Goal: Task Accomplishment & Management: Manage account settings

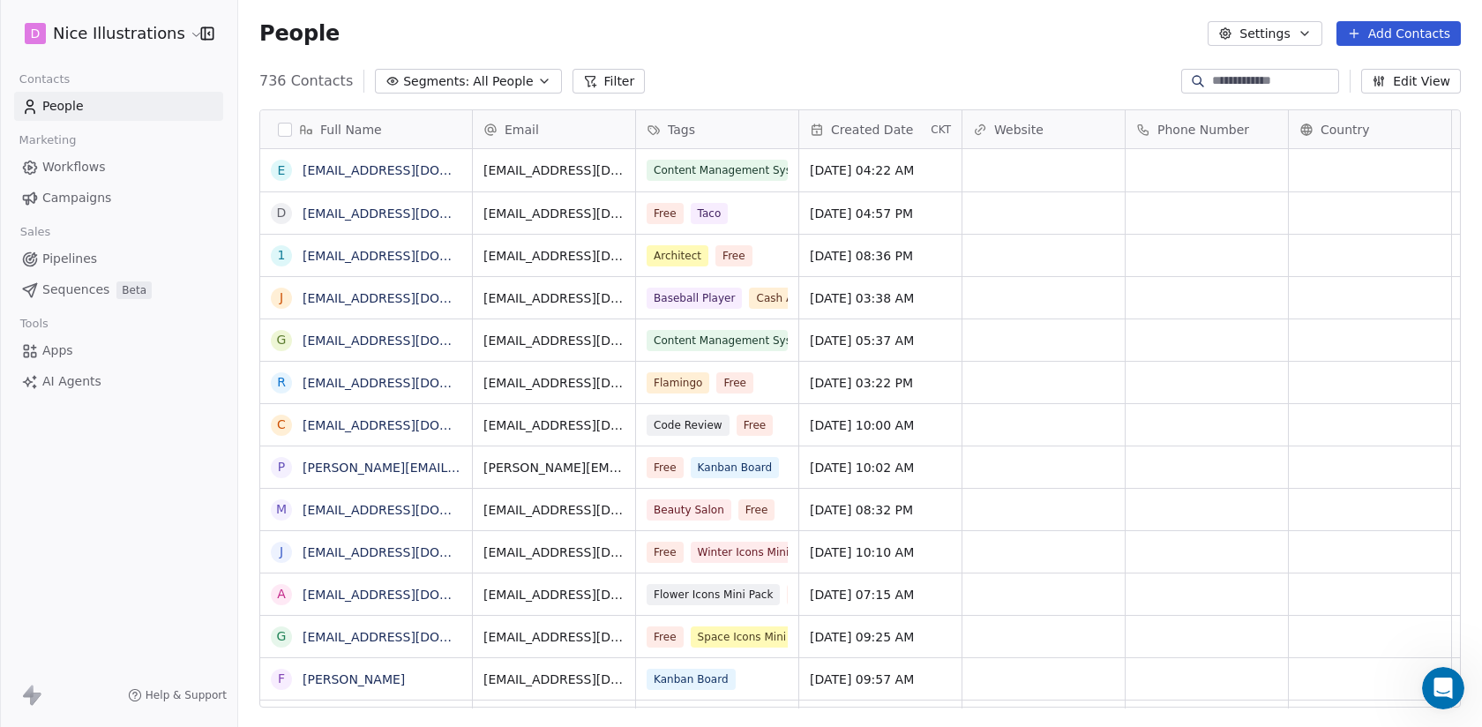
scroll to position [640, 1244]
click at [1446, 689] on icon "Open Intercom Messenger" at bounding box center [1440, 685] width 29 height 29
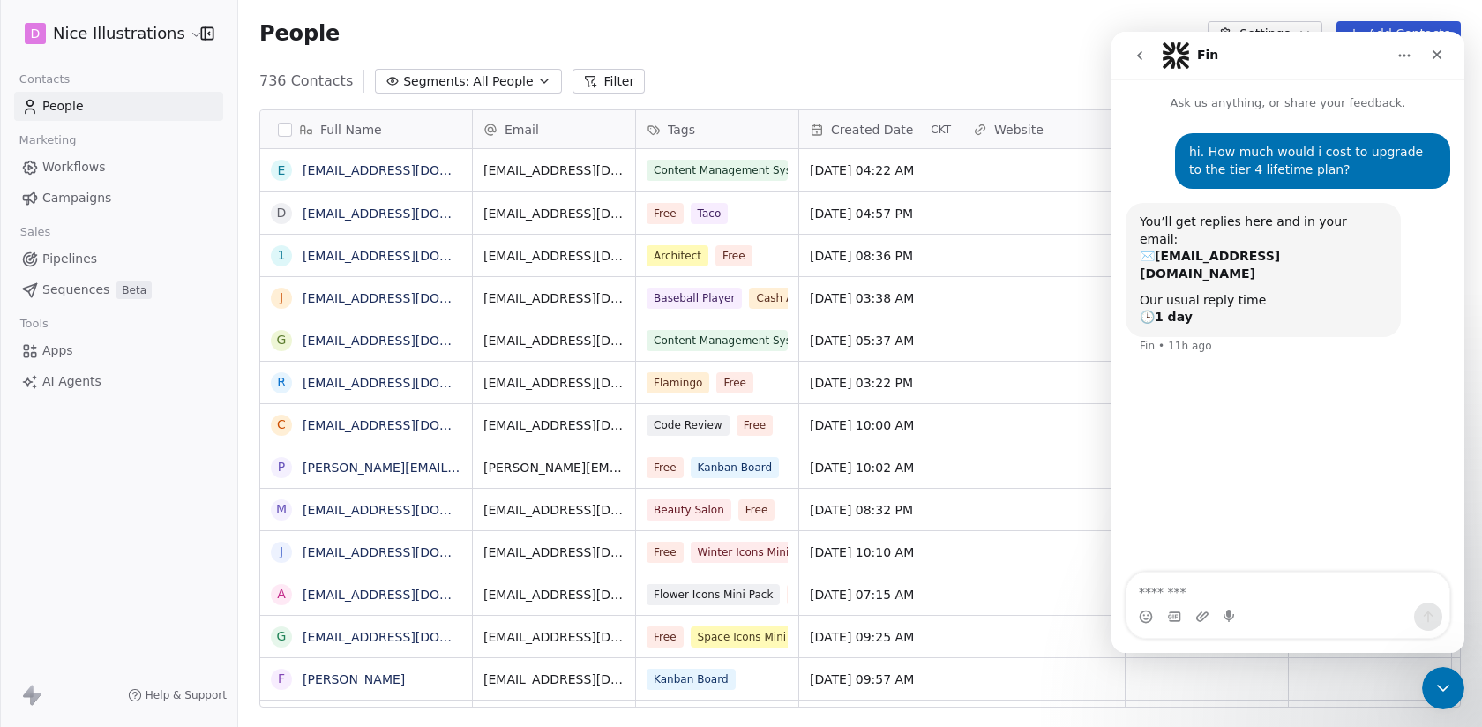
click at [79, 162] on span "Workflows" at bounding box center [74, 167] width 64 height 19
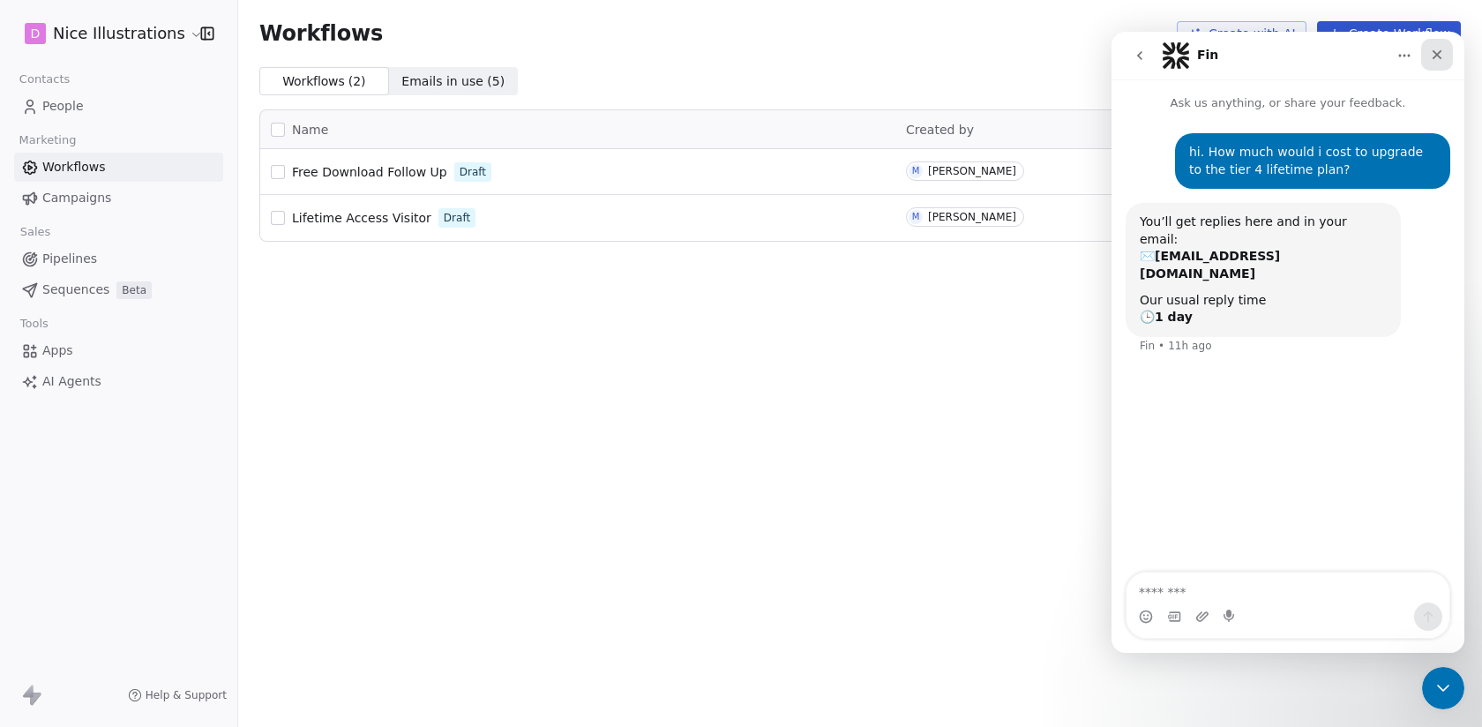
click at [1436, 47] on div "Close" at bounding box center [1437, 55] width 32 height 32
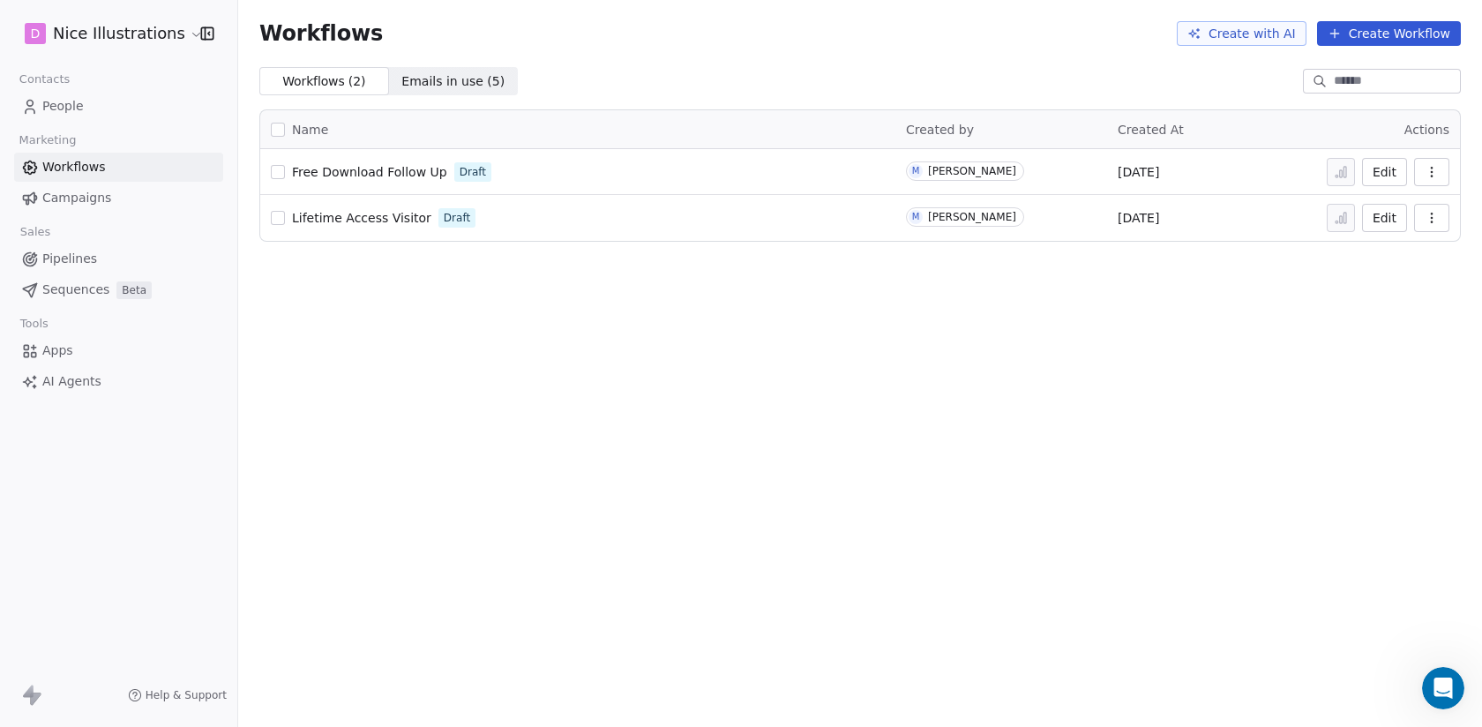
click at [1393, 34] on button "Create Workflow" at bounding box center [1389, 33] width 144 height 25
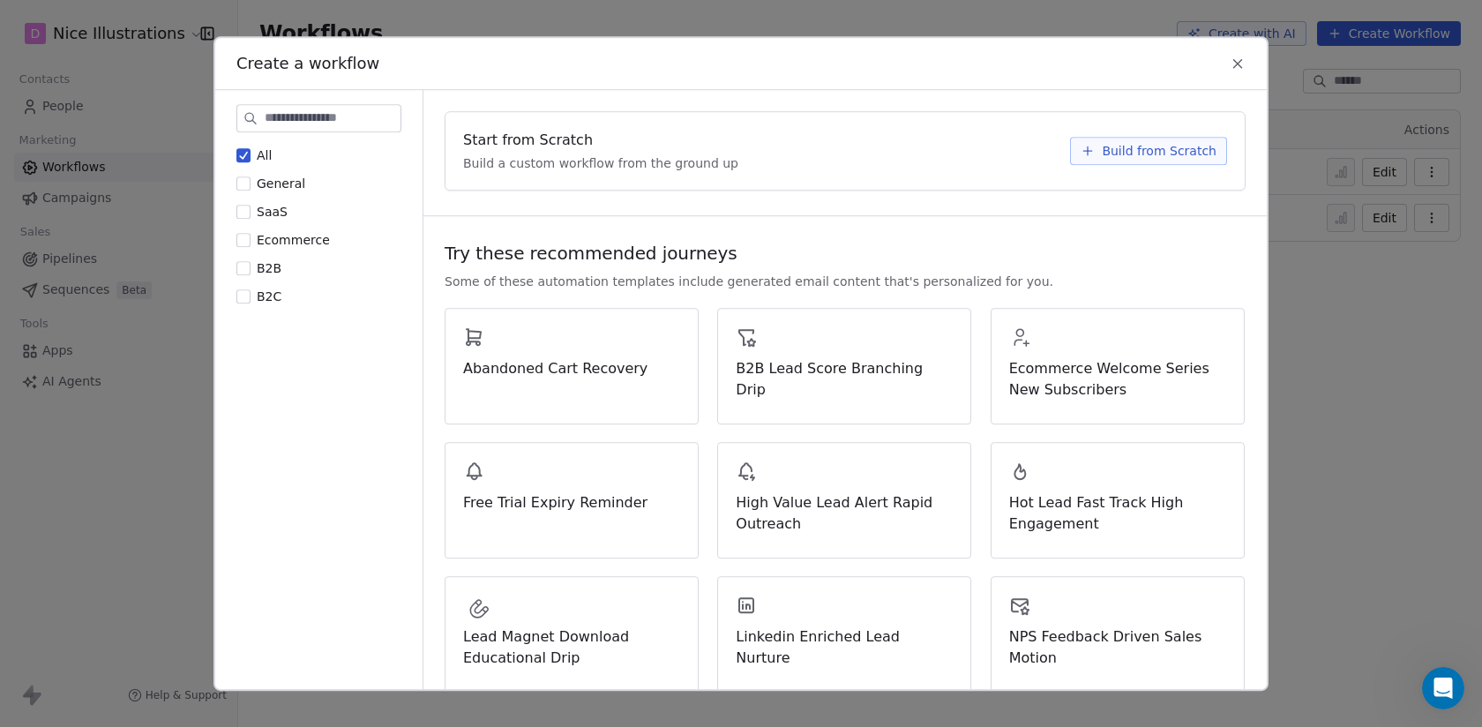
click at [242, 179] on button "General" at bounding box center [243, 184] width 14 height 18
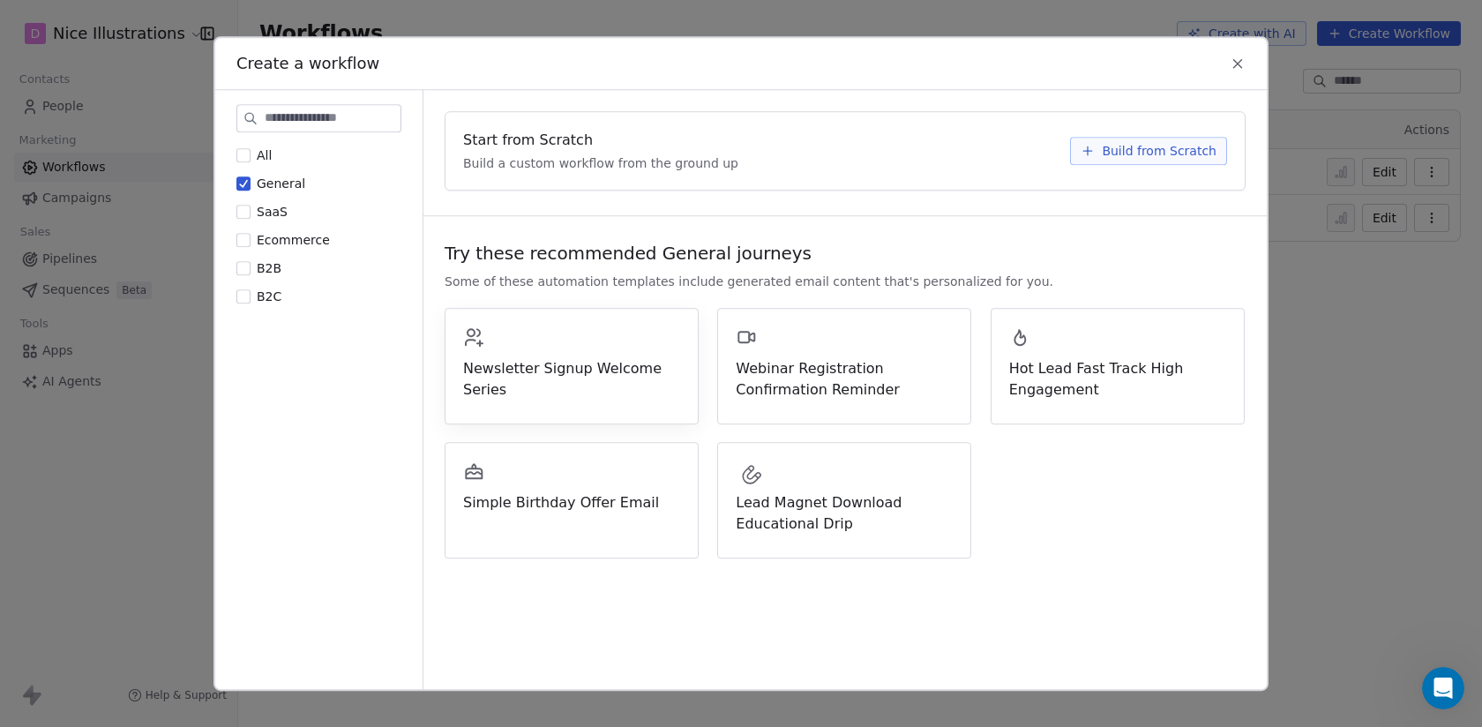
click at [602, 369] on span "Newsletter Signup Welcome Series" at bounding box center [571, 379] width 217 height 42
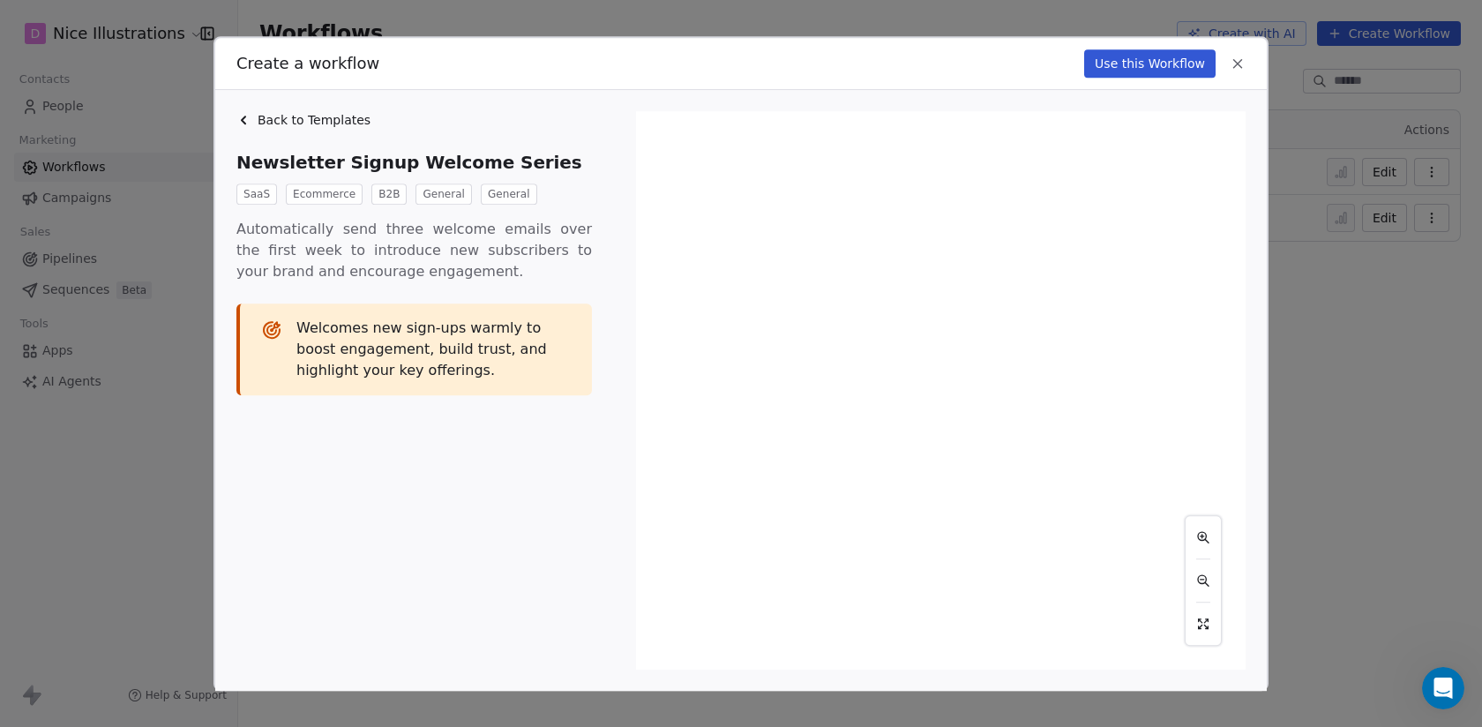
click at [1241, 67] on icon at bounding box center [1238, 64] width 8 height 8
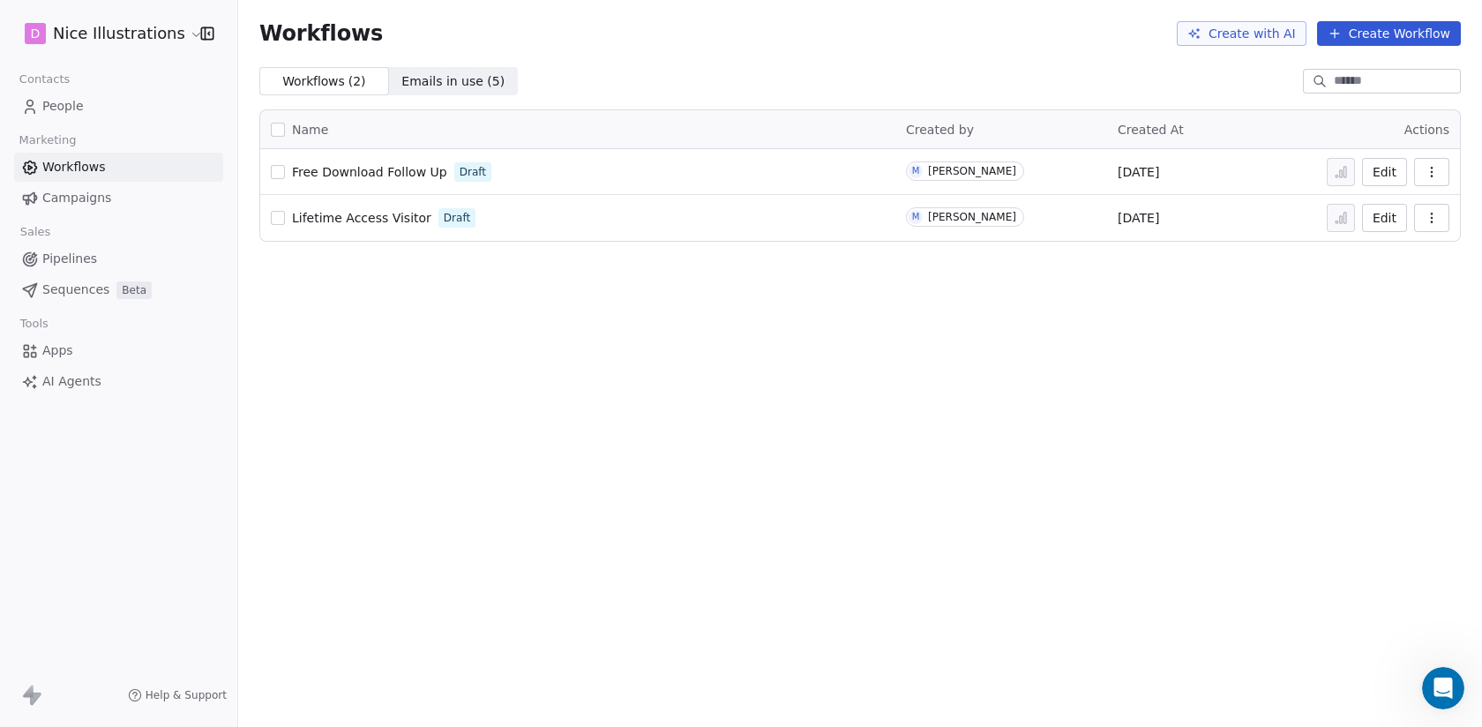
click at [1372, 33] on button "Create Workflow" at bounding box center [1389, 33] width 144 height 25
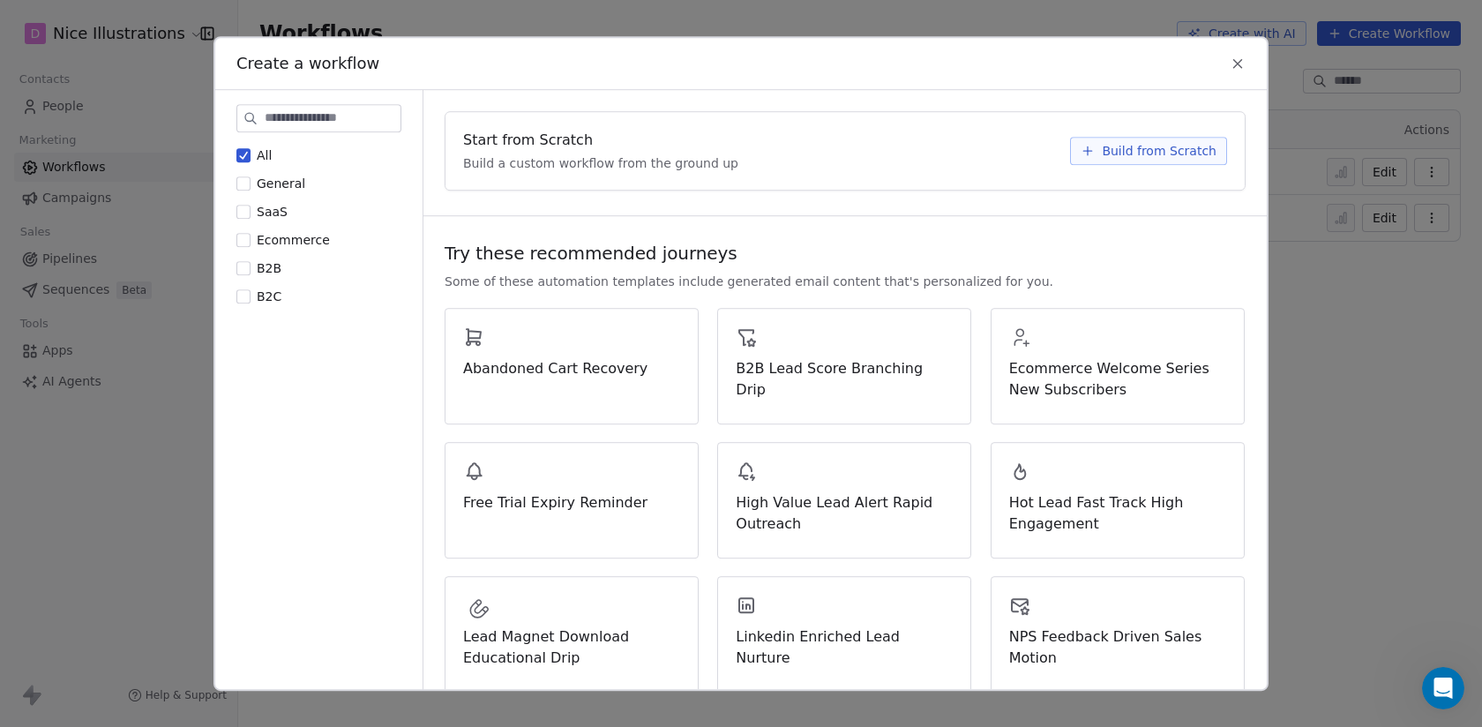
click at [1133, 149] on span "Build from Scratch" at bounding box center [1159, 151] width 115 height 18
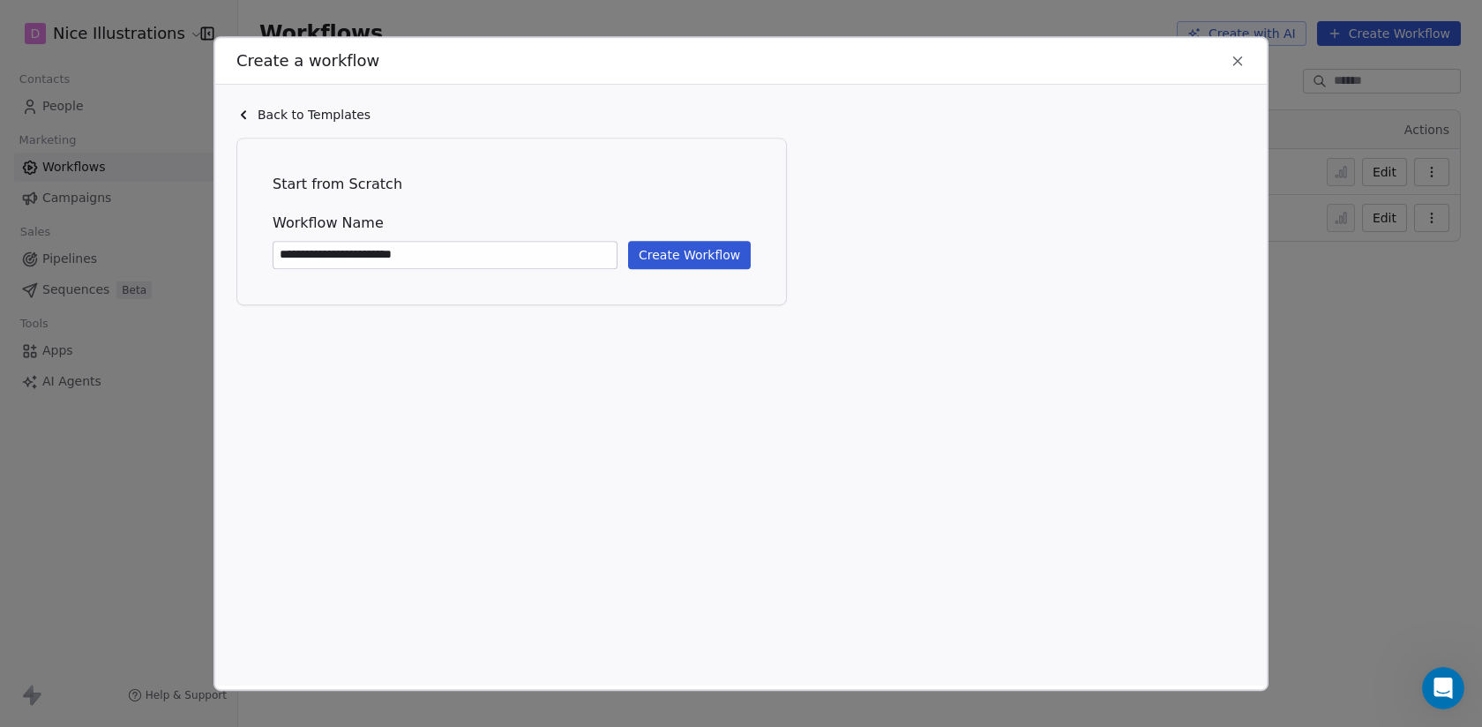
type input "**********"
click at [728, 253] on button "Create Workflow" at bounding box center [689, 255] width 123 height 28
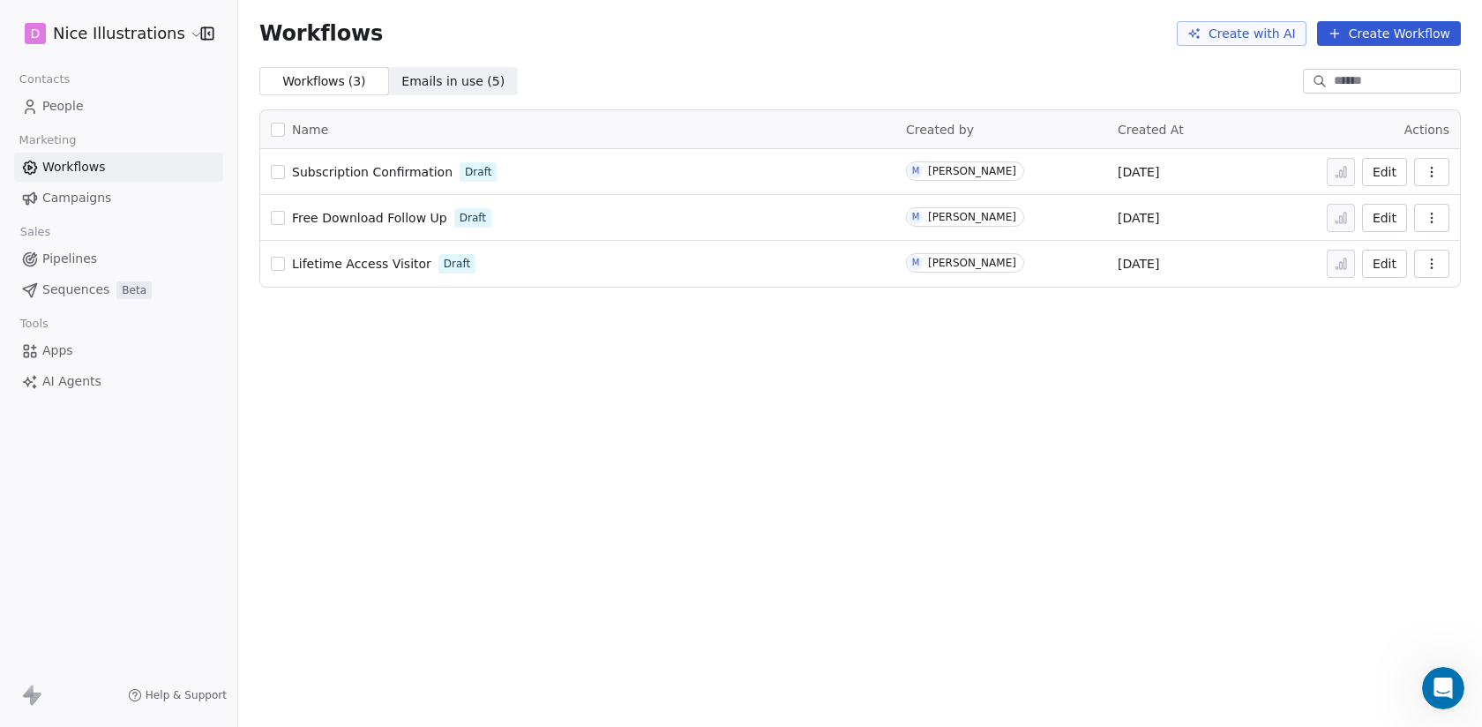
click at [404, 170] on span "Subscription Confirmation" at bounding box center [372, 172] width 161 height 14
click at [57, 107] on span "People" at bounding box center [62, 106] width 41 height 19
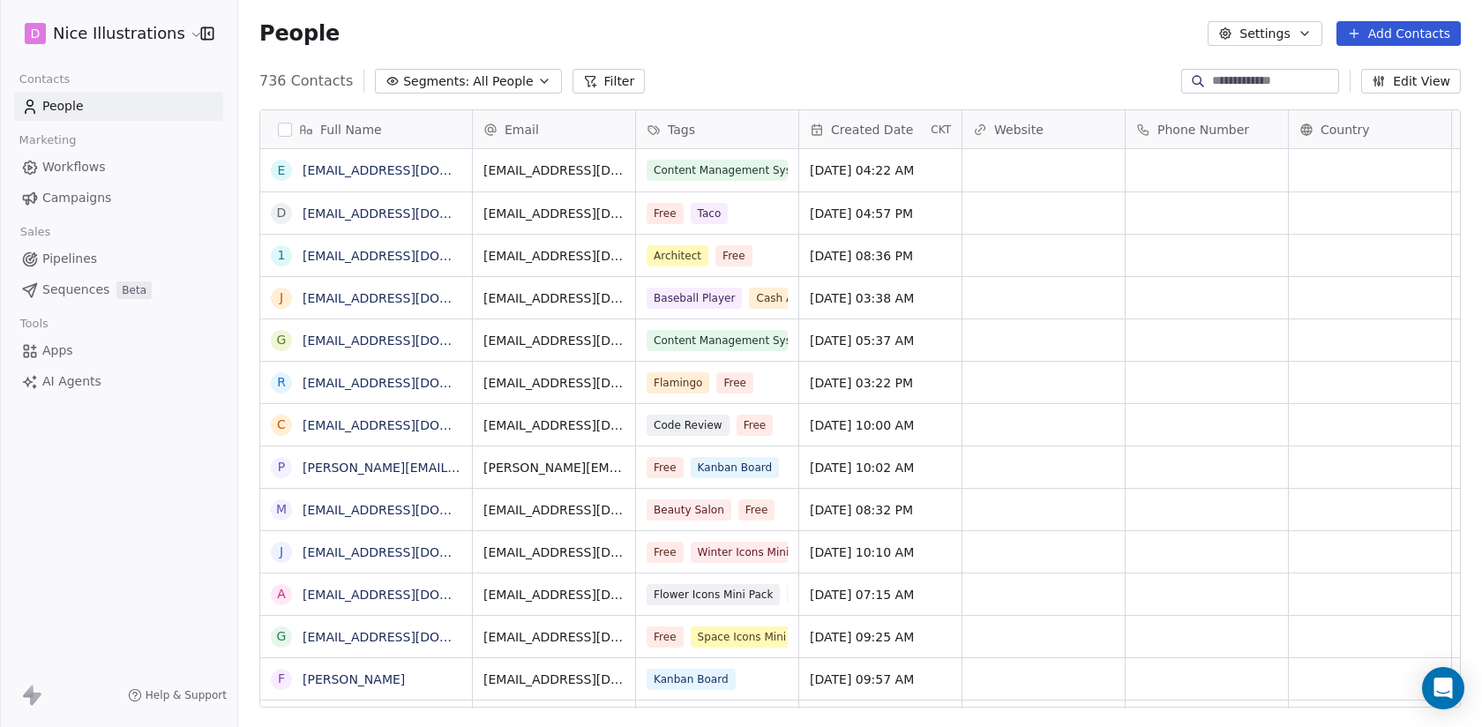
scroll to position [640, 1244]
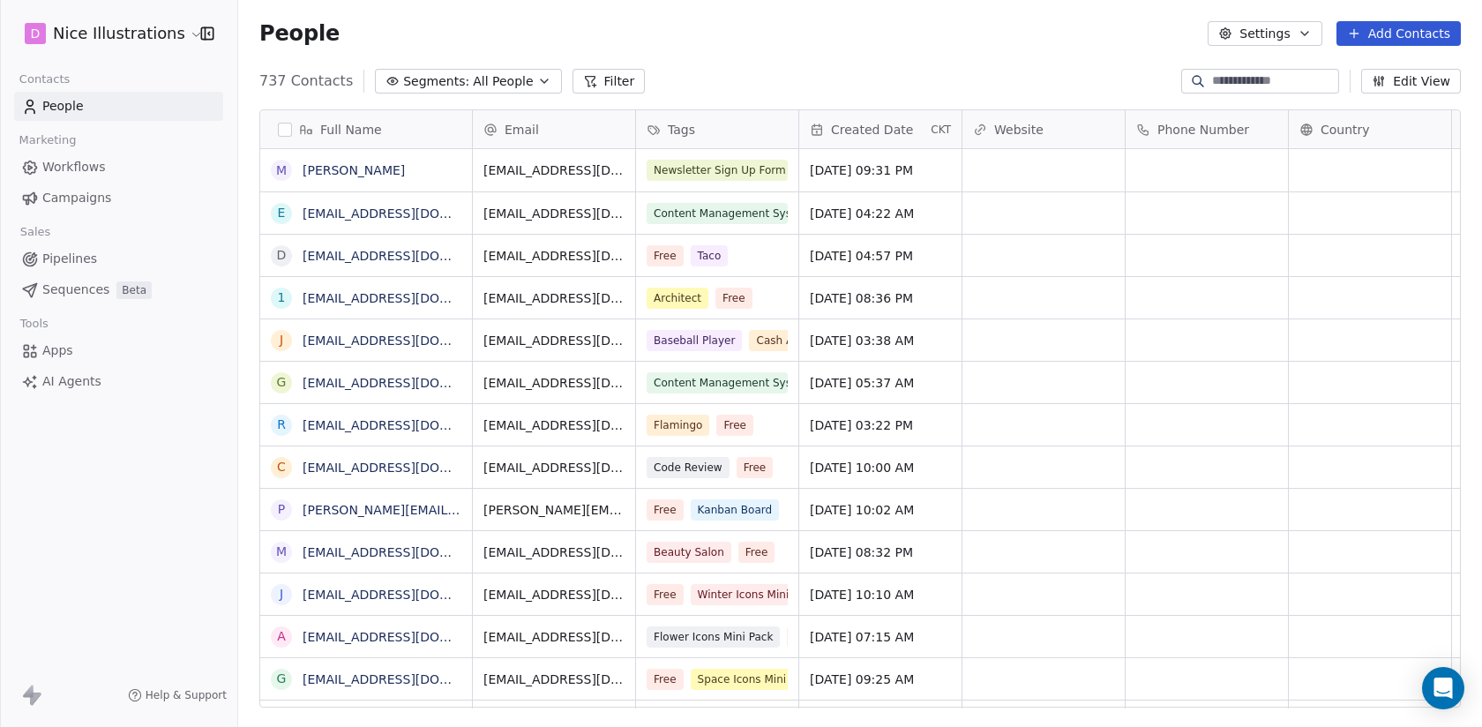
scroll to position [640, 1244]
click at [330, 169] on link "[PERSON_NAME]" at bounding box center [354, 170] width 102 height 14
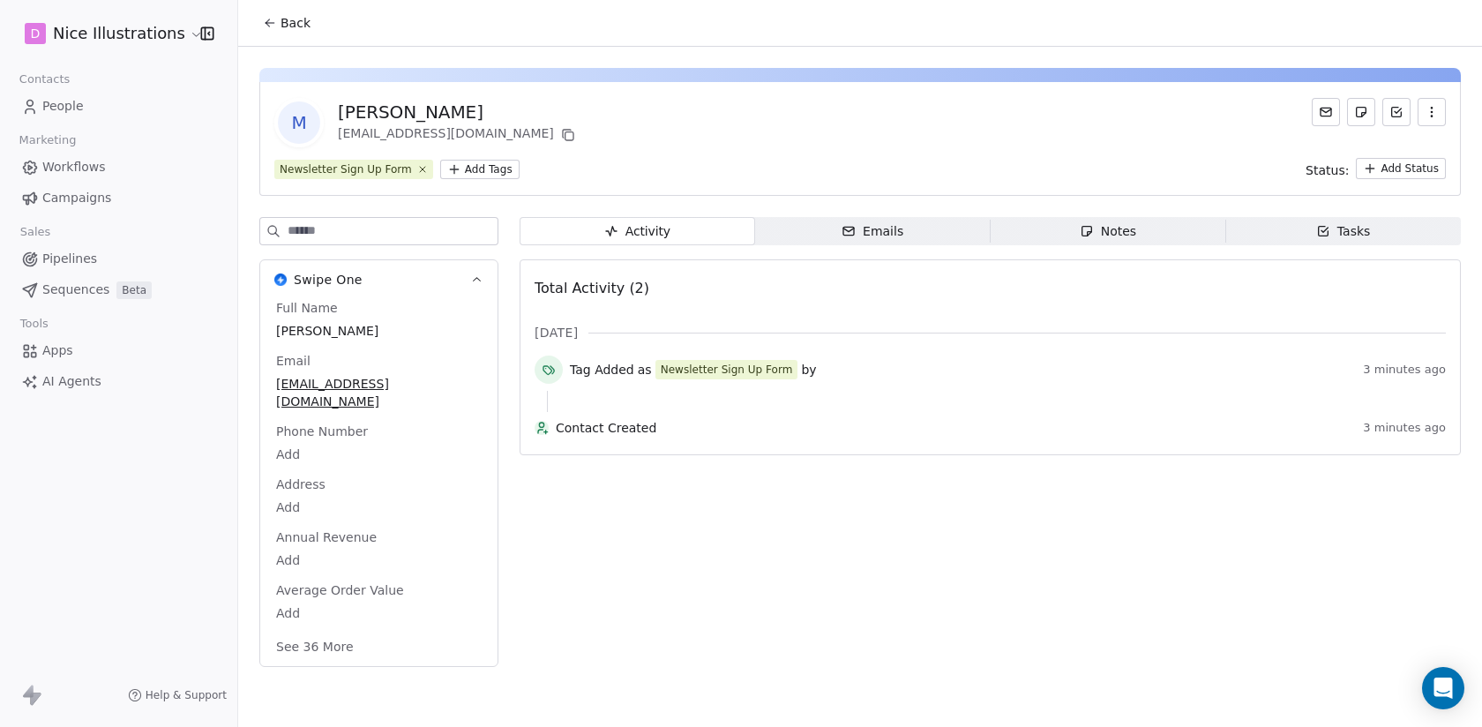
click at [323, 631] on button "See 36 More" at bounding box center [315, 647] width 99 height 32
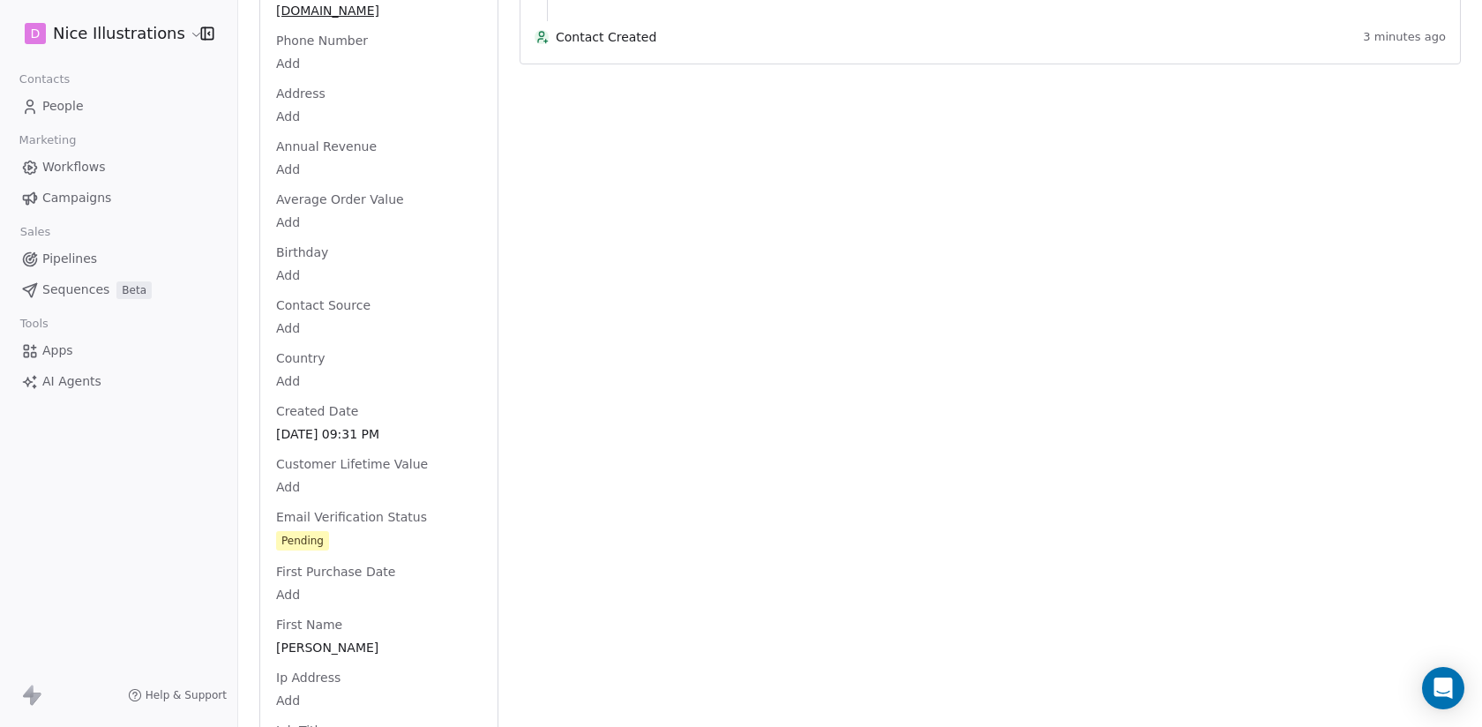
scroll to position [399, 0]
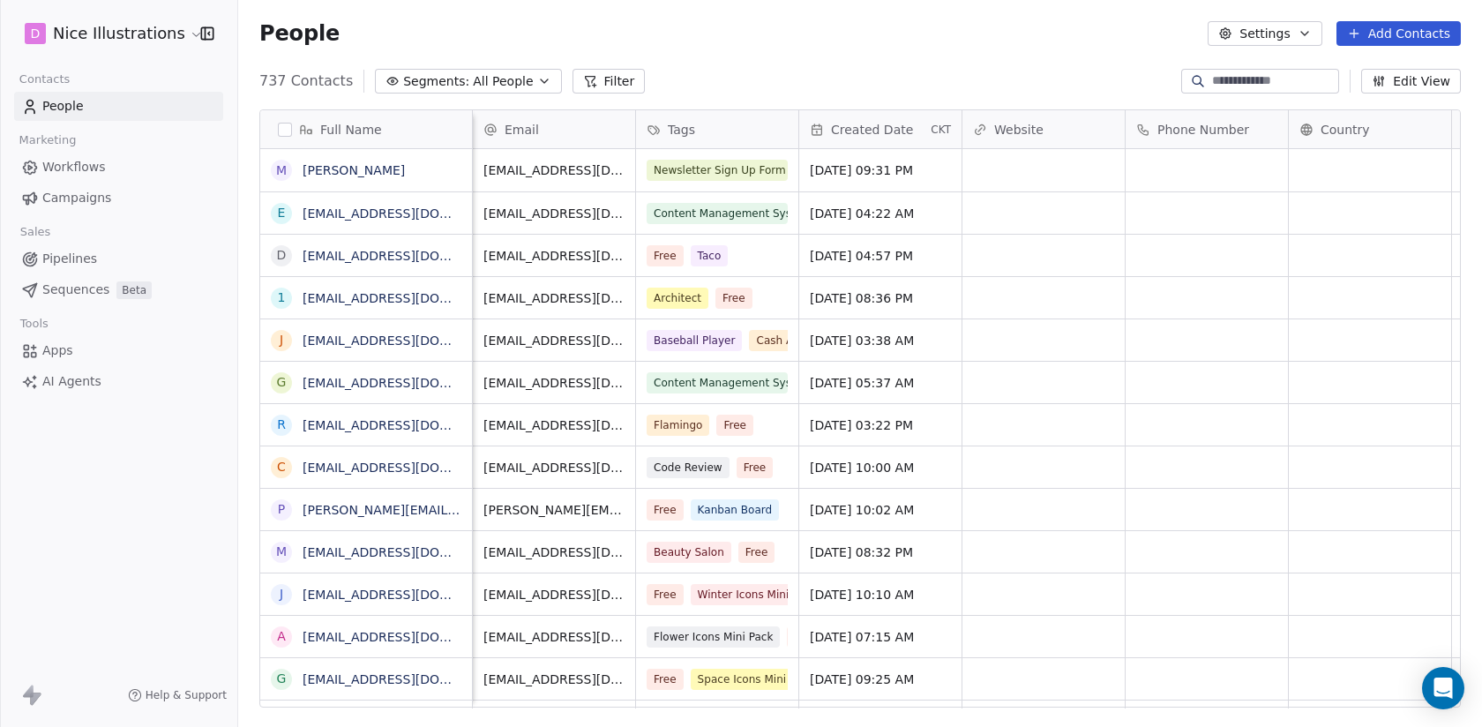
scroll to position [0, 1]
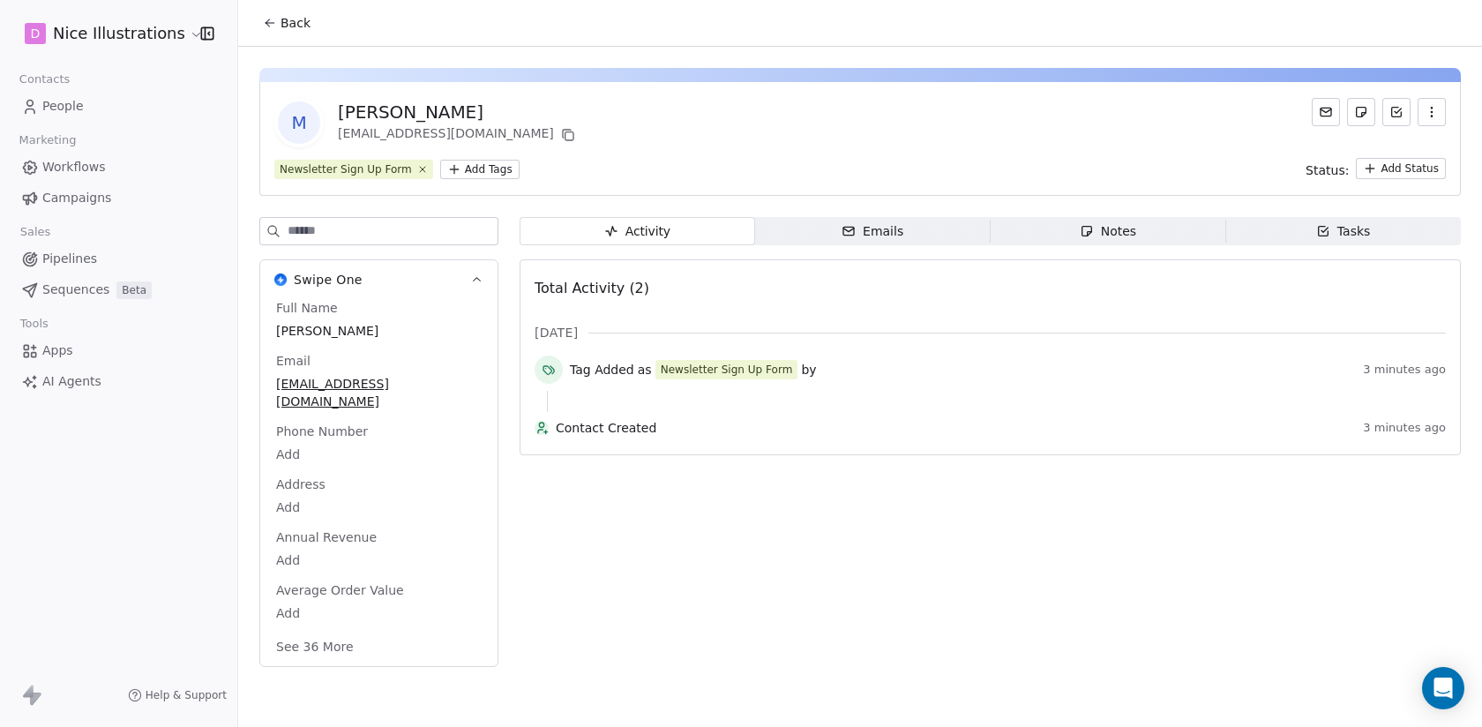
click at [58, 101] on span "People" at bounding box center [62, 106] width 41 height 19
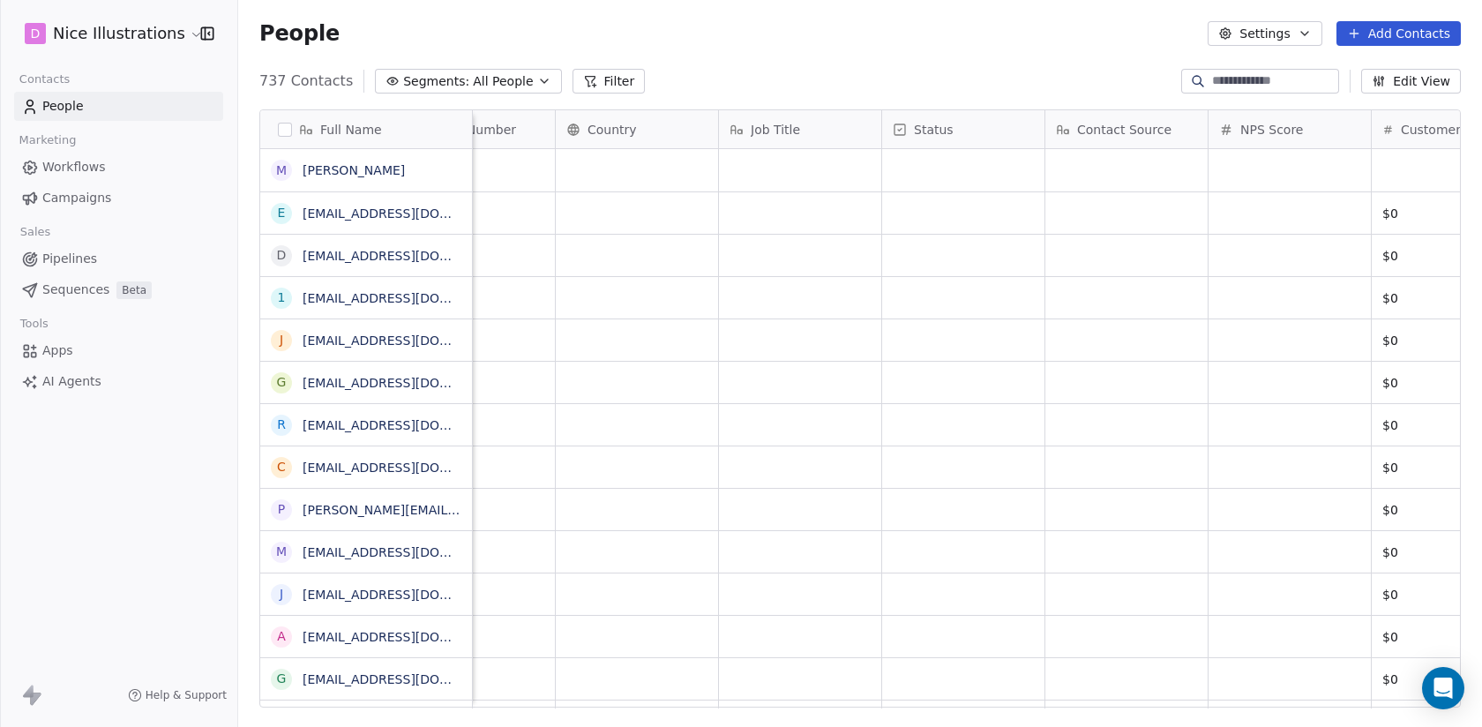
scroll to position [0, 1061]
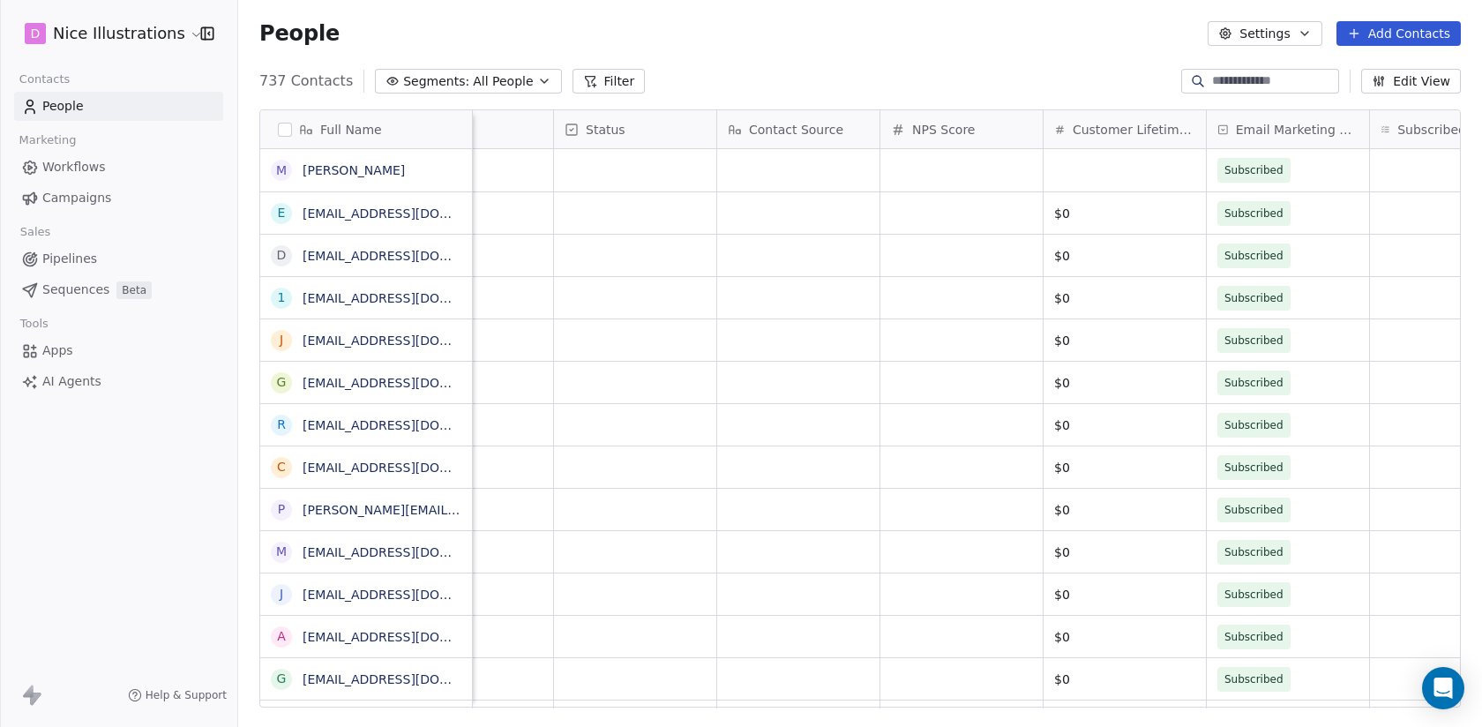
click at [1428, 85] on button "Edit View" at bounding box center [1411, 81] width 100 height 25
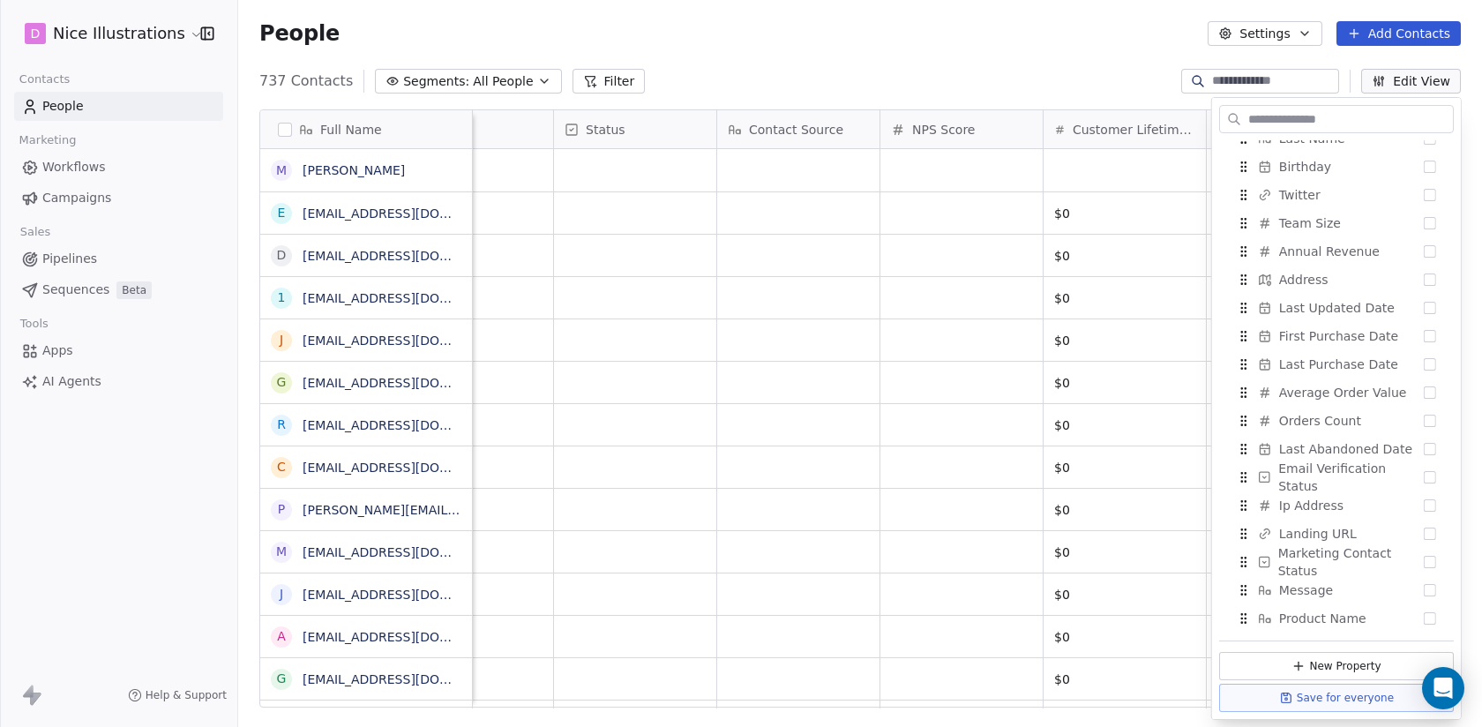
scroll to position [639, 0]
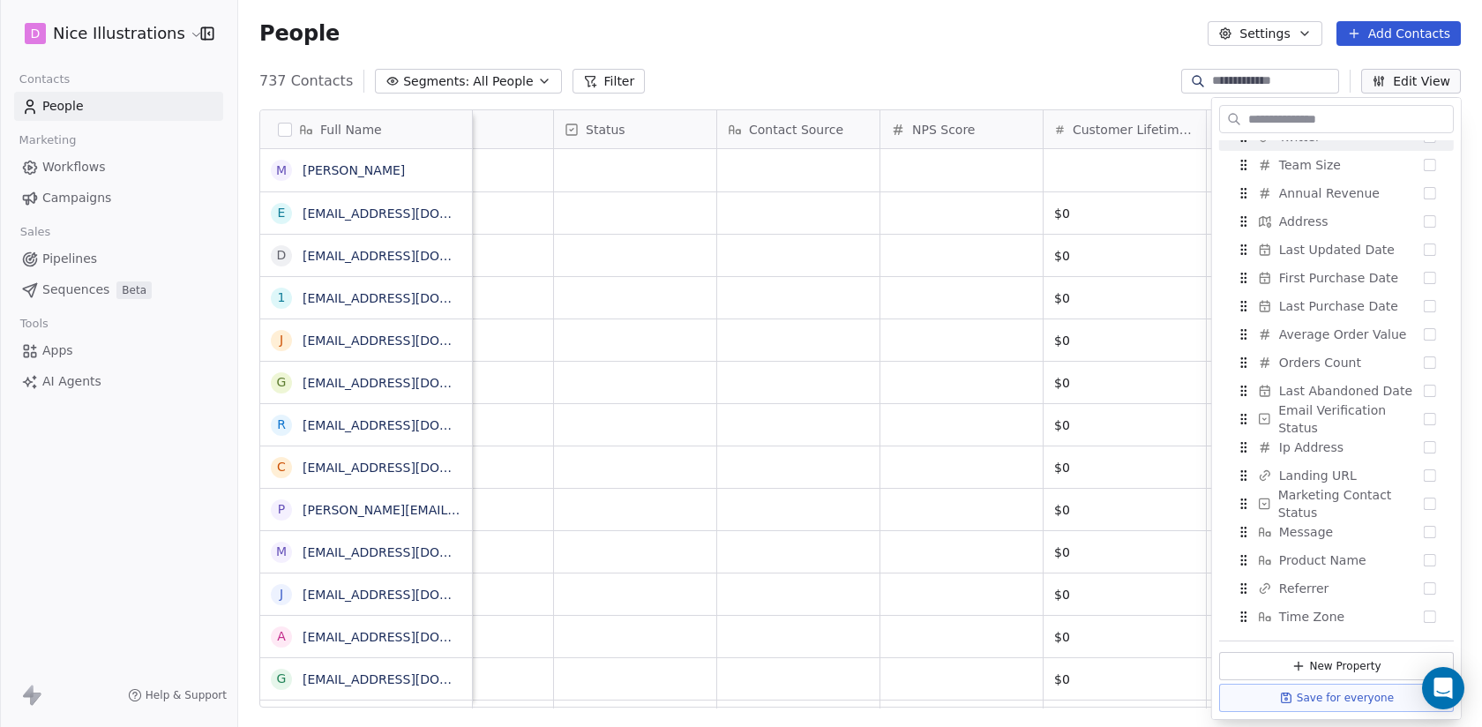
click at [1321, 119] on input "text" at bounding box center [1349, 120] width 208 height 26
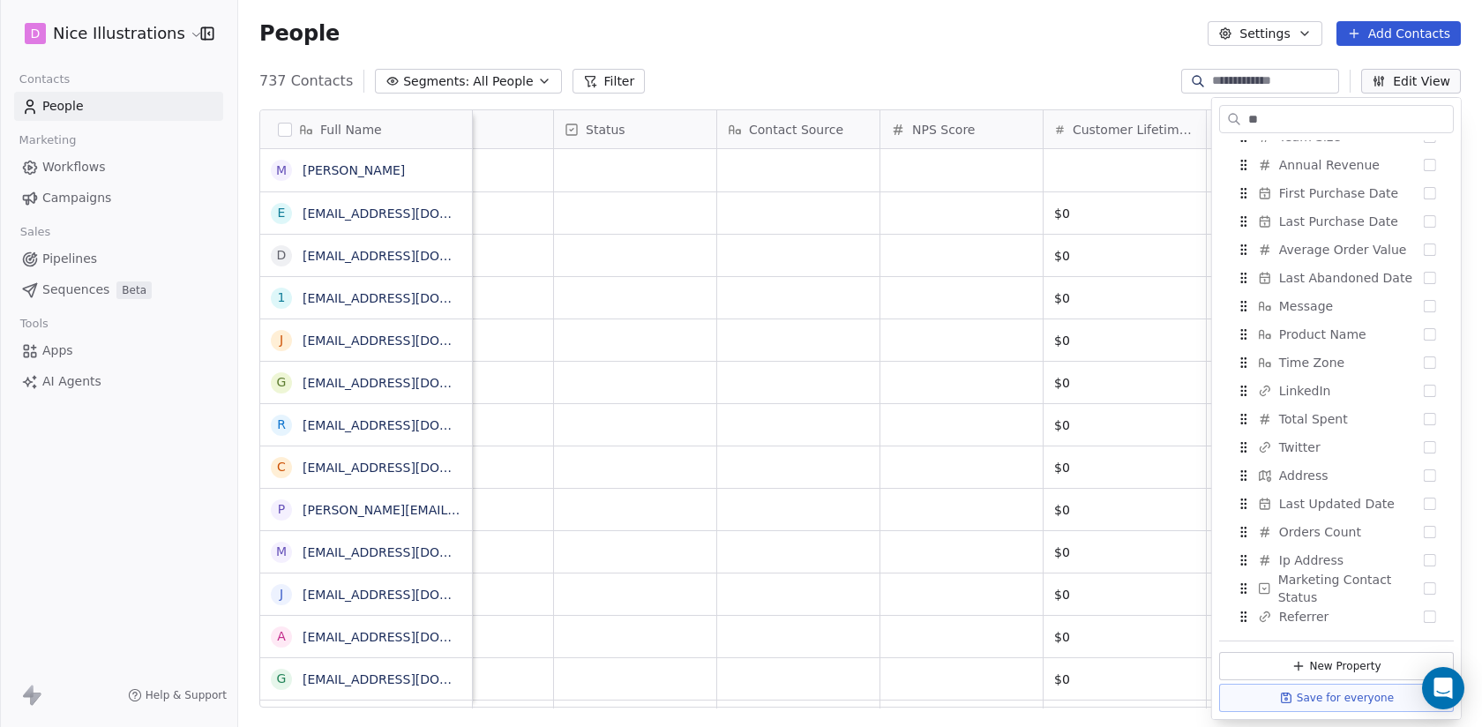
scroll to position [0, 0]
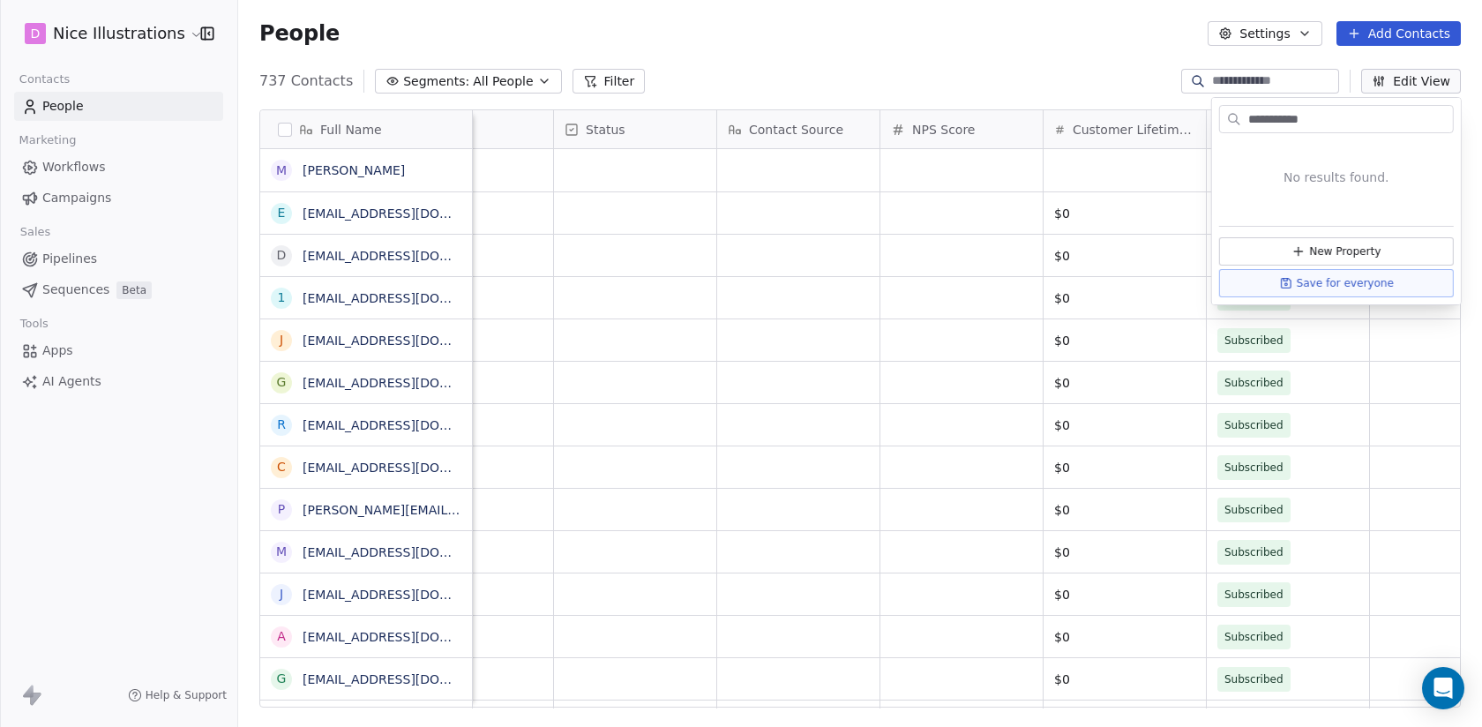
type input "**********"
click at [1063, 60] on div "People Settings Add Contacts" at bounding box center [860, 33] width 1244 height 67
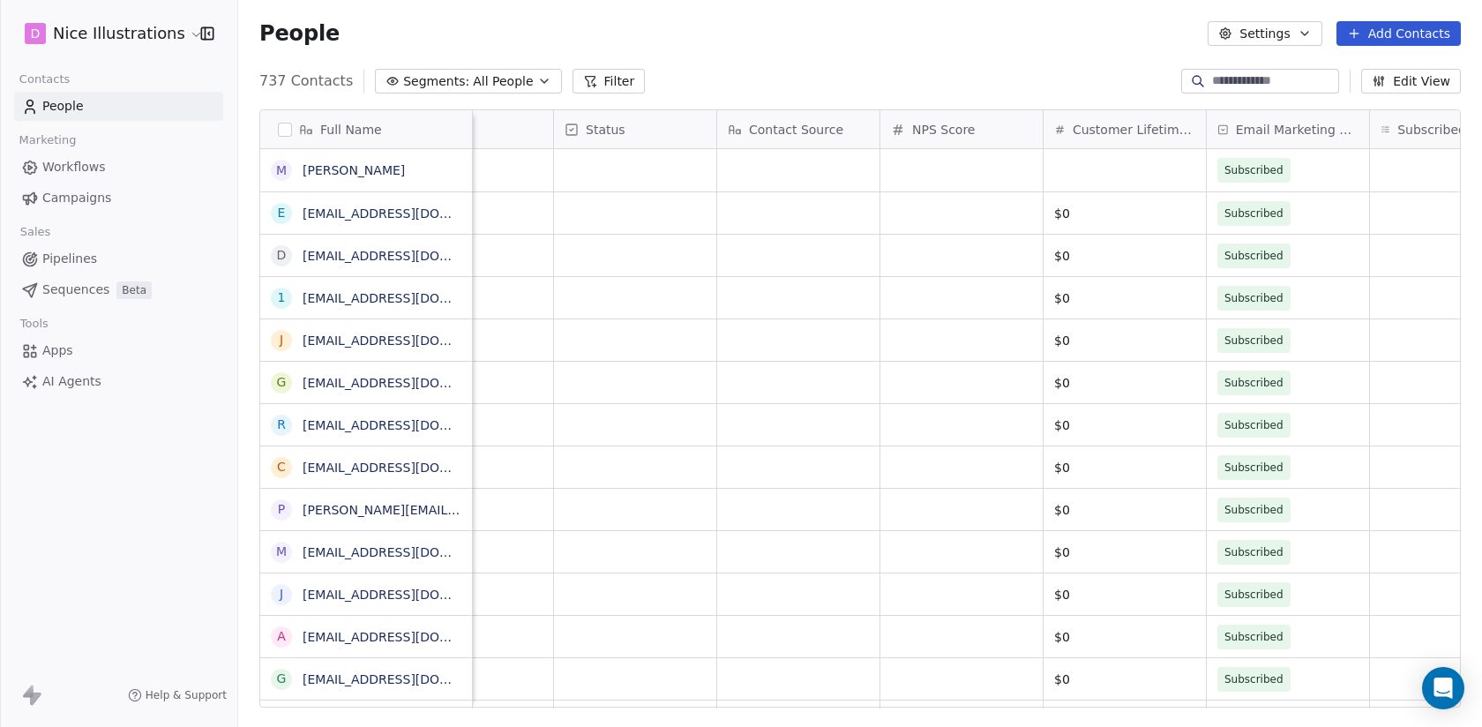
scroll to position [0, 1175]
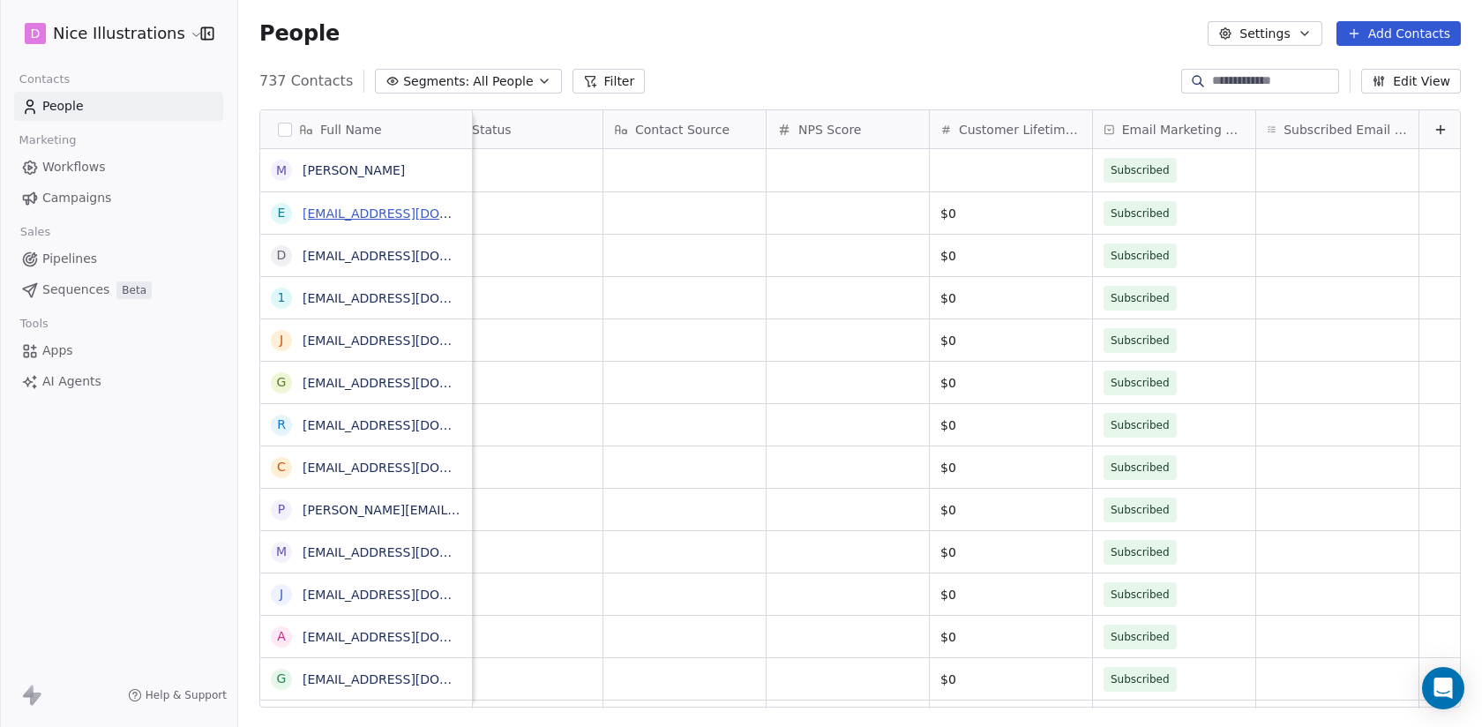
click at [369, 206] on link "egywebdev@gmail.com" at bounding box center [411, 213] width 216 height 14
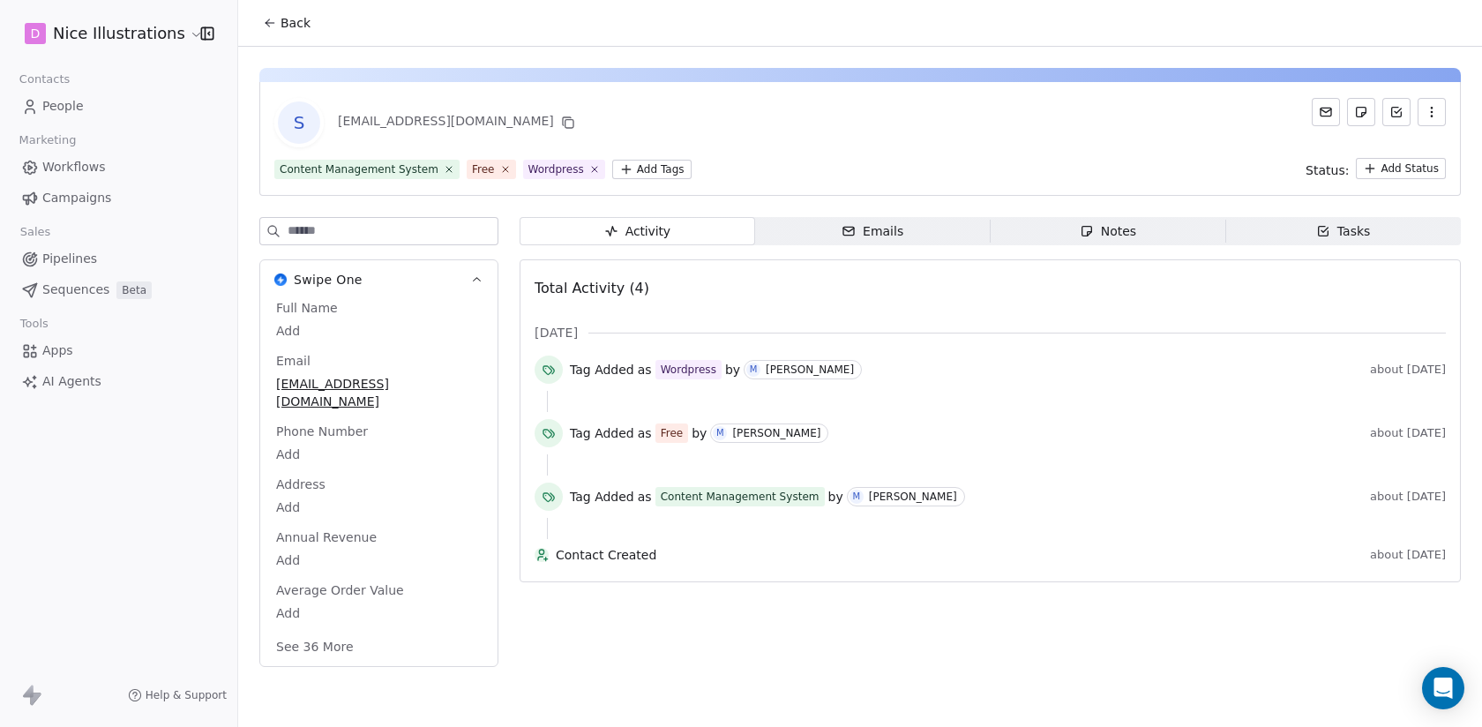
click at [326, 631] on button "See 36 More" at bounding box center [315, 647] width 99 height 32
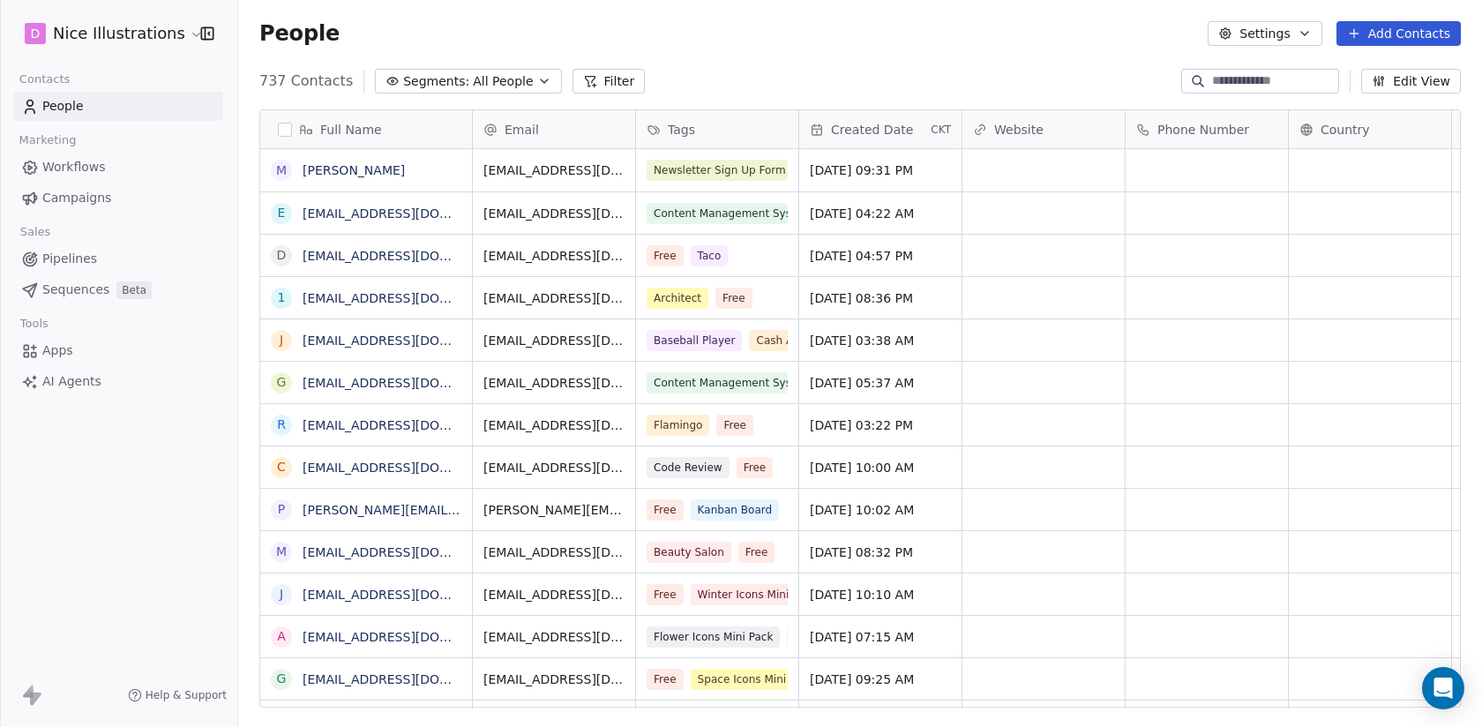
scroll to position [640, 1244]
click at [344, 172] on link "[PERSON_NAME]" at bounding box center [354, 170] width 102 height 14
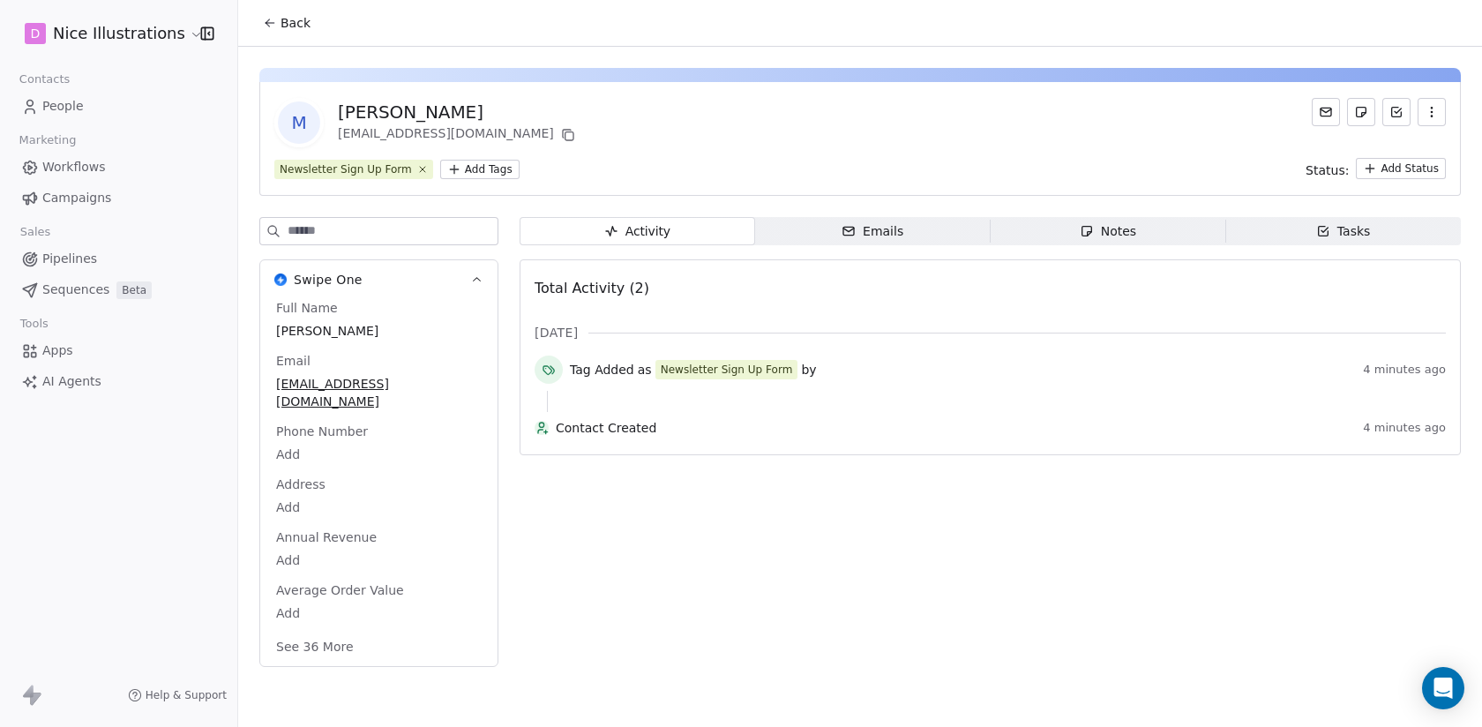
click at [311, 631] on button "See 36 More" at bounding box center [315, 647] width 99 height 32
click at [56, 105] on span "People" at bounding box center [62, 106] width 41 height 19
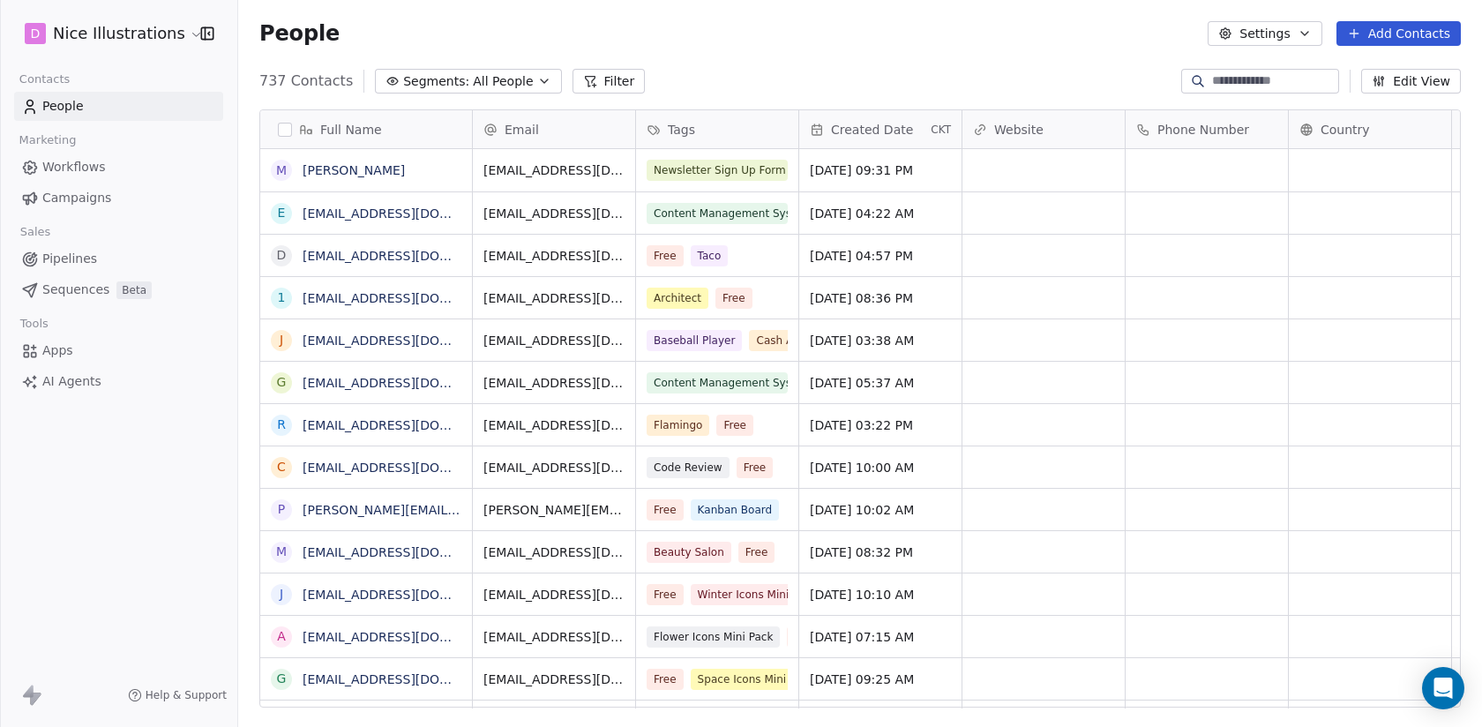
scroll to position [640, 1244]
click at [370, 207] on link "[EMAIL_ADDRESS][DOMAIN_NAME]" at bounding box center [411, 213] width 216 height 14
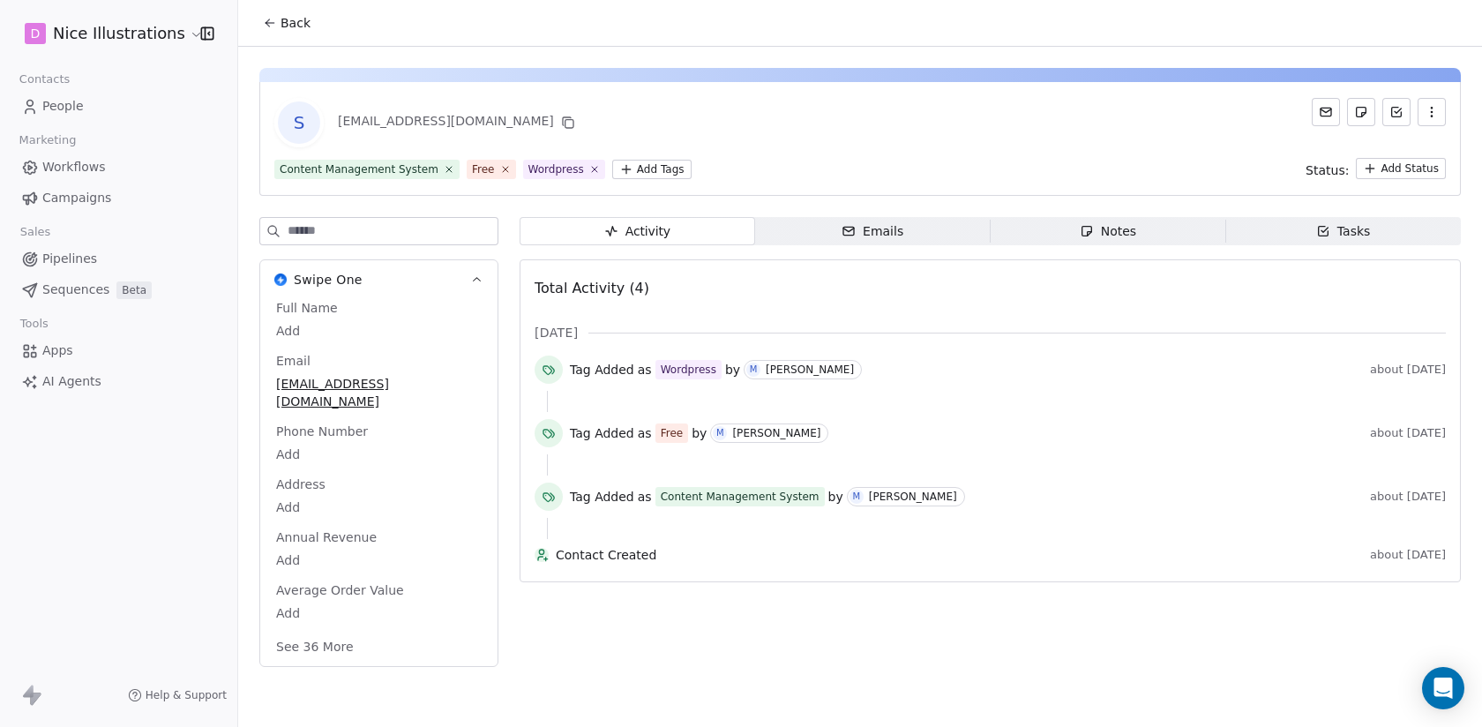
click at [331, 631] on button "See 36 More" at bounding box center [315, 647] width 99 height 32
click at [67, 109] on span "People" at bounding box center [62, 106] width 41 height 19
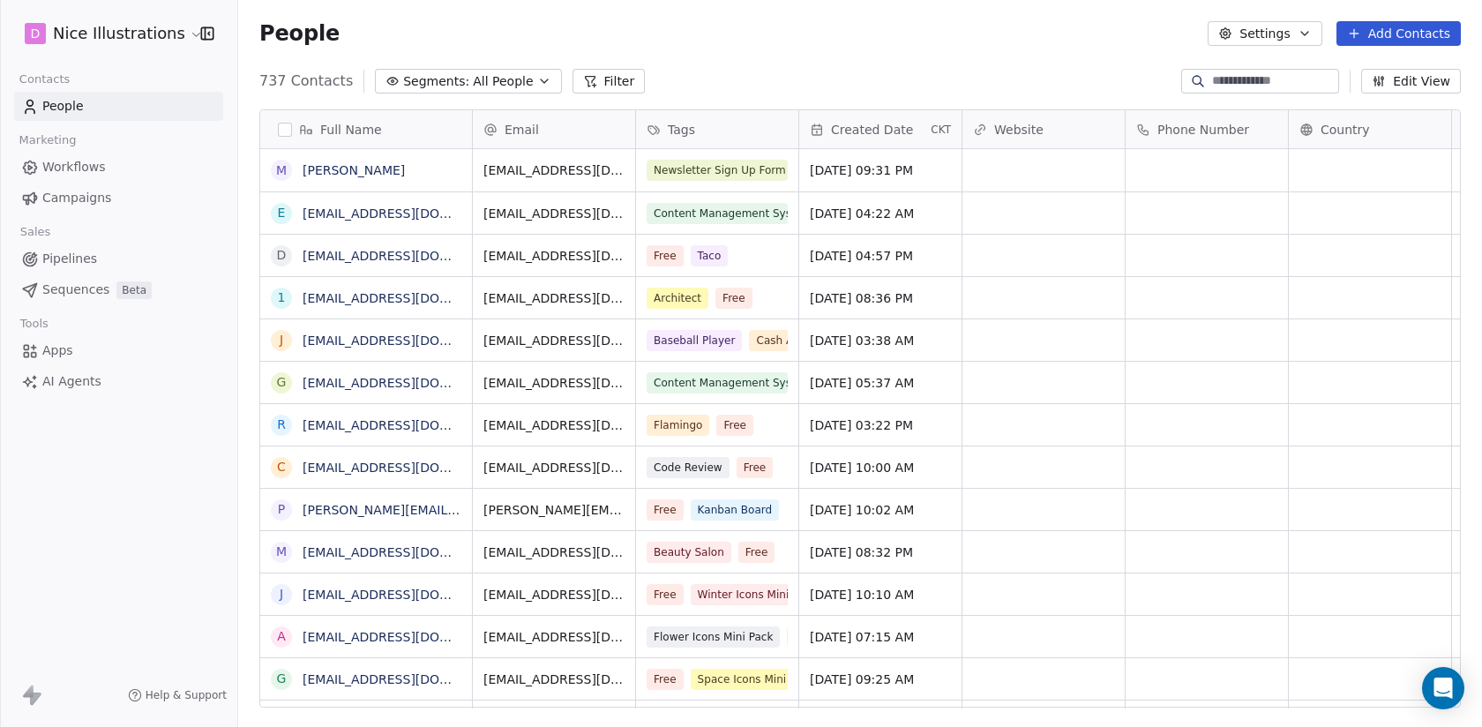
scroll to position [640, 1244]
click at [88, 159] on span "Workflows" at bounding box center [74, 167] width 64 height 19
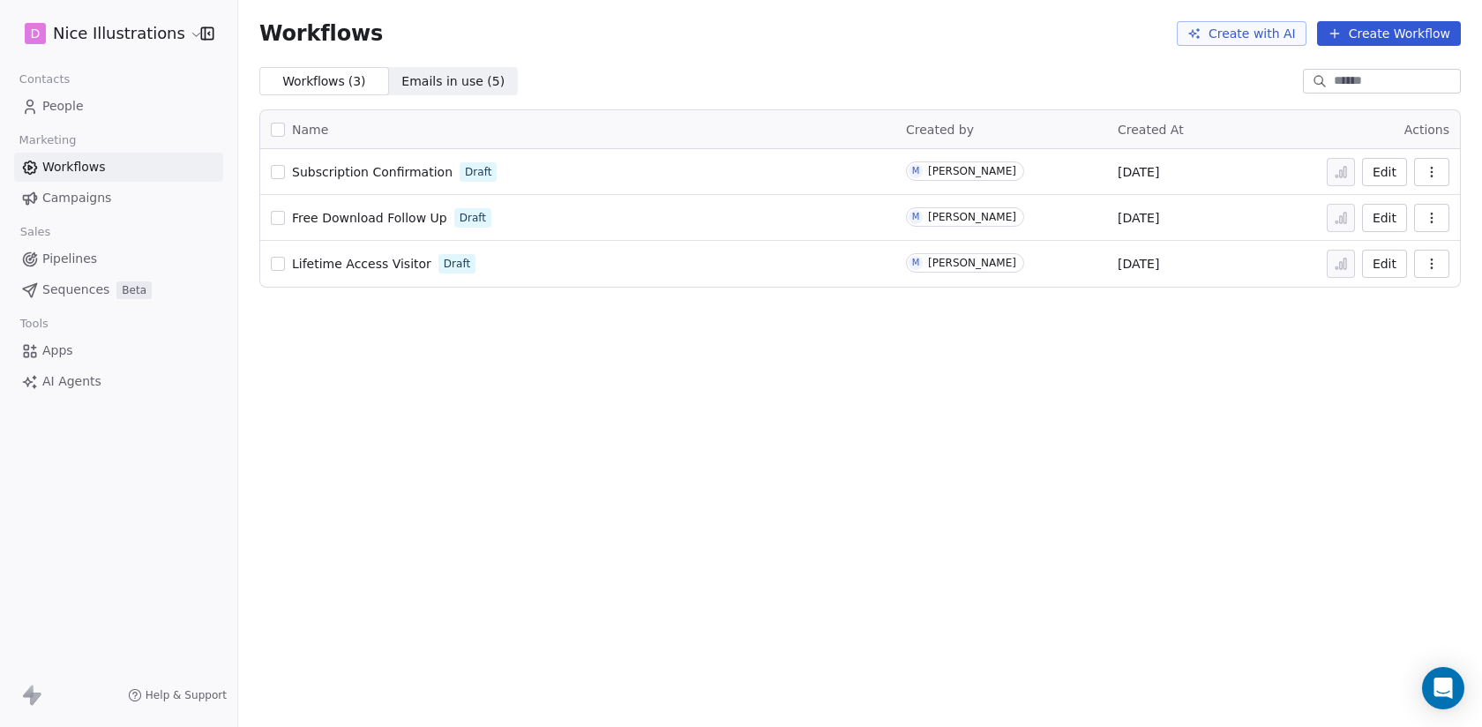
click at [390, 173] on span "Subscription Confirmation" at bounding box center [372, 172] width 161 height 14
click at [55, 109] on span "People" at bounding box center [62, 106] width 41 height 19
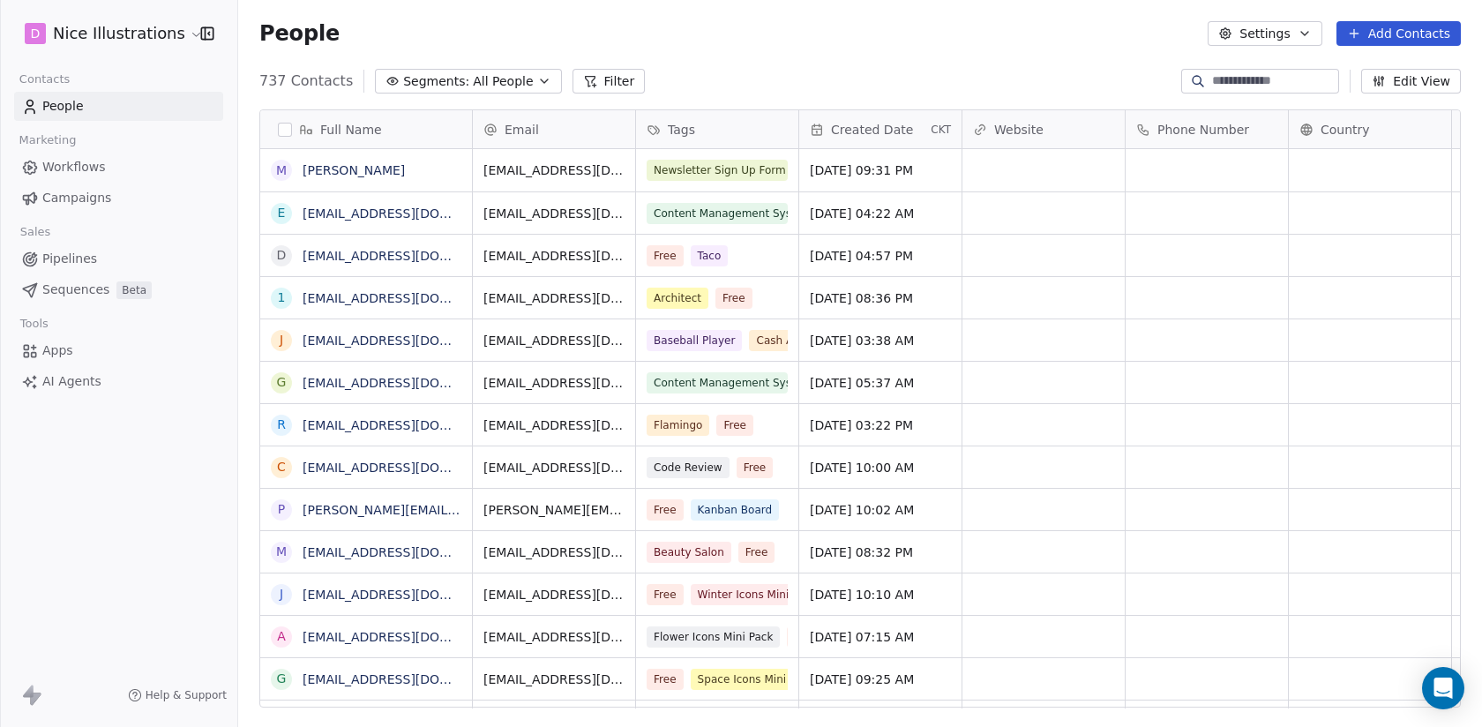
scroll to position [640, 1244]
click at [85, 163] on span "Workflows" at bounding box center [74, 167] width 64 height 19
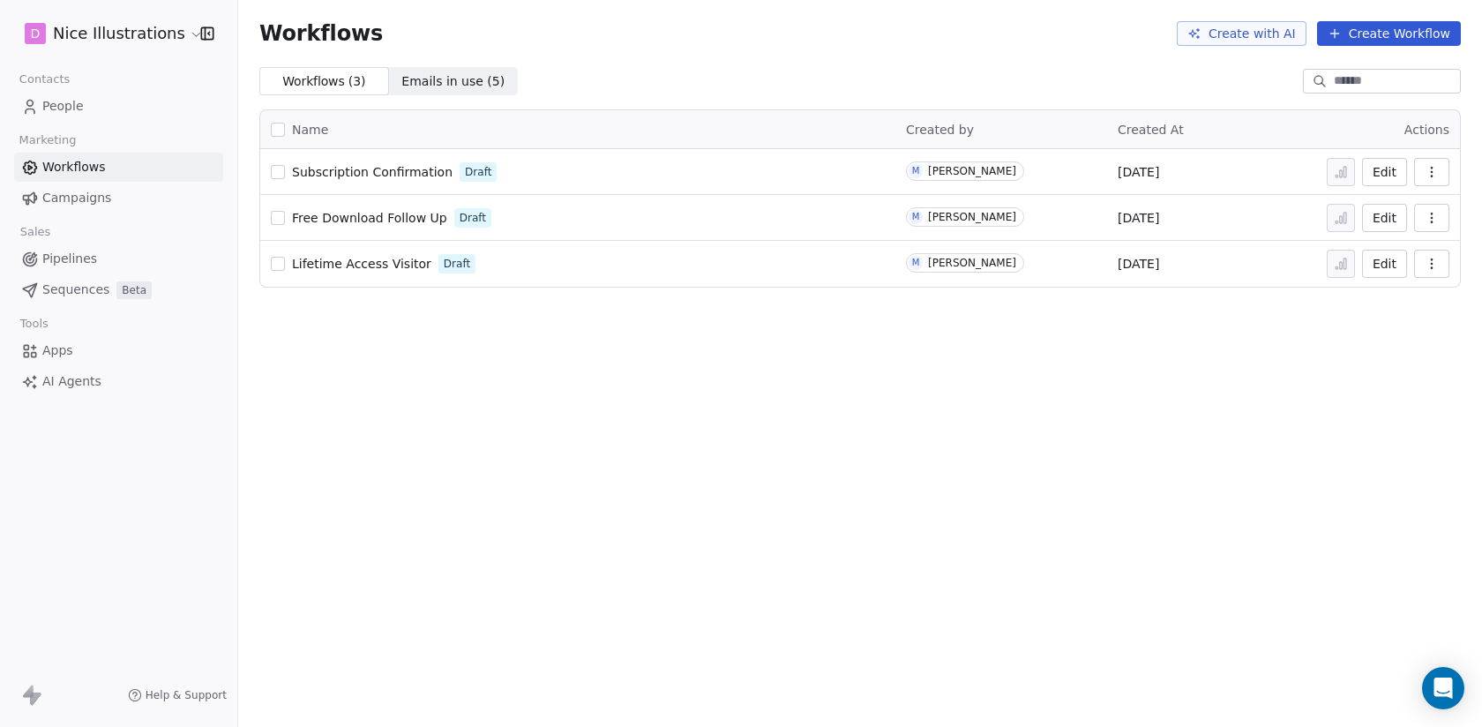
click at [358, 180] on link "Subscription Confirmation" at bounding box center [372, 172] width 161 height 18
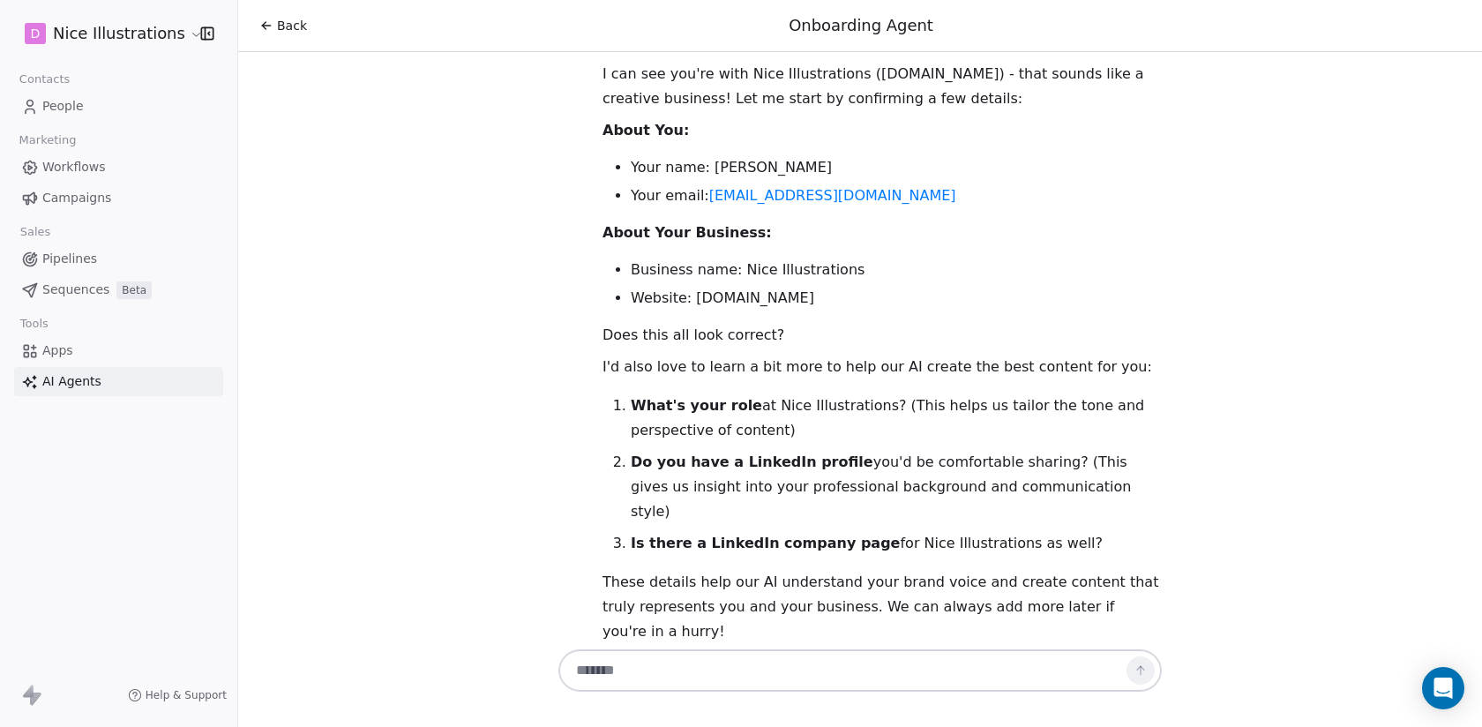
scroll to position [153, 0]
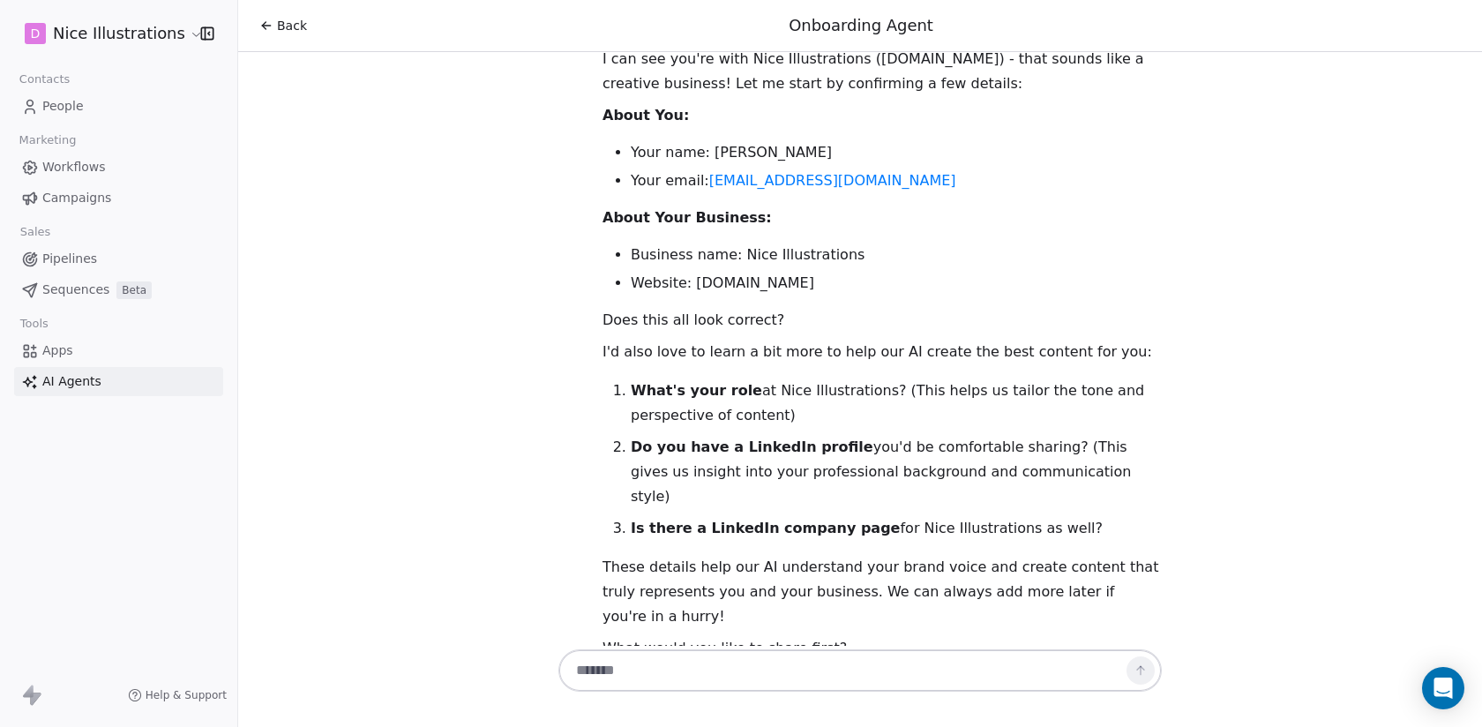
click at [685, 662] on textarea at bounding box center [842, 671] width 552 height 34
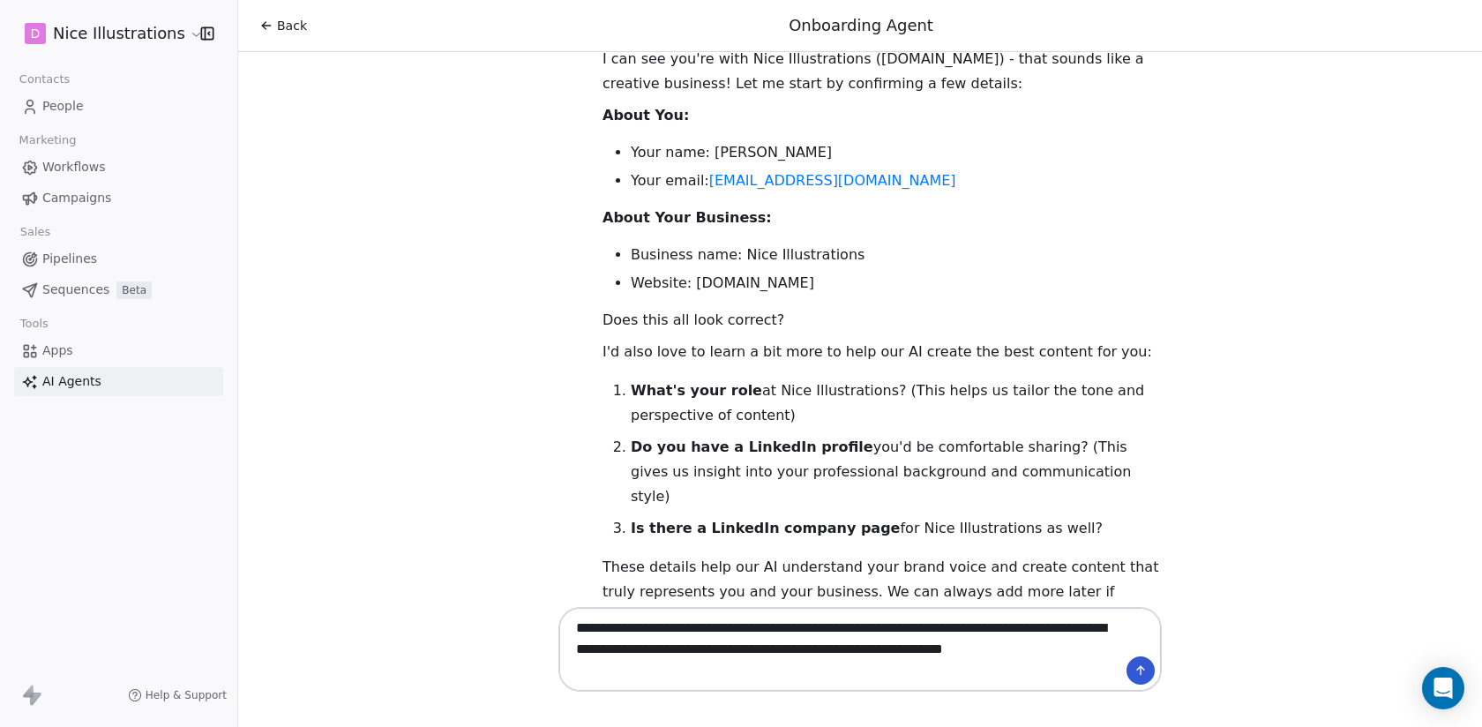
paste textarea
paste textarea "**********"
type textarea "**********"
click at [1147, 673] on icon at bounding box center [1141, 670] width 14 height 14
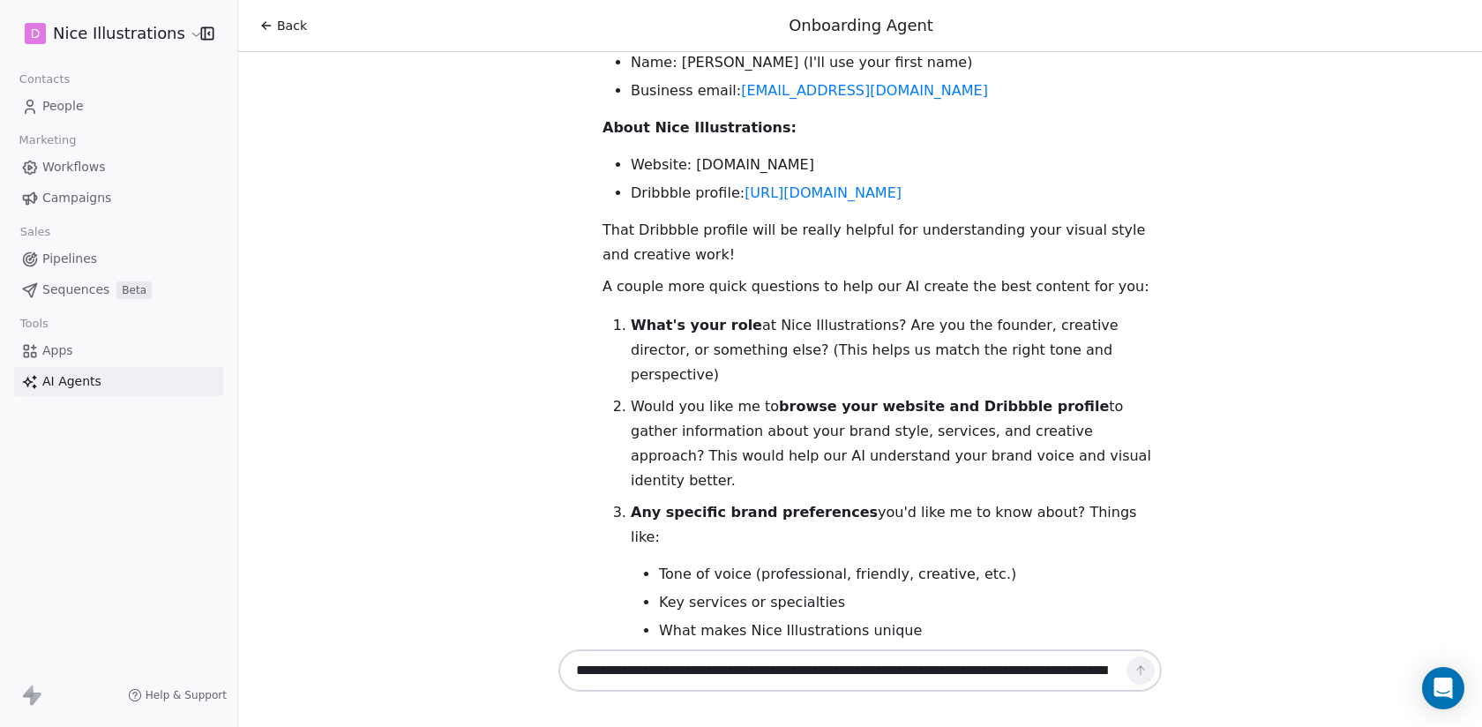
scroll to position [1011, 0]
click at [785, 683] on textarea "**********" at bounding box center [842, 671] width 553 height 34
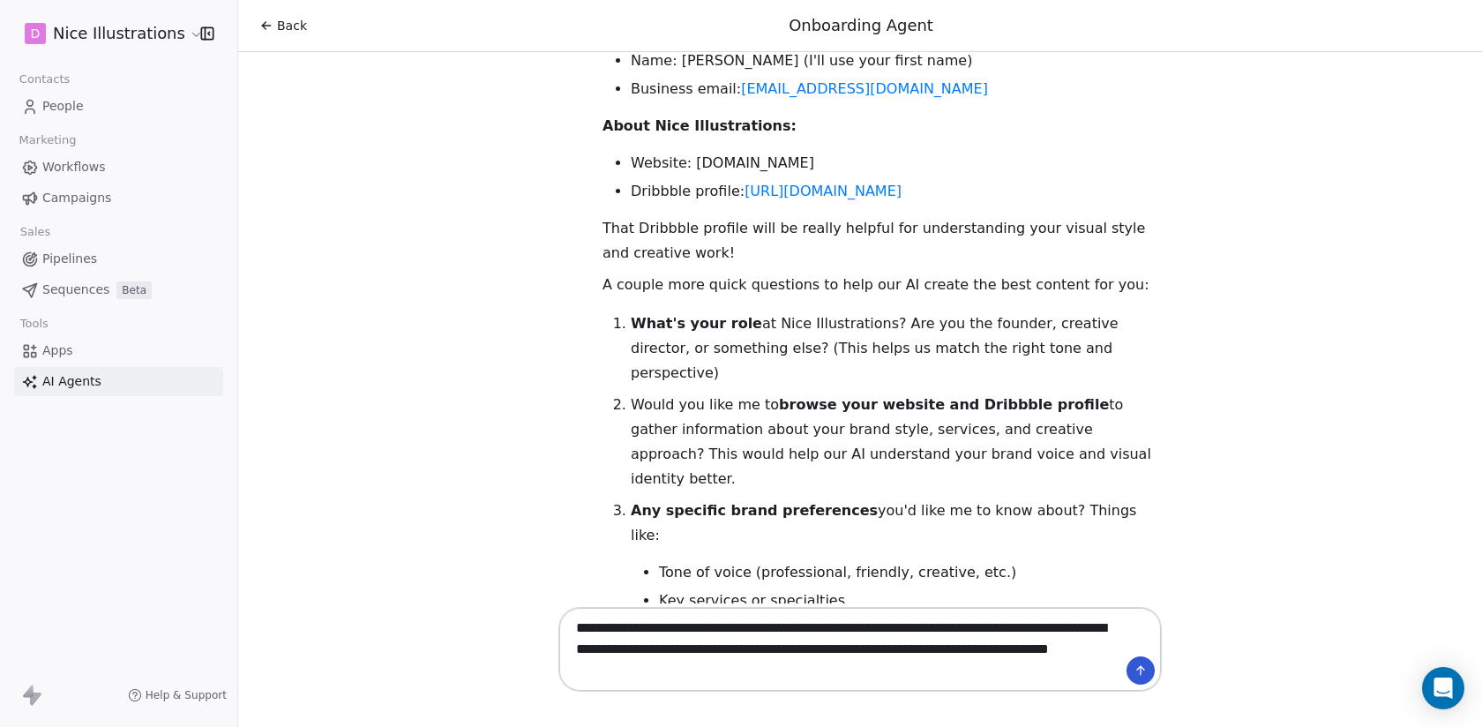
type textarea "**********"
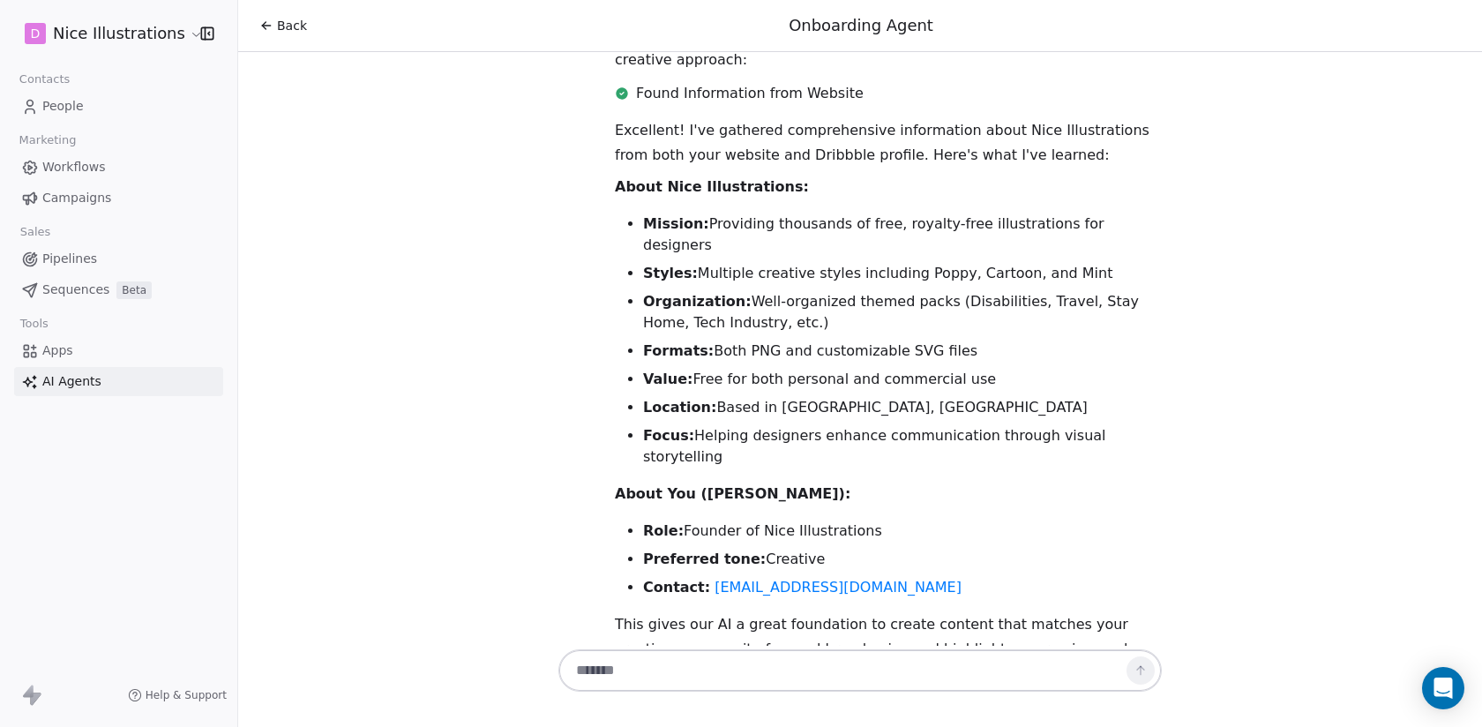
scroll to position [2253, 0]
click at [643, 678] on textarea at bounding box center [842, 671] width 553 height 34
type textarea "**********"
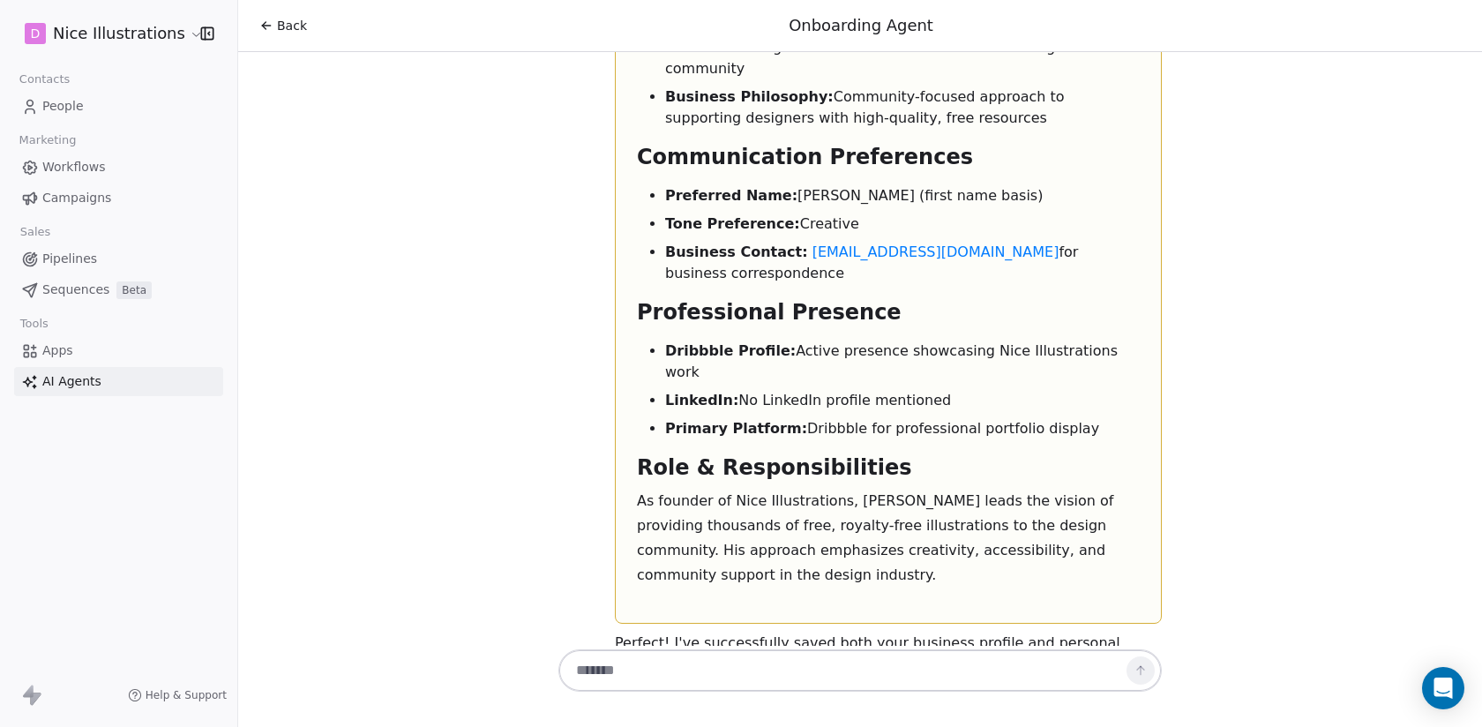
scroll to position [5418, 0]
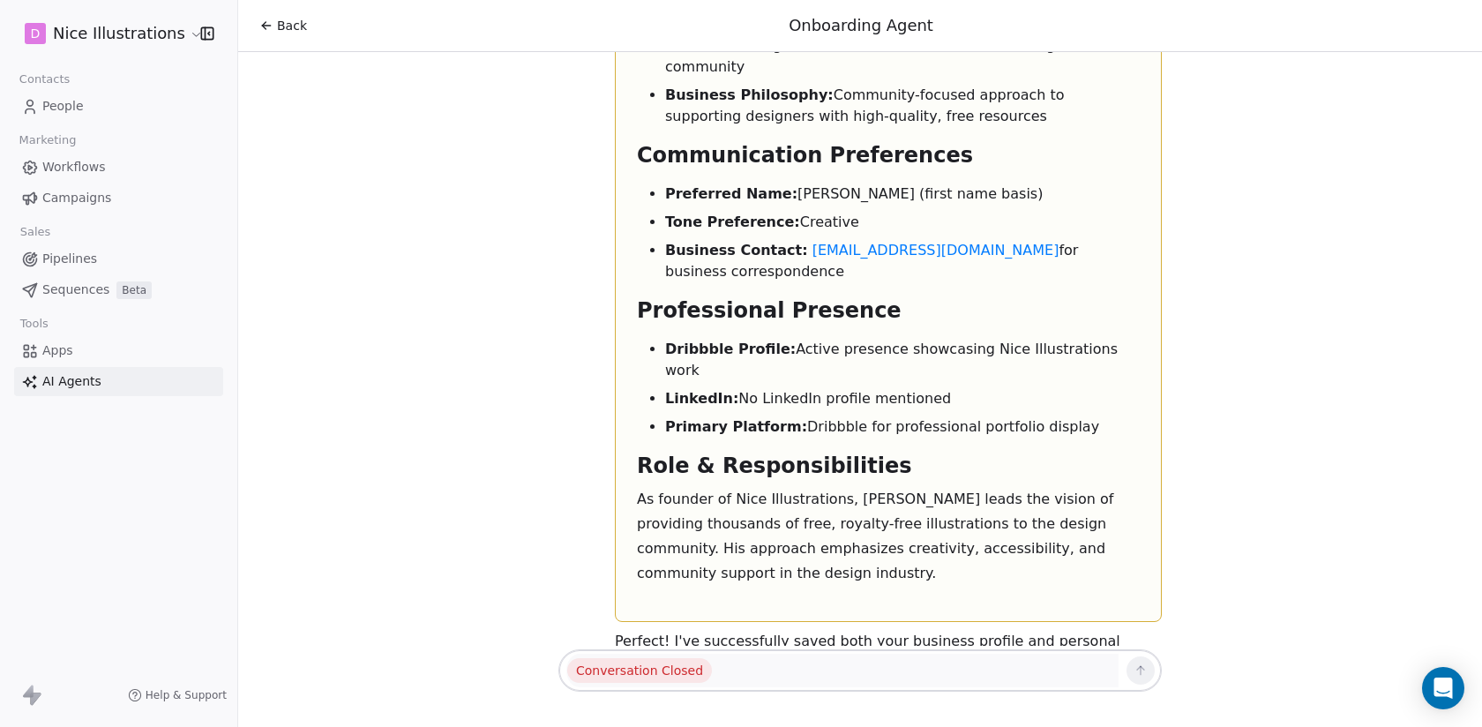
click at [74, 166] on span "Workflows" at bounding box center [74, 167] width 64 height 19
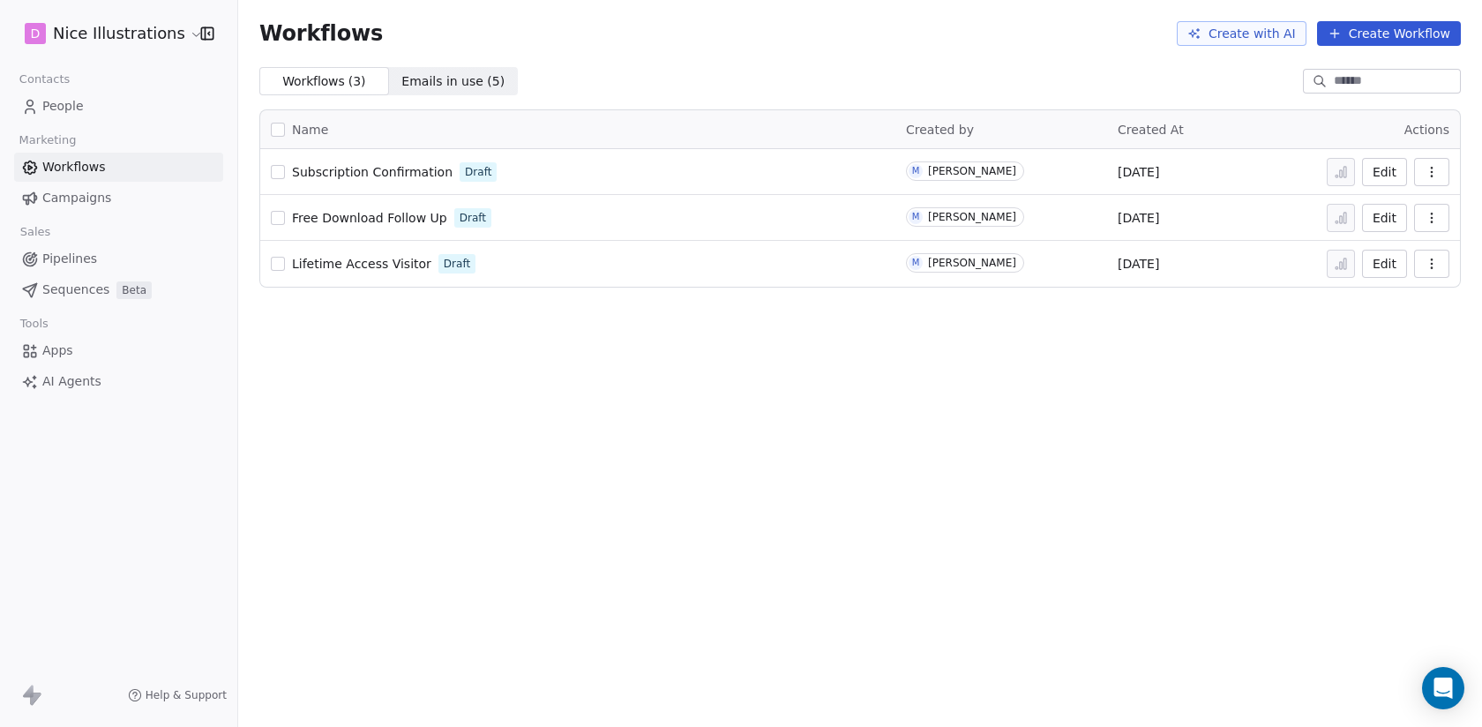
click at [338, 170] on span "Subscription Confirmation" at bounding box center [372, 172] width 161 height 14
click at [1457, 683] on div "Open Intercom Messenger" at bounding box center [1443, 688] width 47 height 47
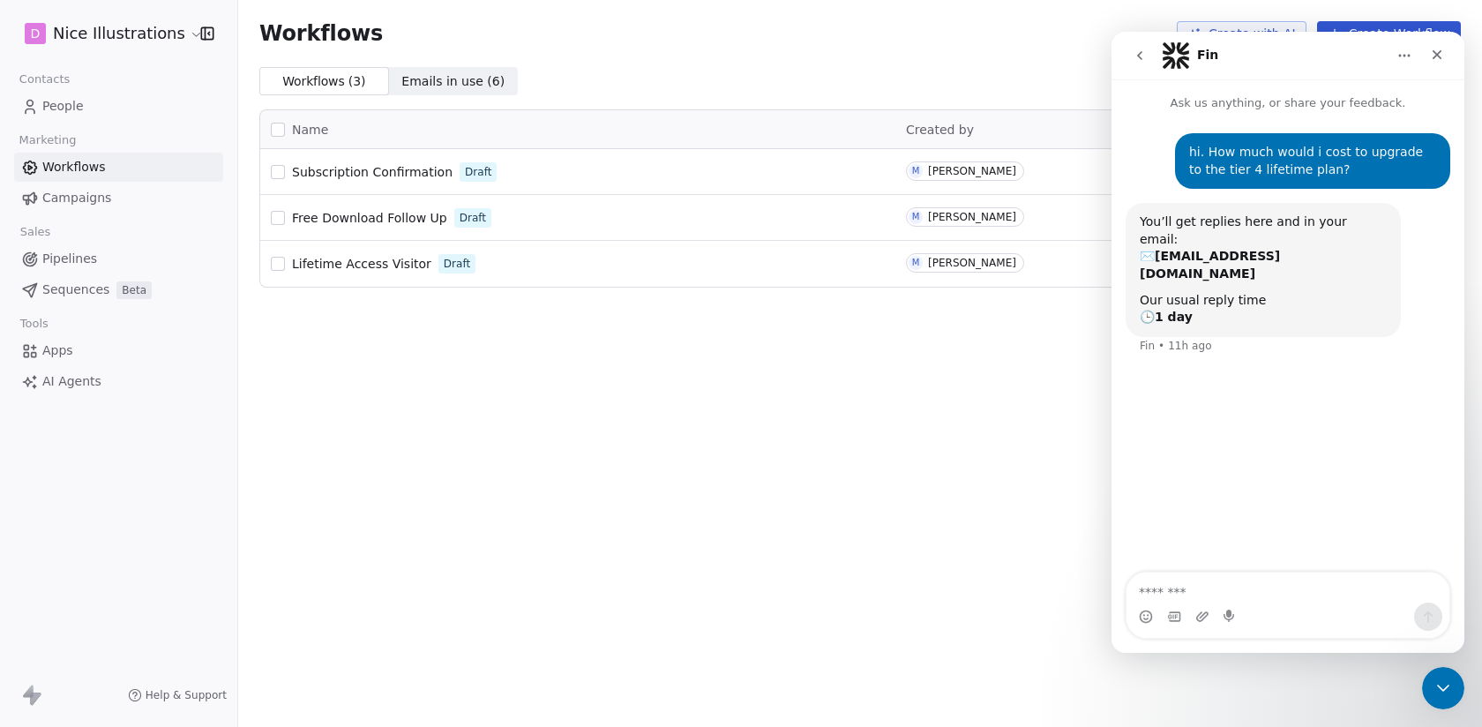
click at [1215, 595] on textarea "Message…" at bounding box center [1287, 588] width 323 height 30
type textarea "*"
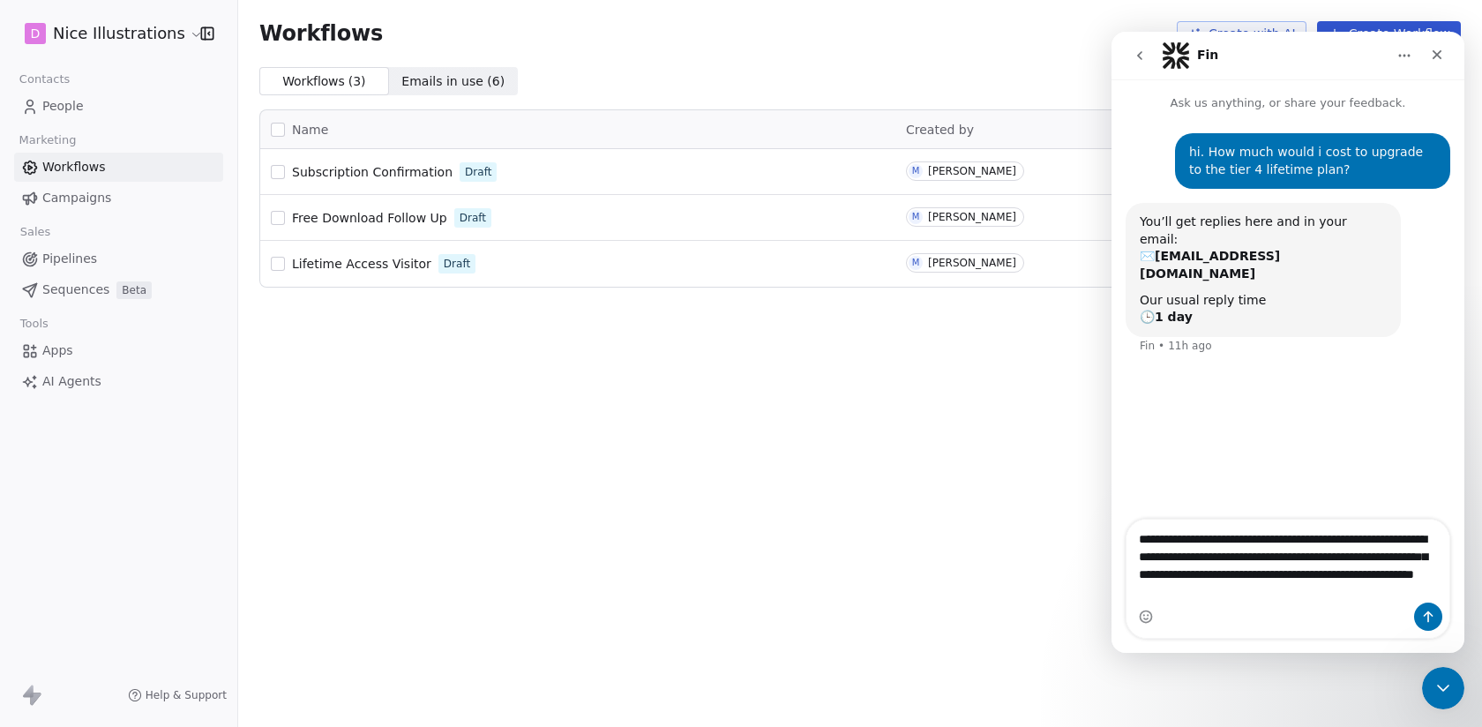
type textarea "**********"
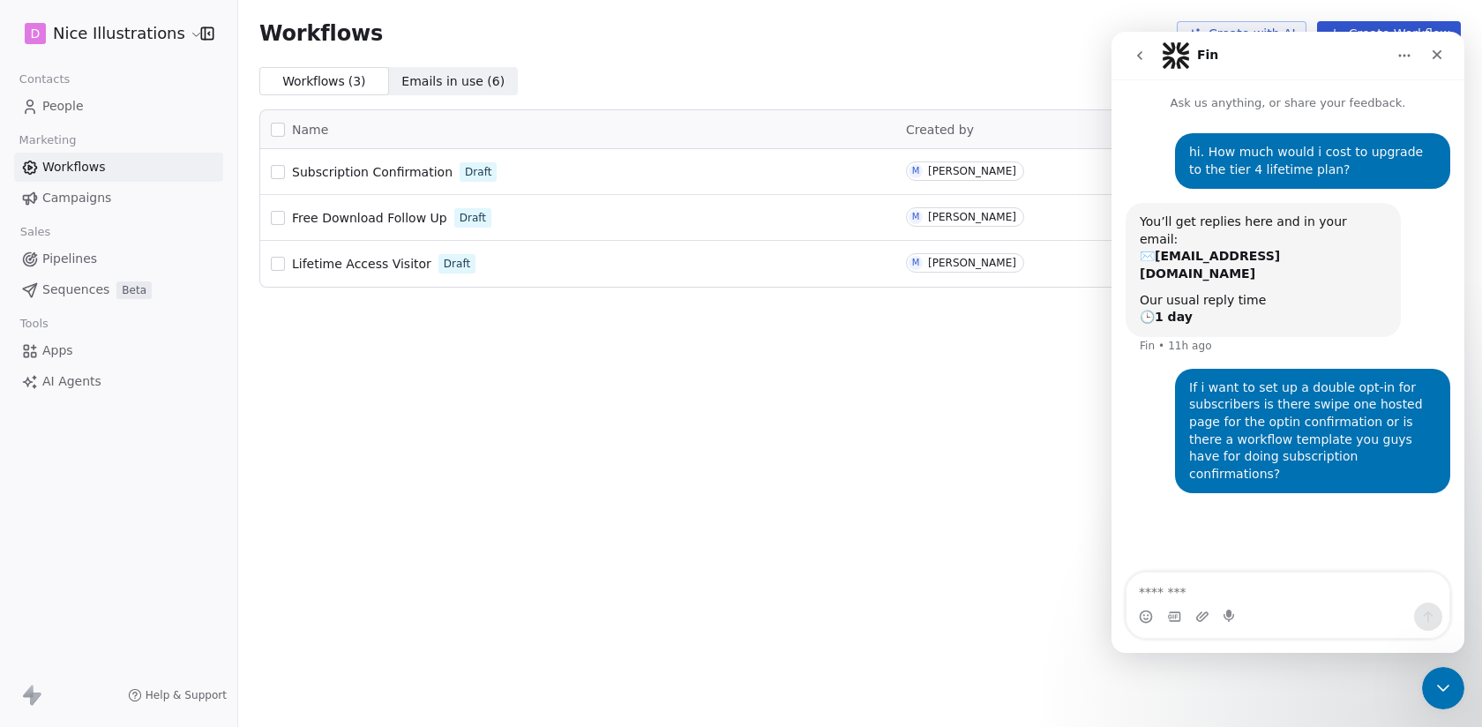
click at [889, 518] on div "Workflows Create with AI Create Workflow Workflows ( 3 ) Workflows ( 3 ) Emails…" at bounding box center [860, 363] width 1244 height 727
click at [1438, 56] on icon "Close" at bounding box center [1437, 55] width 14 height 14
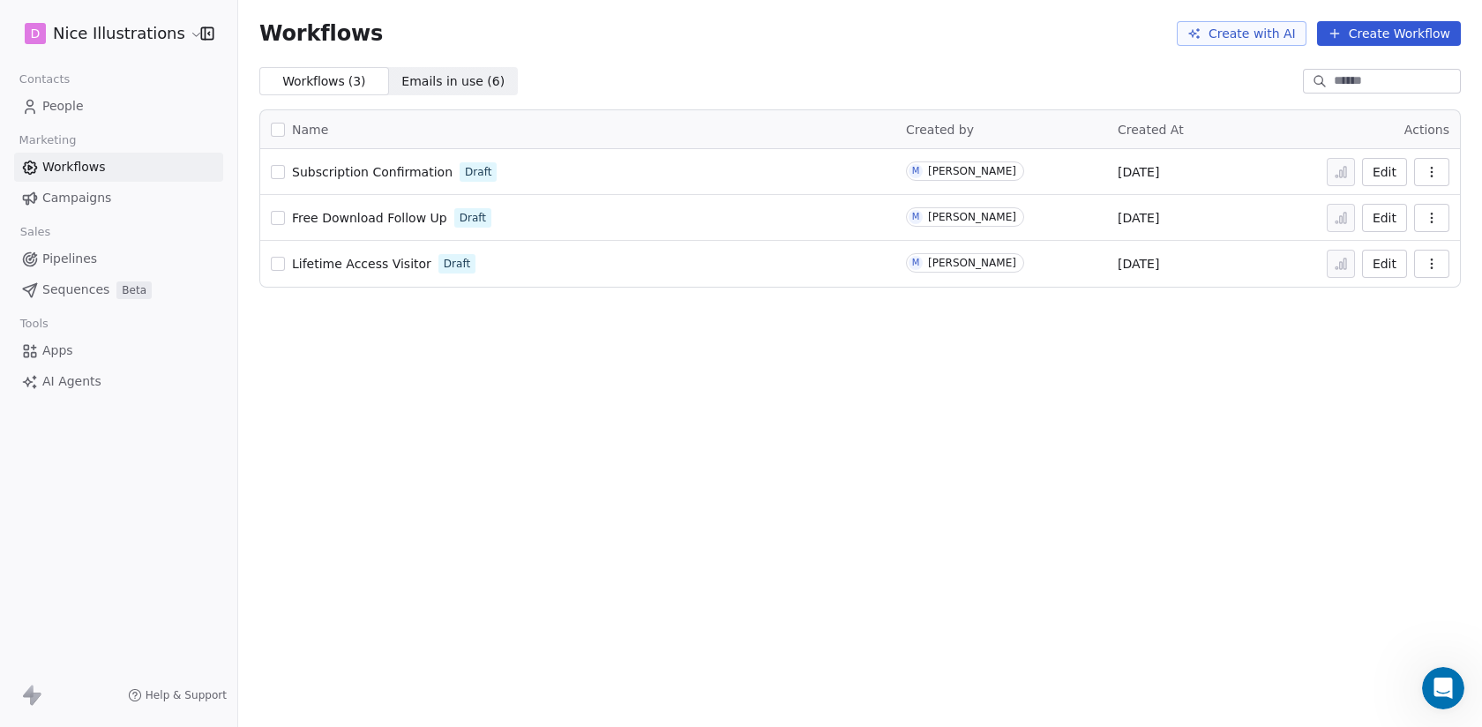
click at [381, 174] on span "Subscription Confirmation" at bounding box center [372, 172] width 161 height 14
click at [403, 168] on span "Subscription Confirmation" at bounding box center [372, 172] width 161 height 14
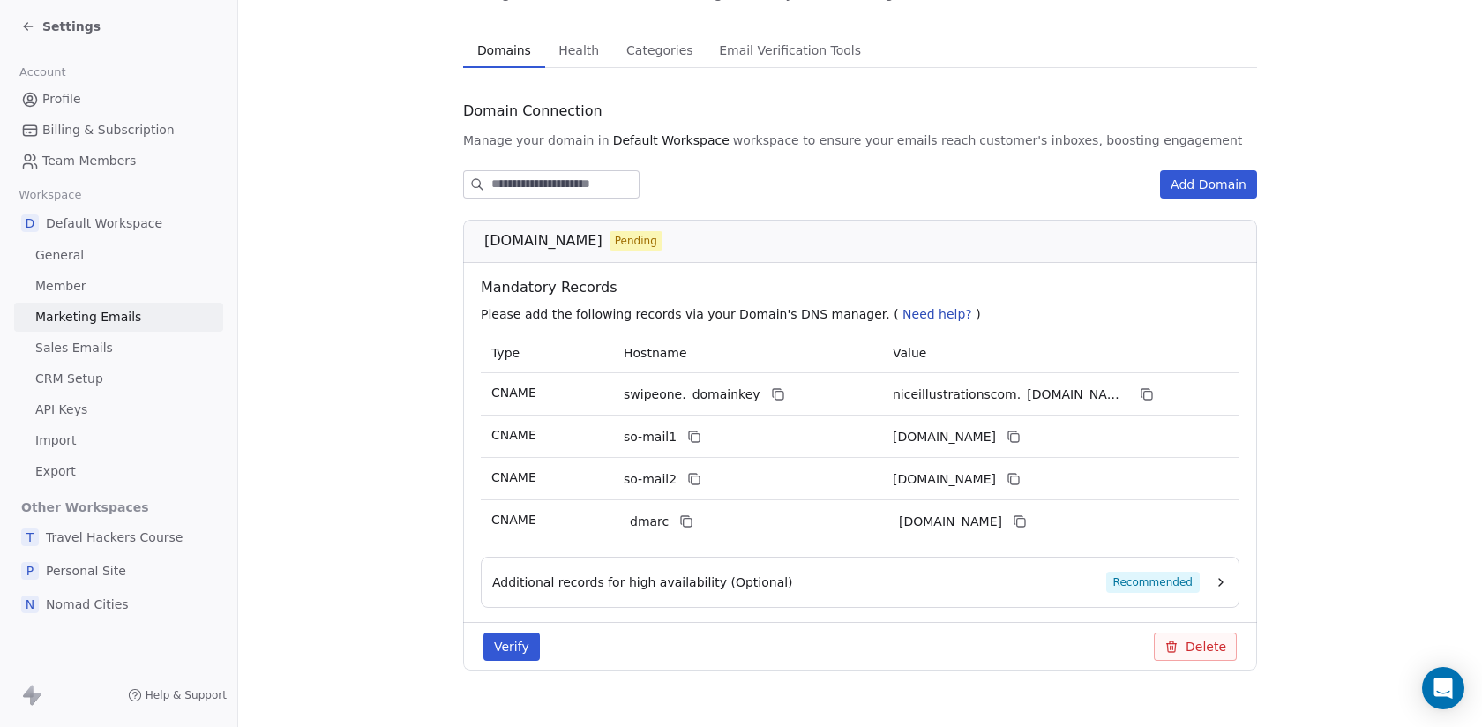
scroll to position [113, 0]
click at [771, 392] on icon at bounding box center [778, 392] width 14 height 14
click at [1148, 392] on icon at bounding box center [1147, 392] width 14 height 14
click at [692, 433] on icon at bounding box center [694, 434] width 14 height 14
click at [1016, 432] on icon at bounding box center [1012, 433] width 8 height 8
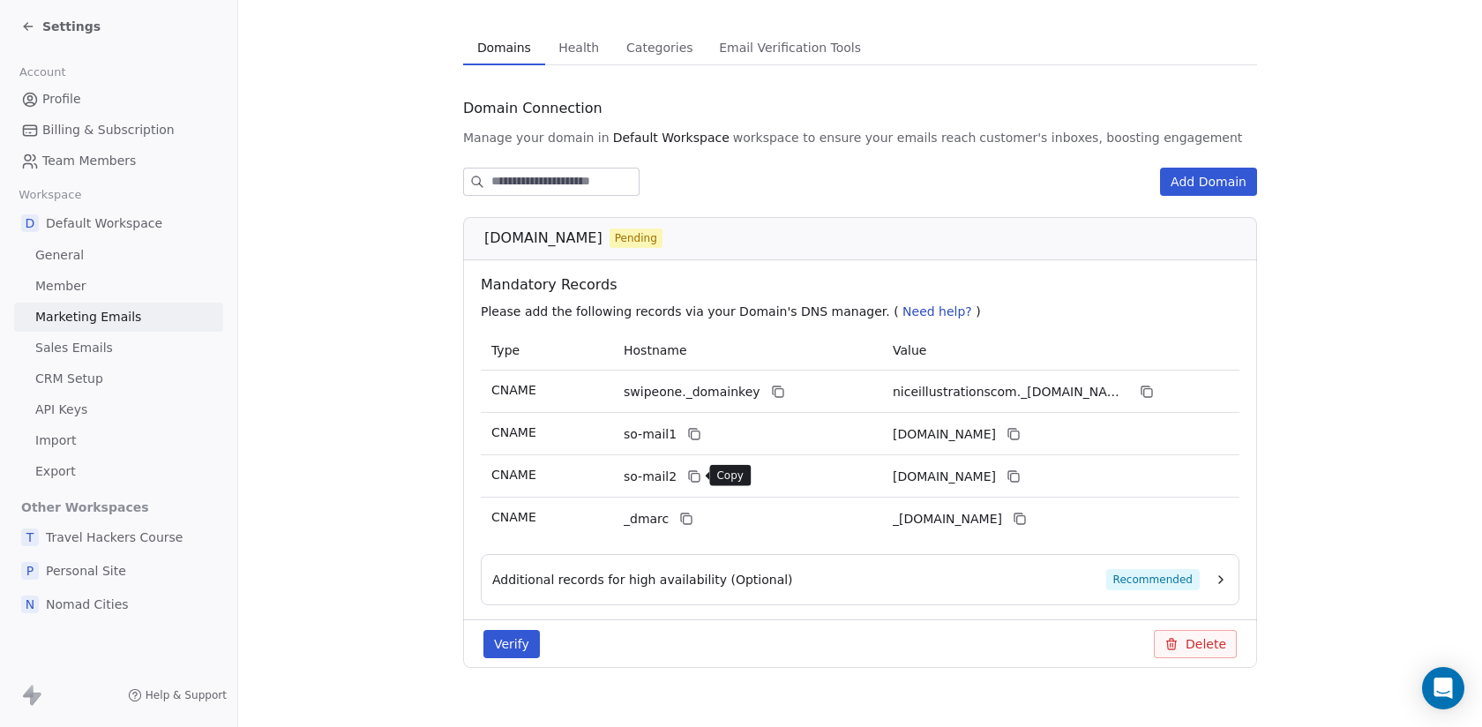
click at [689, 475] on icon at bounding box center [694, 476] width 14 height 14
click at [1019, 480] on icon at bounding box center [1015, 478] width 8 height 8
click at [684, 515] on icon at bounding box center [686, 519] width 14 height 14
click at [1027, 517] on icon at bounding box center [1020, 519] width 14 height 14
click at [1212, 573] on button "Additional records for high availability (Optional) Recommended" at bounding box center [860, 579] width 736 height 21
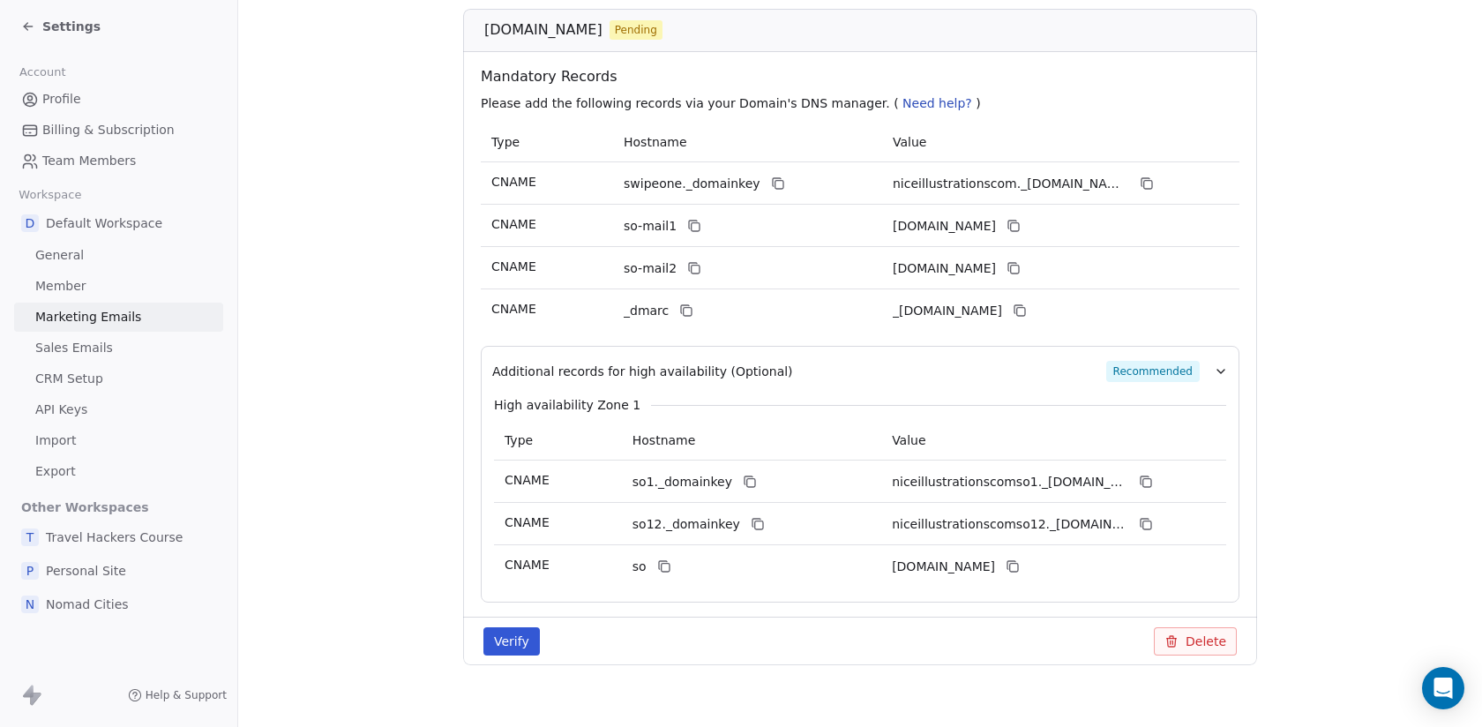
scroll to position [327, 0]
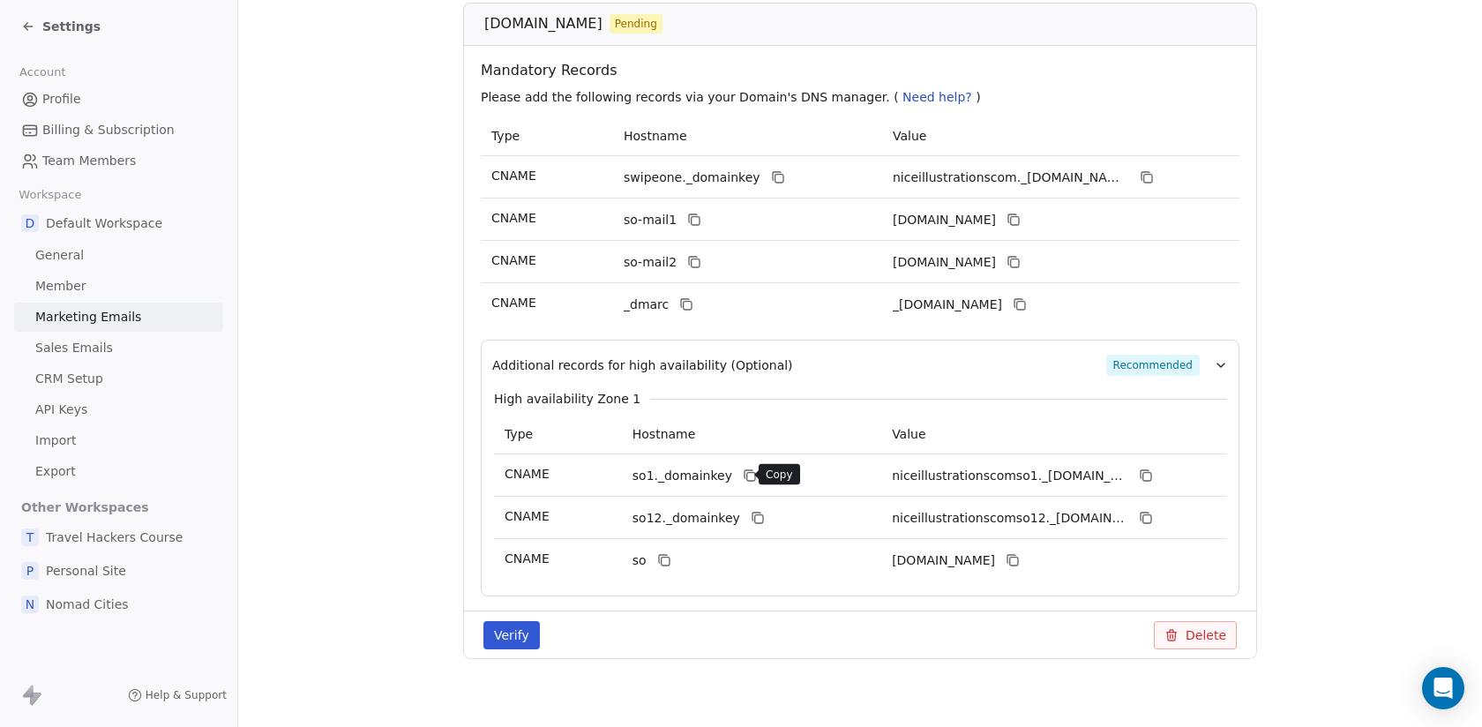
click at [747, 475] on icon at bounding box center [751, 477] width 8 height 8
click at [1145, 469] on icon at bounding box center [1146, 475] width 14 height 14
click at [751, 520] on icon at bounding box center [758, 518] width 14 height 14
click at [1148, 514] on icon at bounding box center [1146, 518] width 14 height 14
click at [666, 562] on icon at bounding box center [664, 560] width 14 height 14
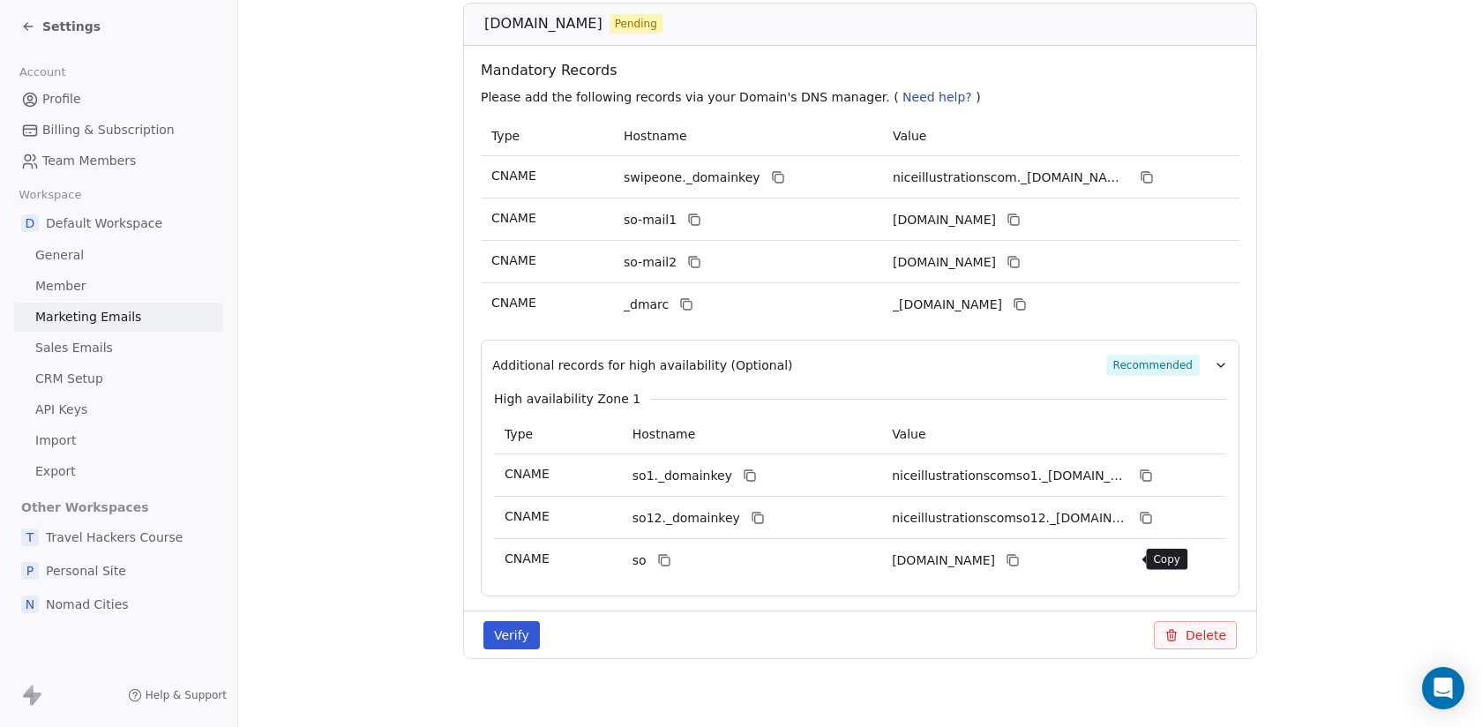
click at [1020, 559] on icon at bounding box center [1013, 560] width 14 height 14
click at [518, 640] on button "Verify" at bounding box center [511, 635] width 56 height 28
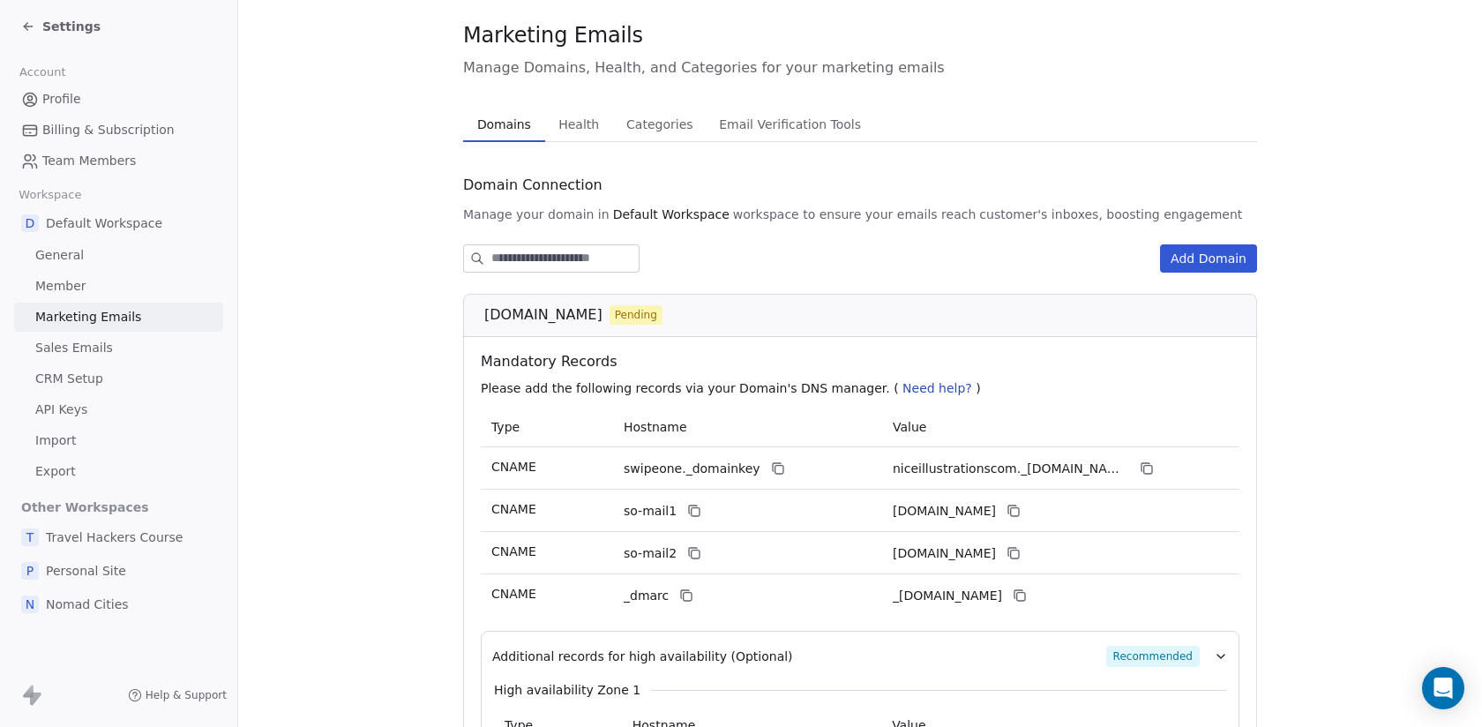
scroll to position [0, 0]
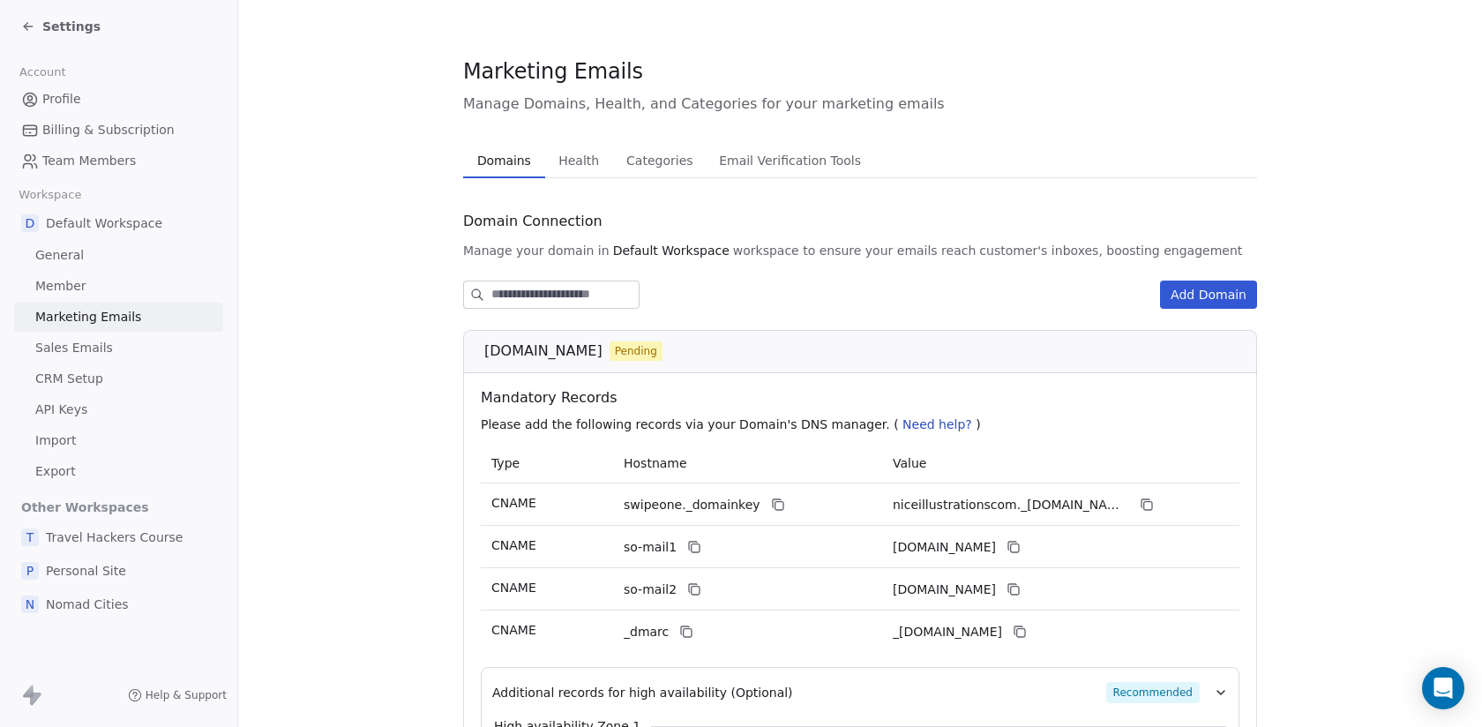
click at [40, 22] on div "Settings" at bounding box center [60, 27] width 79 height 18
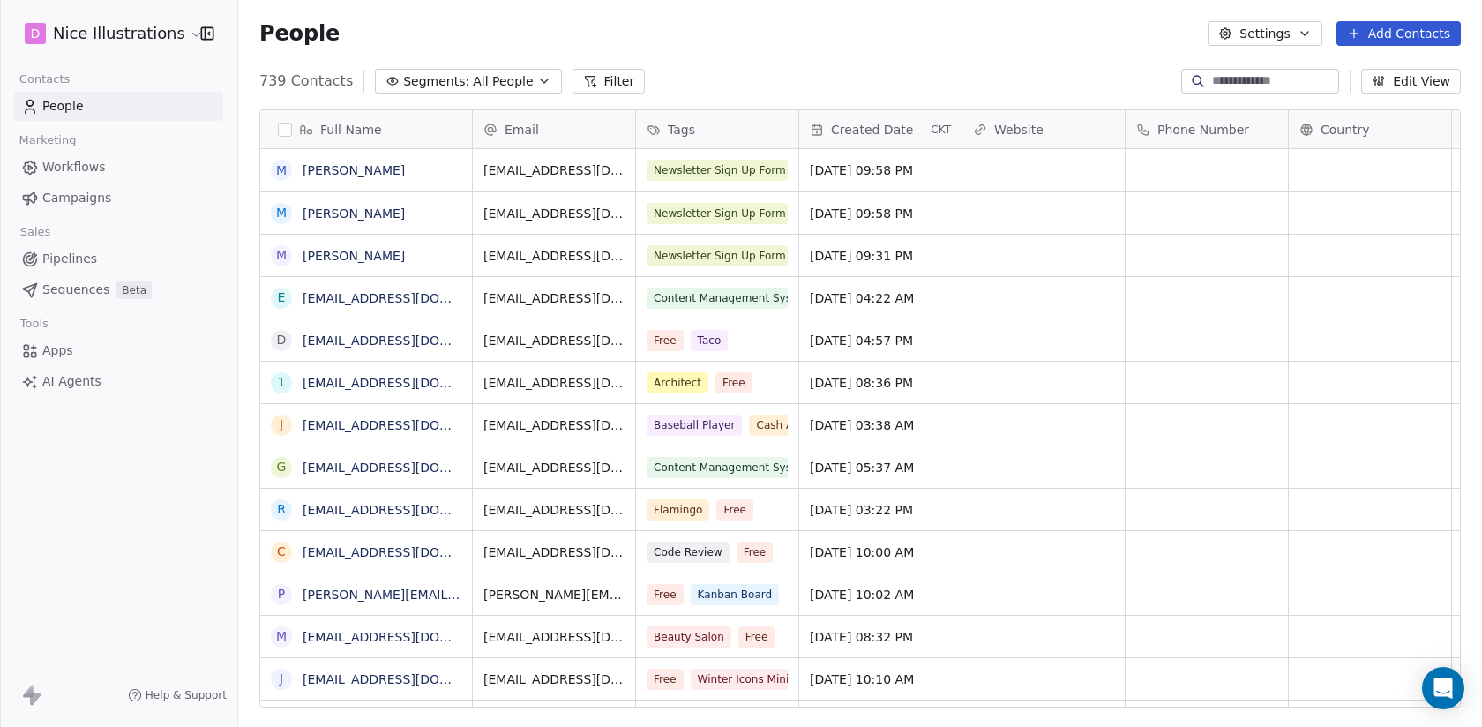
scroll to position [640, 1244]
click at [71, 168] on span "Workflows" at bounding box center [74, 167] width 64 height 19
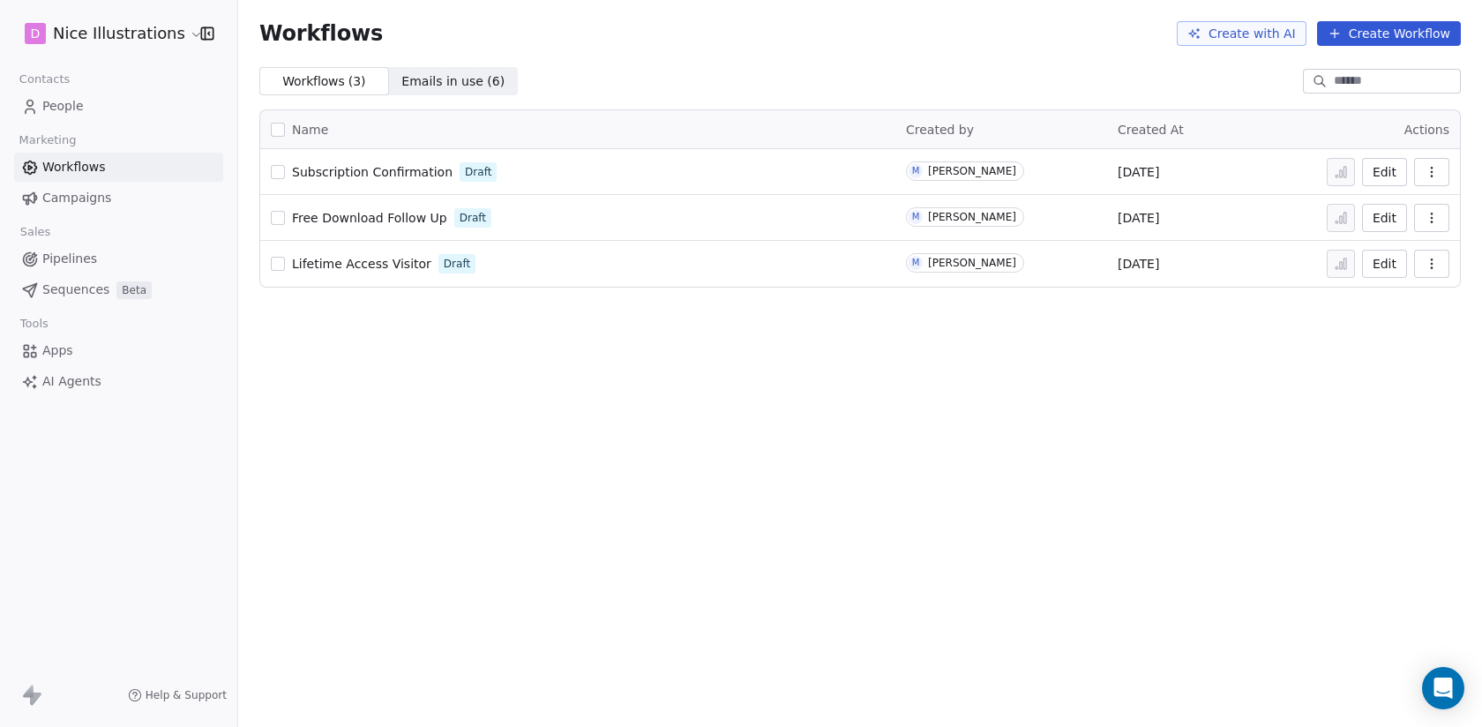
click at [376, 170] on span "Subscription Confirmation" at bounding box center [372, 172] width 161 height 14
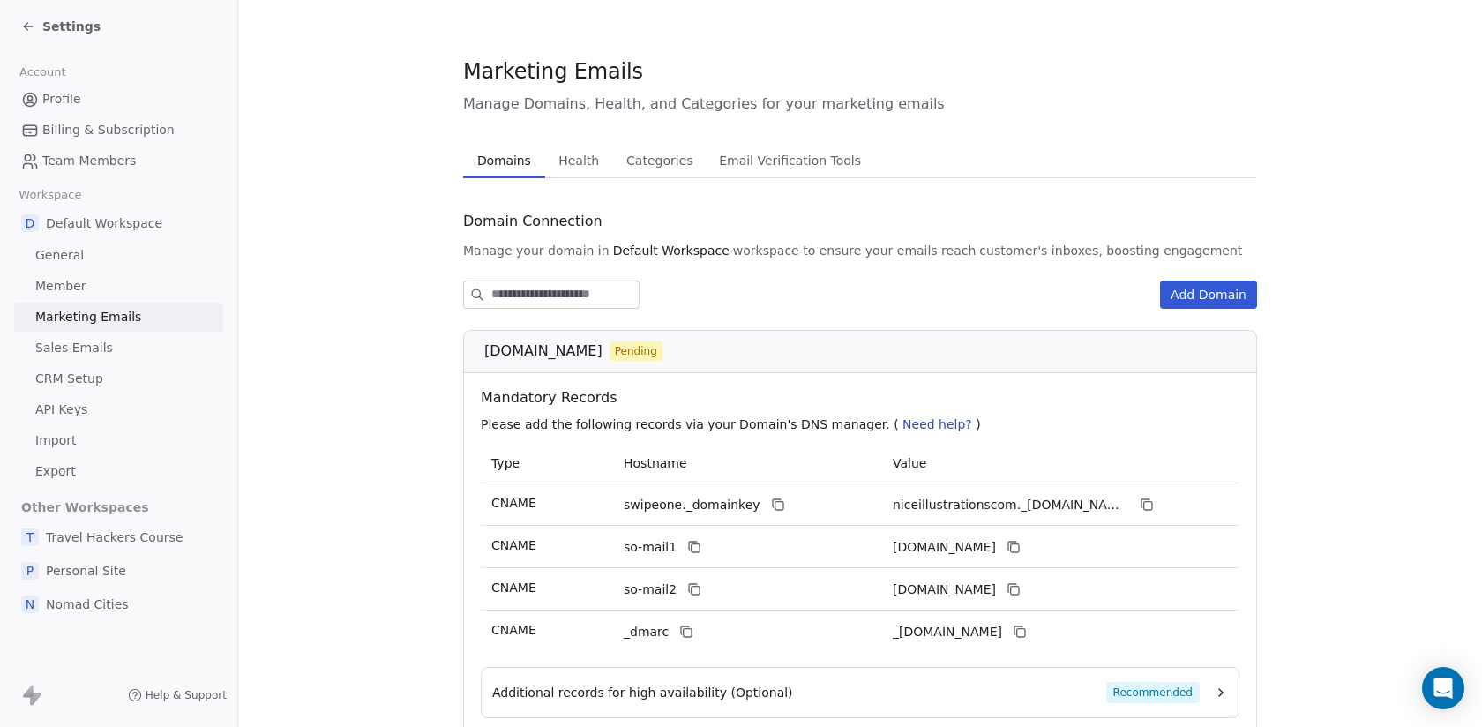
scroll to position [136, 0]
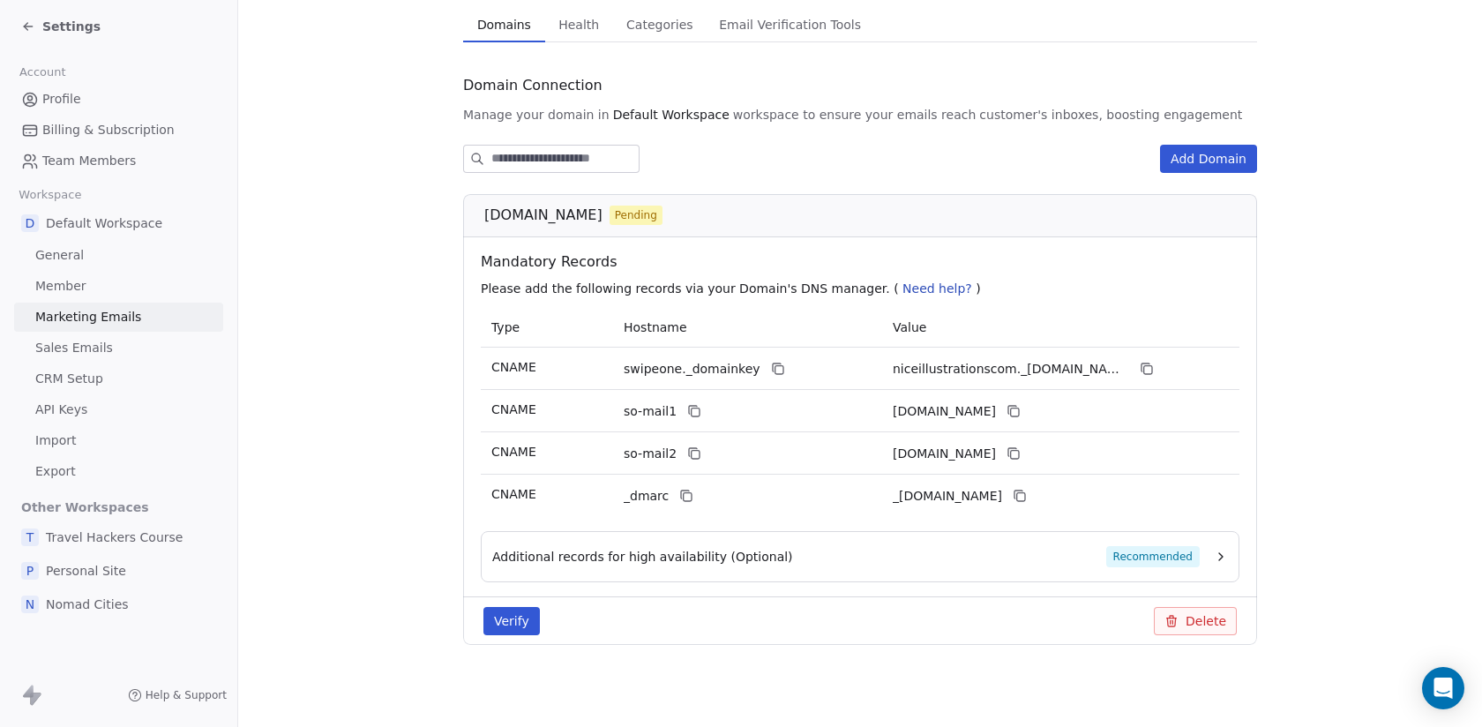
click at [506, 612] on button "Verify" at bounding box center [511, 621] width 56 height 28
click at [520, 619] on button "Verify" at bounding box center [511, 621] width 56 height 28
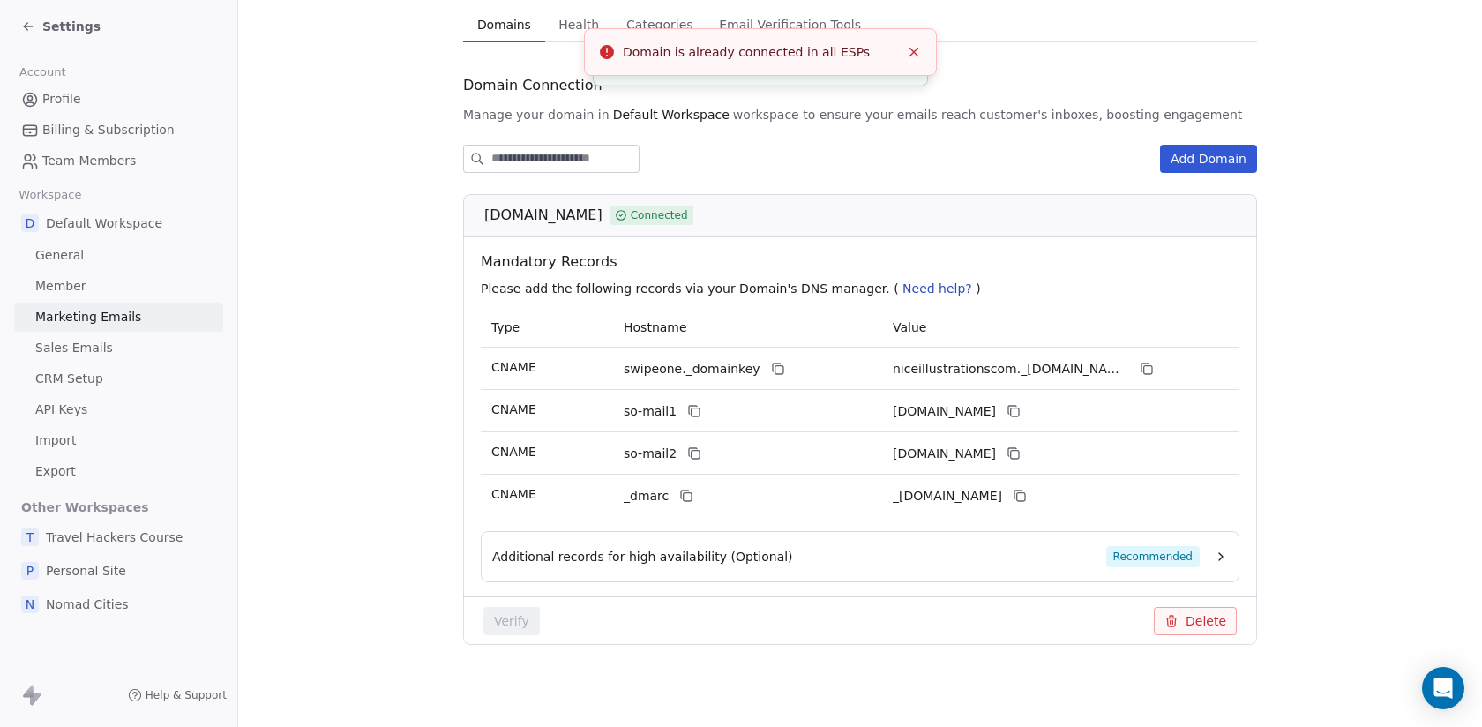
scroll to position [0, 0]
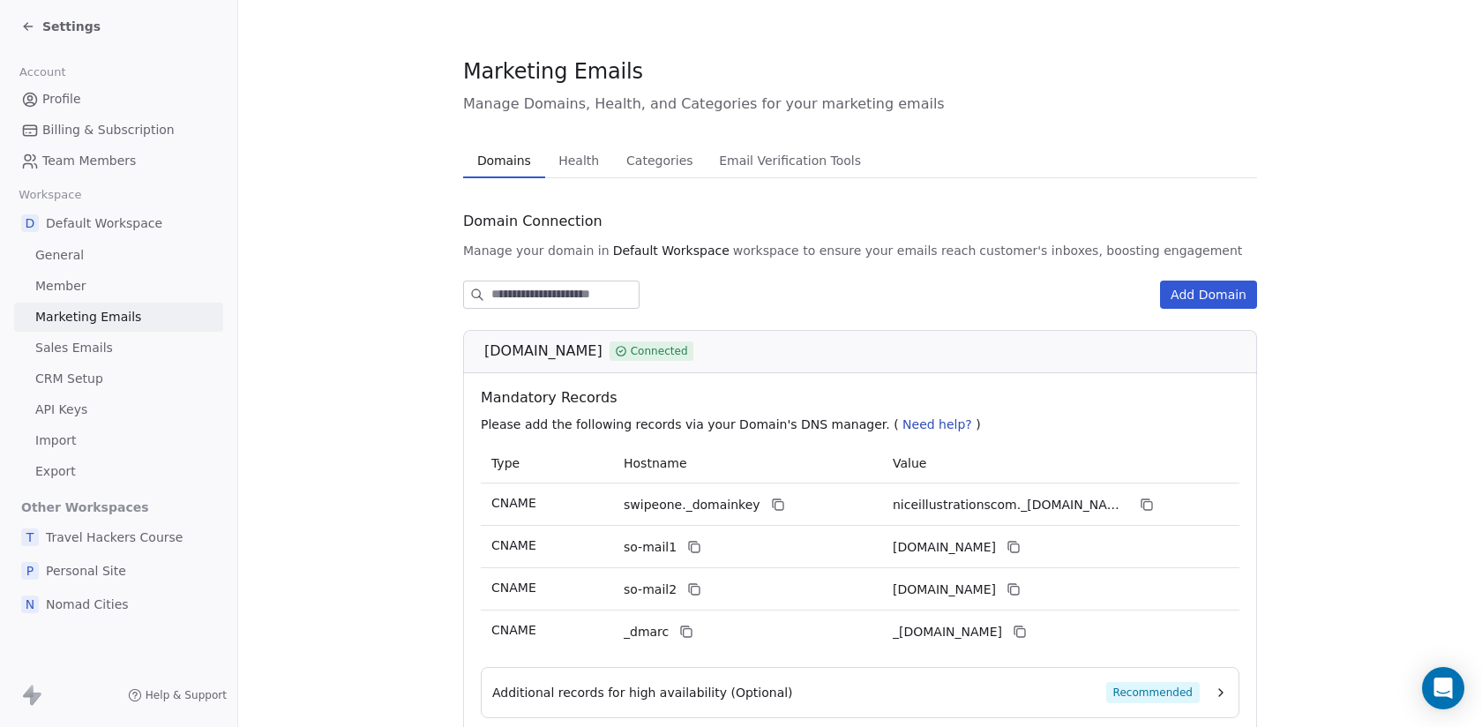
click at [51, 18] on span "Settings" at bounding box center [71, 27] width 58 height 18
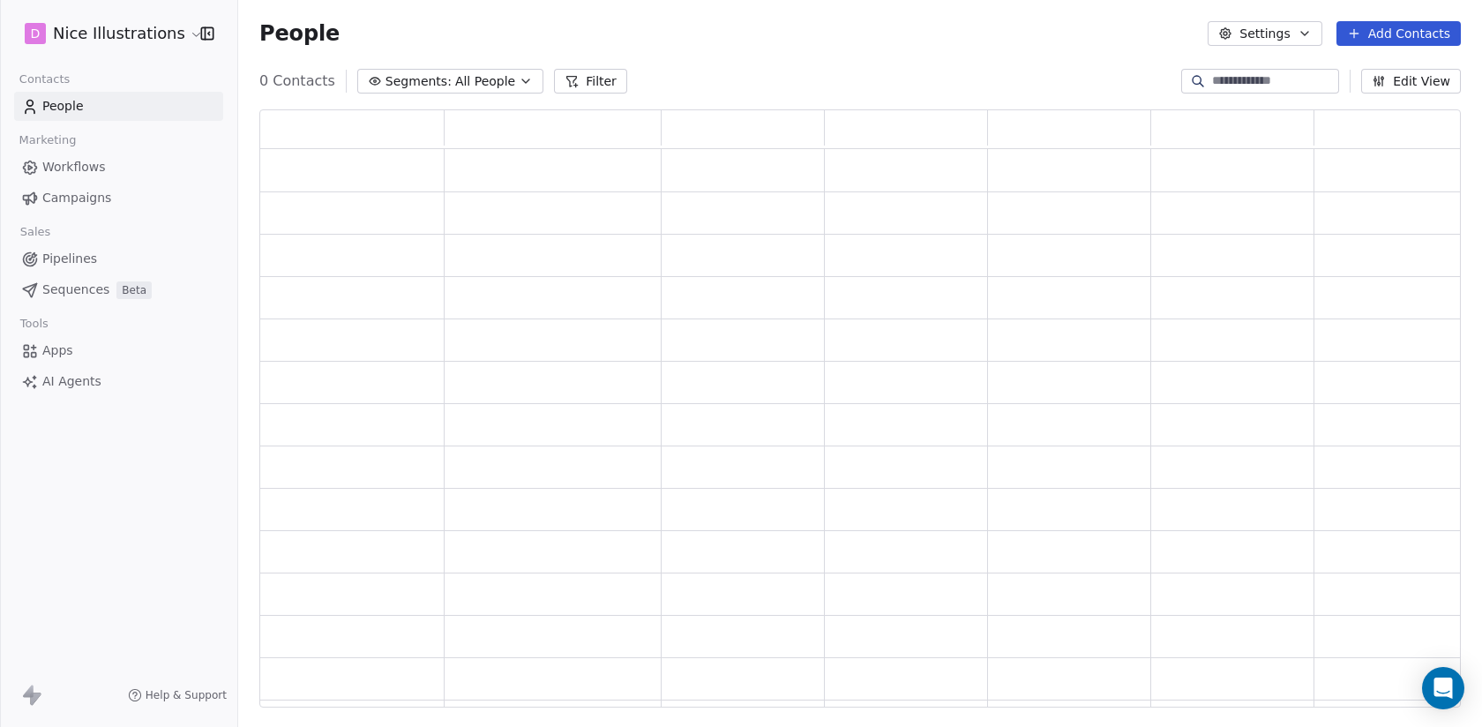
scroll to position [597, 1201]
click at [76, 164] on span "Workflows" at bounding box center [74, 167] width 64 height 19
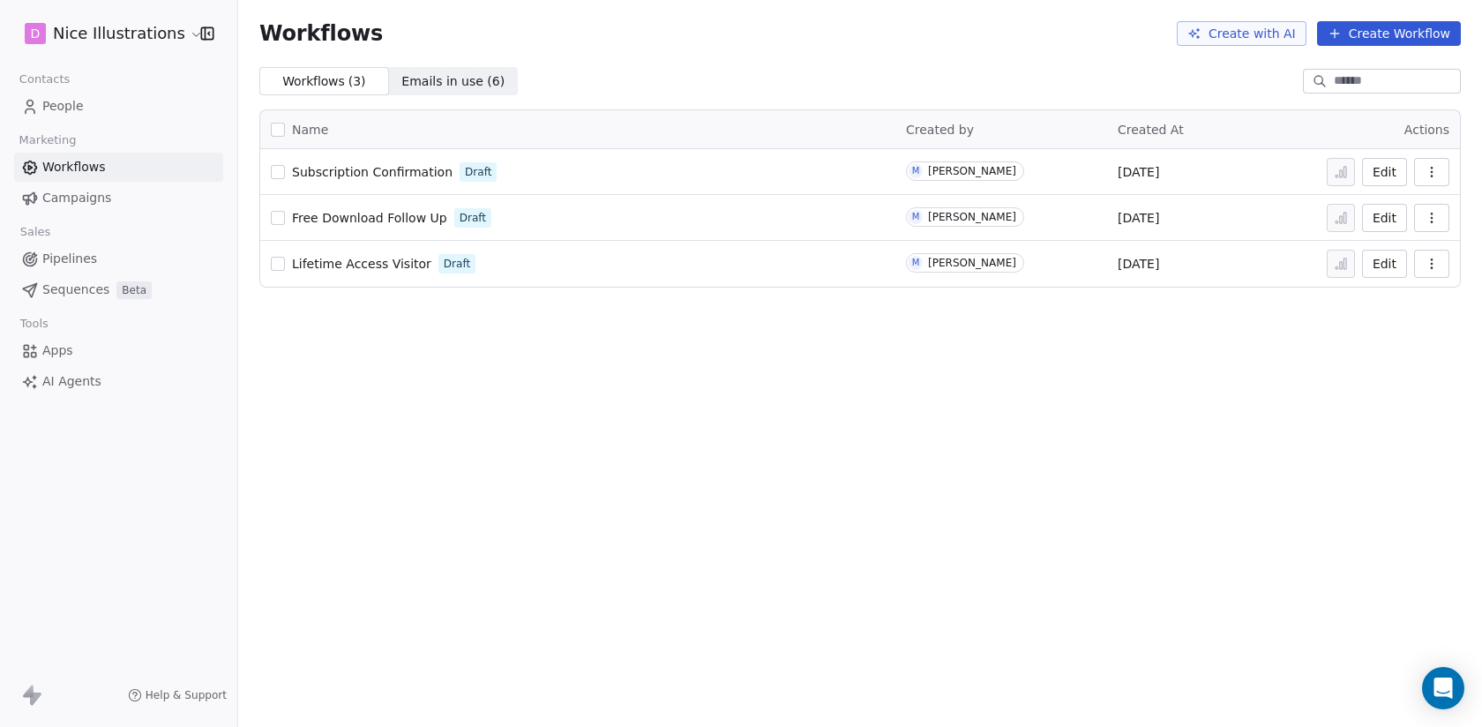
click at [400, 168] on span "Subscription Confirmation" at bounding box center [372, 172] width 161 height 14
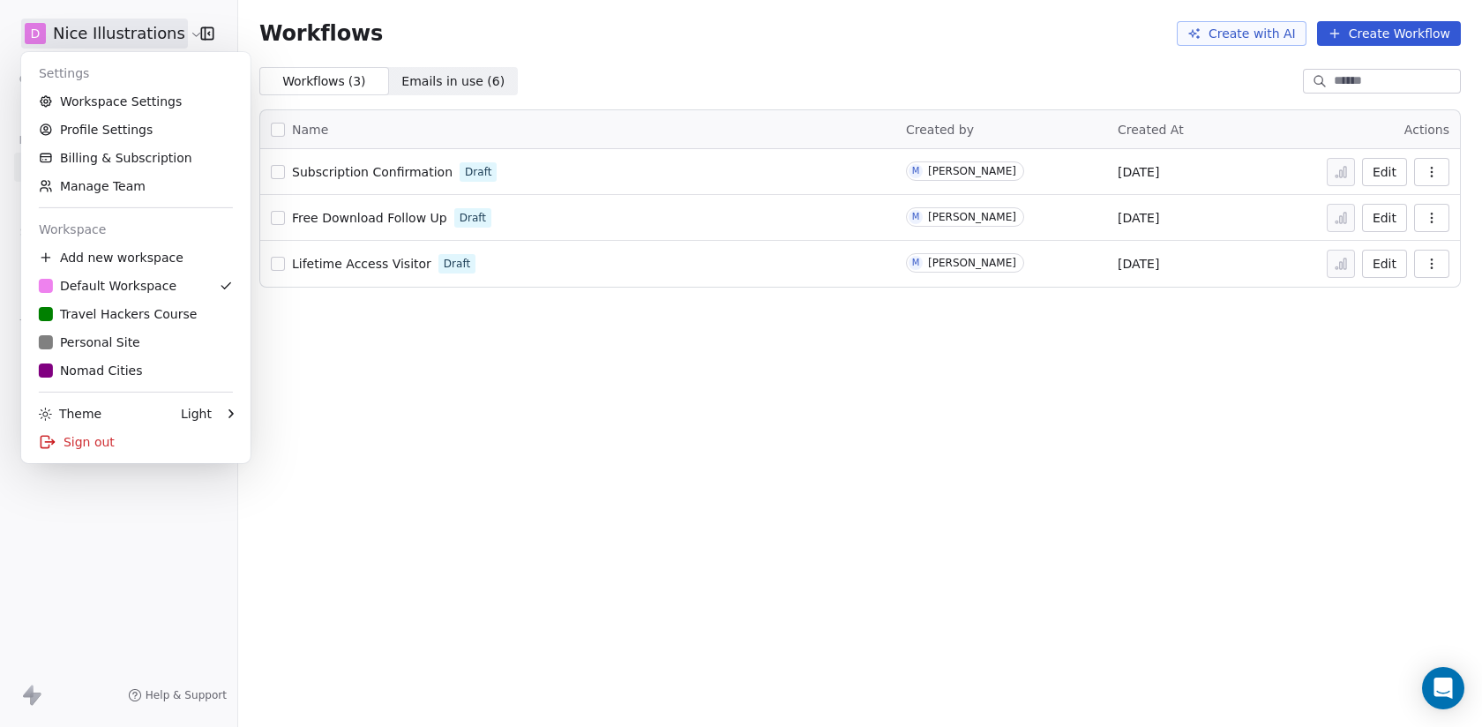
click at [180, 38] on html "D Nice Illustrations Contacts People Marketing Workflows Campaigns Sales Pipeli…" at bounding box center [741, 363] width 1482 height 727
click at [142, 100] on link "Workspace Settings" at bounding box center [135, 101] width 215 height 28
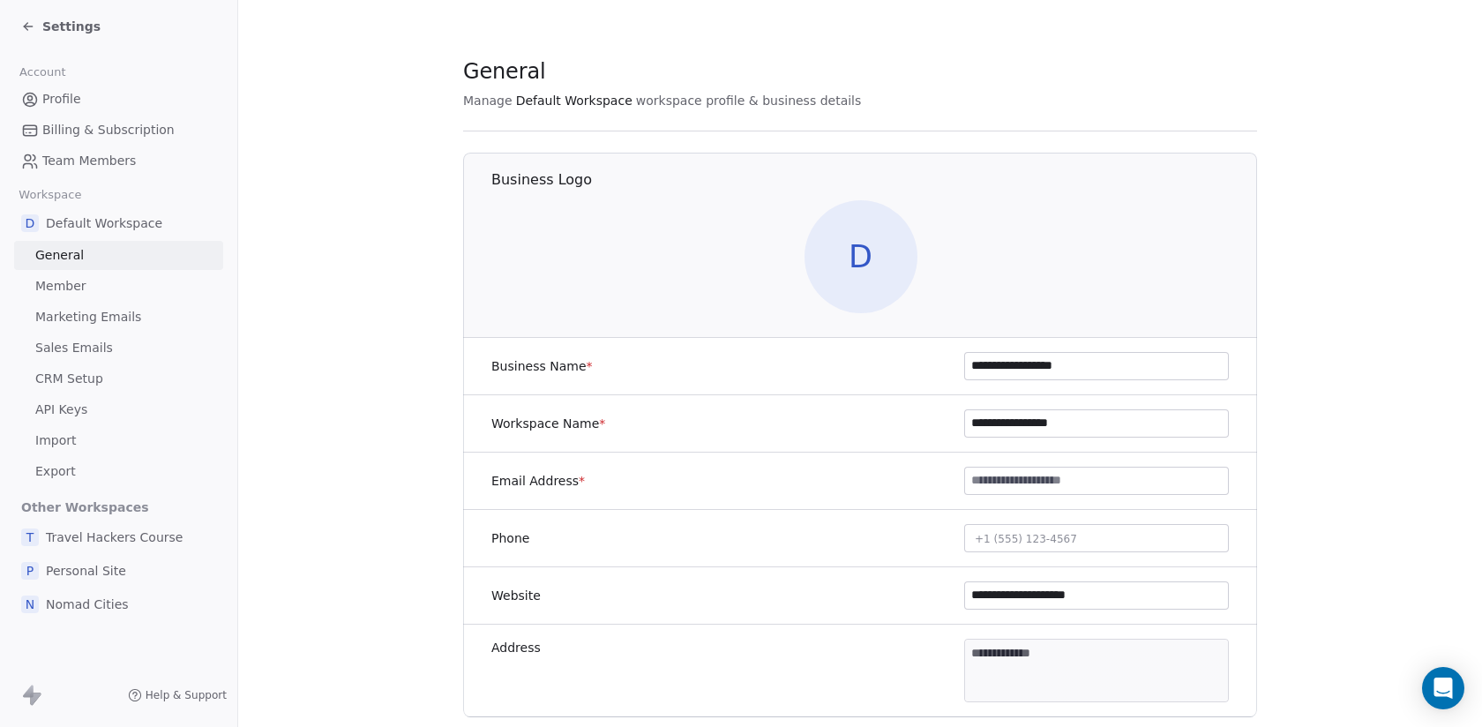
click at [1028, 480] on input at bounding box center [1096, 481] width 263 height 26
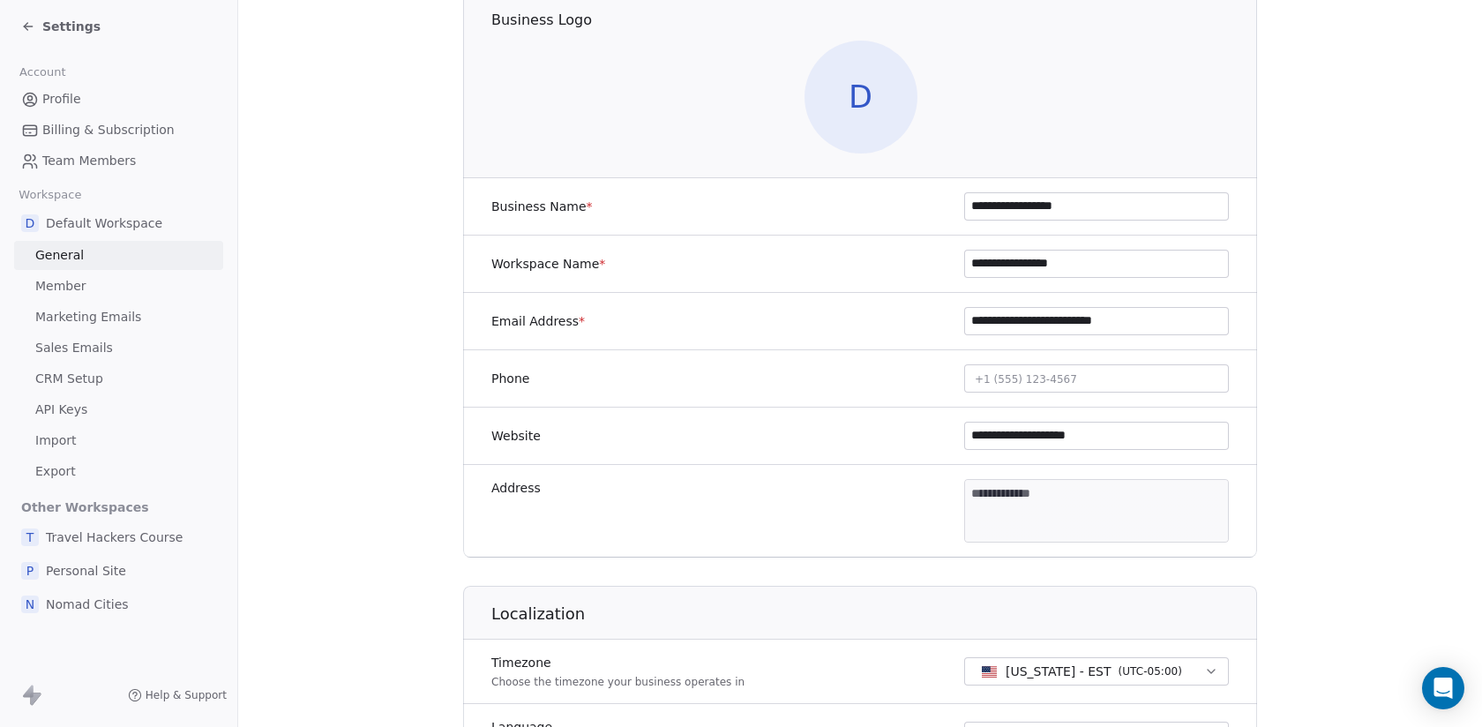
scroll to position [178, 0]
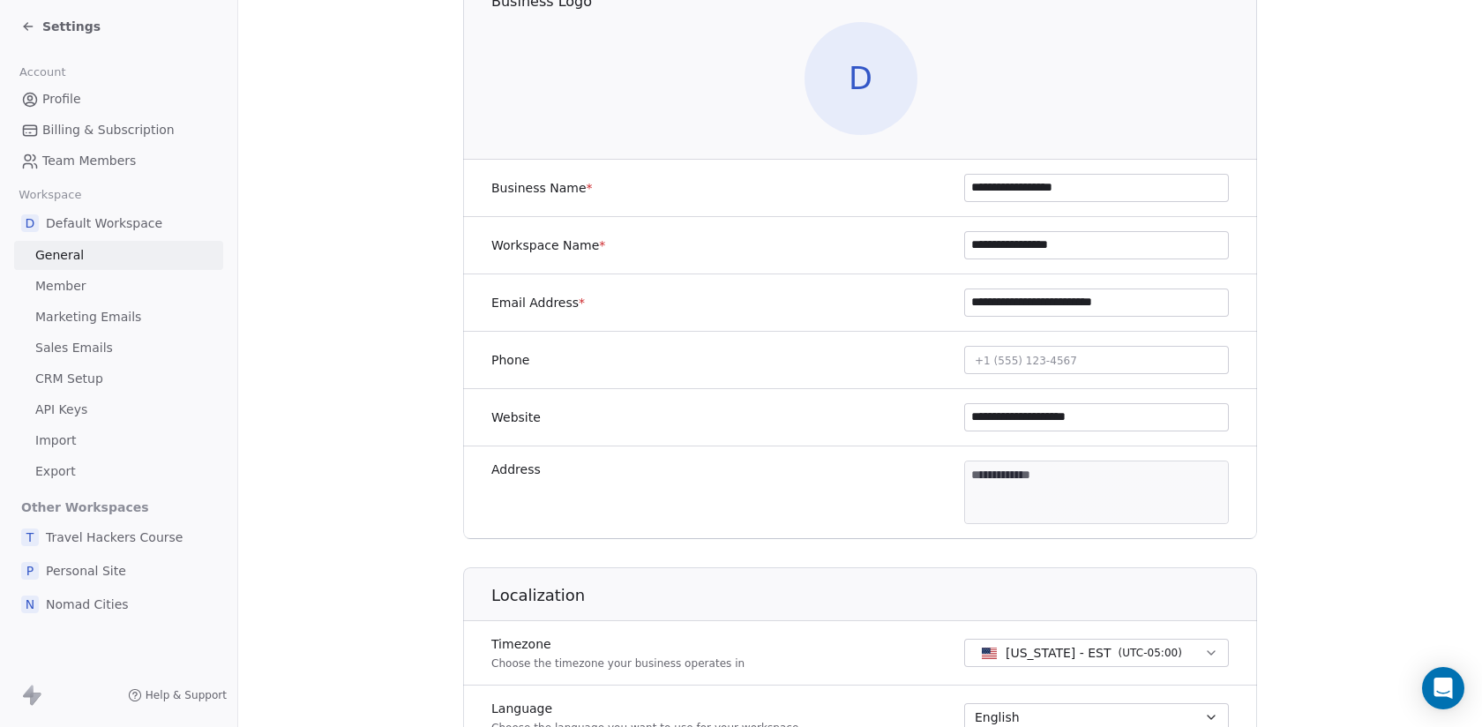
type input "**********"
click at [1018, 490] on body "**********" at bounding box center [741, 363] width 1482 height 727
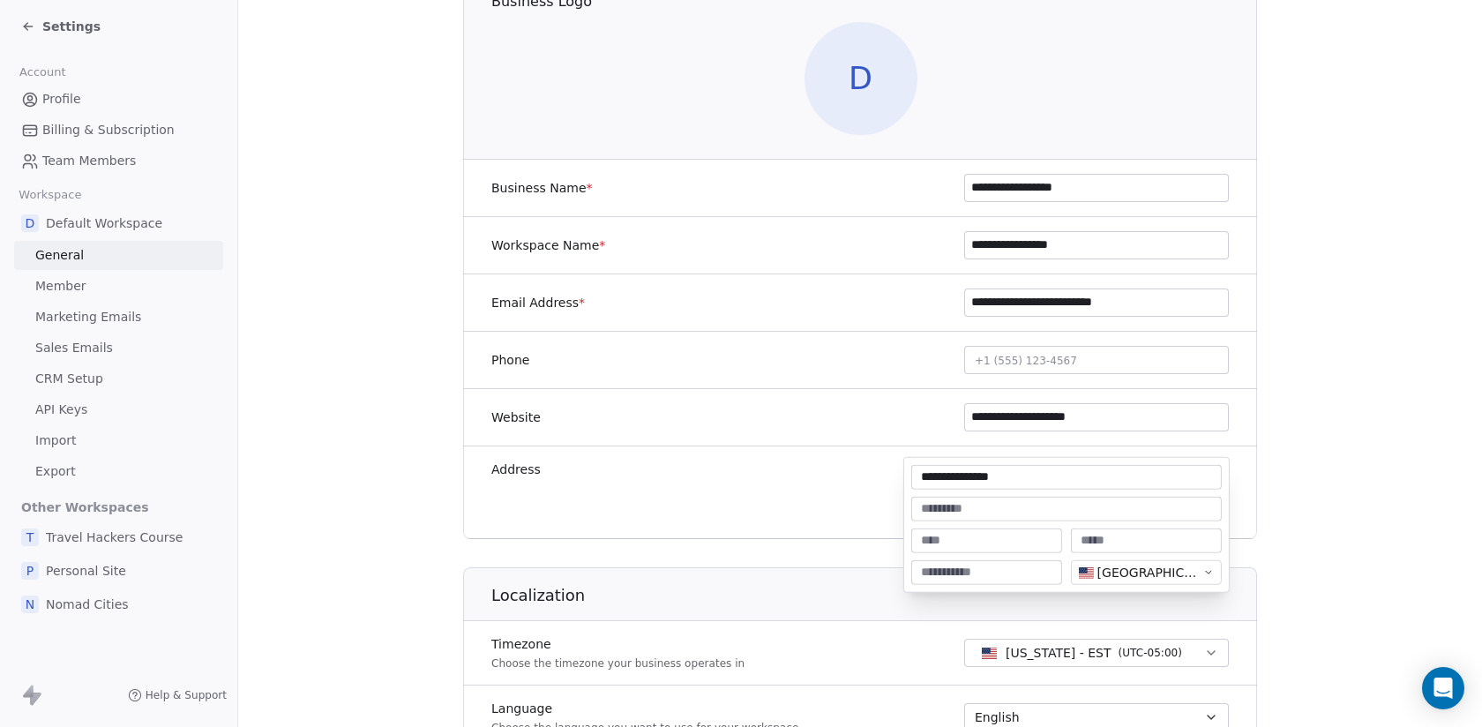
type input "**********"
click at [1013, 502] on input at bounding box center [1066, 509] width 303 height 18
type input "*********"
type input "******"
type input "**"
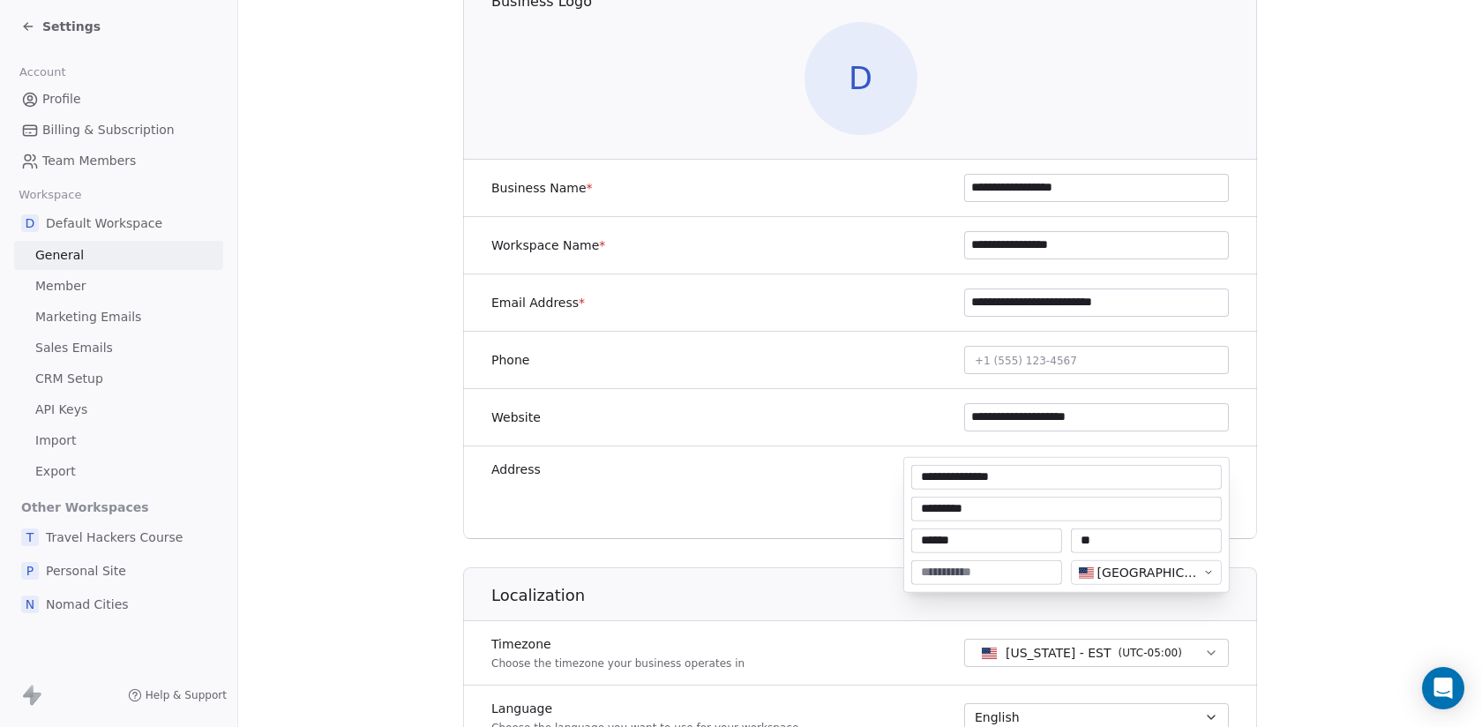
click at [1009, 568] on input at bounding box center [987, 573] width 144 height 18
type input "*****"
type textarea "**********"
click at [1340, 542] on html "**********" at bounding box center [741, 363] width 1482 height 727
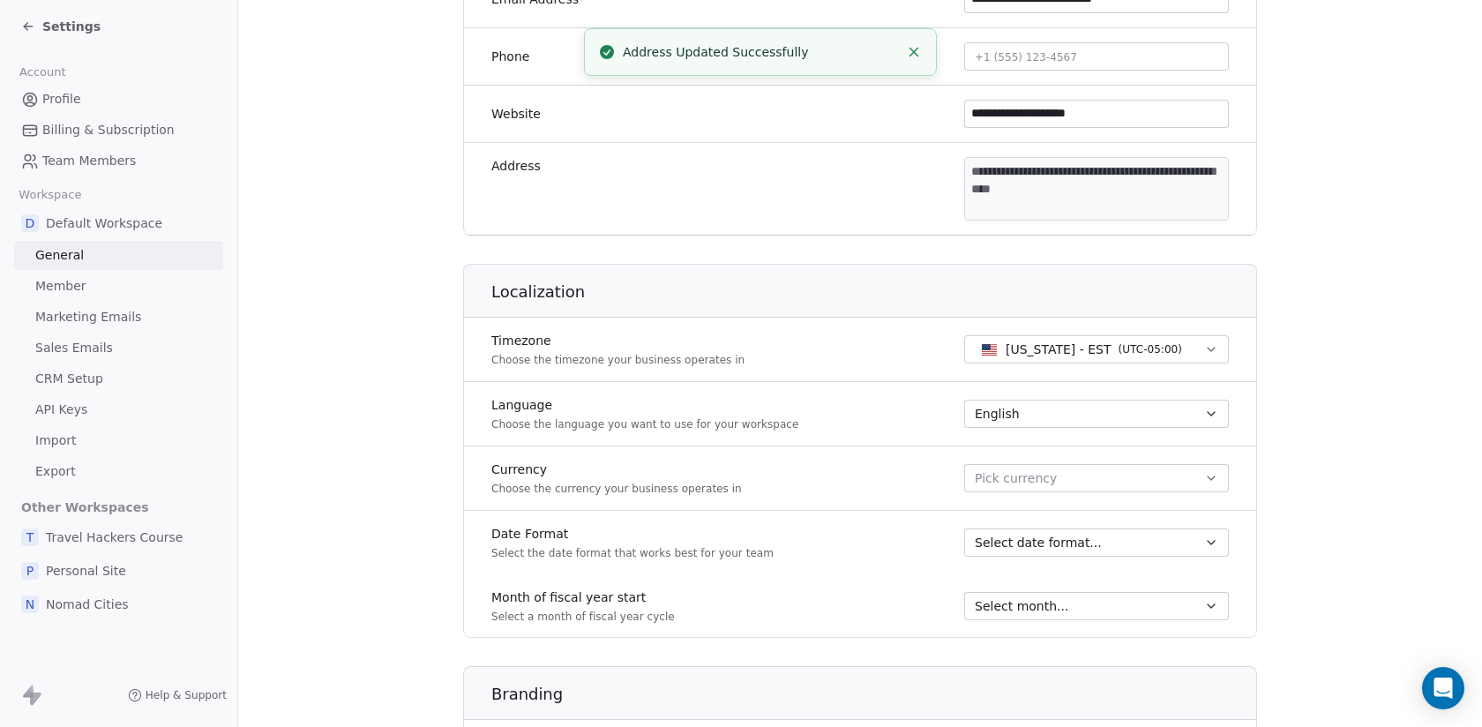
scroll to position [488, 0]
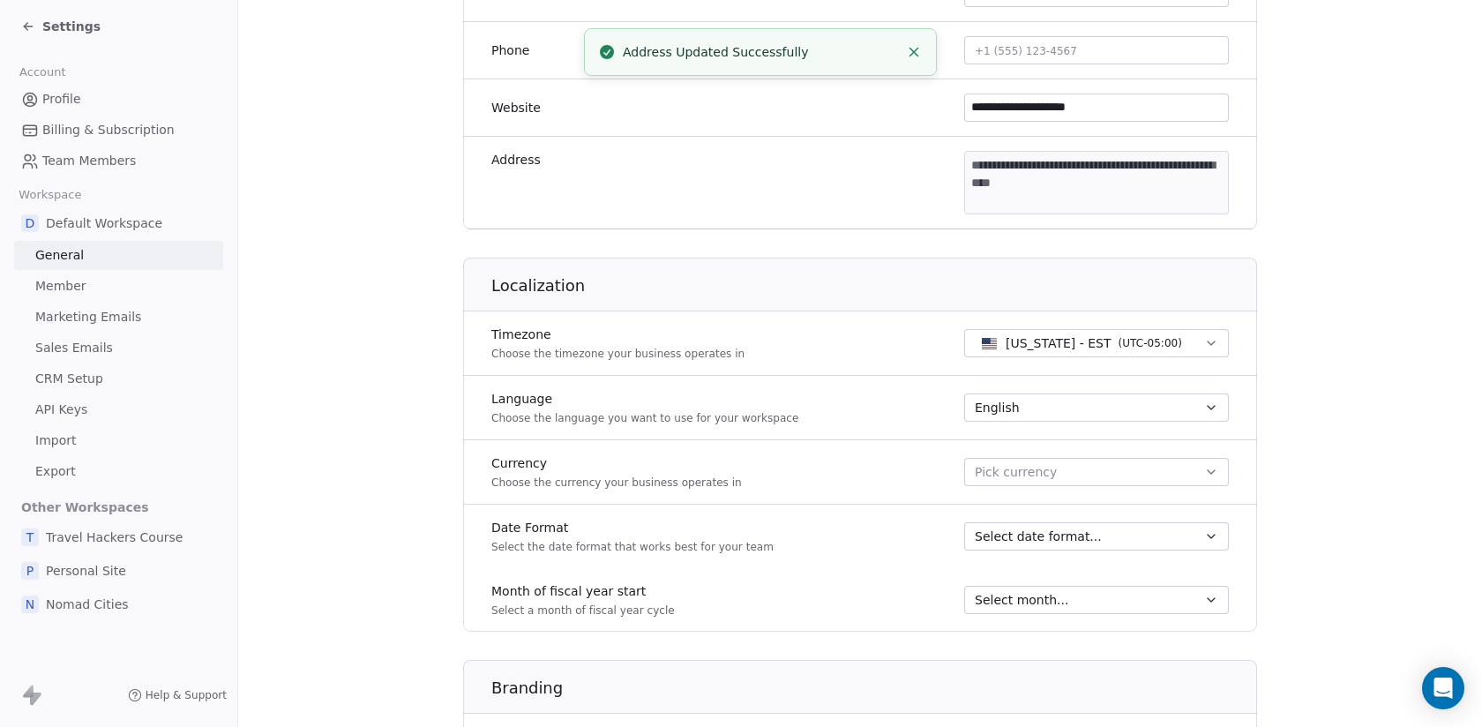
click at [1175, 344] on button "New York - EST ( UTC-05:00 )" at bounding box center [1096, 343] width 265 height 28
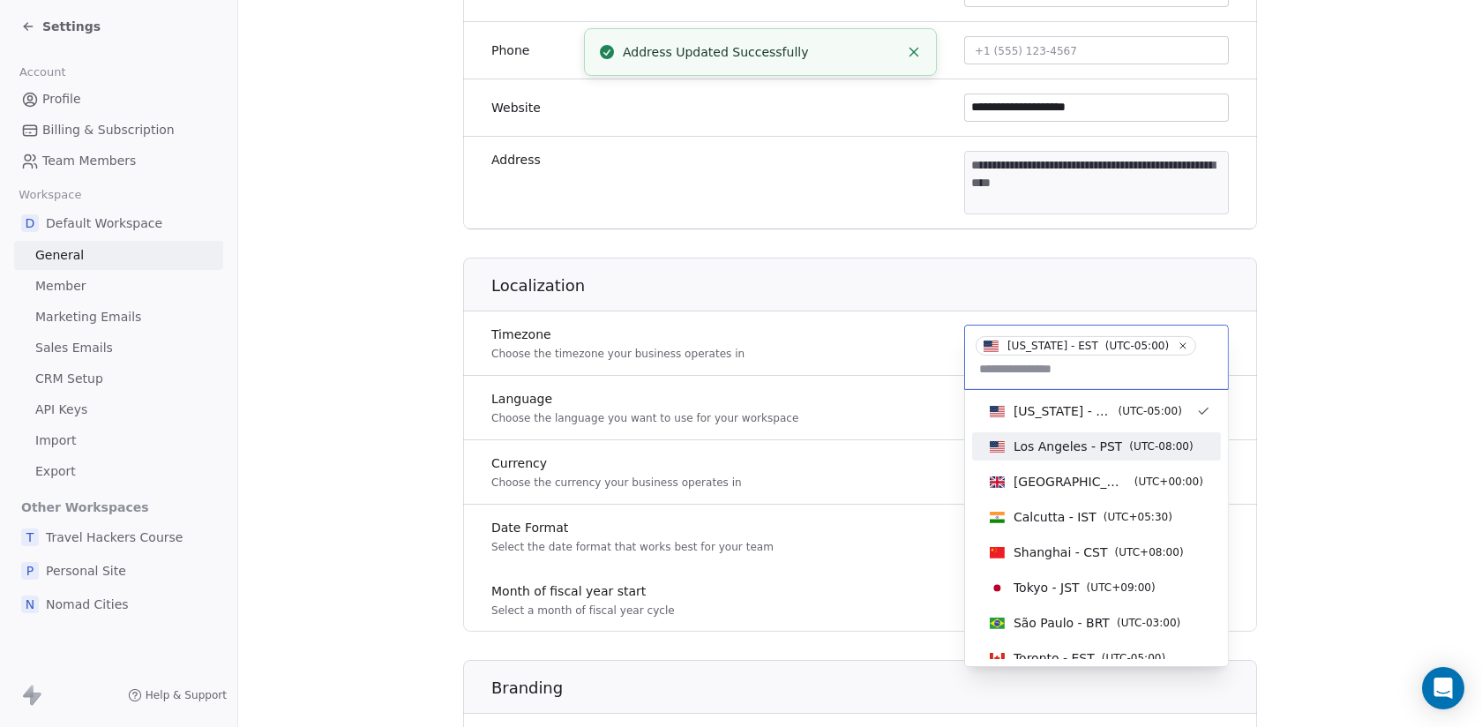
click at [1137, 444] on span "( UTC-08:00 )" at bounding box center [1161, 446] width 64 height 16
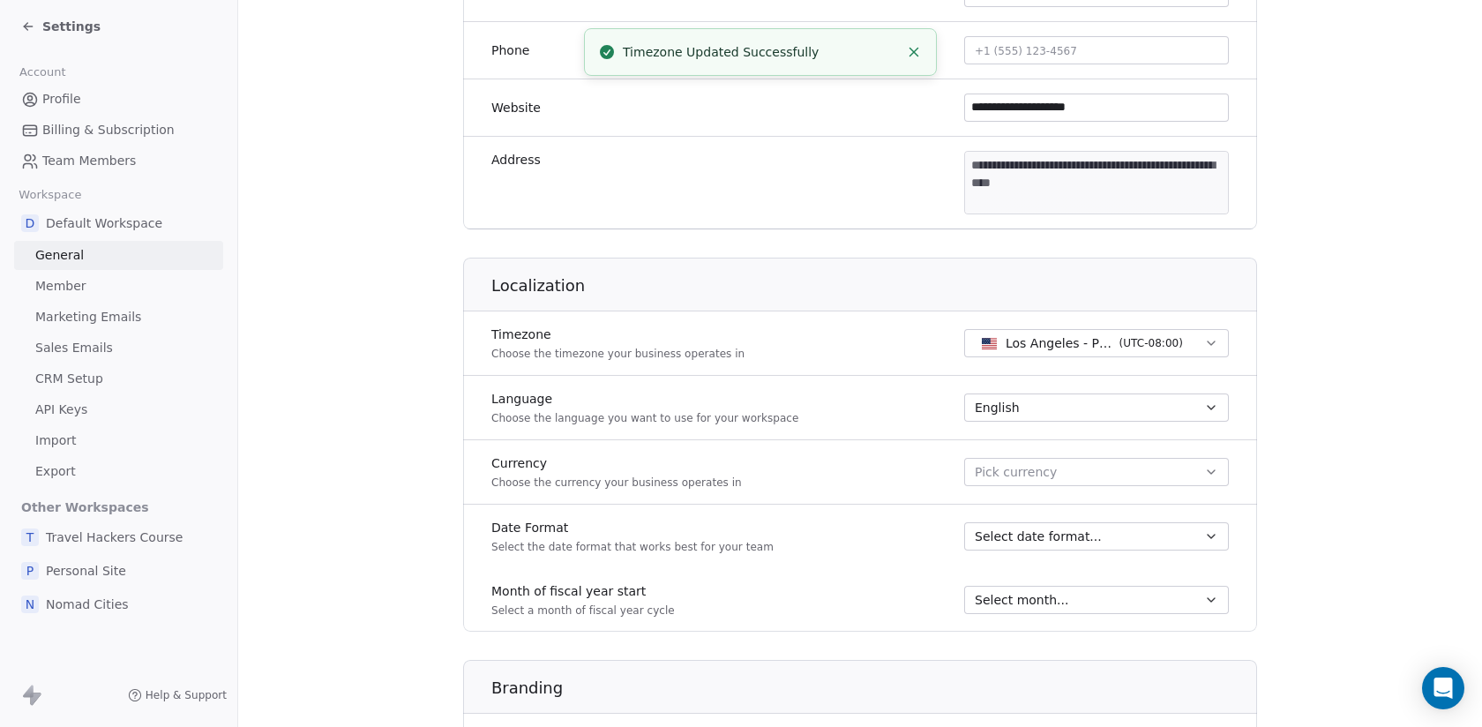
click at [1171, 459] on button "Pick currency" at bounding box center [1096, 472] width 265 height 28
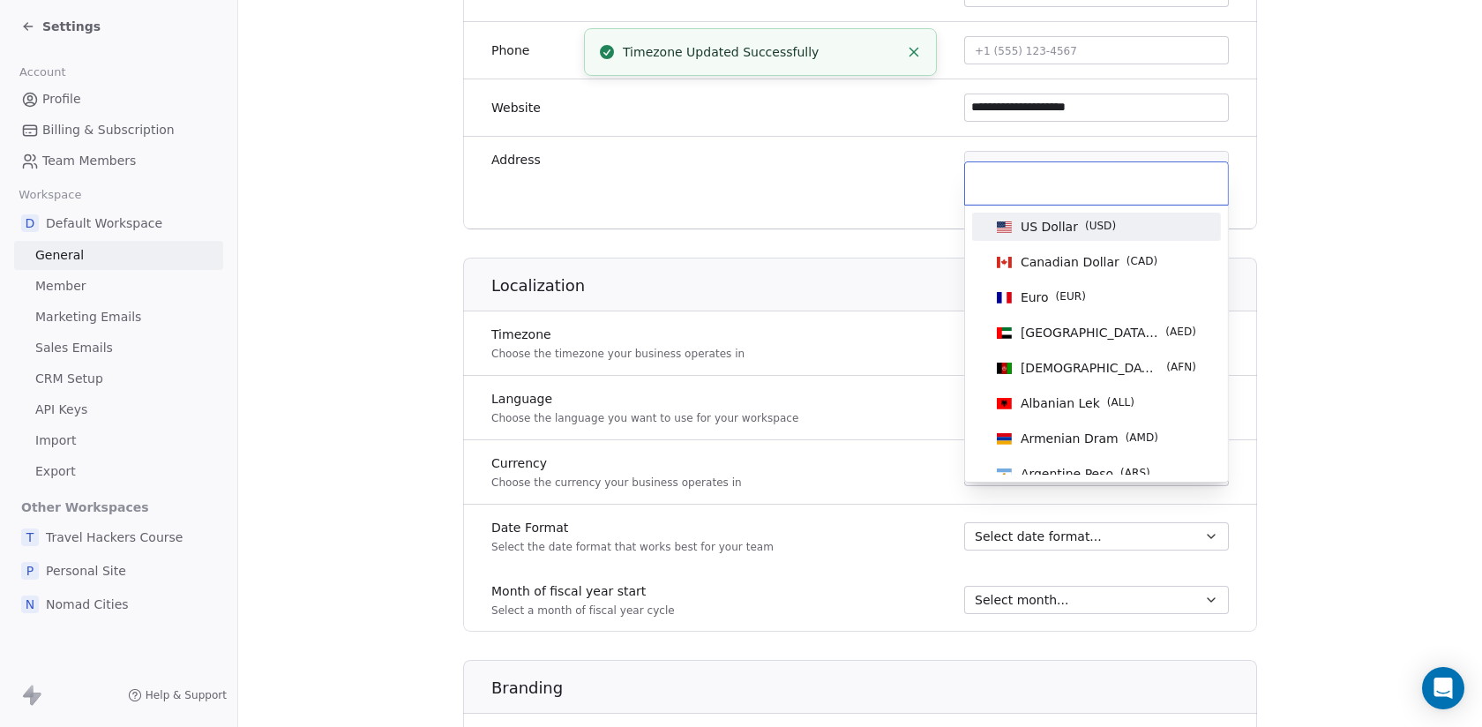
click at [1107, 222] on span "( USD )" at bounding box center [1100, 227] width 31 height 18
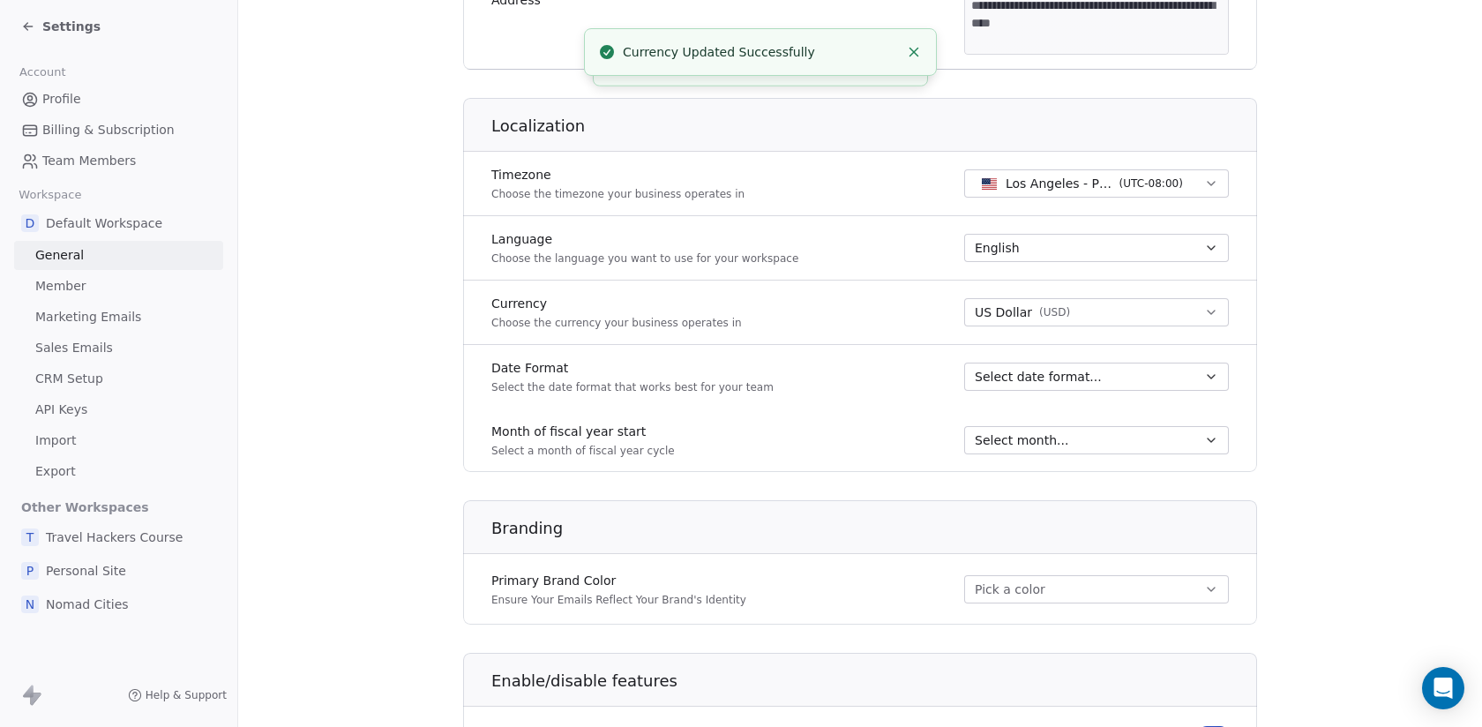
scroll to position [651, 0]
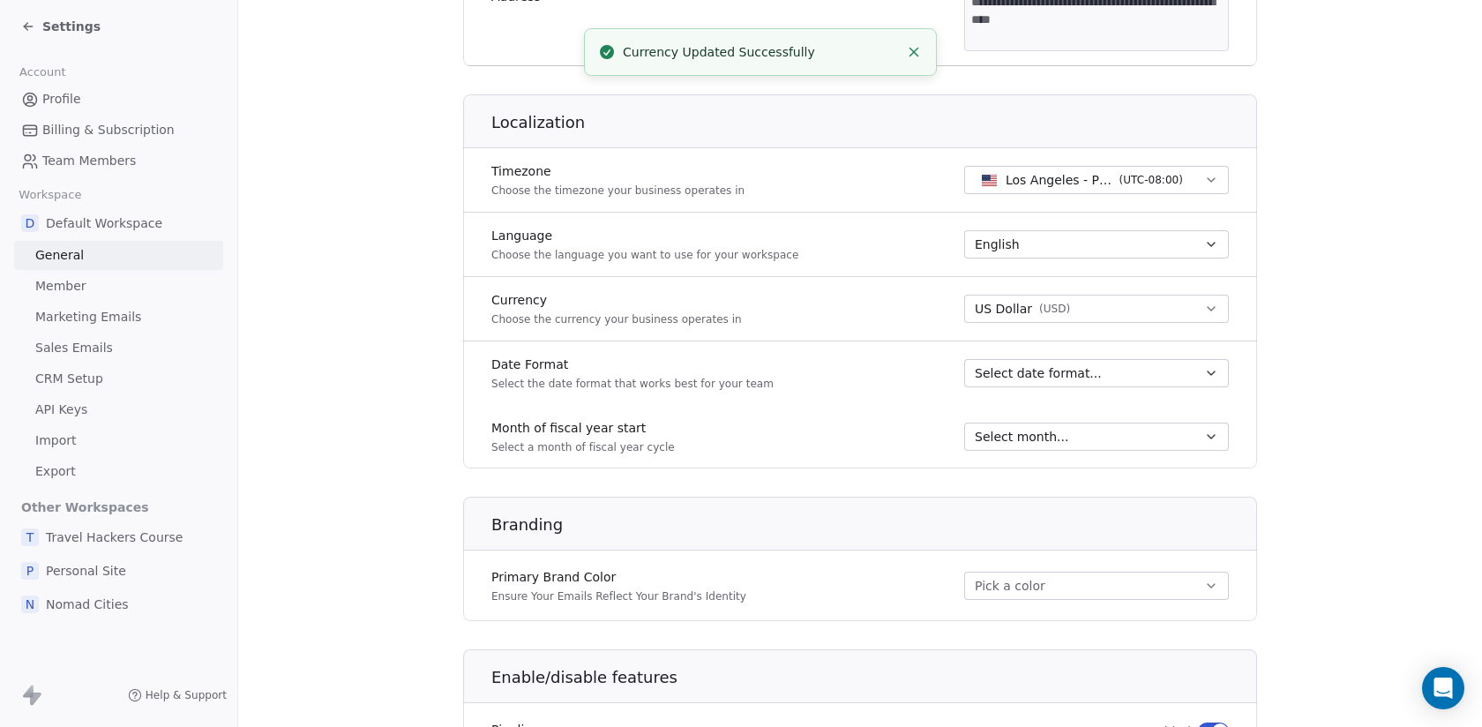
click at [1179, 434] on div "Select month..." at bounding box center [1086, 437] width 222 height 18
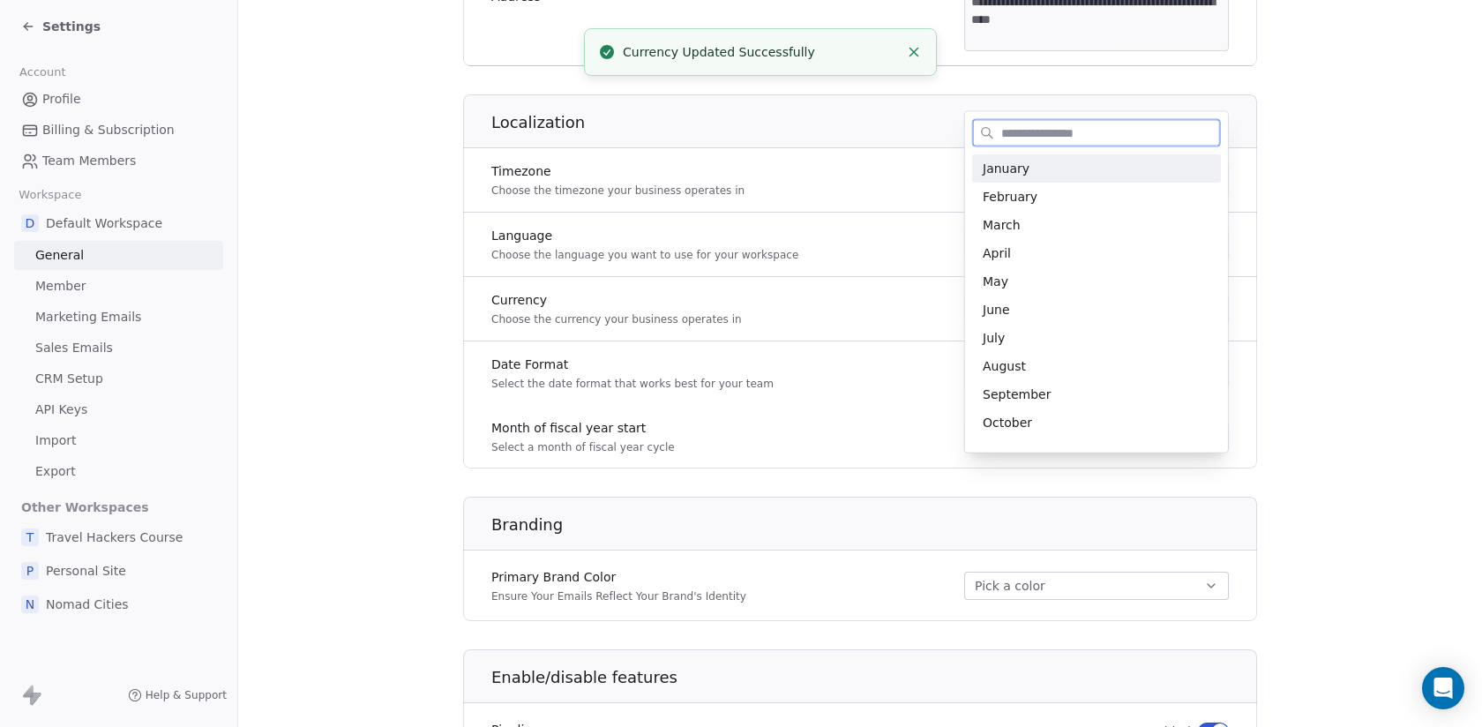
click at [1032, 161] on span "January" at bounding box center [1097, 169] width 228 height 18
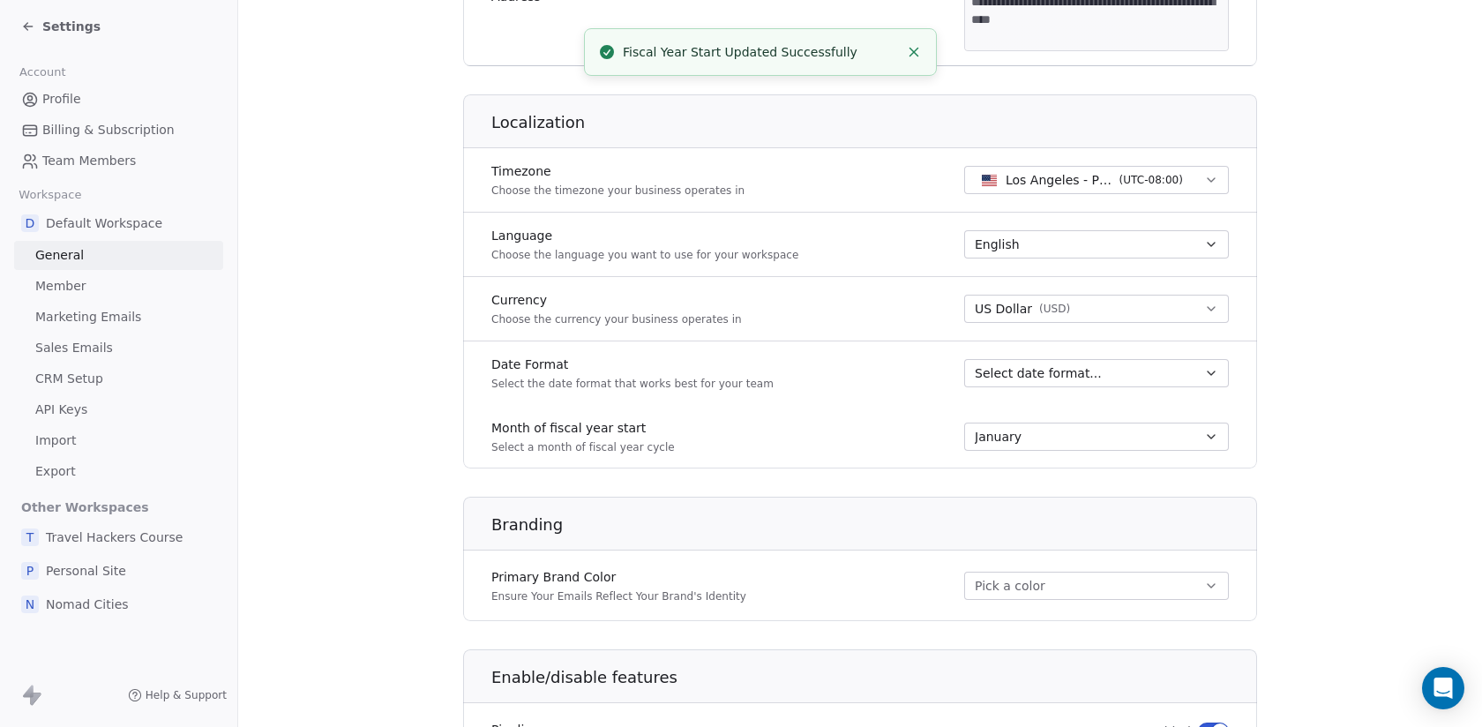
click at [1177, 372] on div "Select date format..." at bounding box center [1086, 373] width 222 height 18
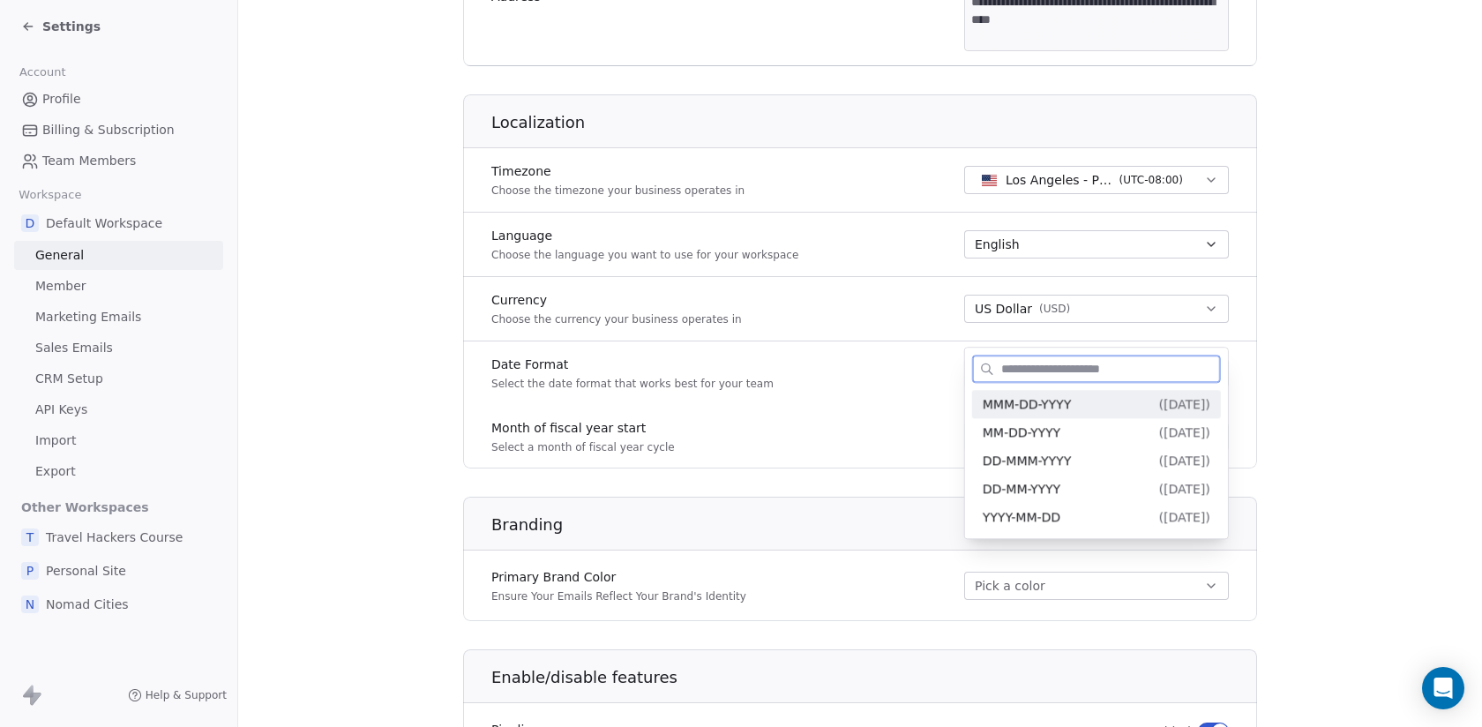
click at [1095, 408] on div "MMM-DD-YYYY ( Sep-09-2025 )" at bounding box center [1097, 404] width 228 height 19
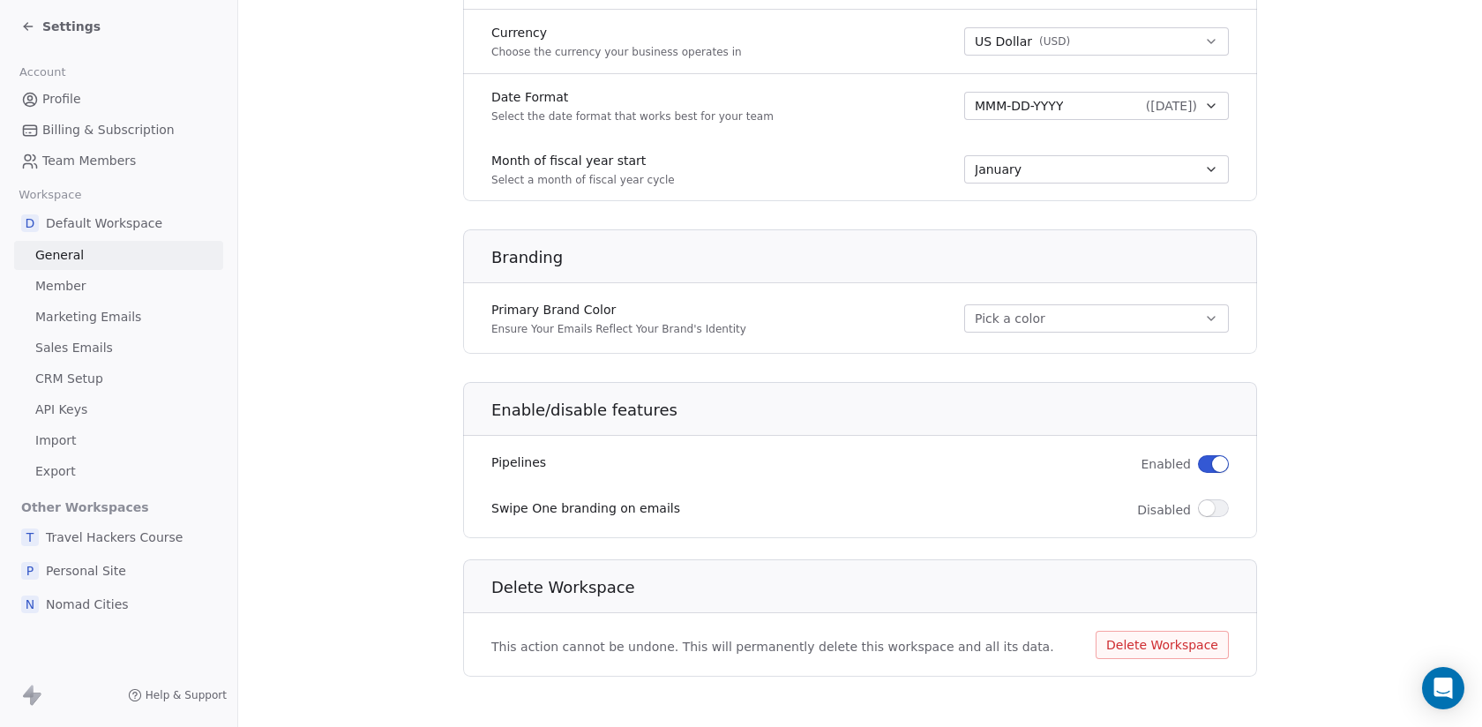
scroll to position [0, 0]
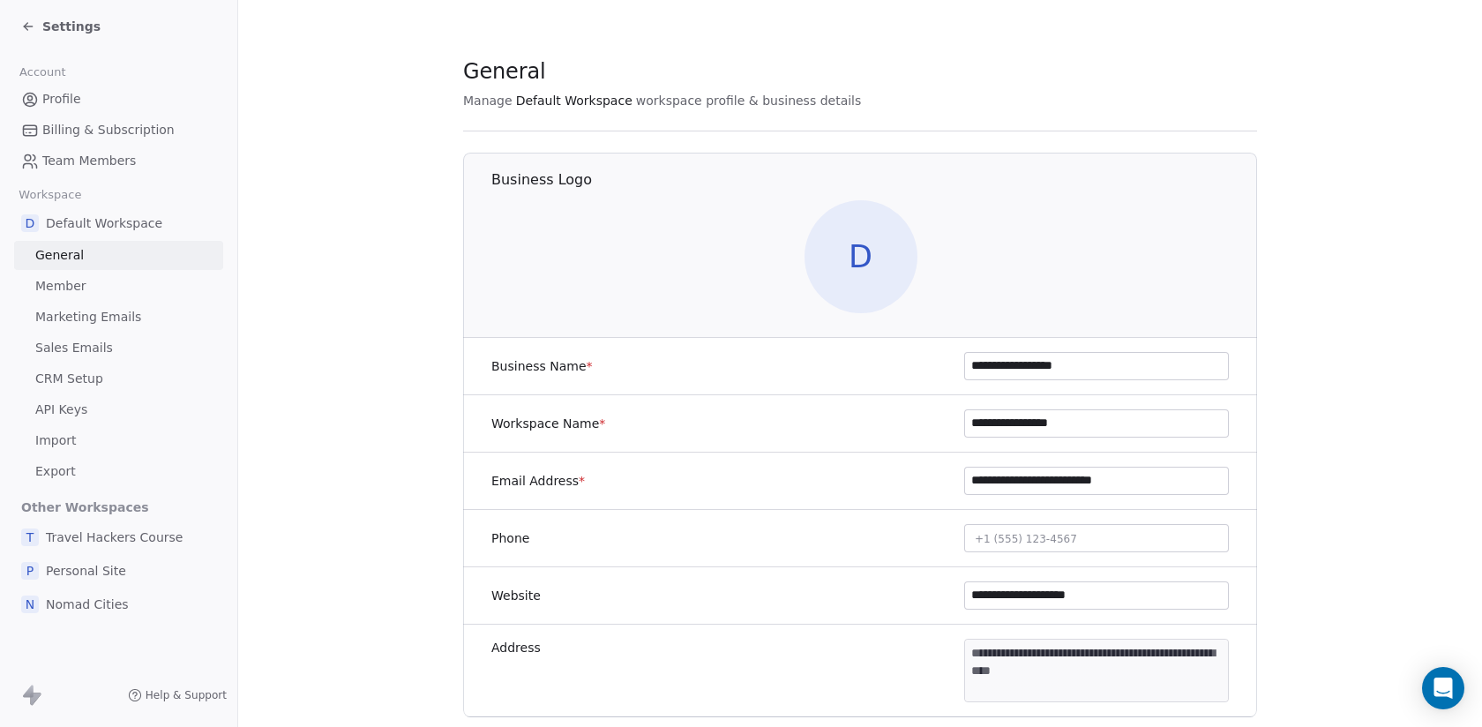
click at [36, 32] on div "Settings" at bounding box center [60, 27] width 79 height 18
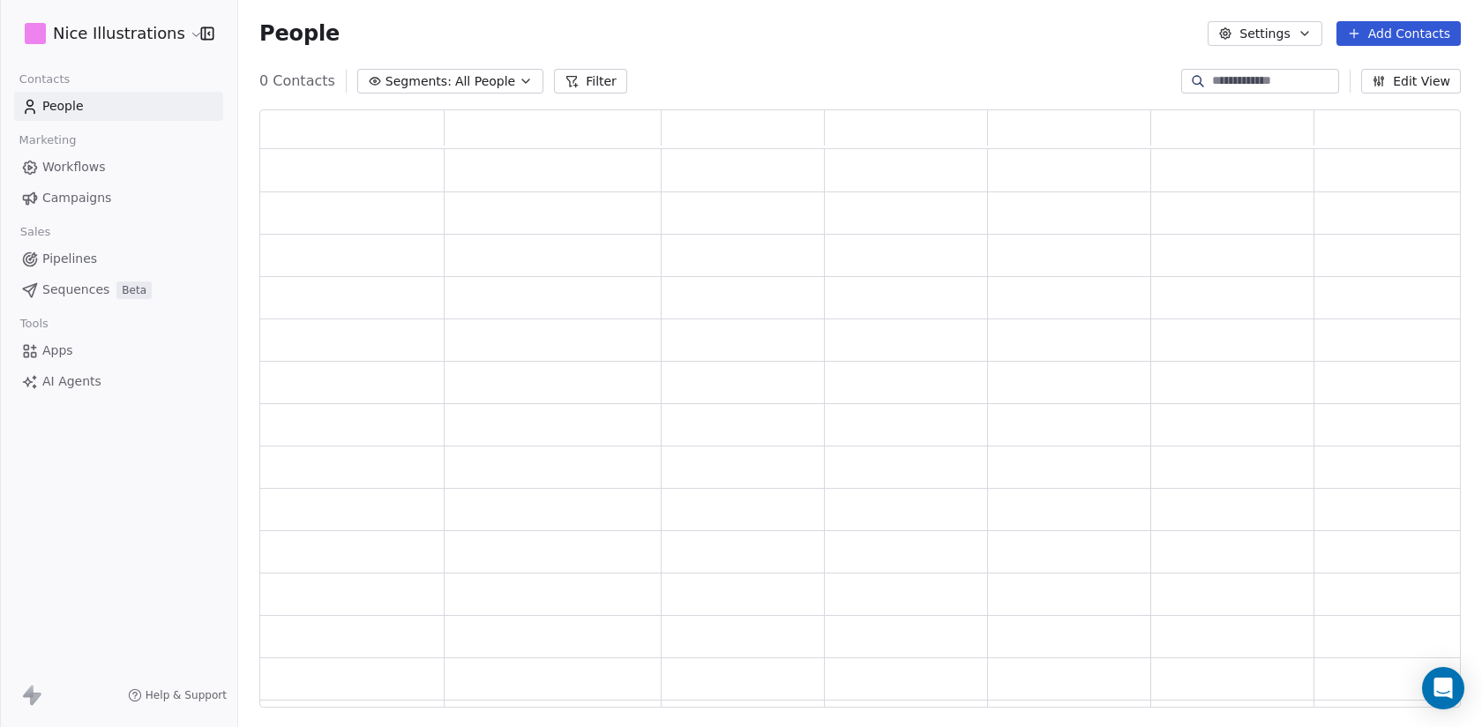
scroll to position [597, 1201]
click at [86, 171] on span "Workflows" at bounding box center [74, 167] width 64 height 19
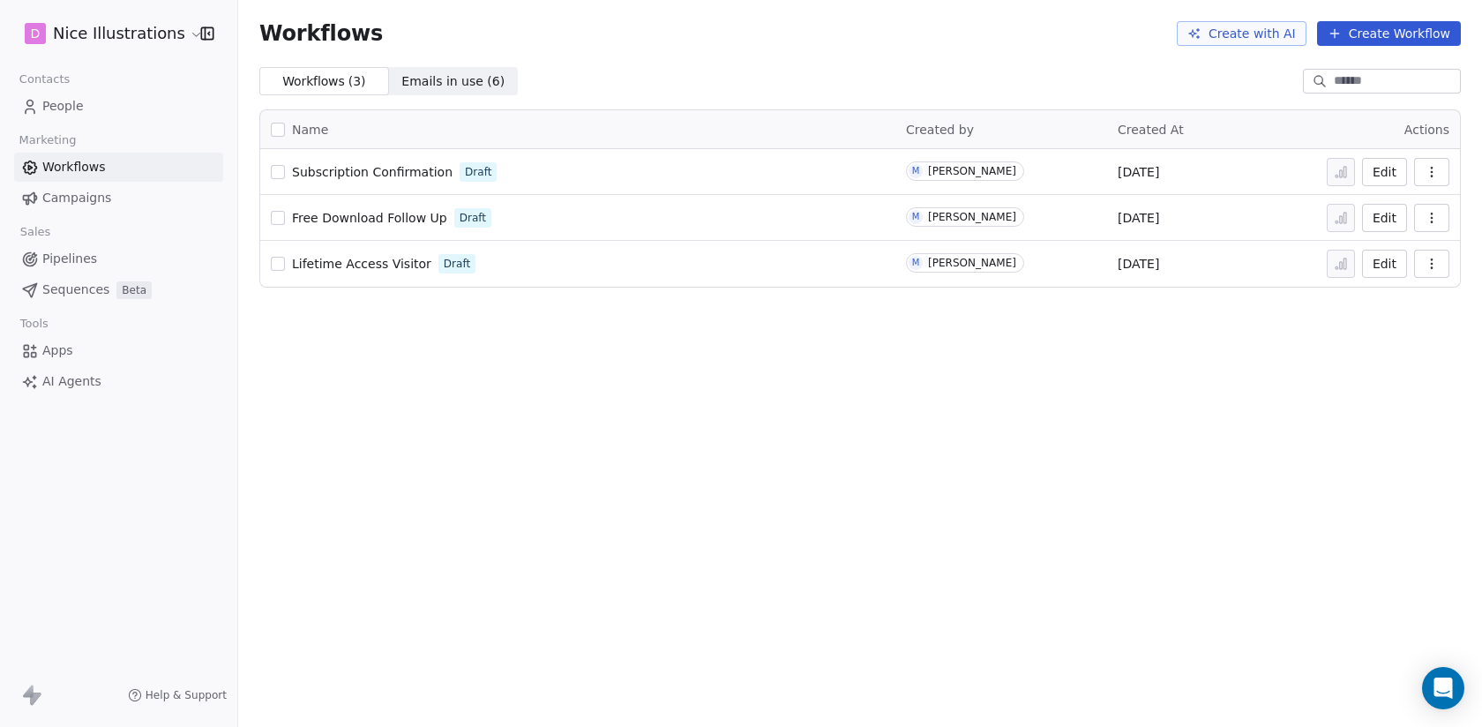
click at [350, 170] on span "Subscription Confirmation" at bounding box center [372, 172] width 161 height 14
click at [71, 110] on span "People" at bounding box center [62, 106] width 41 height 19
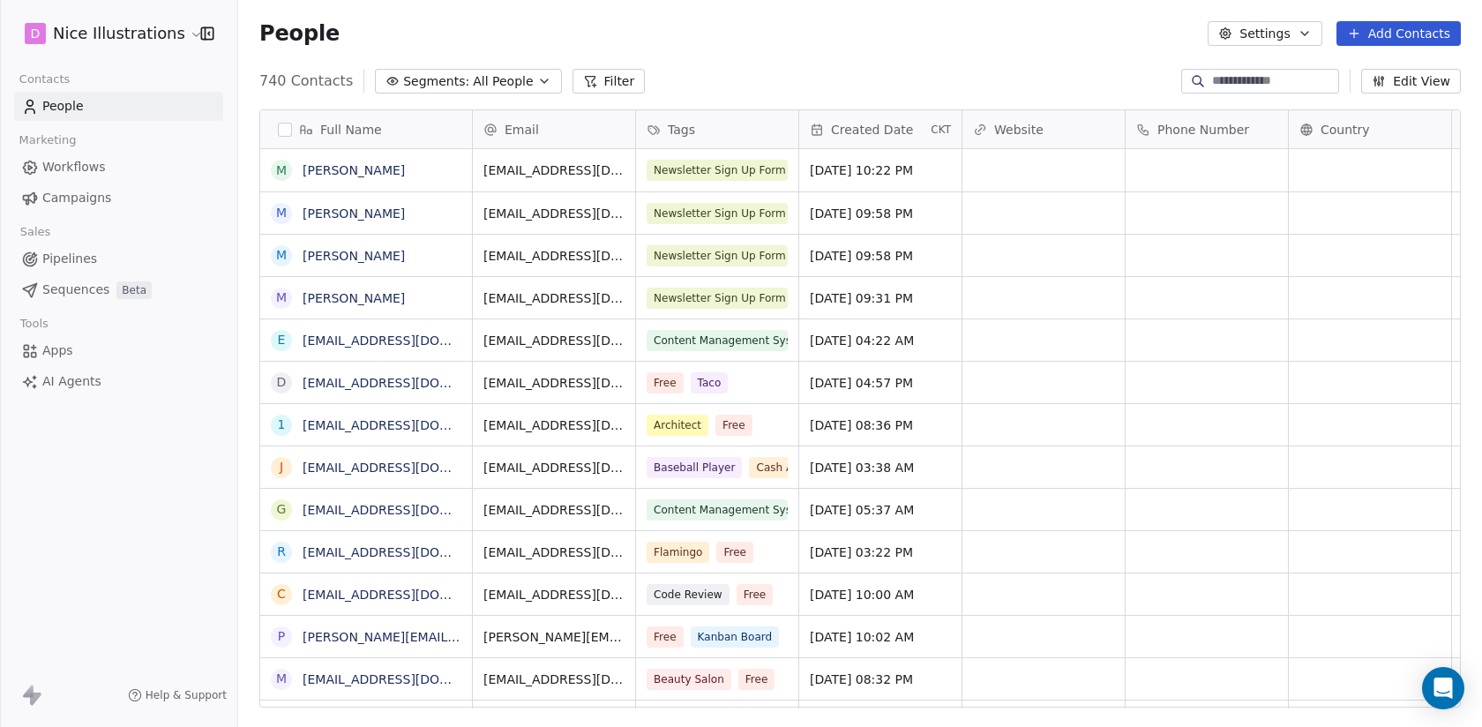
scroll to position [640, 1244]
click at [323, 169] on link "[PERSON_NAME]" at bounding box center [354, 170] width 102 height 14
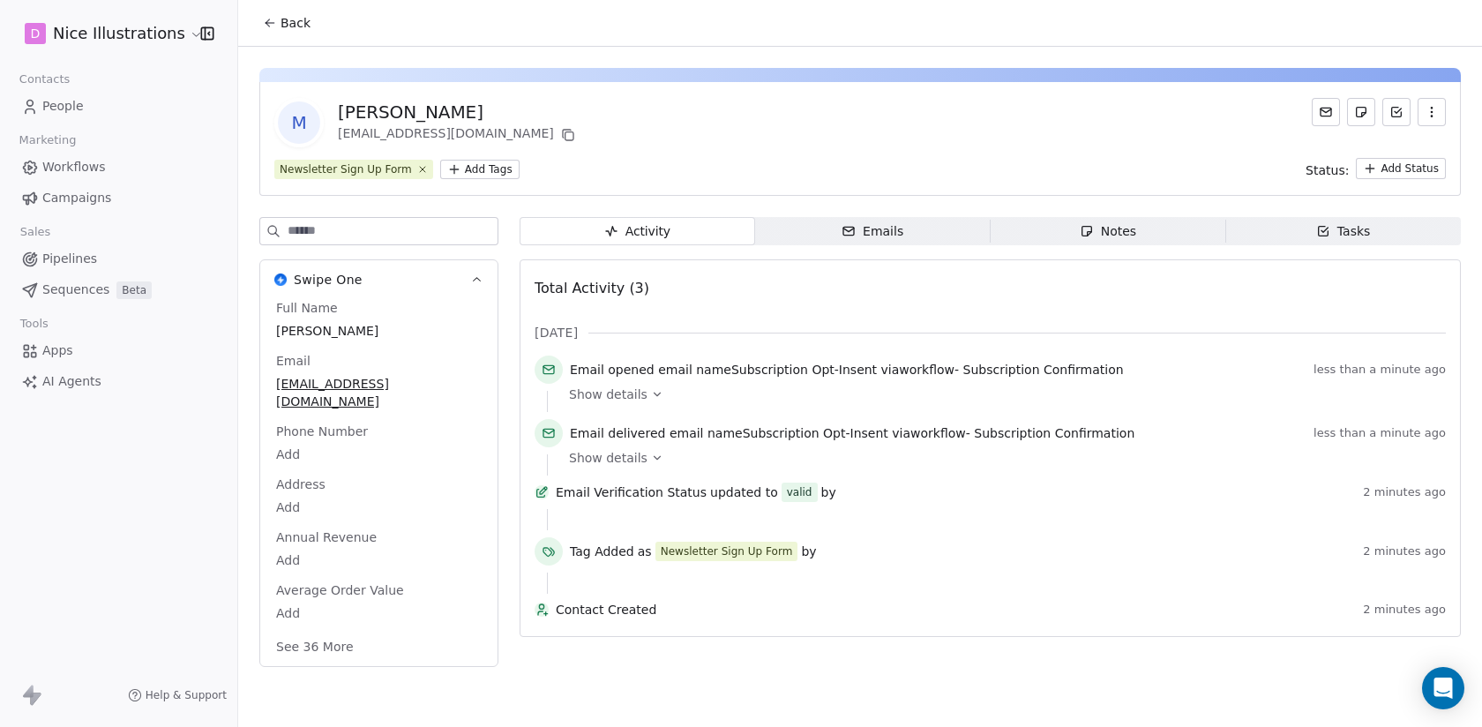
click at [322, 631] on button "See 36 More" at bounding box center [315, 647] width 99 height 32
click at [69, 167] on span "Workflows" at bounding box center [74, 167] width 64 height 19
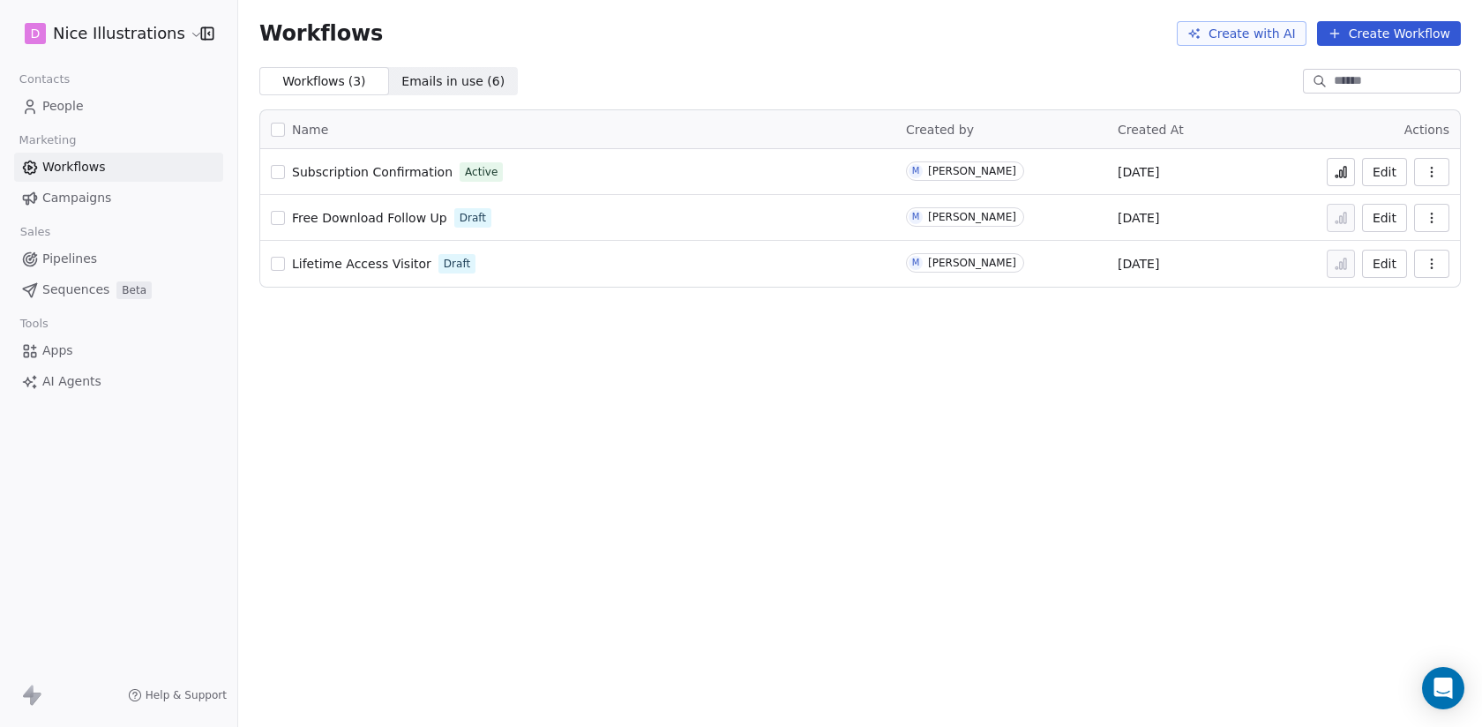
click at [391, 168] on span "Subscription Confirmation" at bounding box center [372, 172] width 161 height 14
click at [1345, 170] on icon at bounding box center [1344, 172] width 3 height 11
click at [407, 176] on span "Subscription Confirmation" at bounding box center [372, 172] width 161 height 14
click at [1343, 168] on icon at bounding box center [1341, 172] width 14 height 14
click at [74, 105] on span "People" at bounding box center [62, 106] width 41 height 19
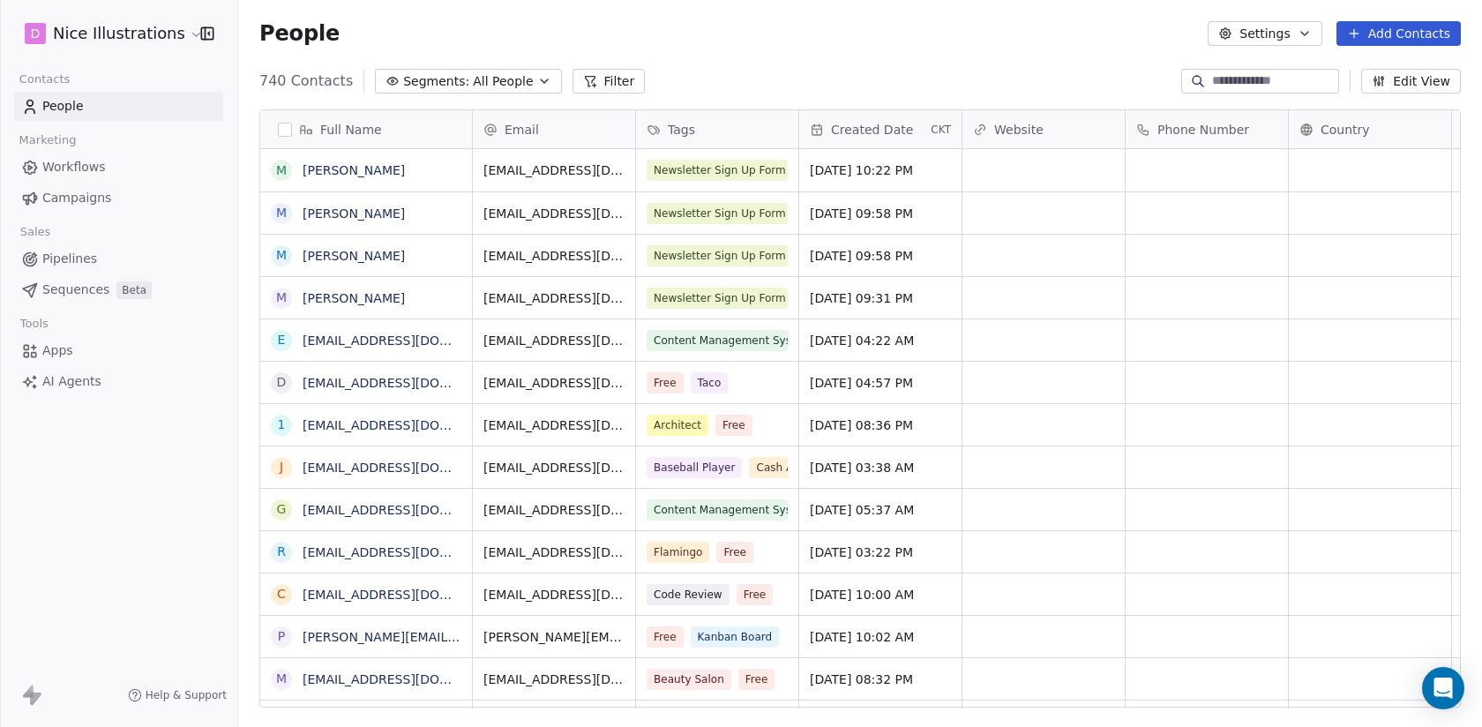
scroll to position [640, 1244]
click at [311, 213] on link "[PERSON_NAME]" at bounding box center [354, 213] width 102 height 14
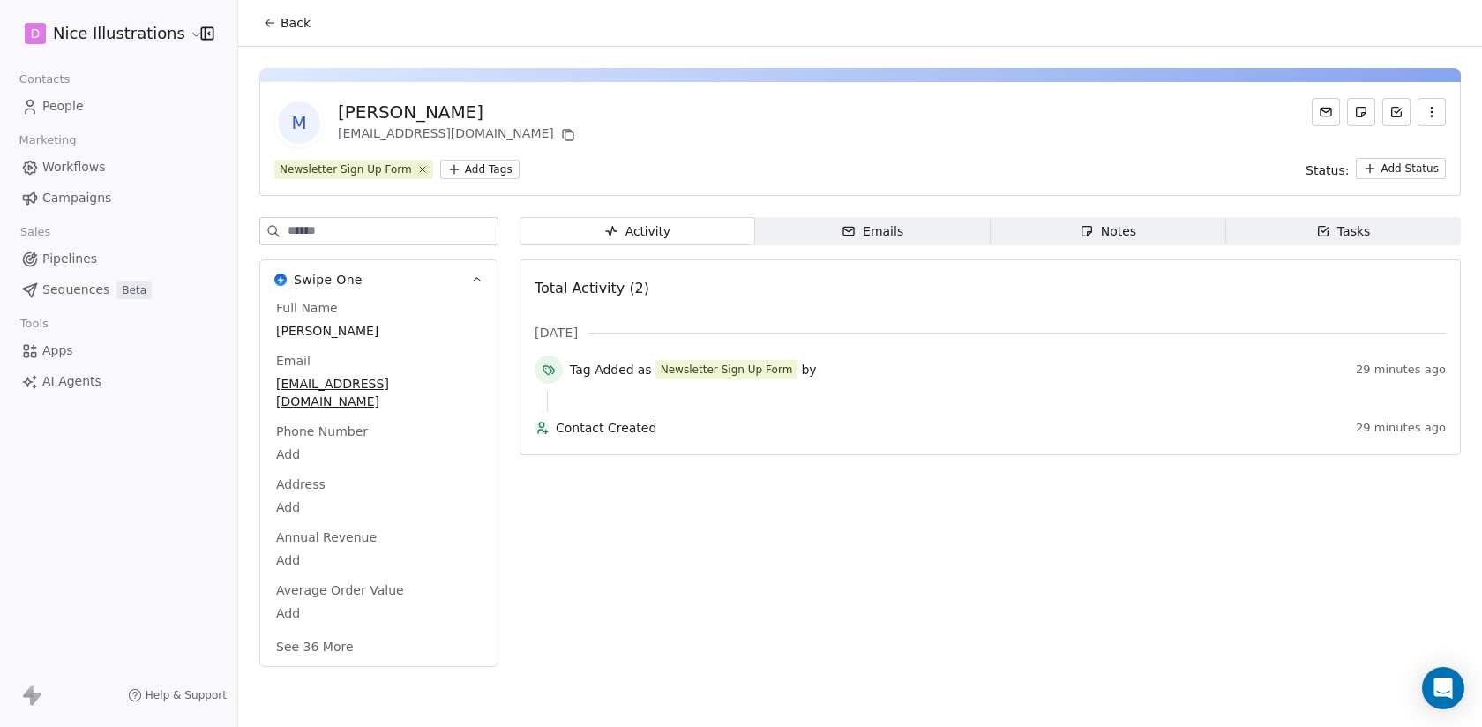
click at [329, 631] on button "See 36 More" at bounding box center [315, 647] width 99 height 32
click at [294, 30] on span "Back" at bounding box center [296, 23] width 30 height 18
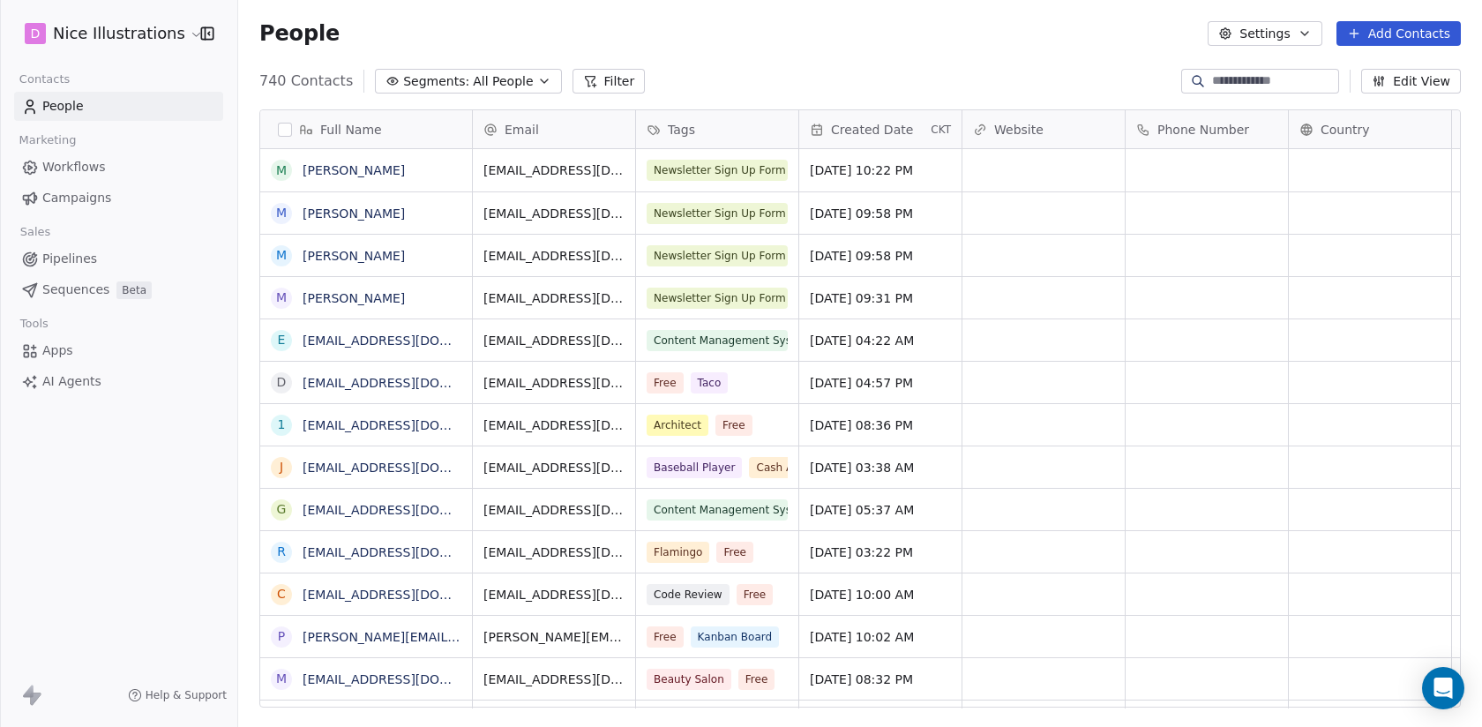
scroll to position [640, 1244]
click at [336, 167] on link "[PERSON_NAME]" at bounding box center [354, 170] width 102 height 14
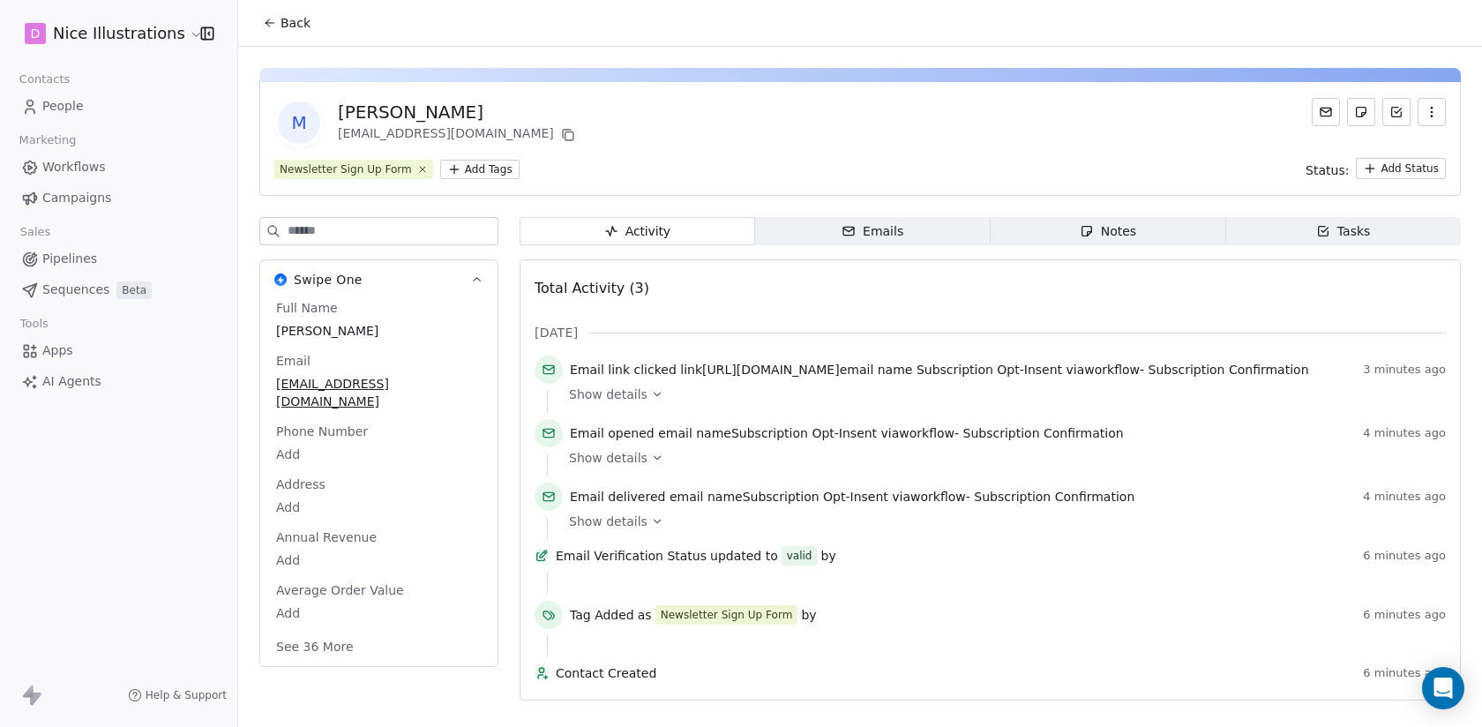
scroll to position [9, 0]
click at [324, 631] on button "See 36 More" at bounding box center [315, 647] width 99 height 32
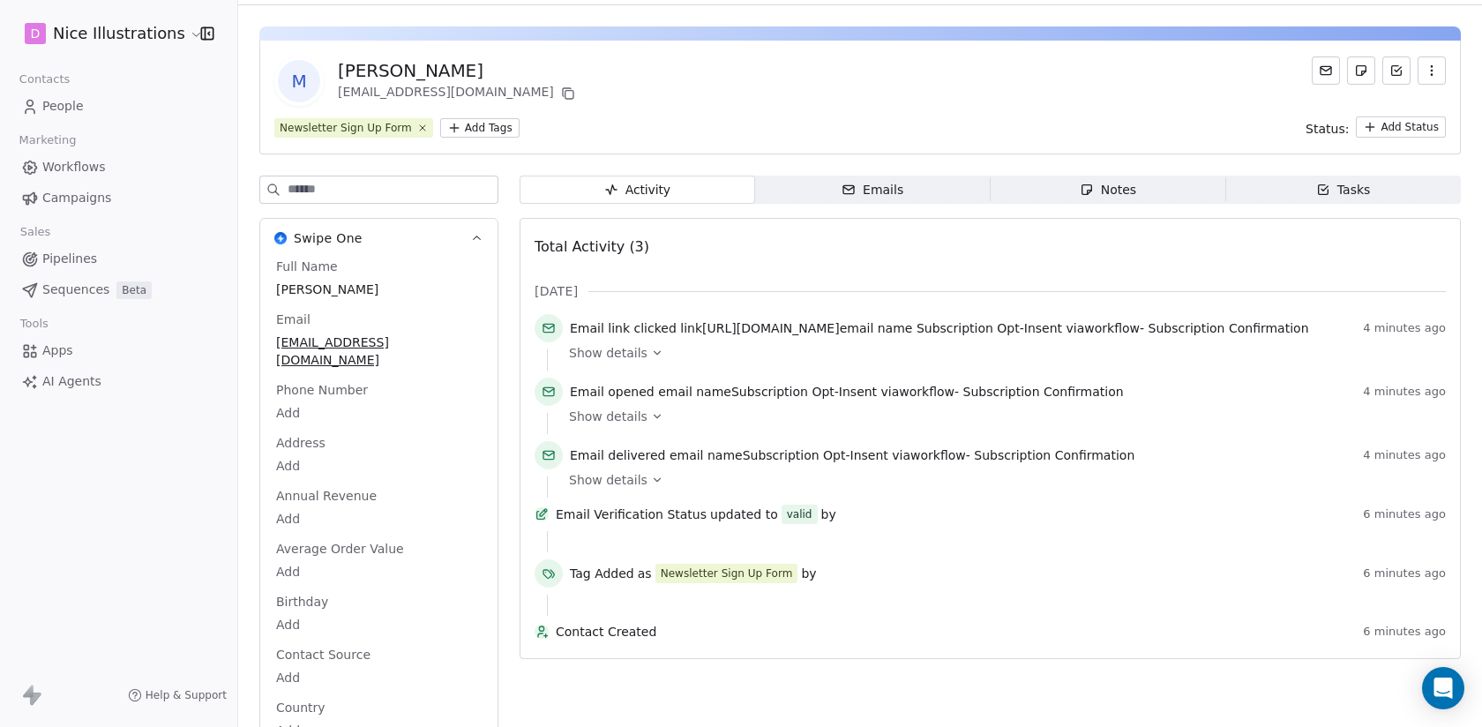
scroll to position [0, 0]
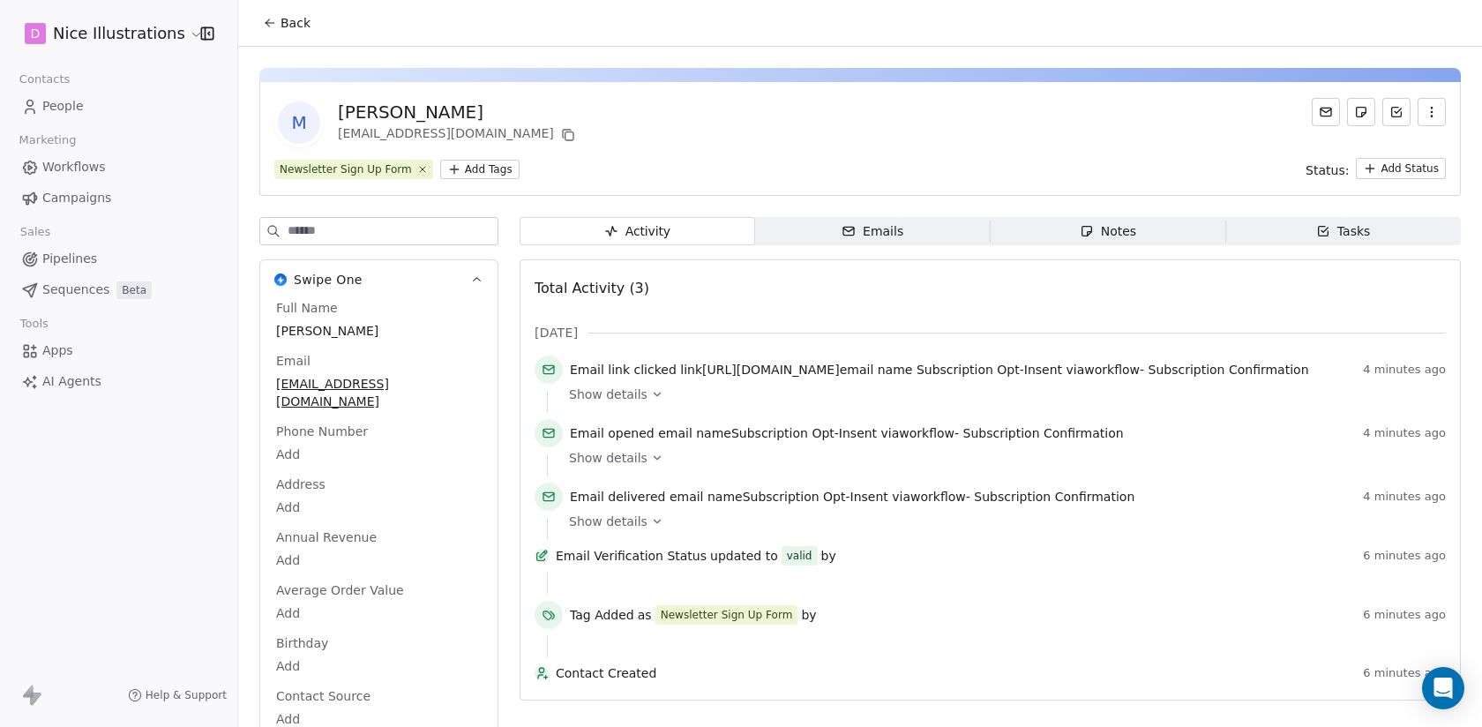
click at [283, 24] on span "Back" at bounding box center [296, 23] width 30 height 18
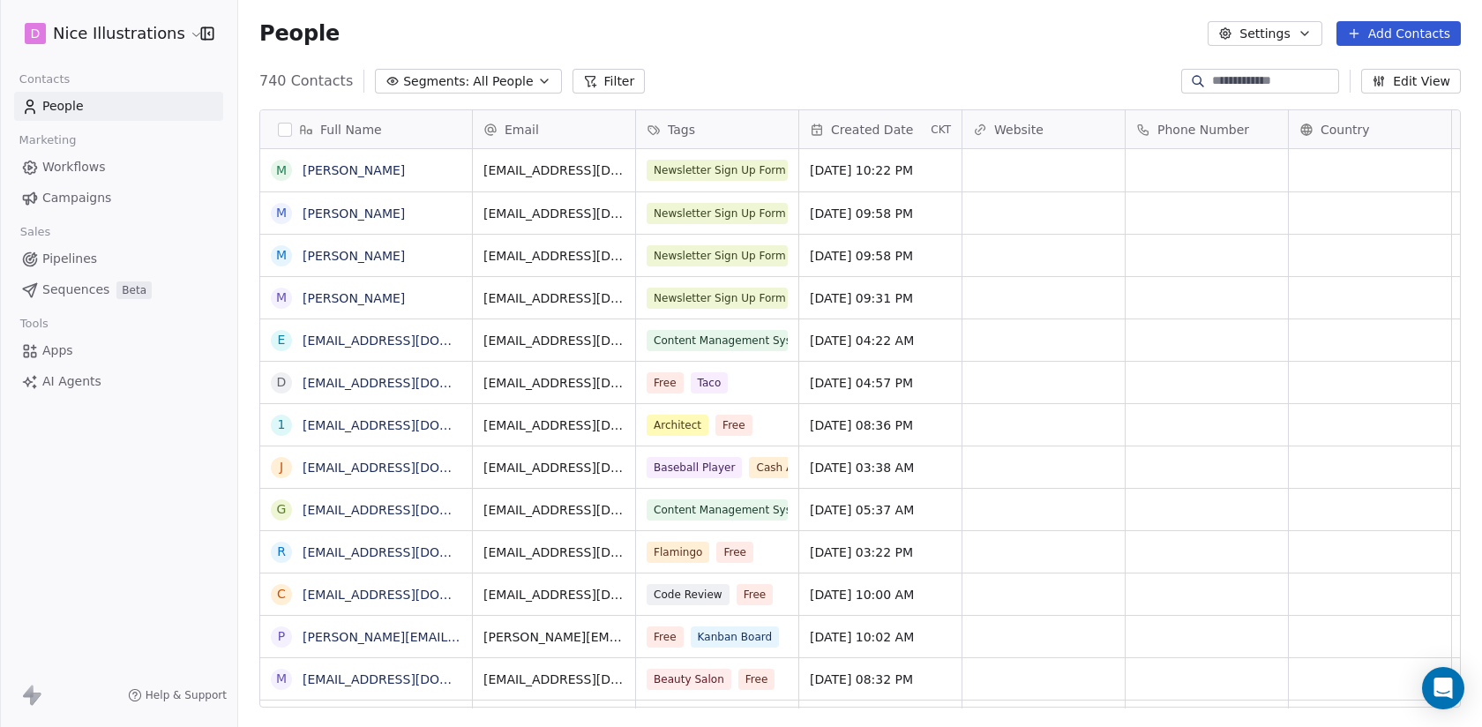
scroll to position [640, 1244]
click at [334, 212] on link "[PERSON_NAME]" at bounding box center [354, 213] width 102 height 14
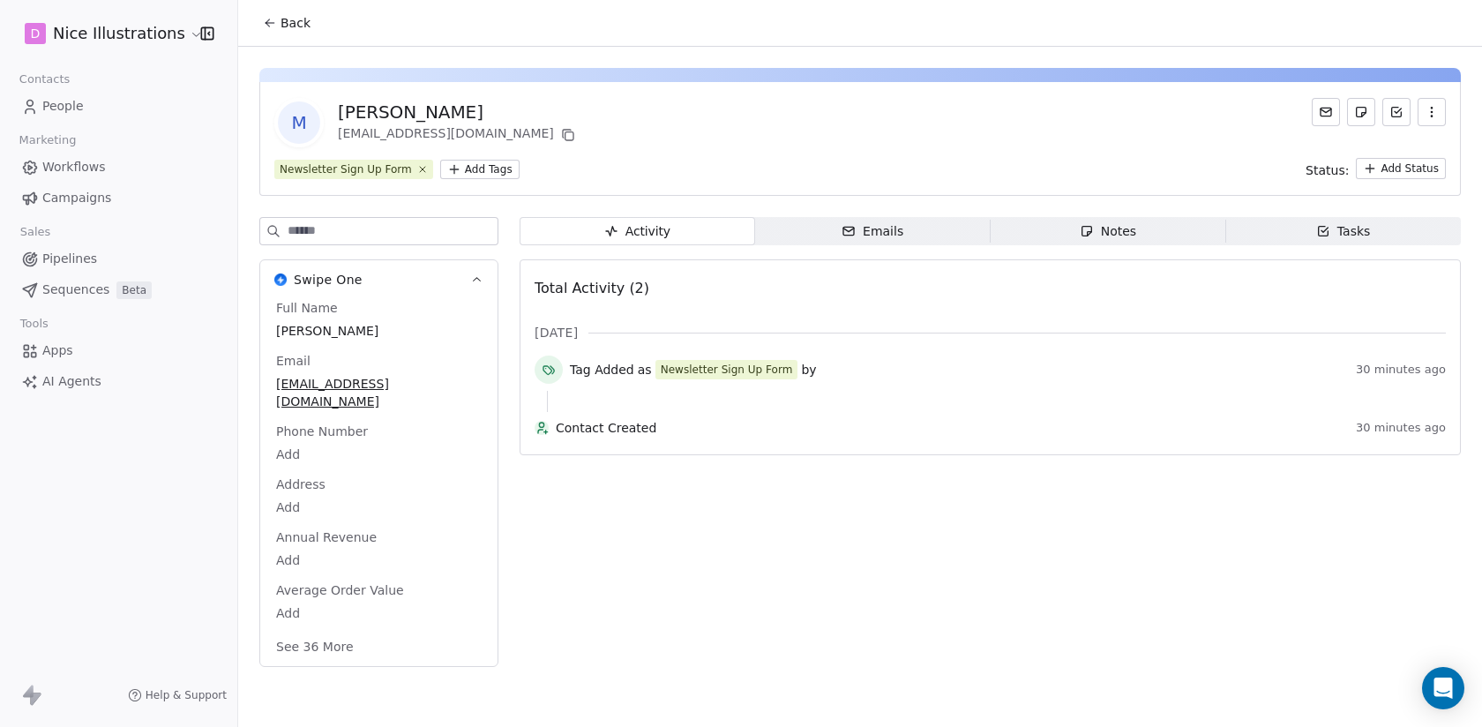
click at [322, 631] on button "See 36 More" at bounding box center [315, 647] width 99 height 32
click at [271, 23] on icon at bounding box center [270, 23] width 8 height 0
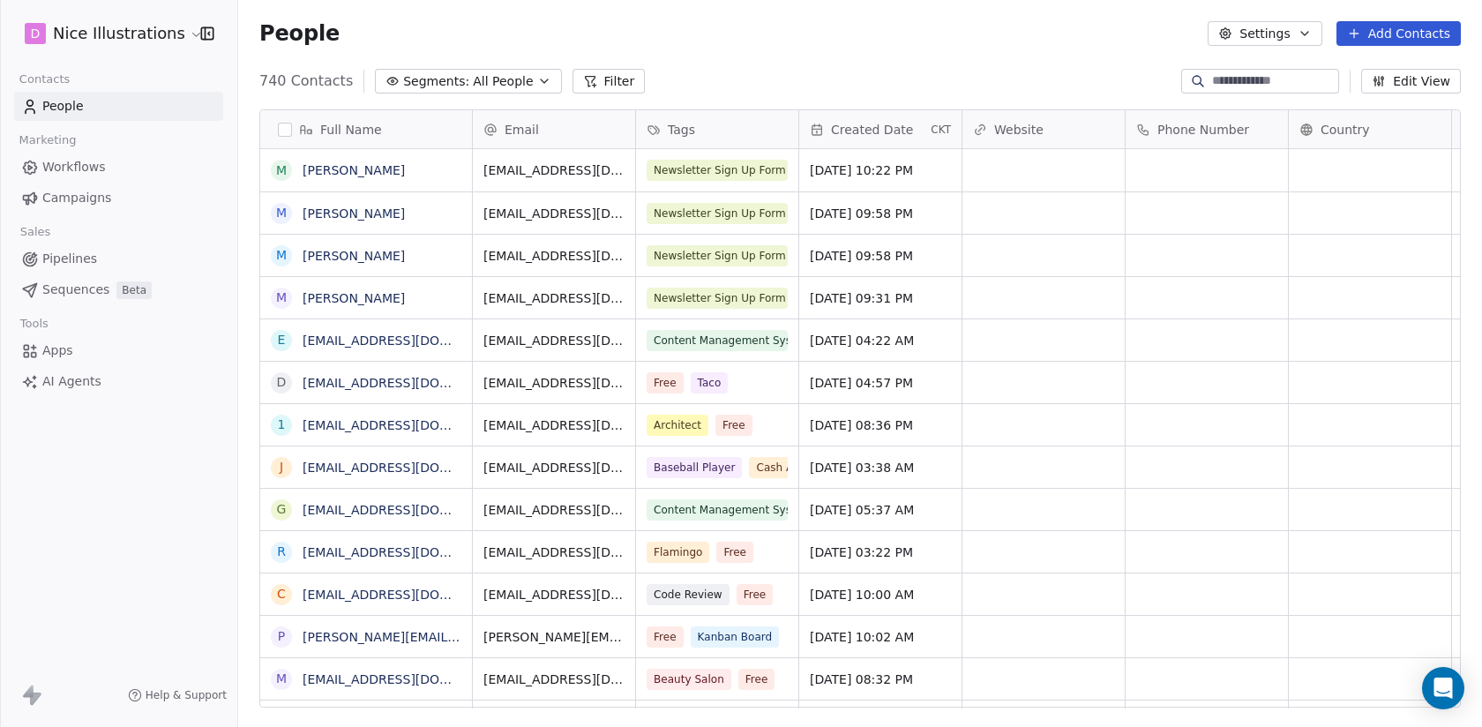
scroll to position [640, 1244]
click at [283, 124] on button "button" at bounding box center [285, 130] width 14 height 14
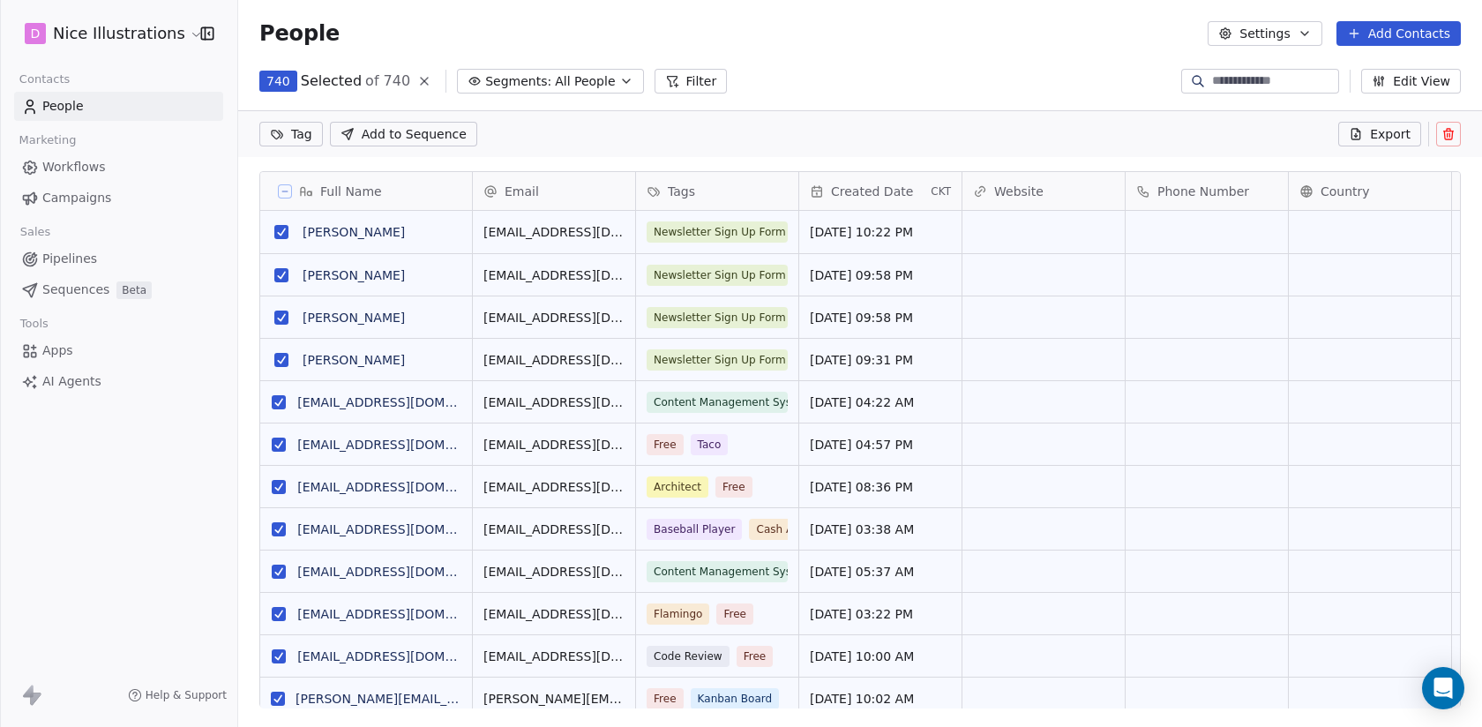
click at [281, 193] on icon at bounding box center [285, 191] width 9 height 9
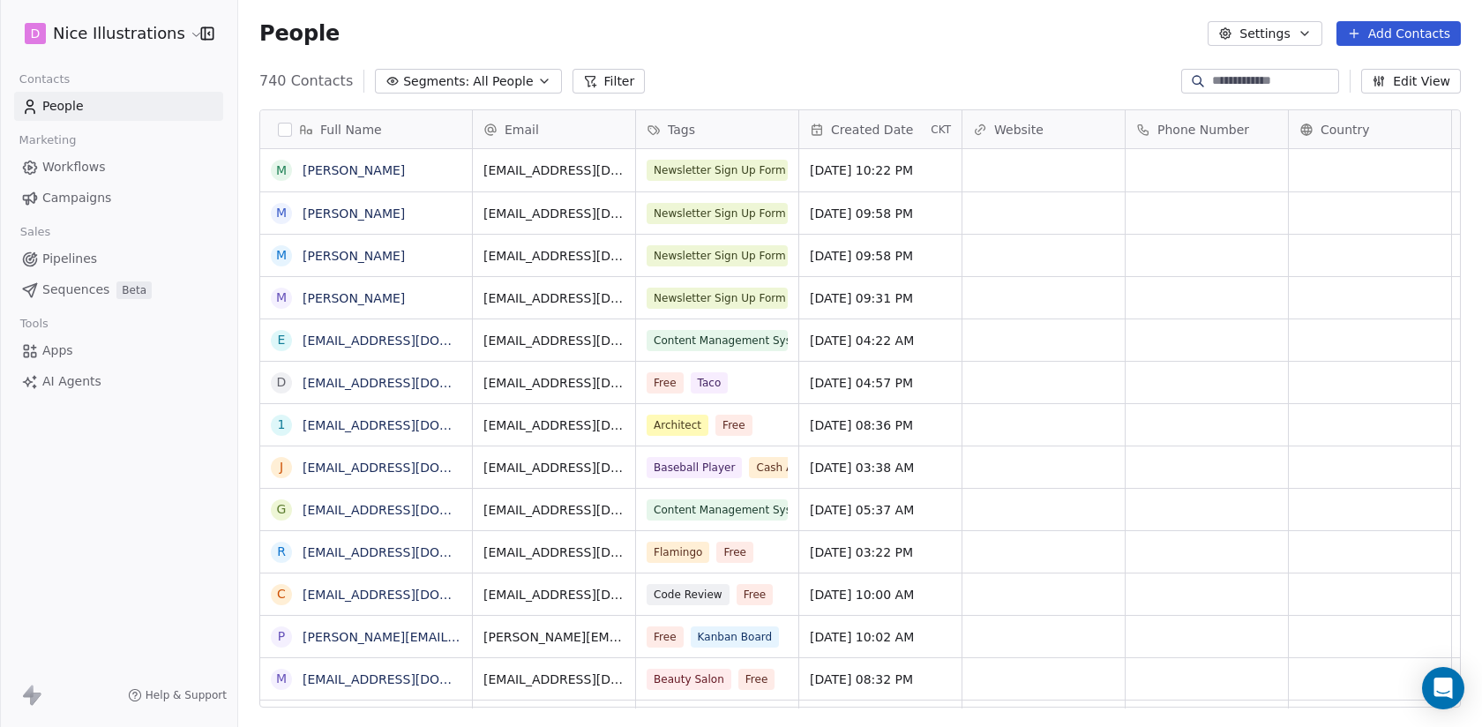
scroll to position [640, 1244]
click at [280, 130] on button "button" at bounding box center [285, 130] width 14 height 14
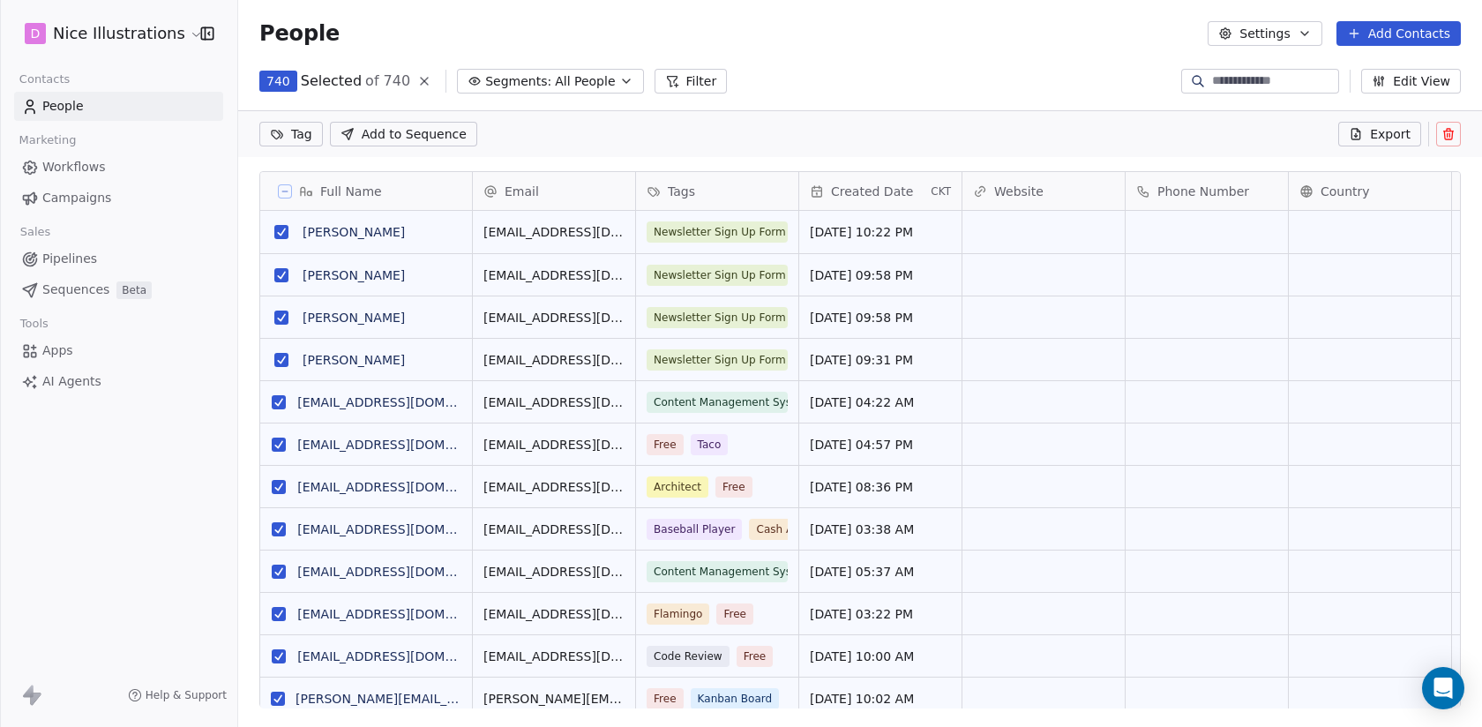
scroll to position [578, 1244]
click at [286, 191] on icon at bounding box center [285, 191] width 9 height 9
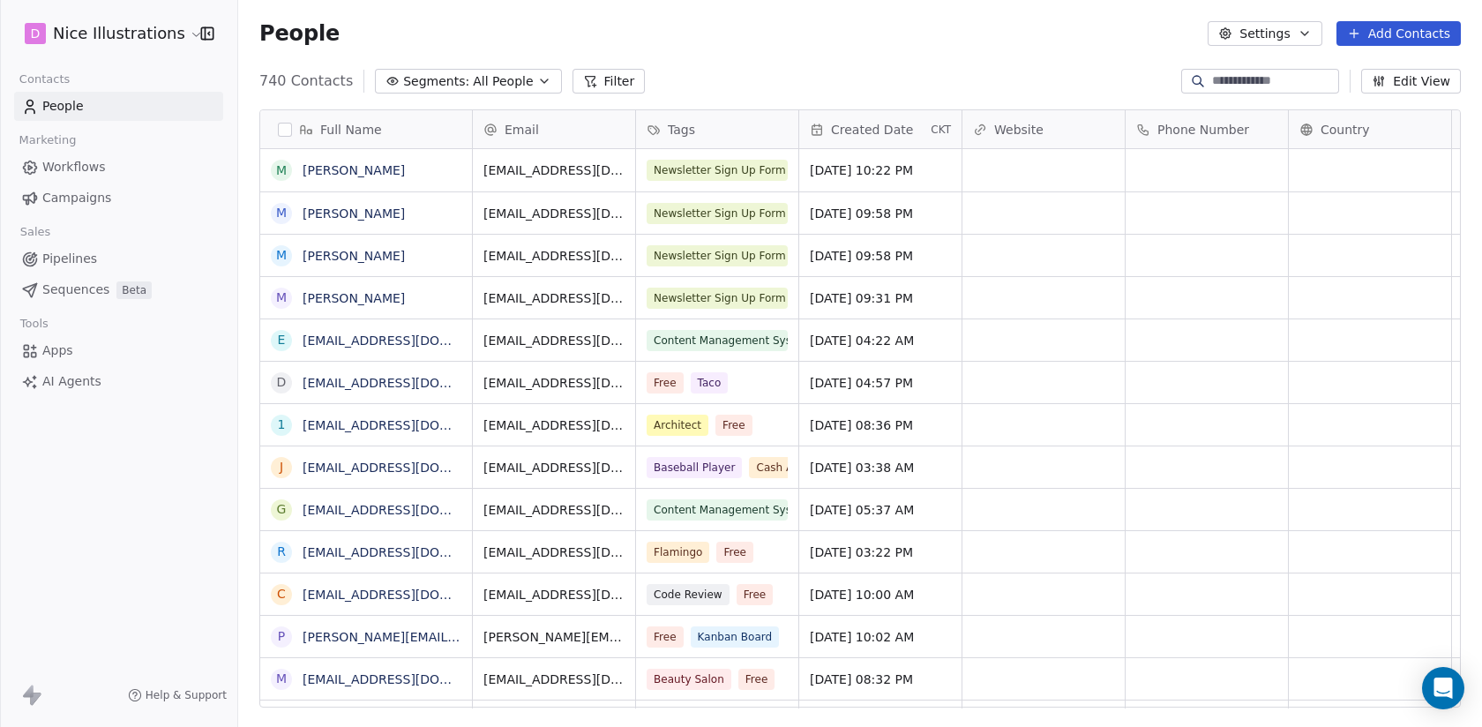
scroll to position [640, 1244]
click at [290, 131] on button "button" at bounding box center [285, 130] width 14 height 14
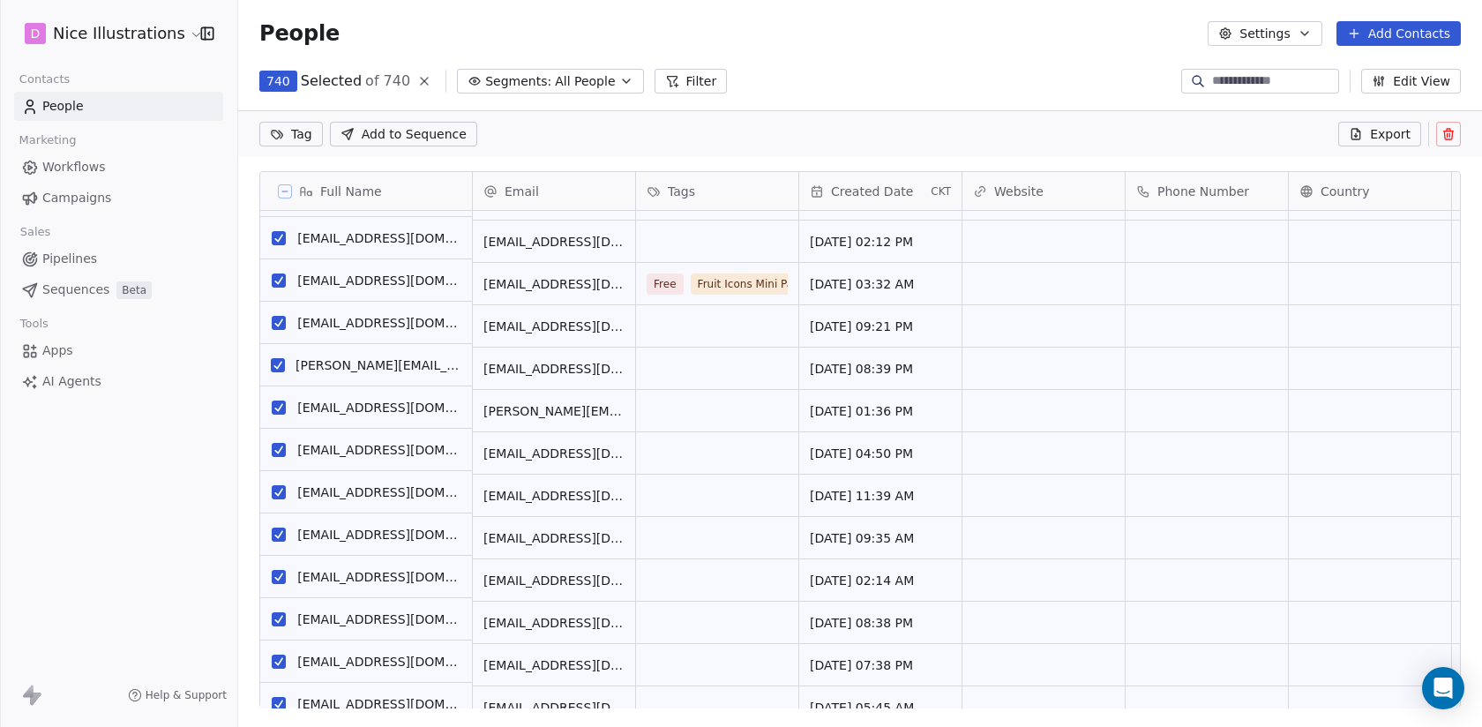
scroll to position [0, 0]
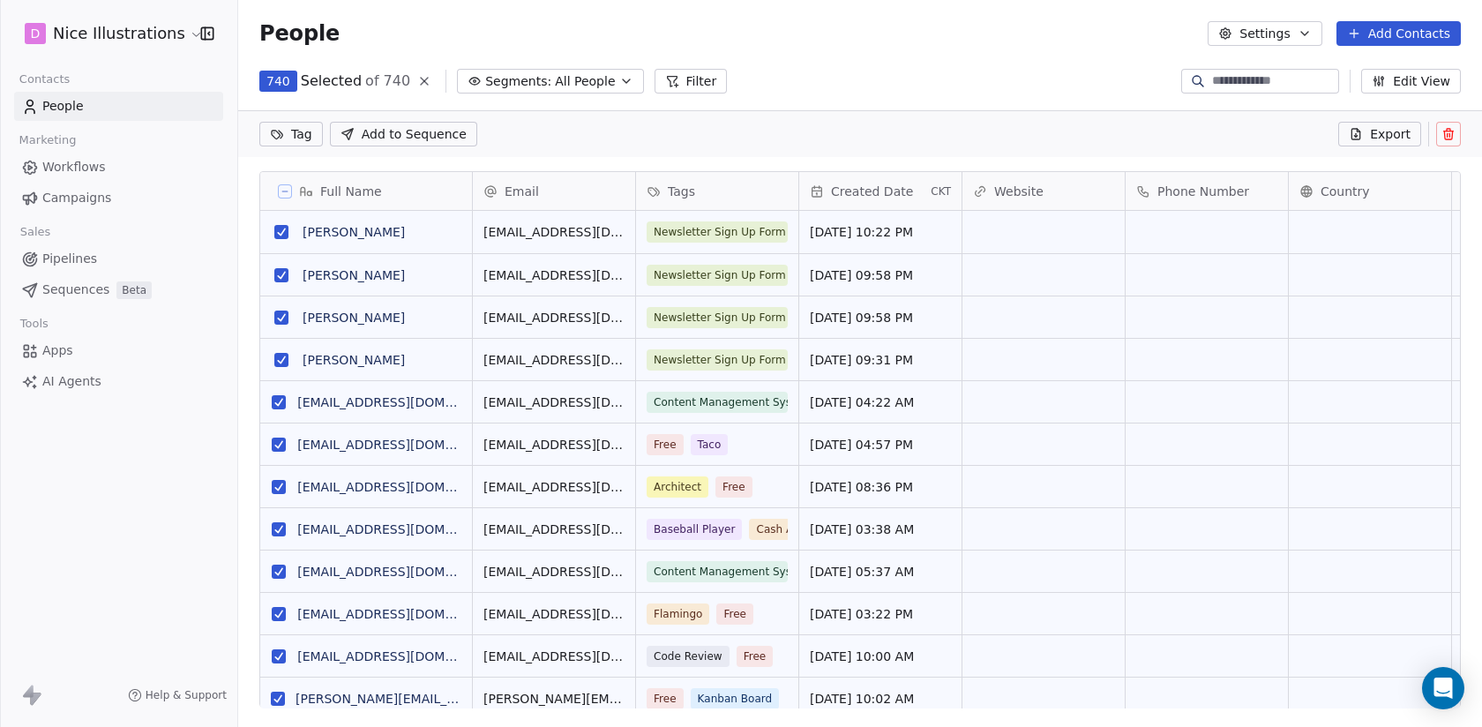
click at [417, 79] on icon at bounding box center [424, 81] width 14 height 14
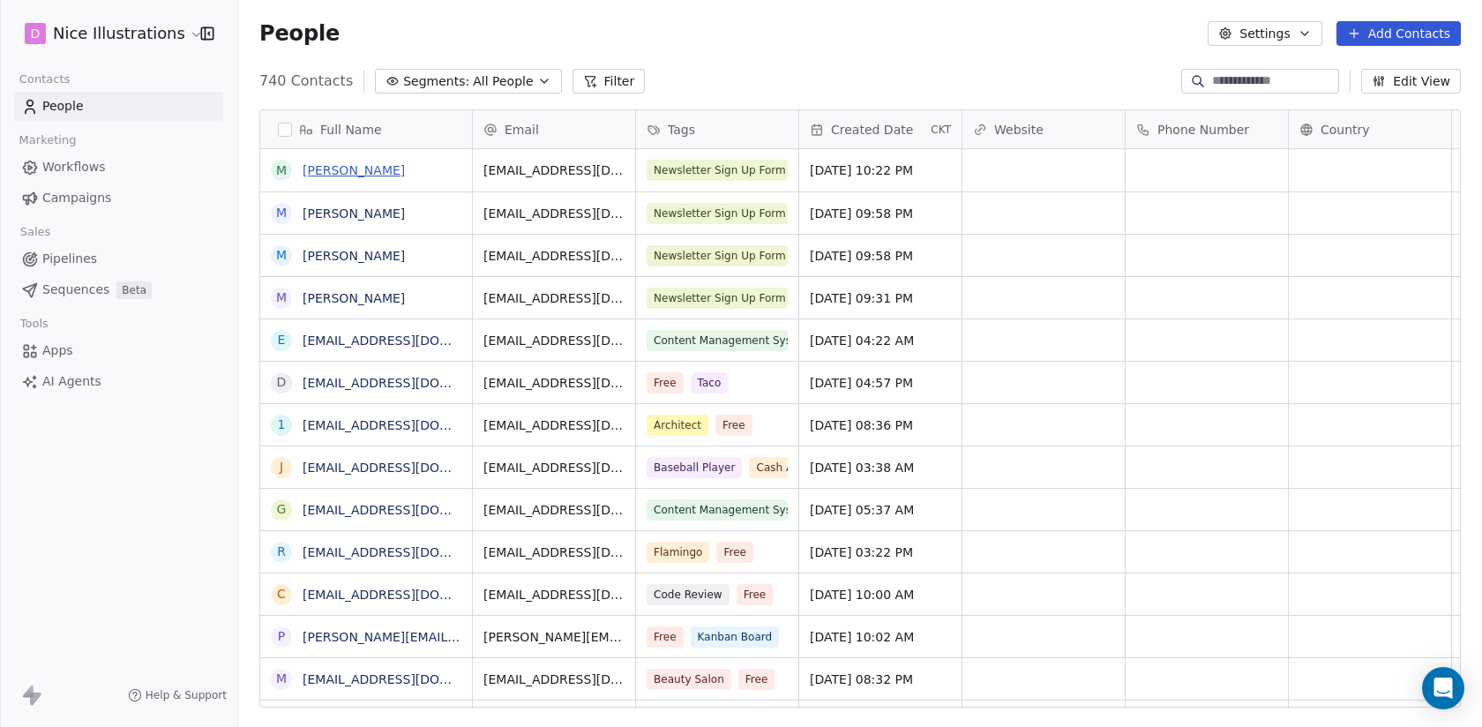
click at [340, 163] on link "[PERSON_NAME]" at bounding box center [354, 170] width 102 height 14
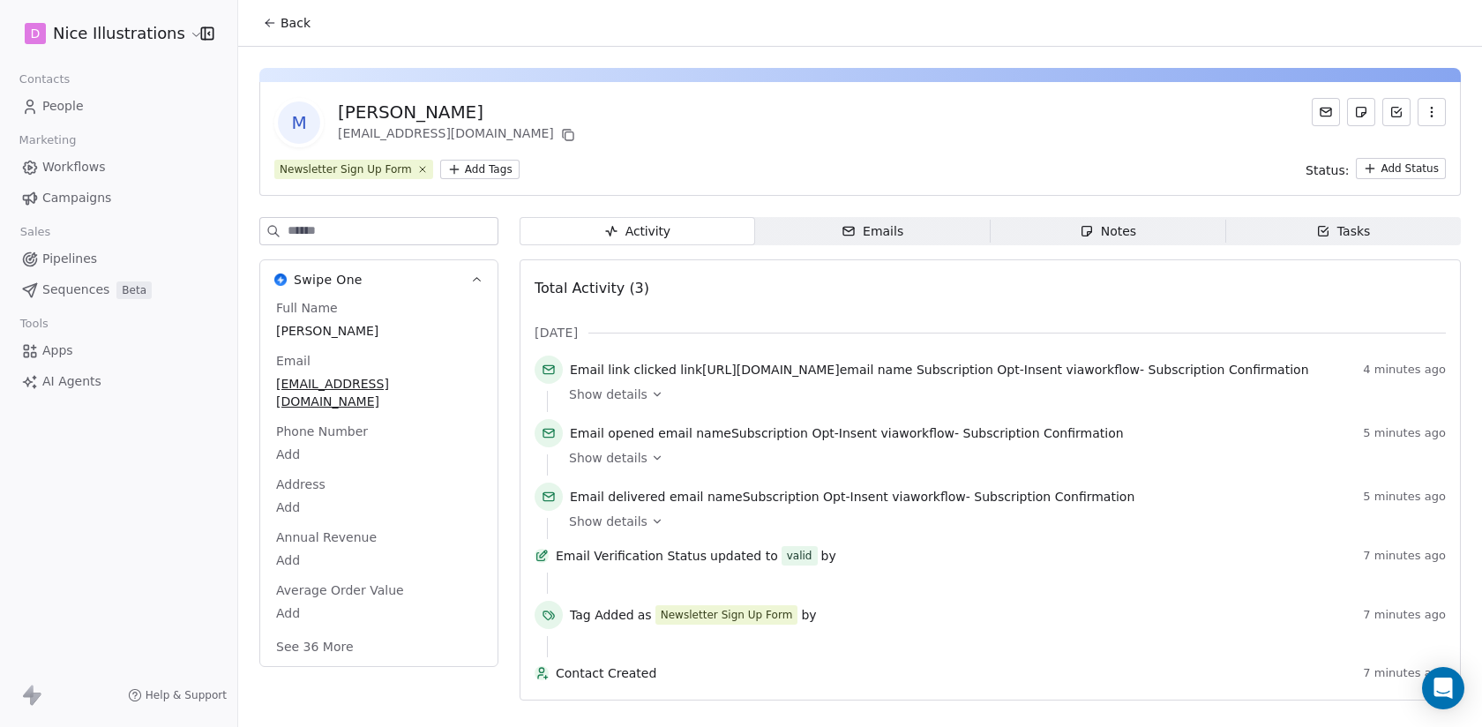
click at [281, 19] on span "Back" at bounding box center [296, 23] width 30 height 18
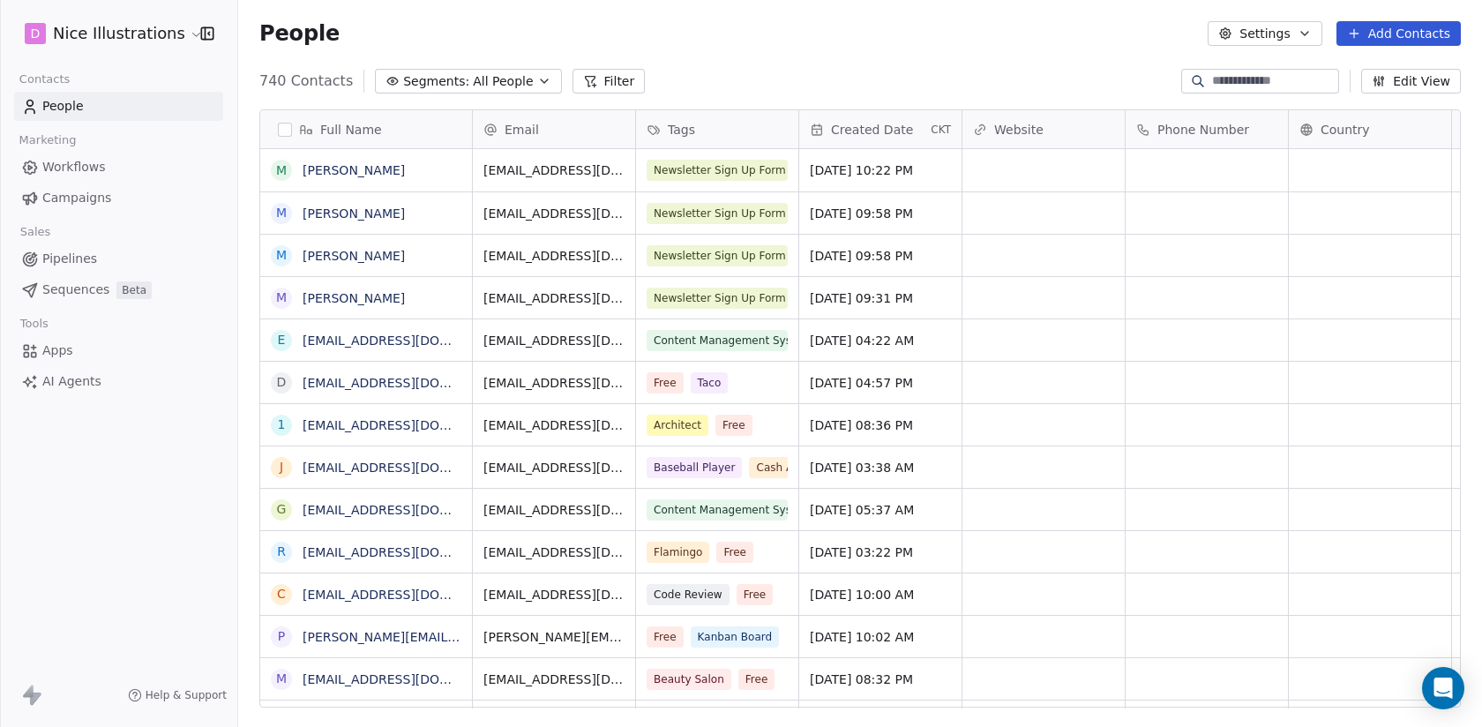
click at [1411, 80] on button "Edit View" at bounding box center [1411, 81] width 100 height 25
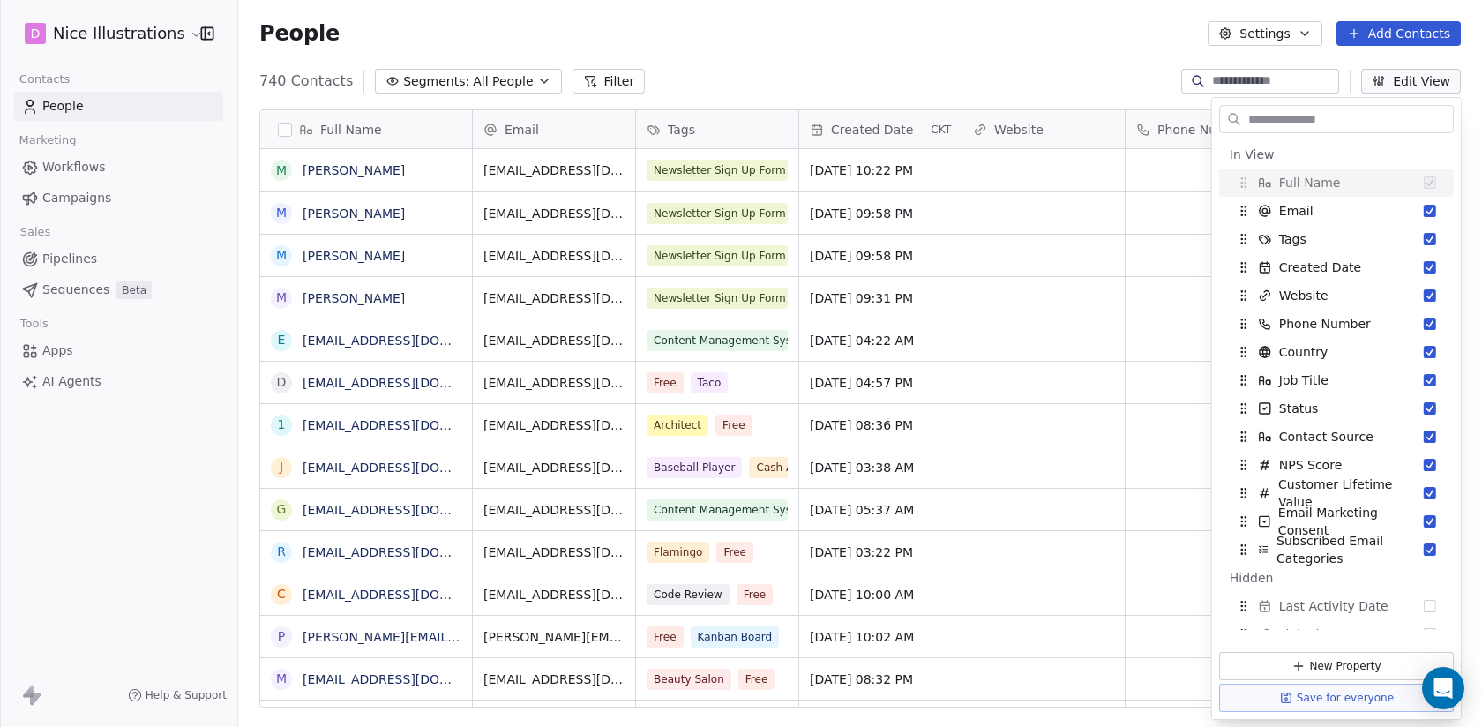
click at [767, 12] on div "People Settings Add Contacts" at bounding box center [860, 33] width 1244 height 67
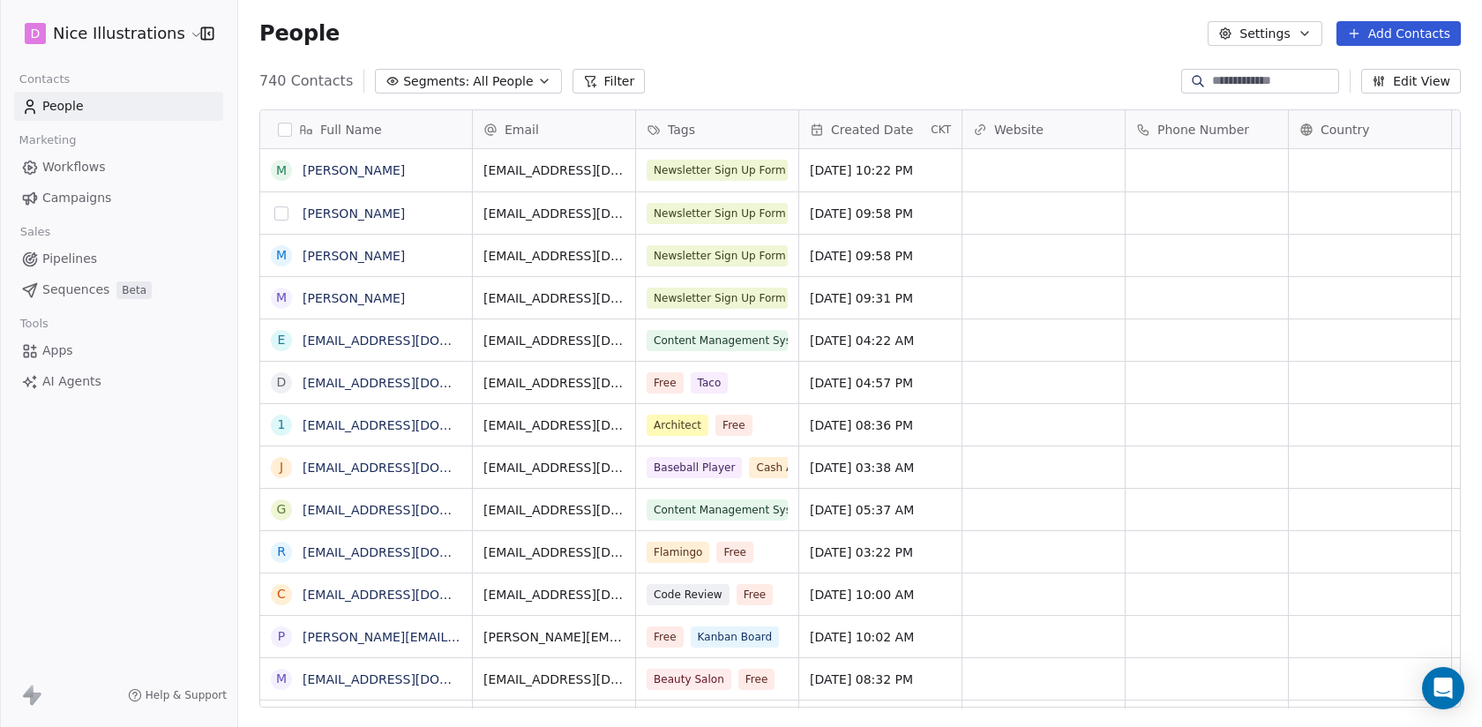
click at [282, 215] on button "grid" at bounding box center [281, 213] width 14 height 14
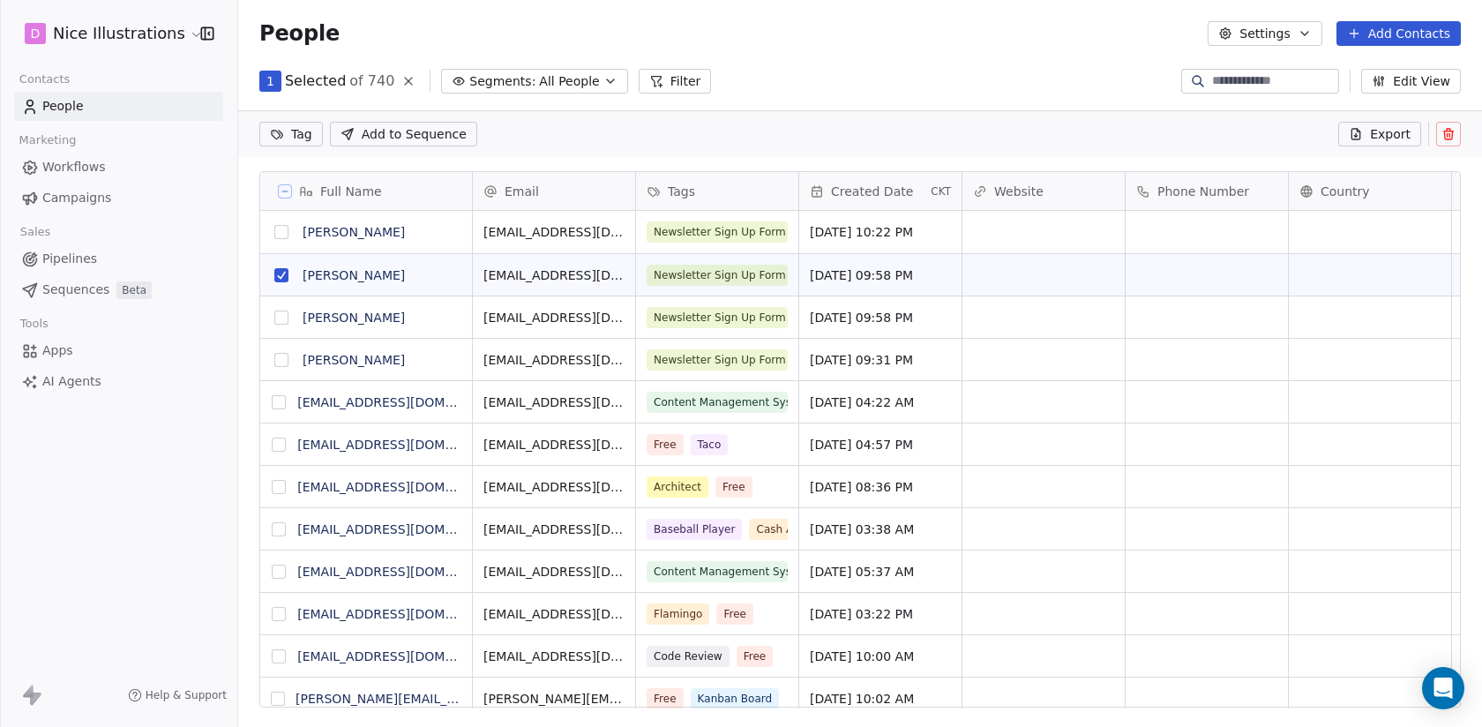
click at [286, 311] on button "grid" at bounding box center [281, 318] width 14 height 14
click at [283, 363] on button "grid" at bounding box center [281, 360] width 14 height 14
click at [1456, 132] on button at bounding box center [1448, 134] width 25 height 25
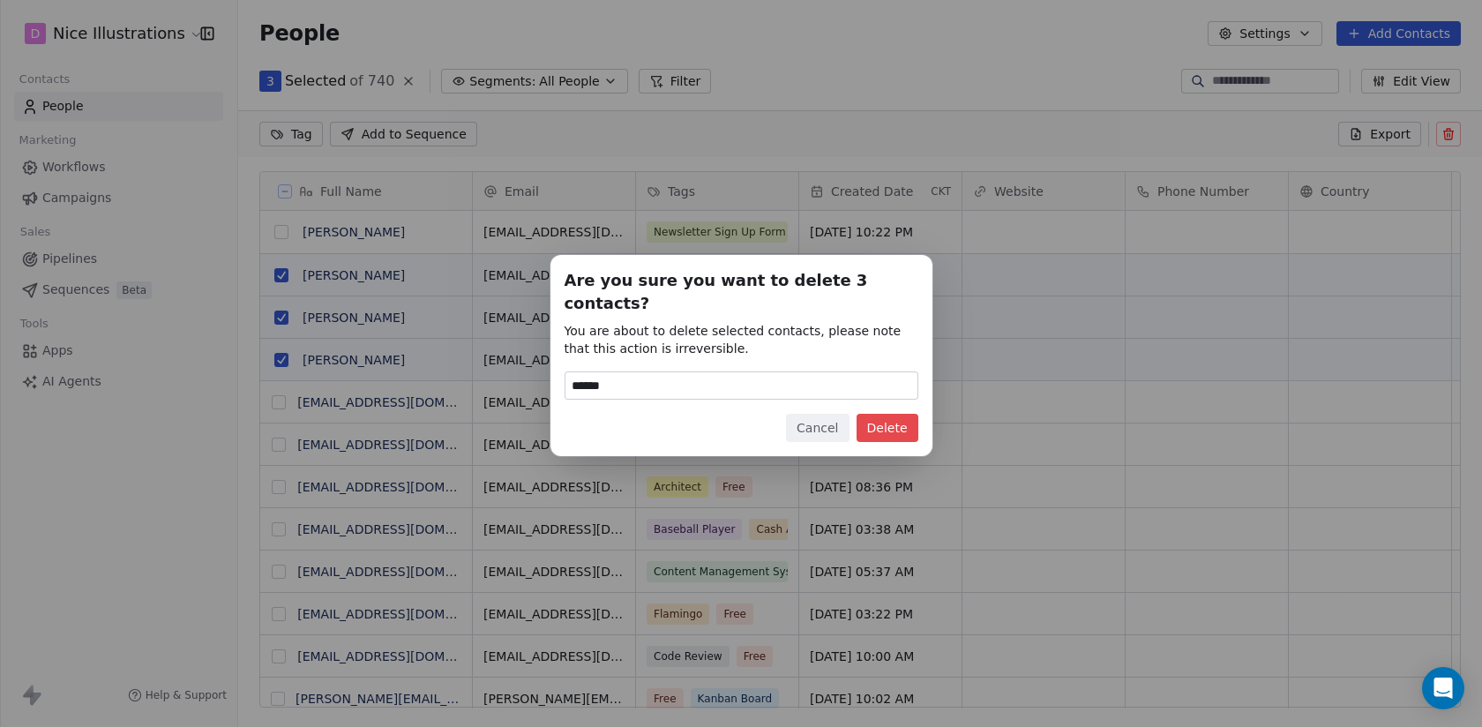
type input "******"
click at [891, 414] on button "Delete" at bounding box center [888, 428] width 62 height 28
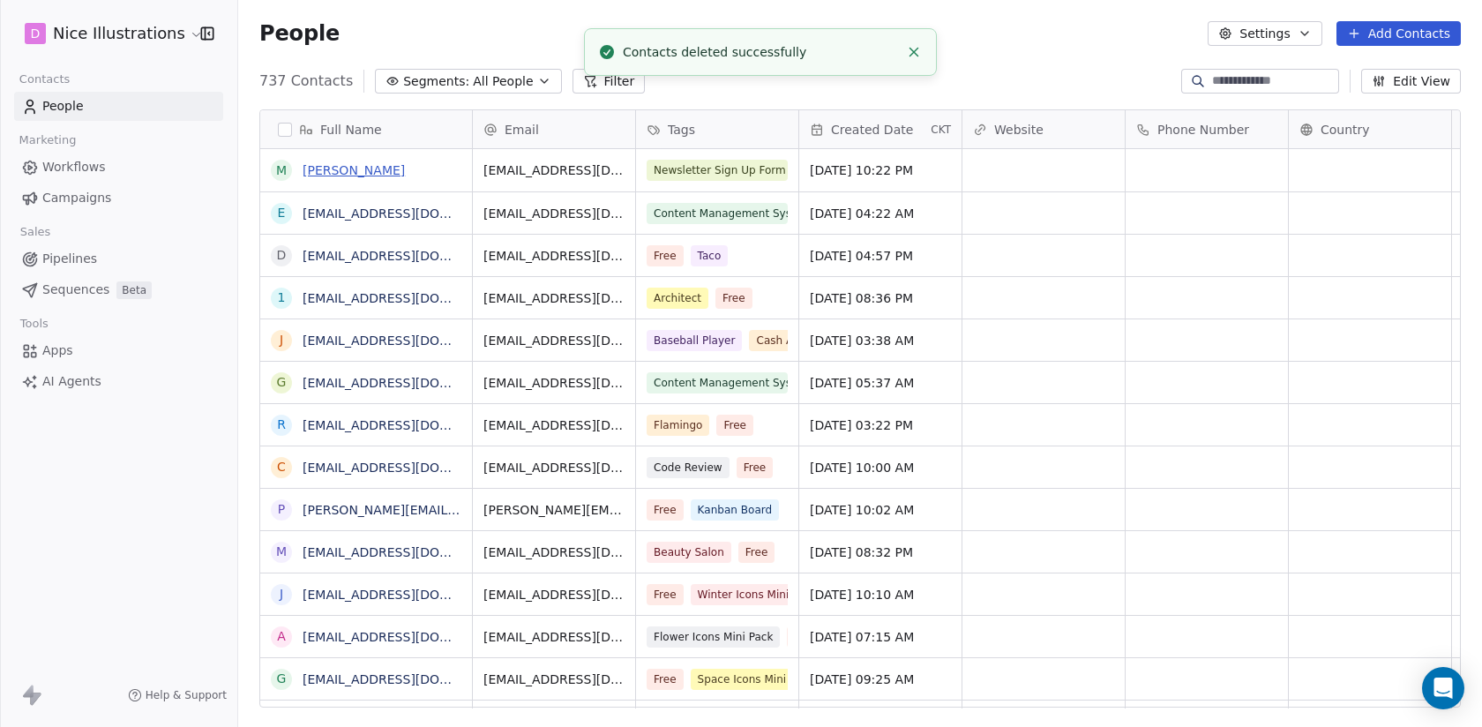
click at [336, 172] on link "[PERSON_NAME]" at bounding box center [354, 170] width 102 height 14
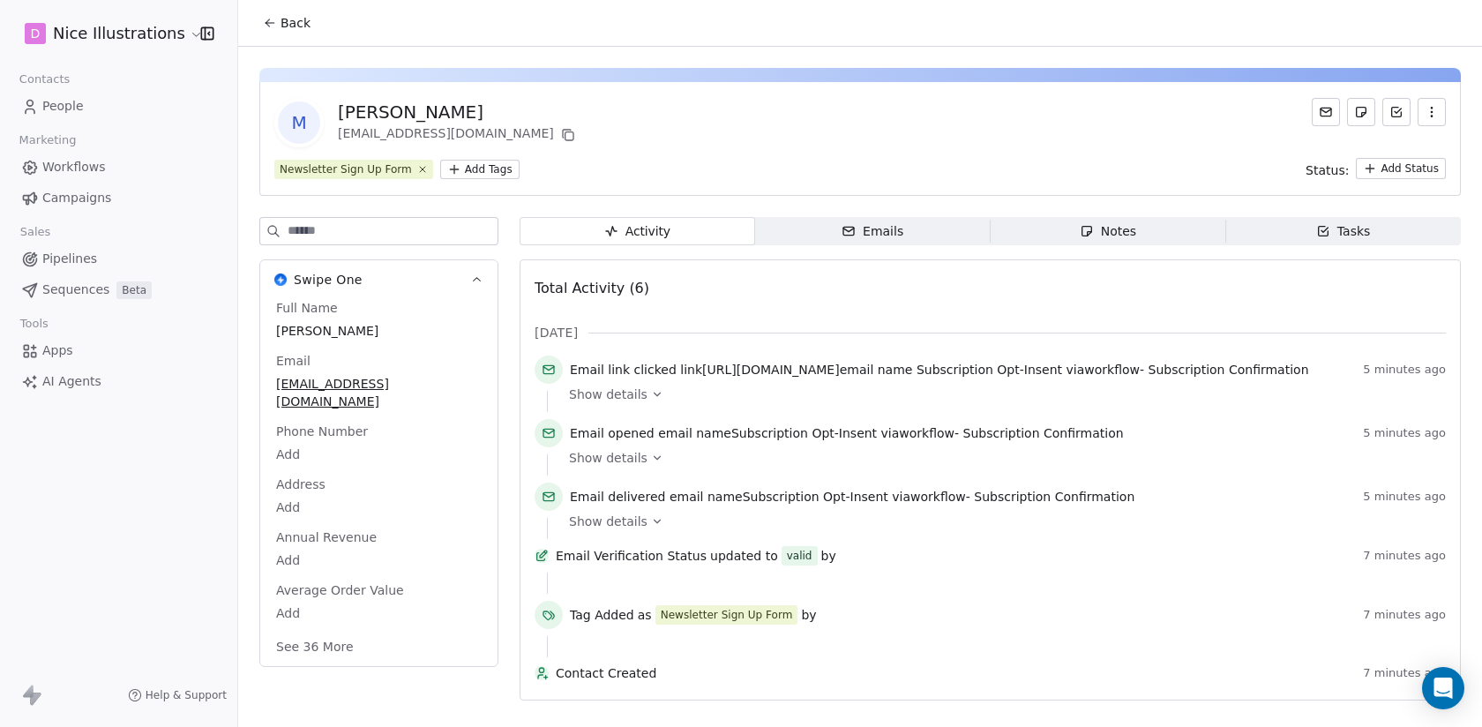
click at [343, 636] on button "See 36 More" at bounding box center [315, 647] width 99 height 32
click at [65, 161] on span "Workflows" at bounding box center [74, 167] width 64 height 19
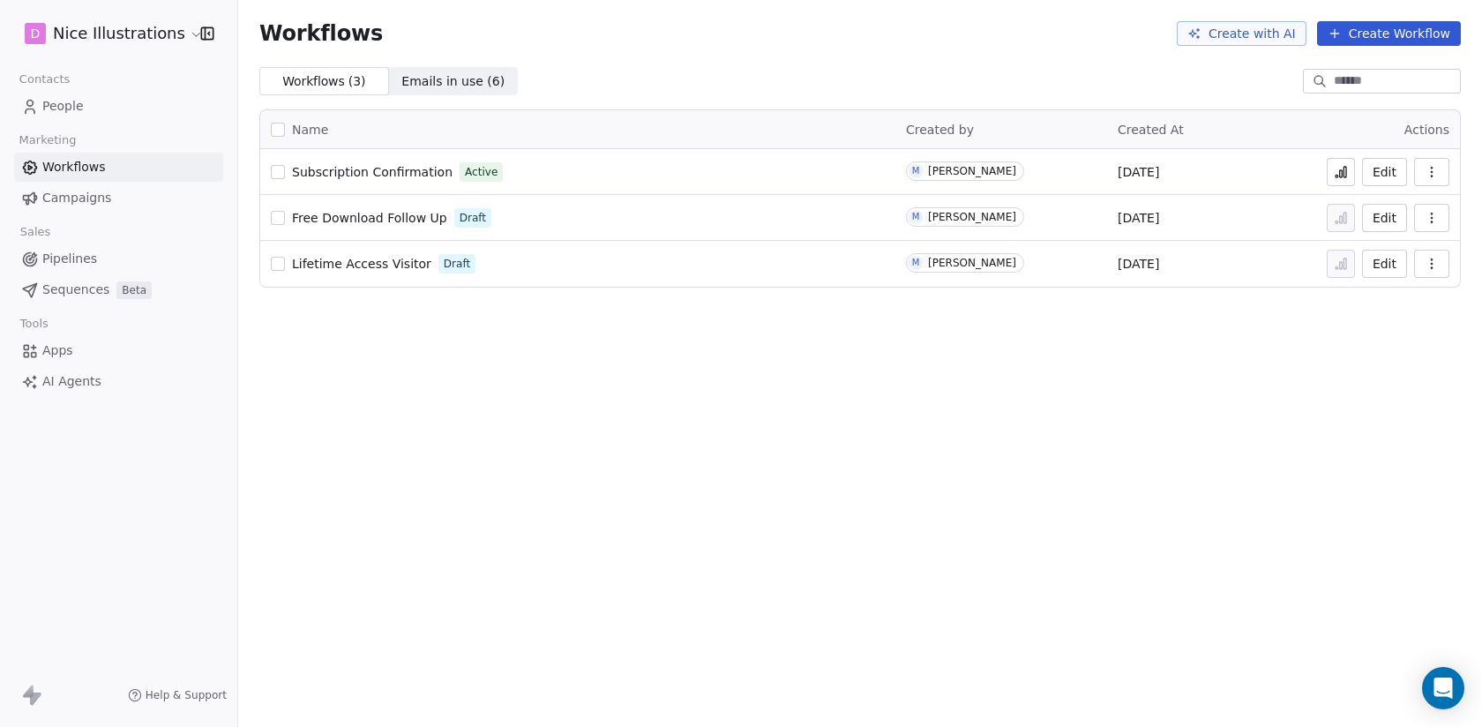
click at [411, 176] on span "Subscription Confirmation" at bounding box center [372, 172] width 161 height 14
click at [54, 103] on span "People" at bounding box center [62, 106] width 41 height 19
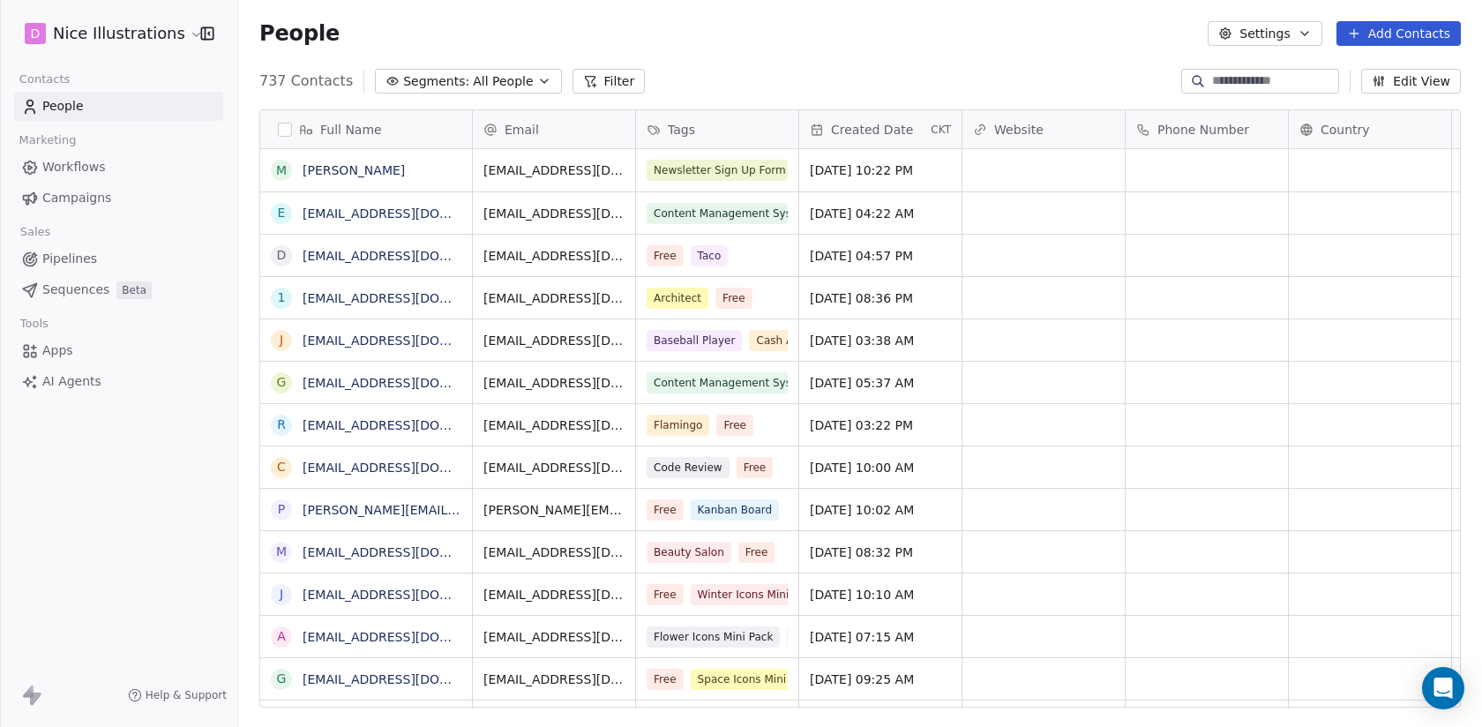
scroll to position [640, 1244]
click at [1425, 35] on button "Add Contacts" at bounding box center [1398, 33] width 124 height 25
click at [1105, 57] on html "D Nice Illustrations Contacts People Marketing Workflows Campaigns Sales Pipeli…" at bounding box center [741, 363] width 1482 height 727
click at [1276, 29] on button "Settings" at bounding box center [1265, 33] width 114 height 25
click at [1299, 76] on span "Contact Properties" at bounding box center [1311, 72] width 115 height 19
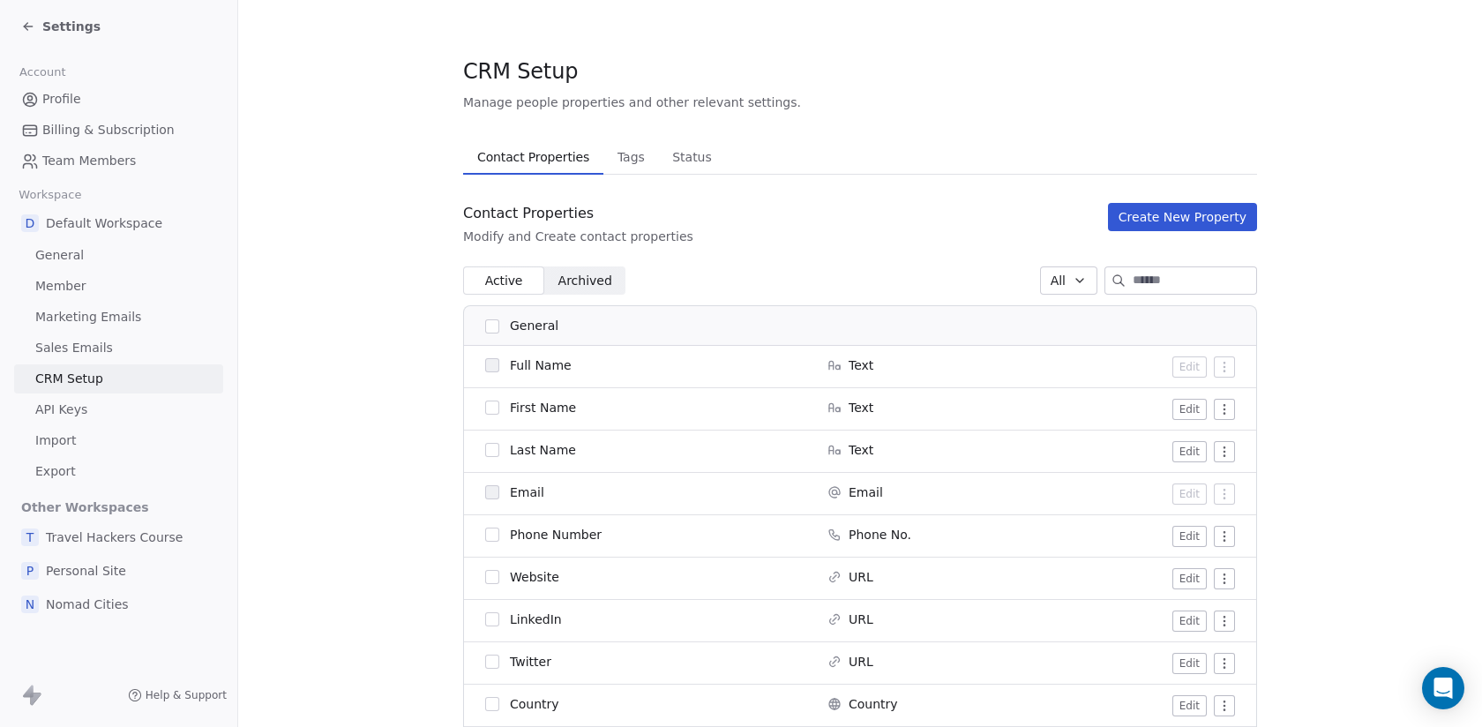
click at [1164, 226] on button "Create New Property" at bounding box center [1182, 217] width 149 height 28
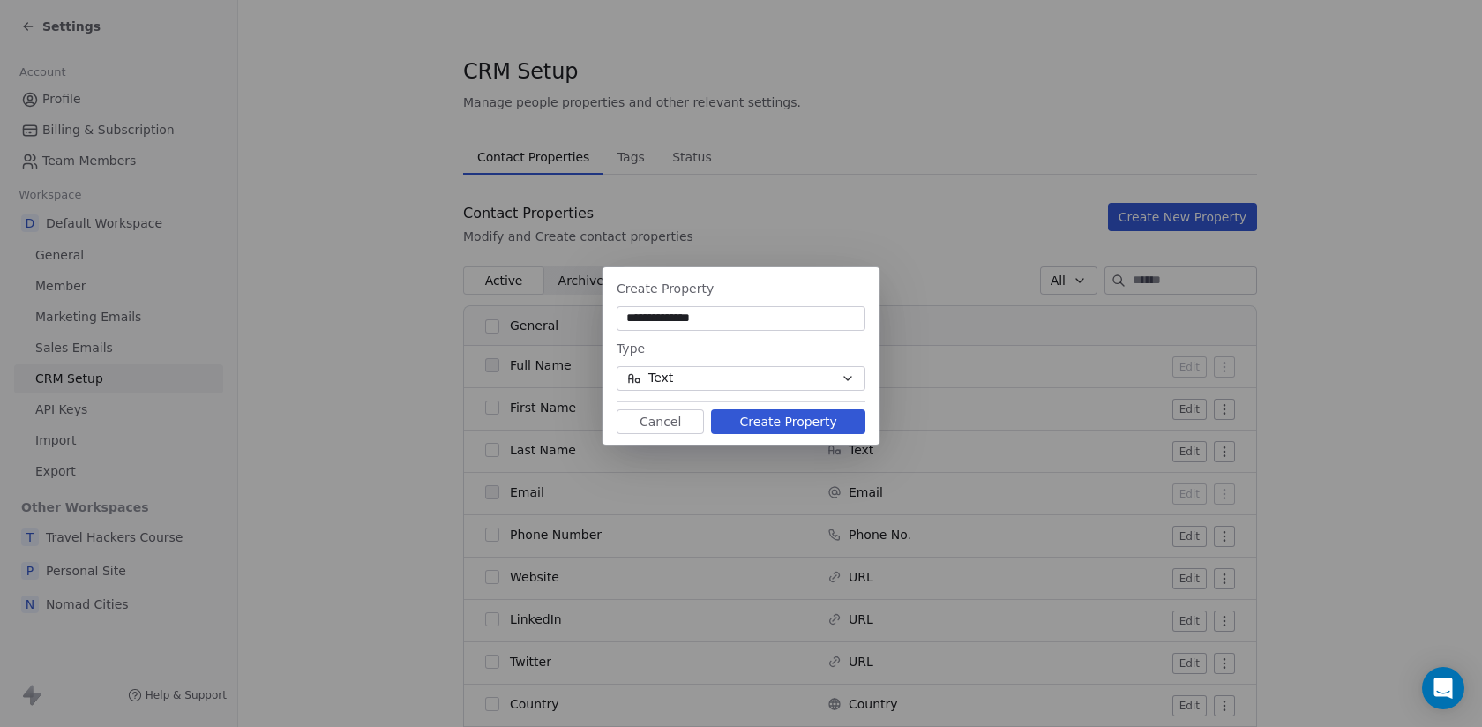
type input "**********"
click at [788, 374] on button "Text" at bounding box center [741, 378] width 249 height 25
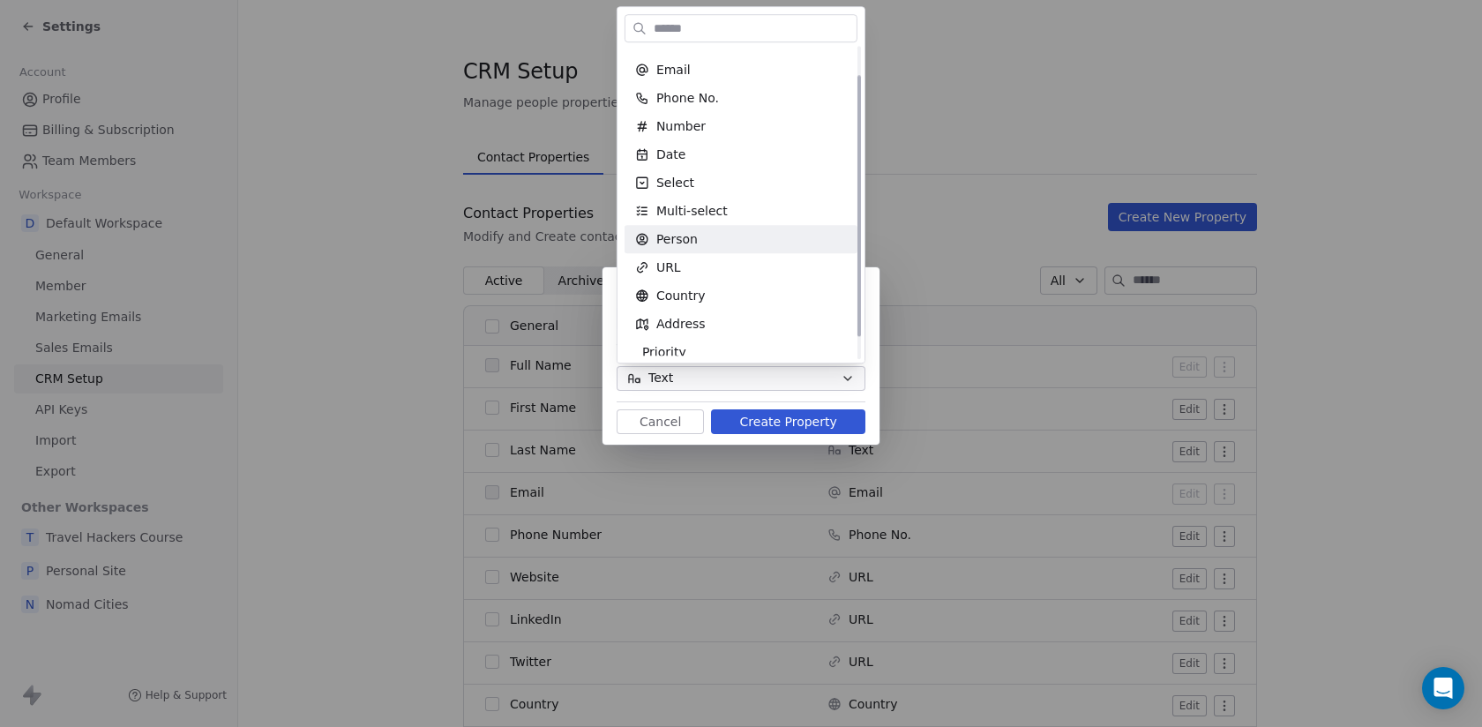
scroll to position [60, 0]
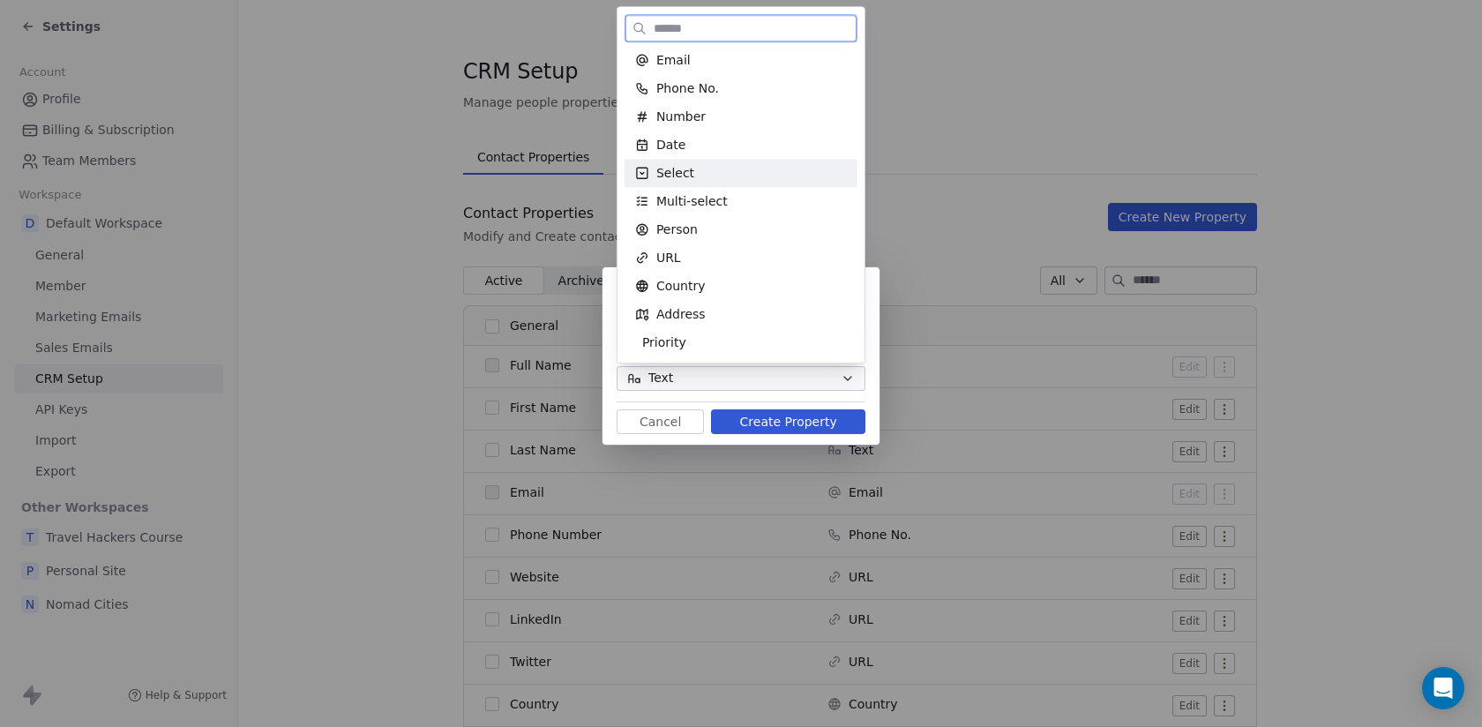
click at [743, 176] on div "Select" at bounding box center [741, 173] width 212 height 18
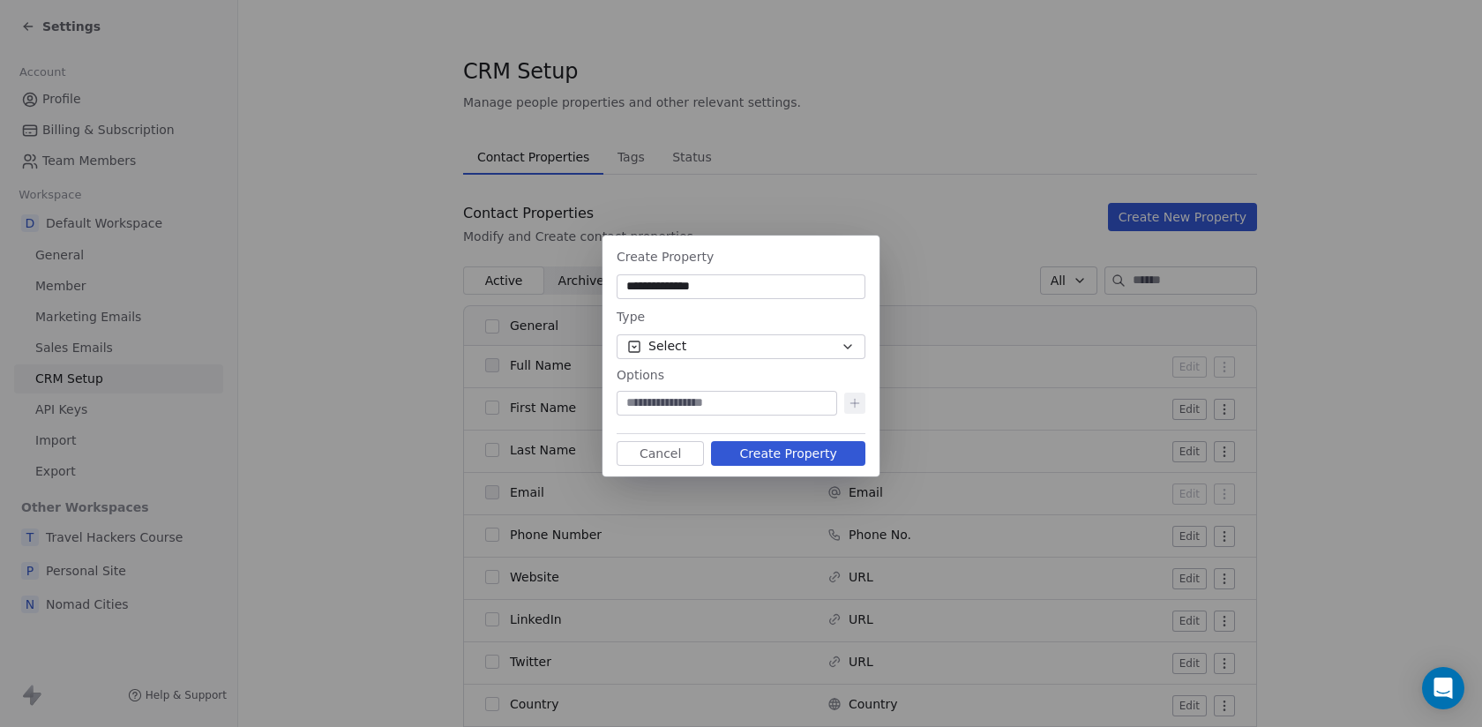
click at [743, 347] on button "Select" at bounding box center [741, 346] width 249 height 25
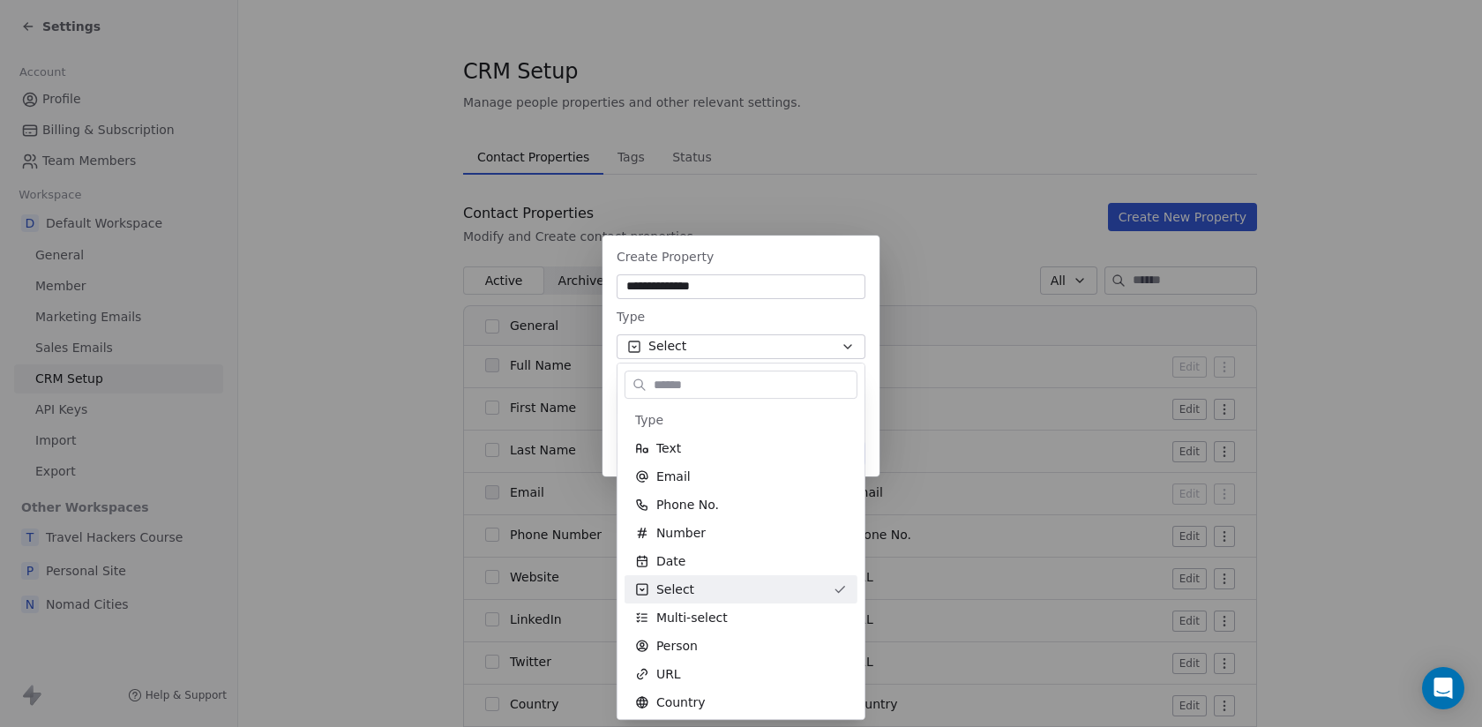
click at [743, 347] on div "**********" at bounding box center [741, 363] width 1482 height 312
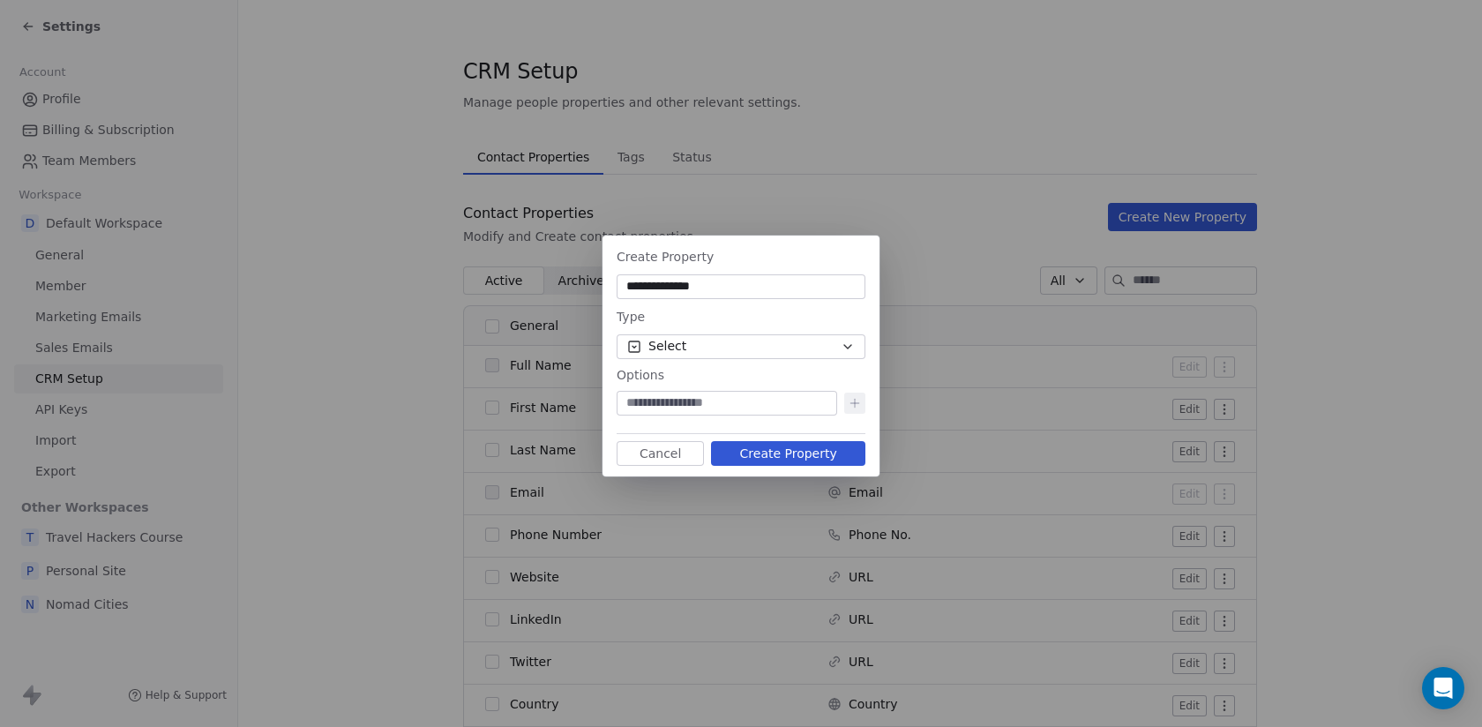
click at [694, 398] on input at bounding box center [726, 403] width 213 height 18
type input "***"
click at [854, 408] on icon at bounding box center [855, 403] width 14 height 14
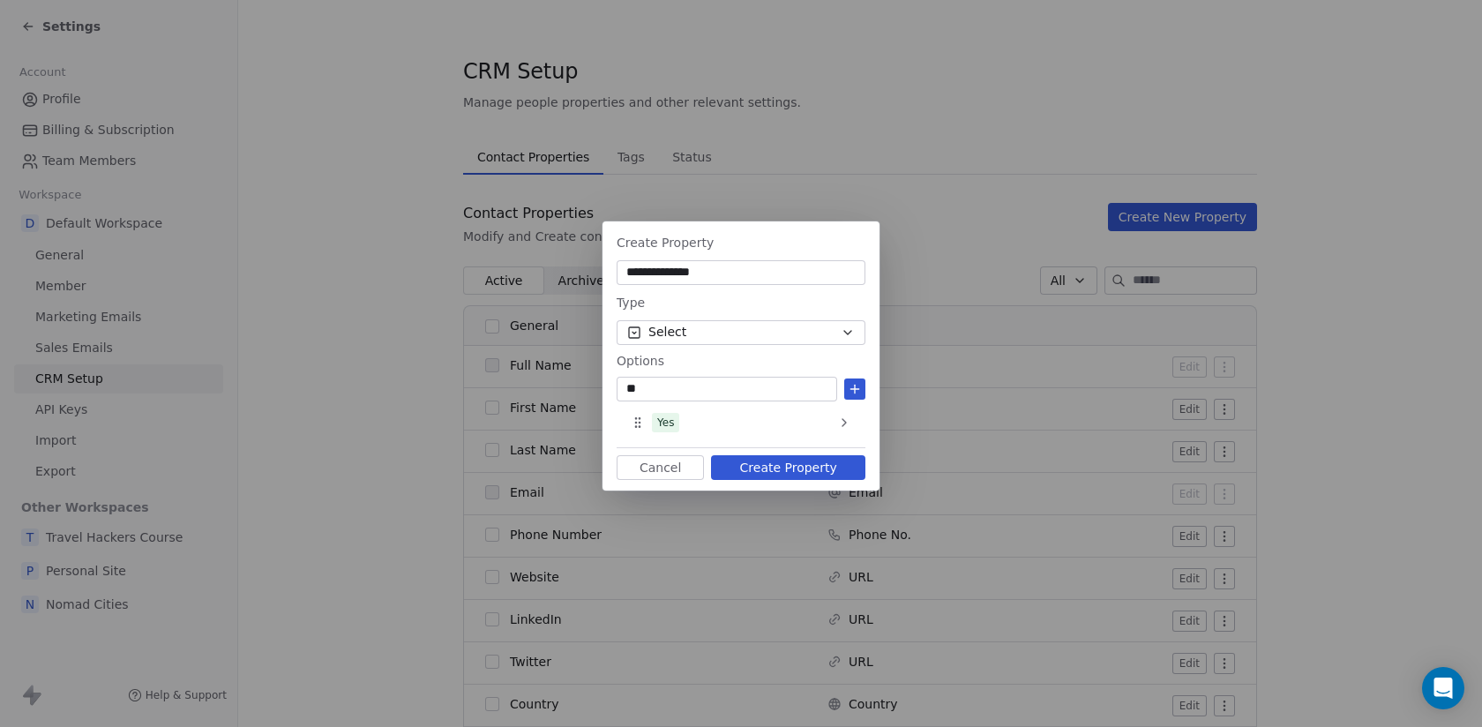
type input "**"
click at [855, 384] on icon at bounding box center [855, 389] width 14 height 14
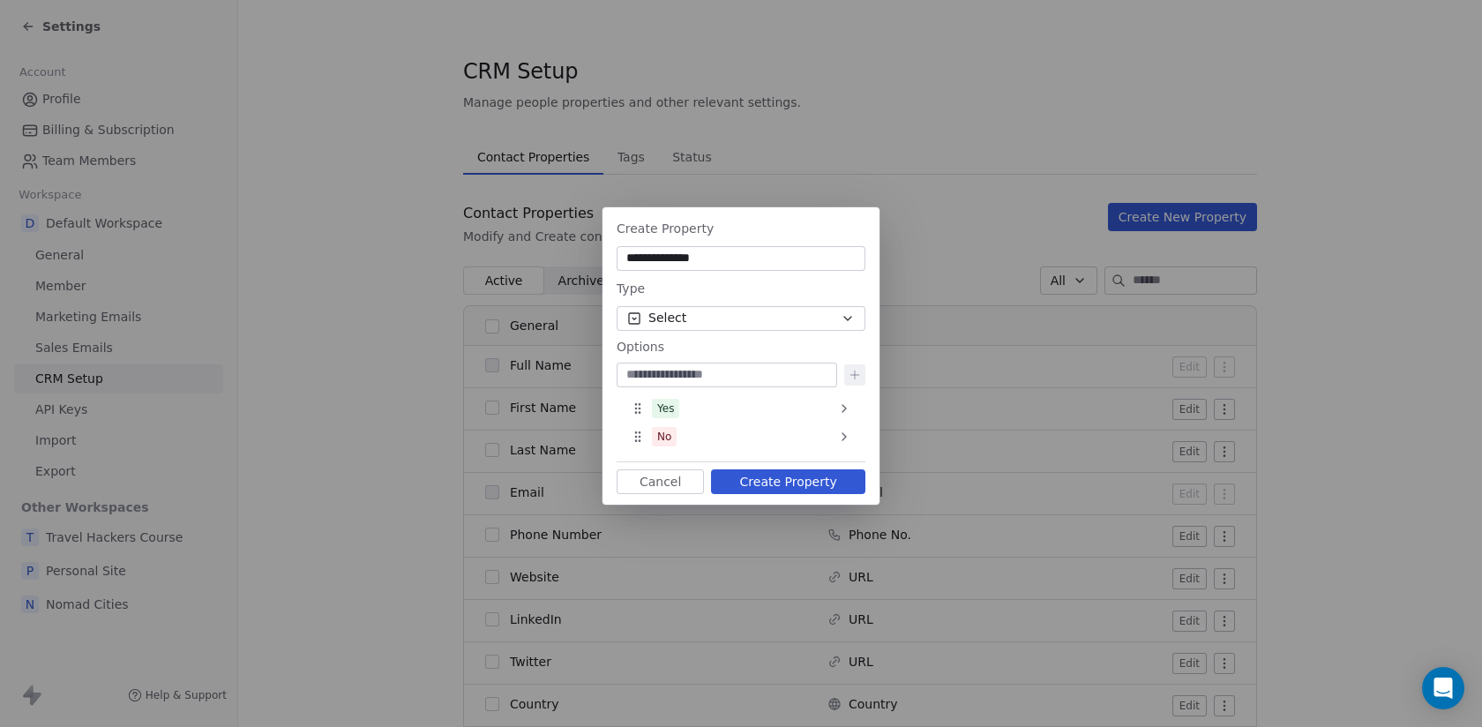
click at [810, 479] on button "Create Property" at bounding box center [788, 481] width 154 height 25
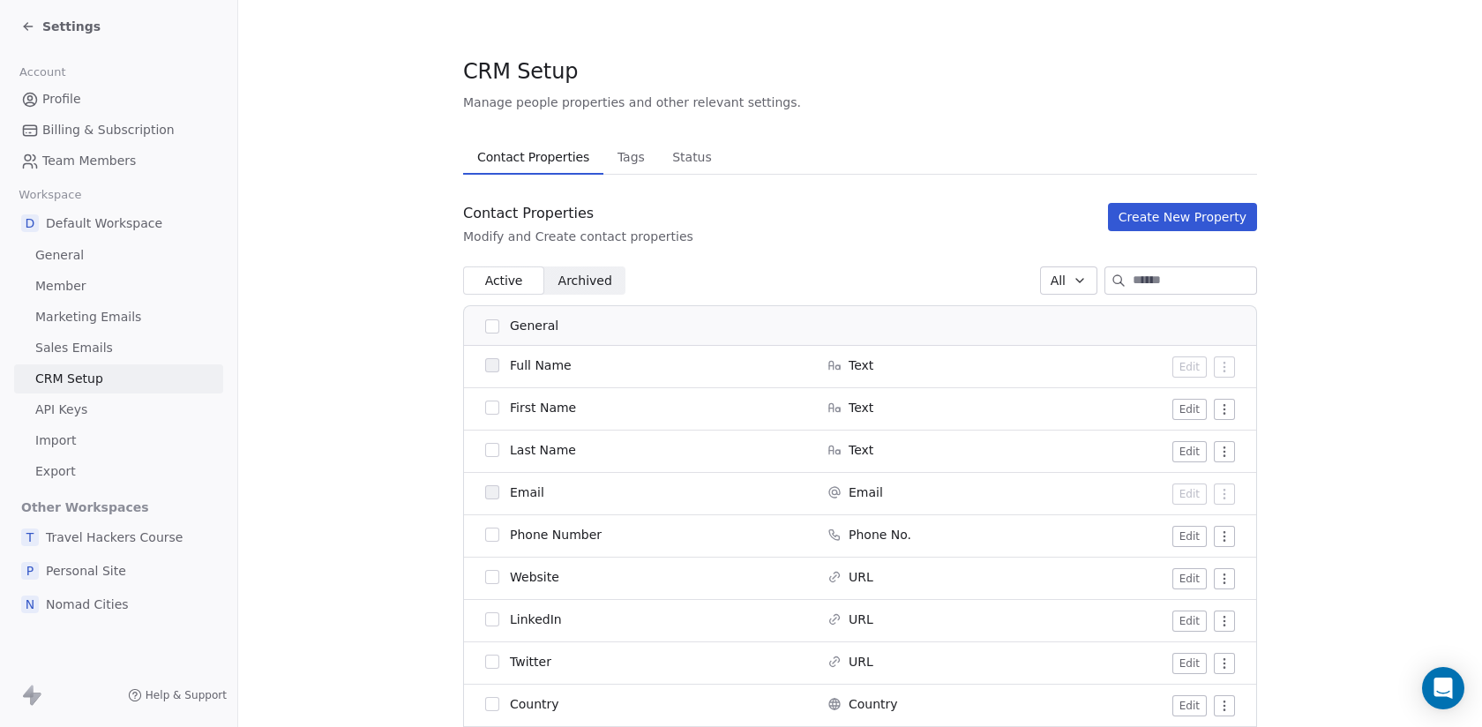
click at [34, 20] on icon at bounding box center [28, 26] width 14 height 14
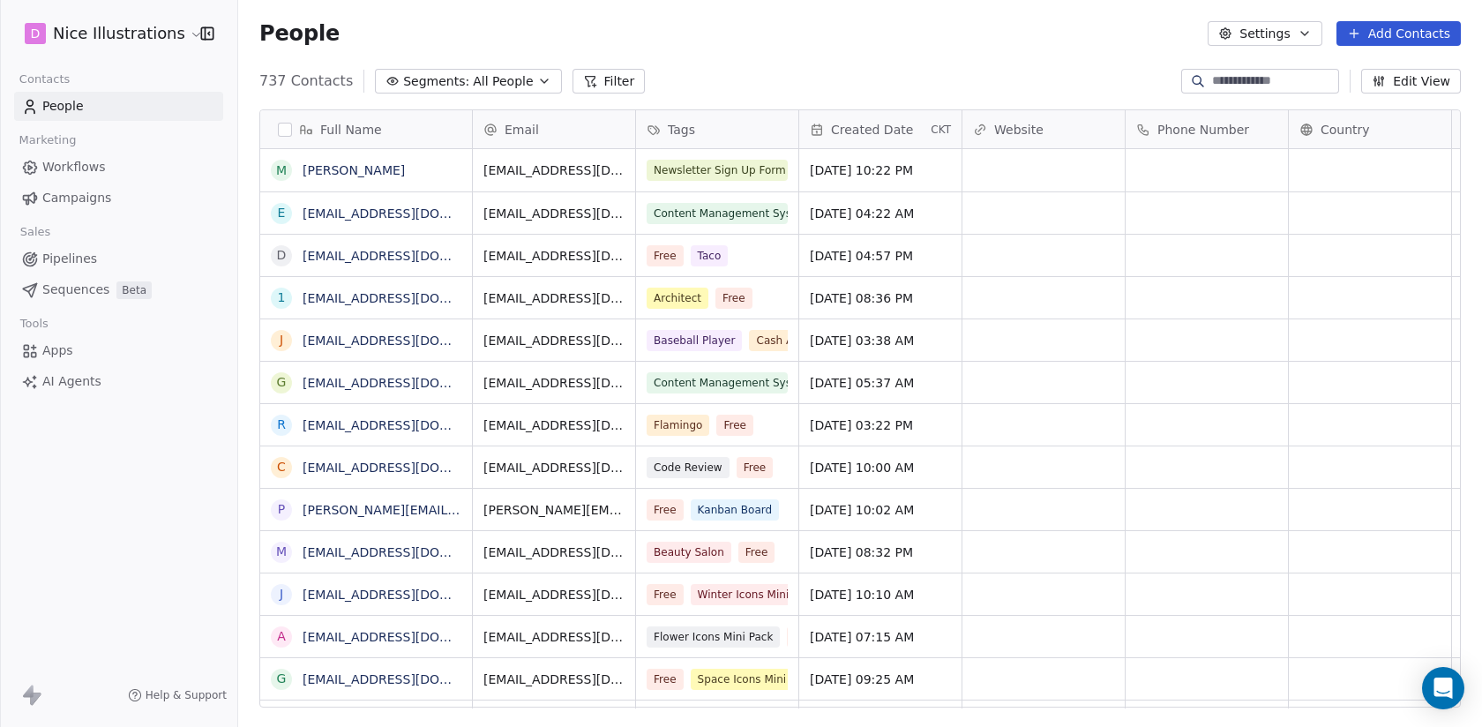
scroll to position [640, 1244]
click at [83, 163] on span "Workflows" at bounding box center [74, 167] width 64 height 19
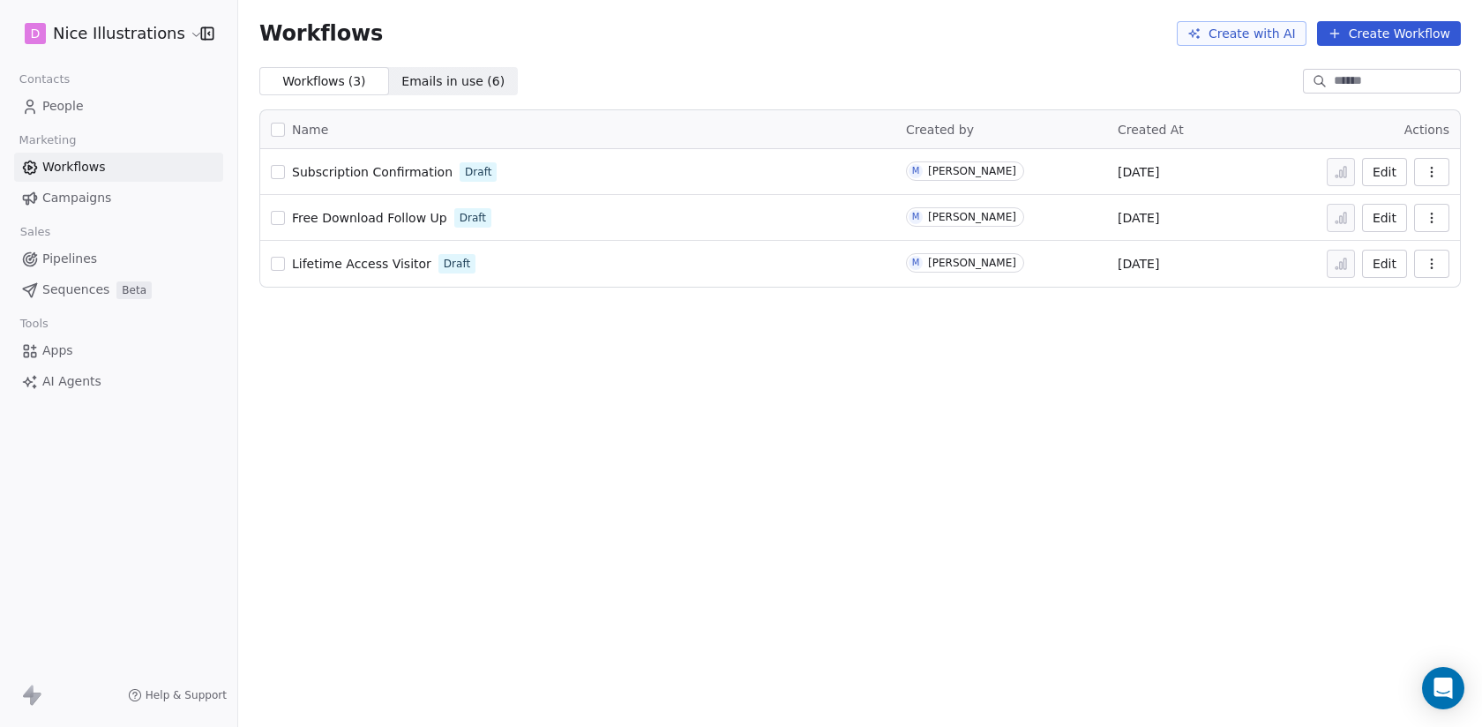
click at [347, 166] on span "Subscription Confirmation" at bounding box center [372, 172] width 161 height 14
click at [56, 94] on link "People" at bounding box center [118, 106] width 209 height 29
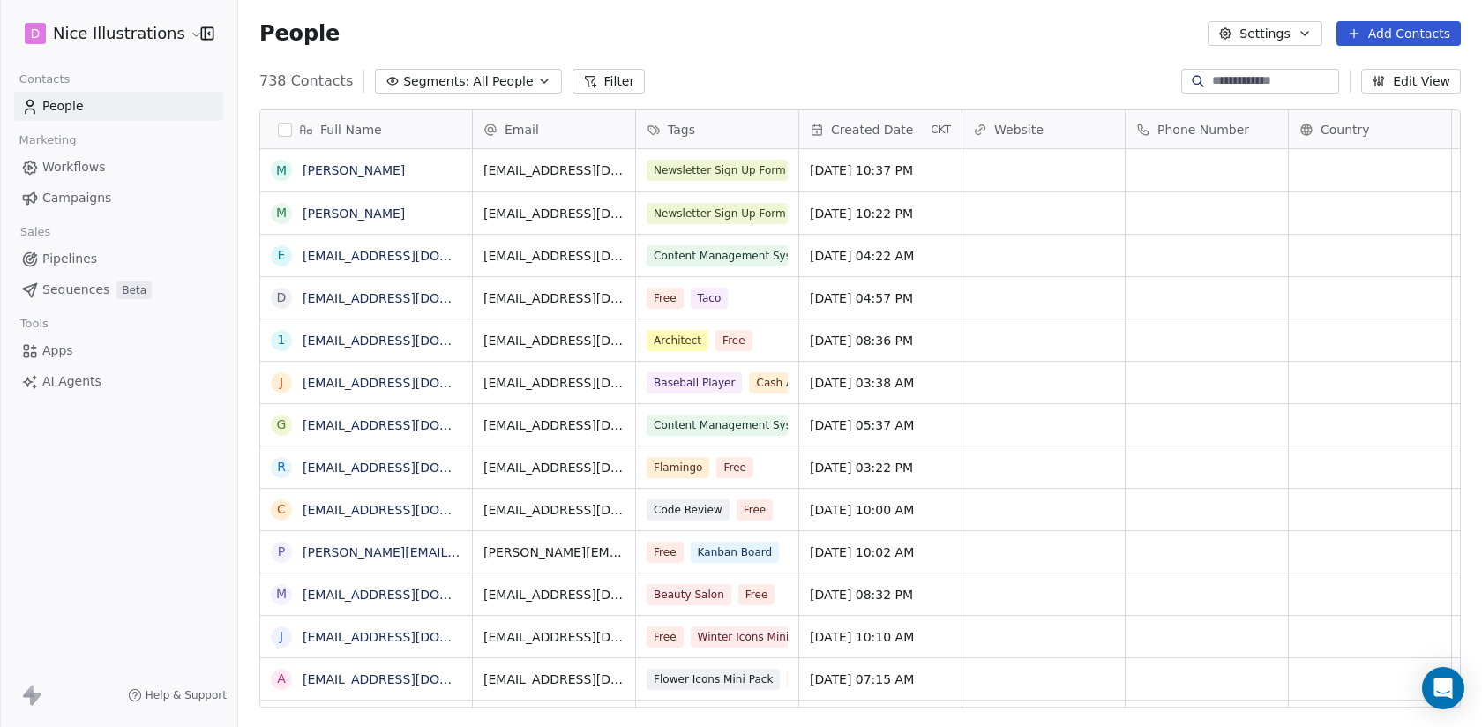
scroll to position [640, 1244]
click at [324, 173] on link "[PERSON_NAME]" at bounding box center [354, 170] width 102 height 14
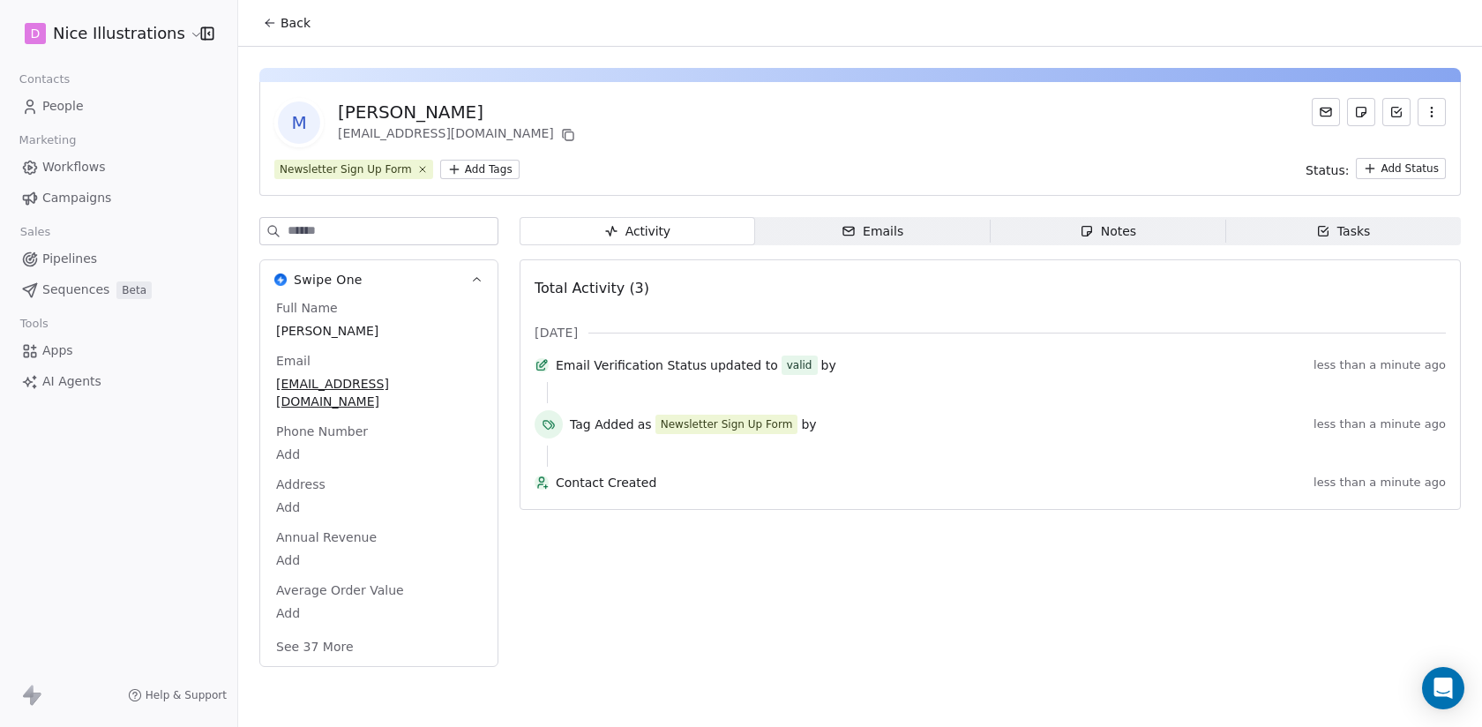
click at [311, 631] on button "See 37 More" at bounding box center [315, 647] width 99 height 32
click at [289, 26] on span "Back" at bounding box center [296, 23] width 30 height 18
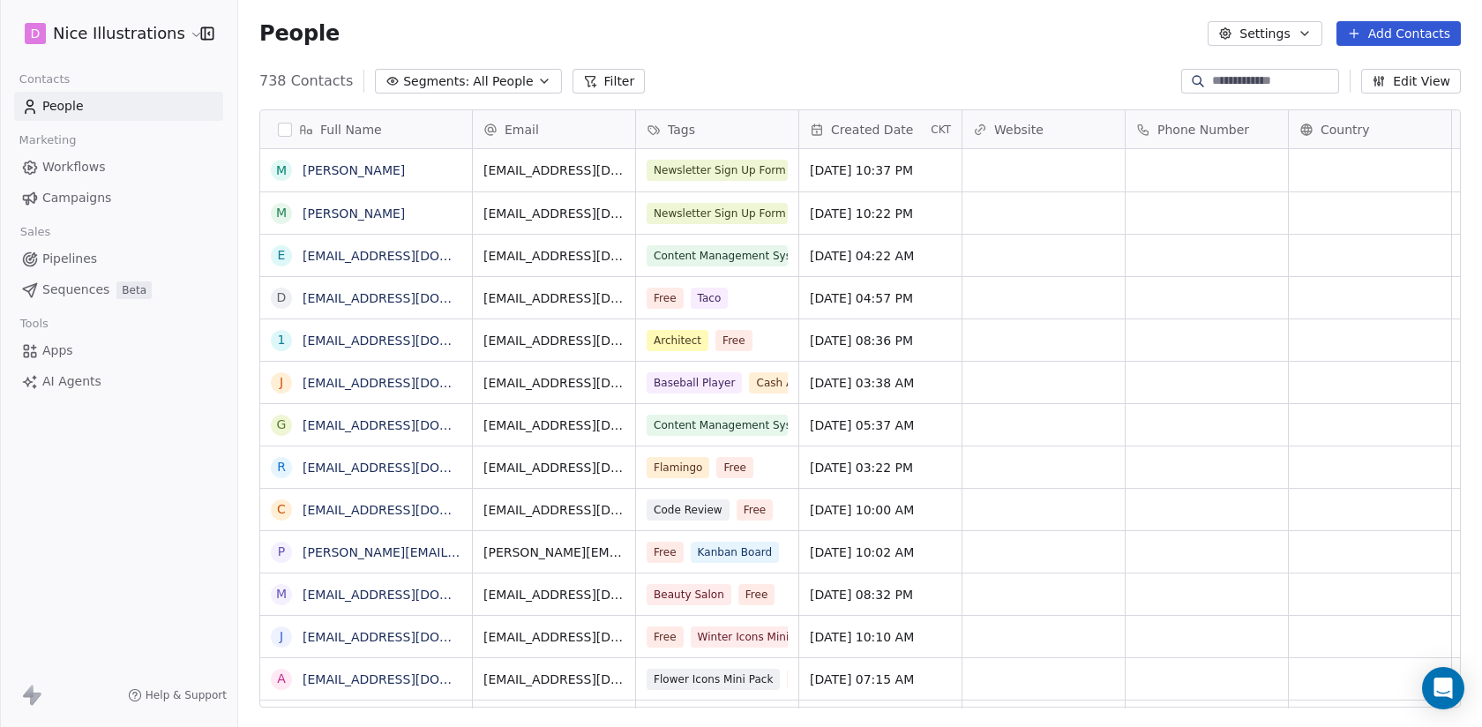
scroll to position [640, 1244]
click at [348, 257] on link "[EMAIL_ADDRESS][DOMAIN_NAME]" at bounding box center [411, 256] width 216 height 14
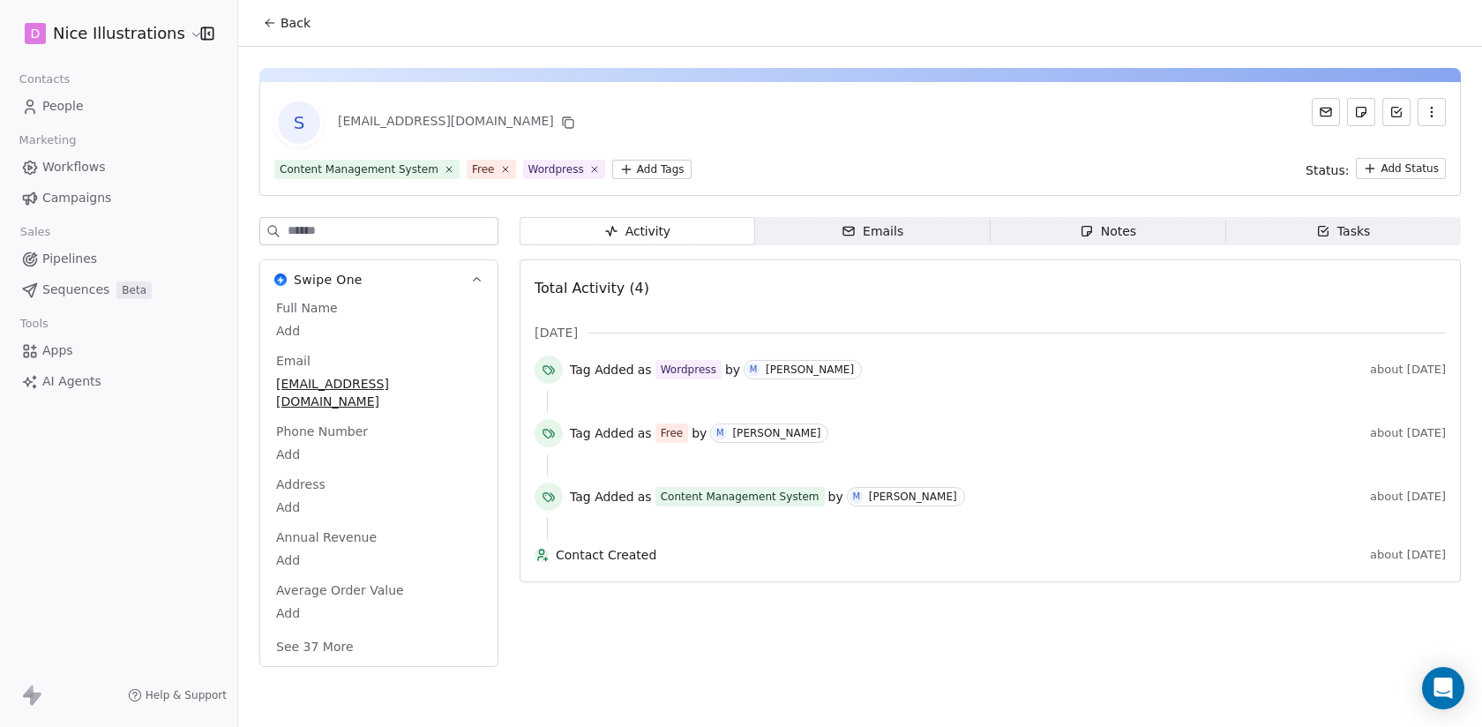
click at [318, 631] on button "See 37 More" at bounding box center [315, 647] width 99 height 32
click at [289, 24] on span "Back" at bounding box center [296, 23] width 30 height 18
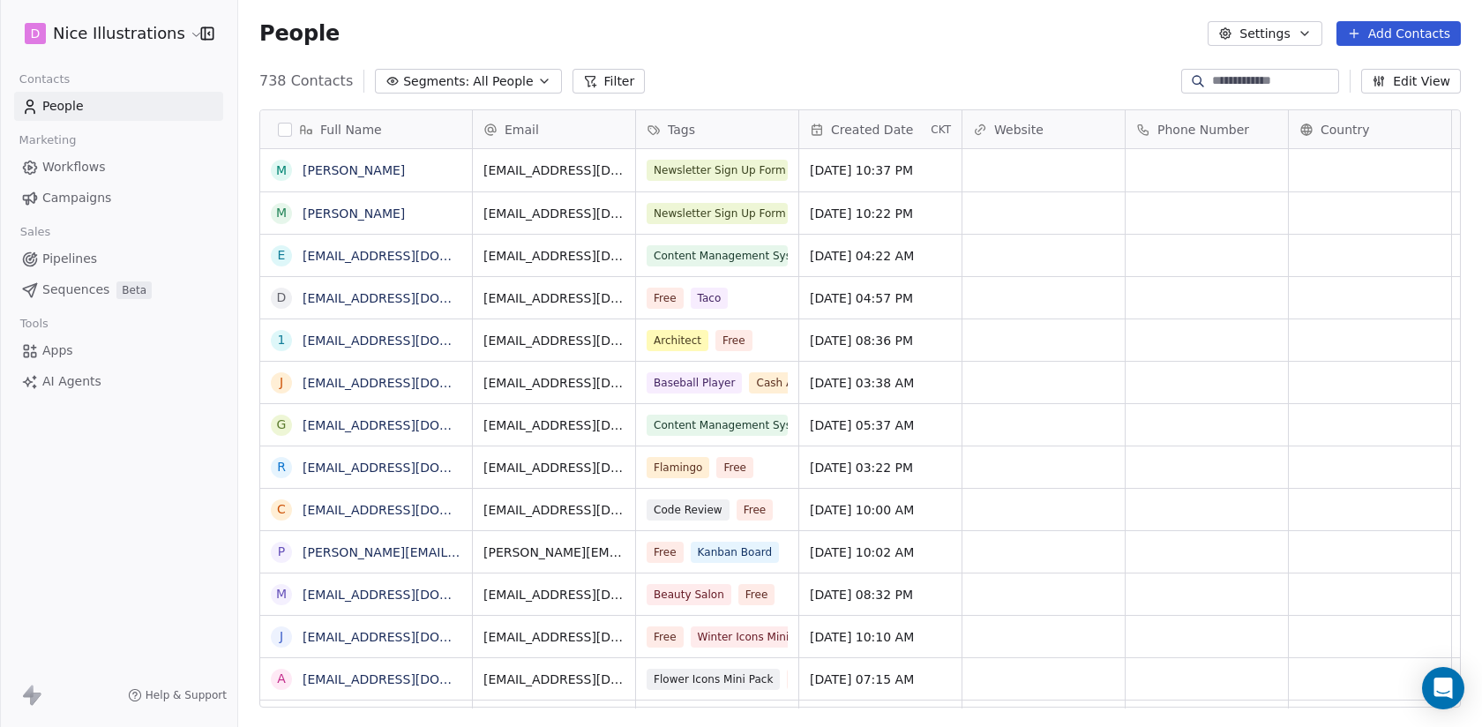
scroll to position [640, 1244]
click at [335, 171] on link "[PERSON_NAME]" at bounding box center [354, 170] width 102 height 14
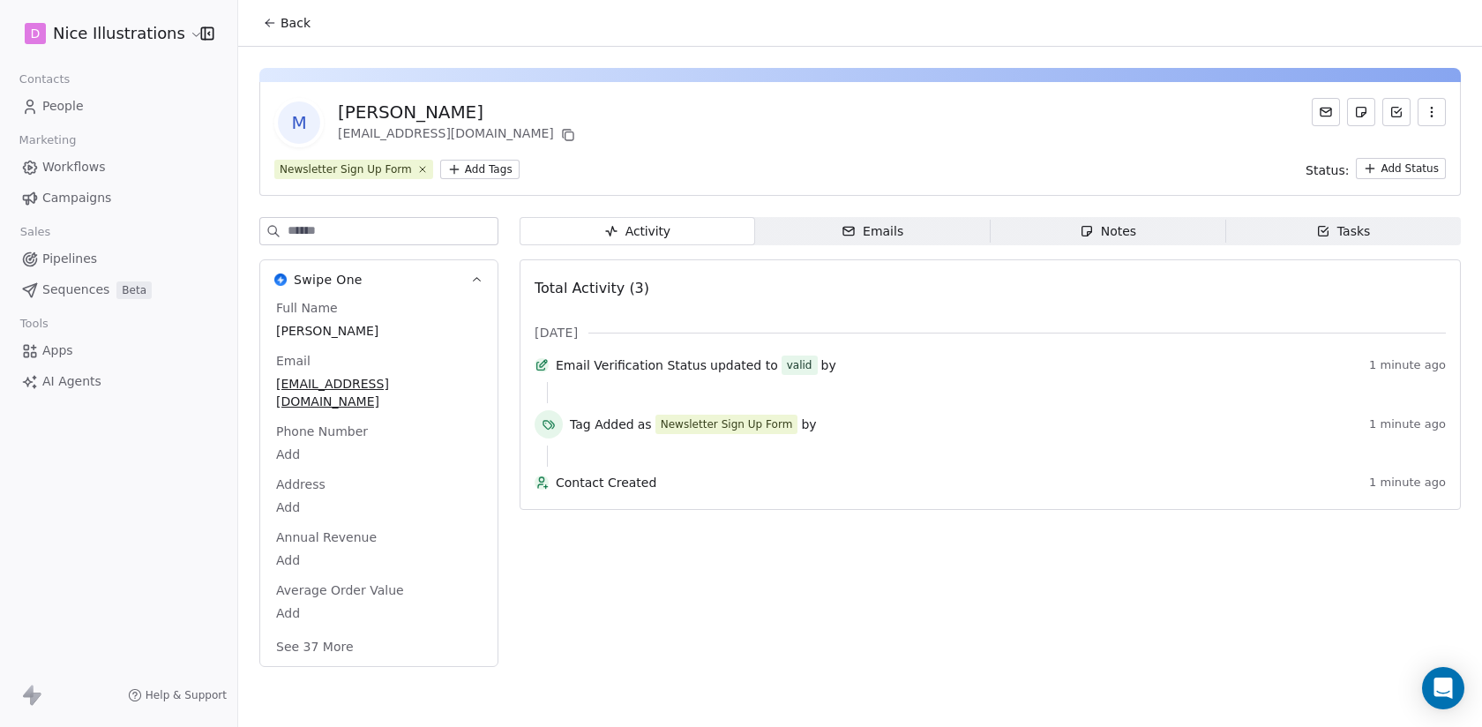
click at [319, 631] on button "See 37 More" at bounding box center [315, 647] width 99 height 32
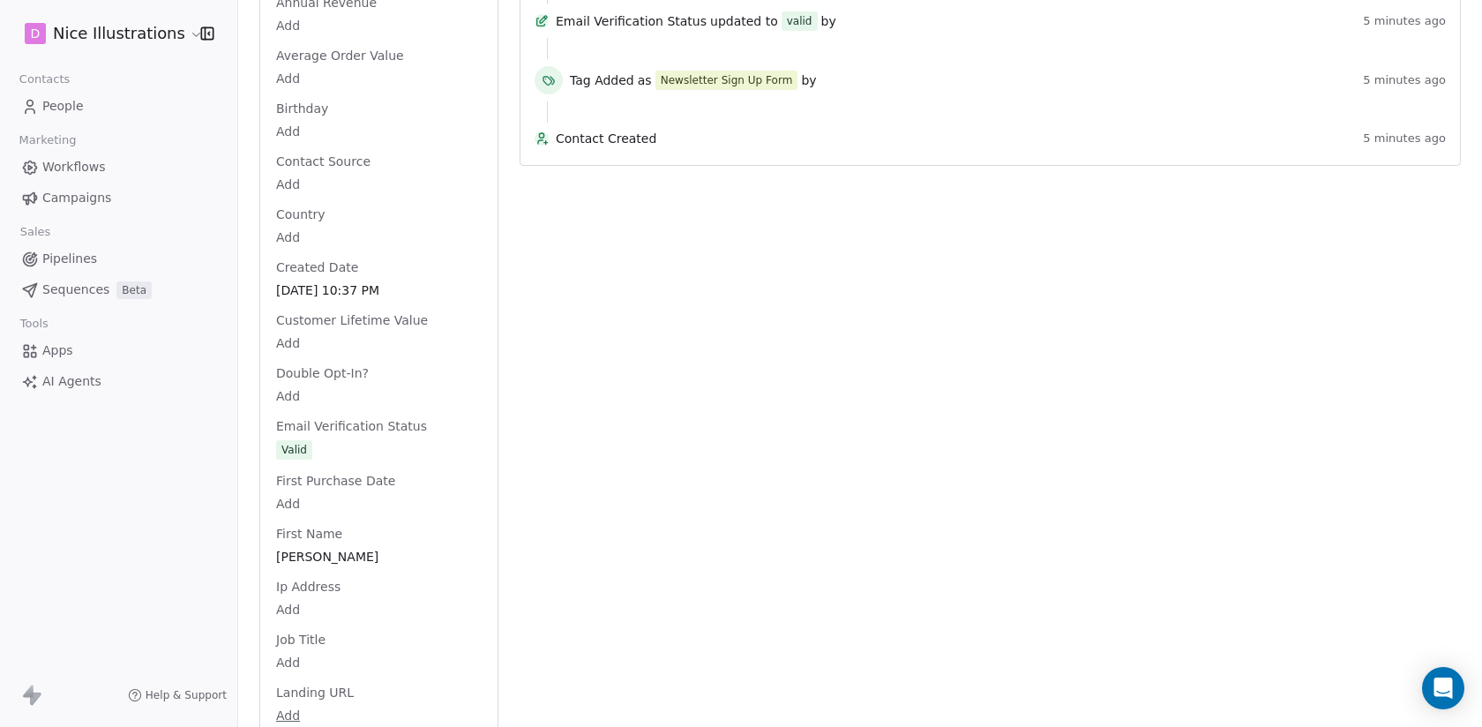
scroll to position [536, 0]
click at [76, 172] on span "Workflows" at bounding box center [74, 167] width 64 height 19
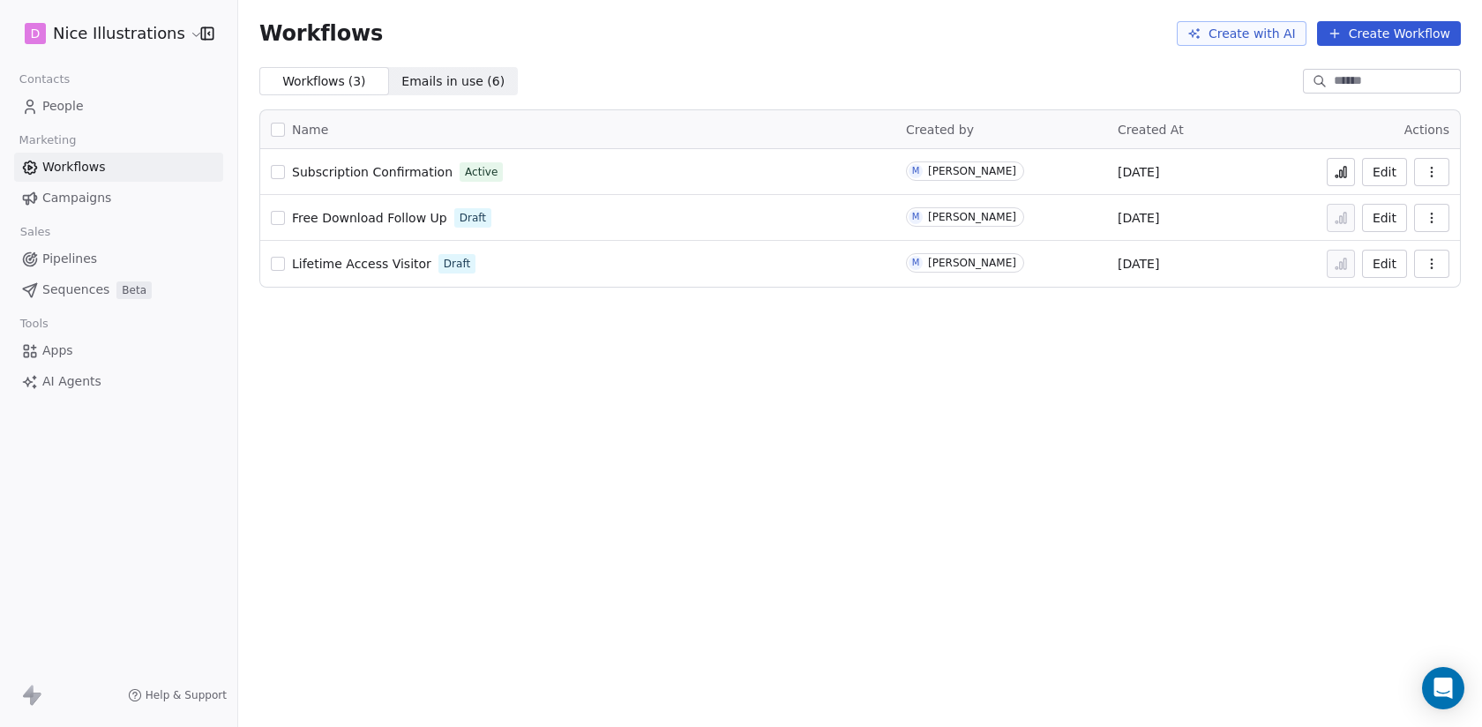
click at [386, 170] on span "Subscription Confirmation" at bounding box center [372, 172] width 161 height 14
click at [1338, 168] on icon at bounding box center [1341, 172] width 14 height 14
